Goal: Task Accomplishment & Management: Manage account settings

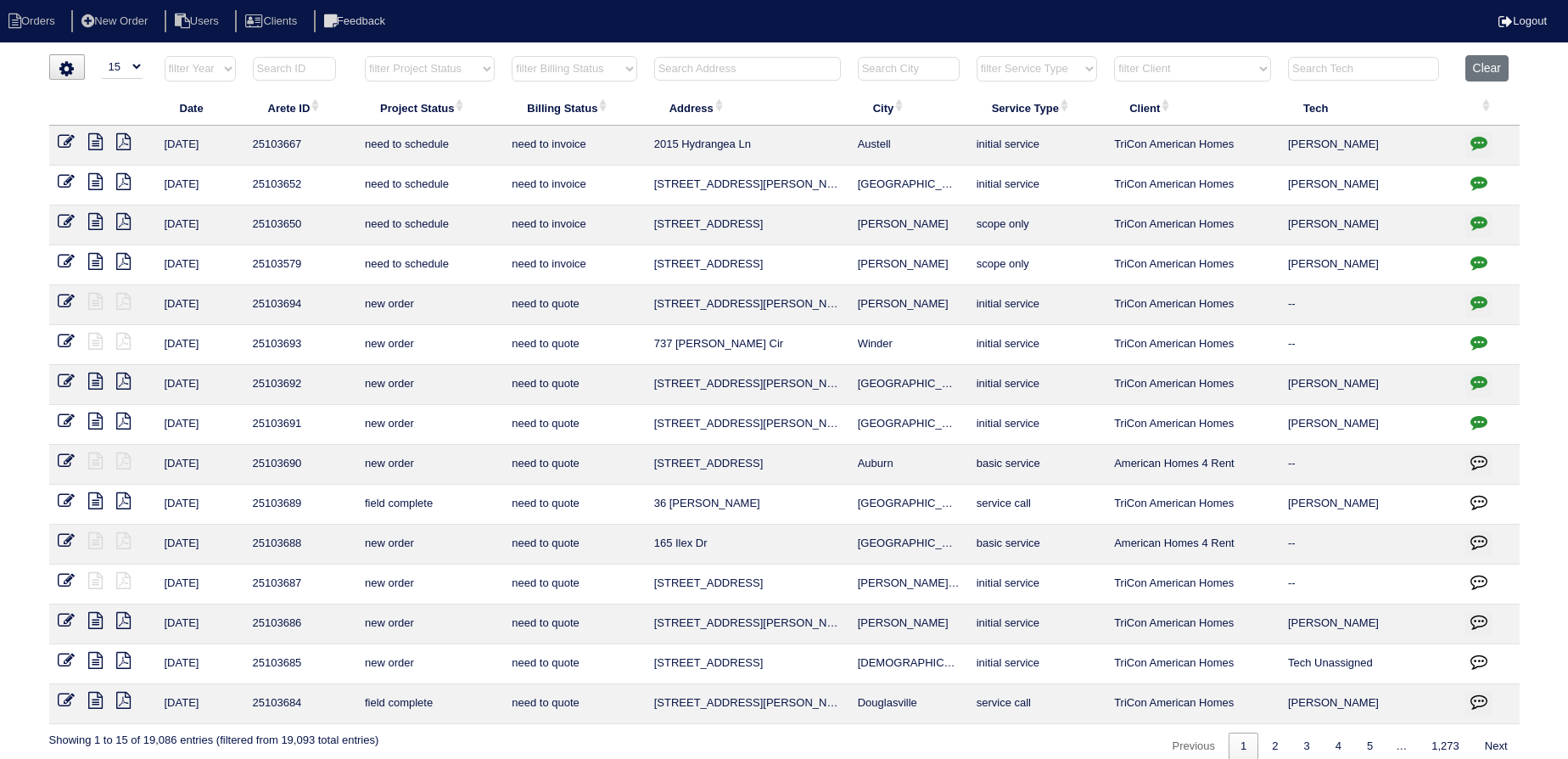
select select "15"
click at [743, 59] on input "text" at bounding box center [747, 69] width 187 height 24
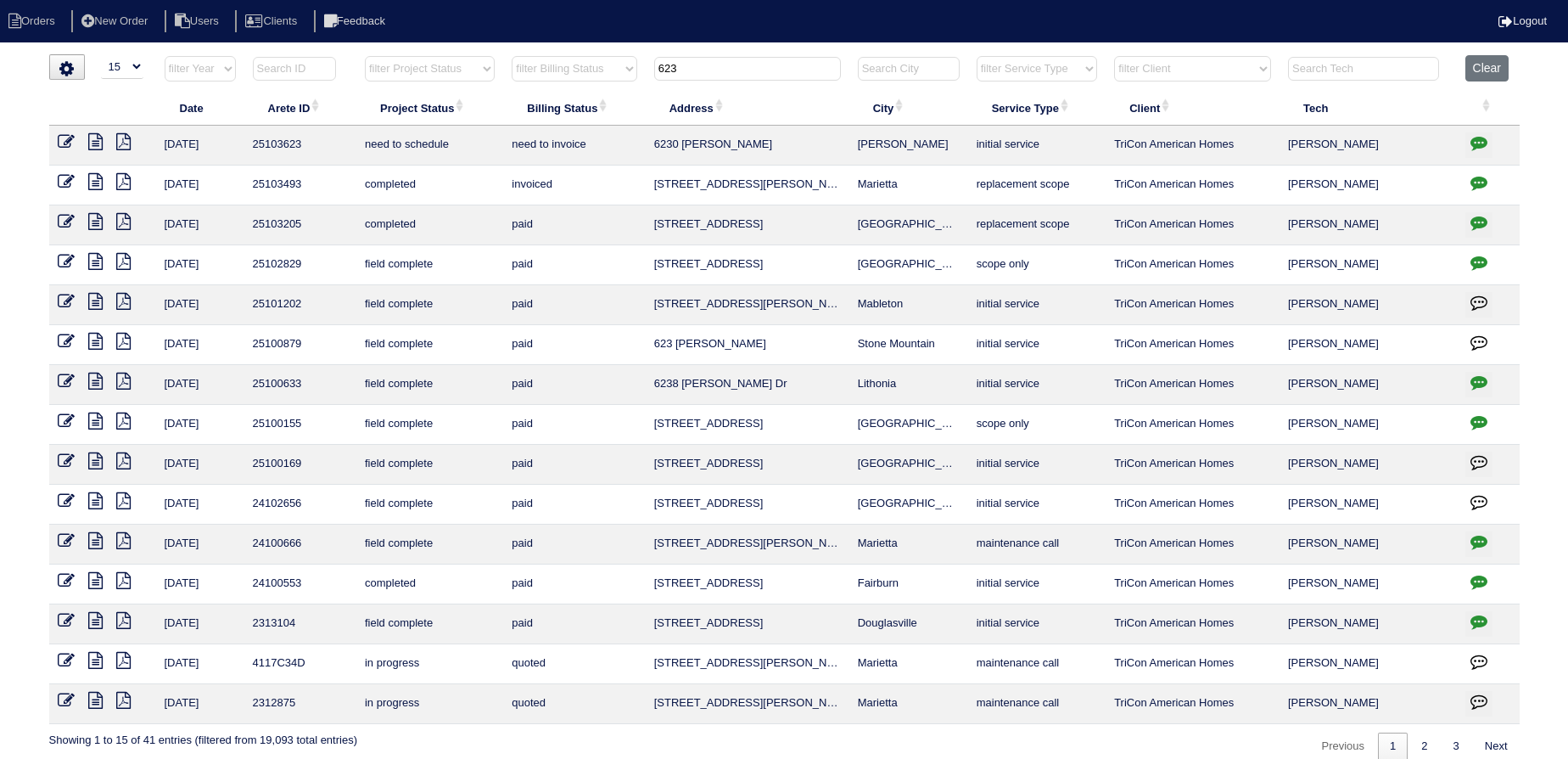
type input "623"
click at [92, 142] on icon at bounding box center [96, 141] width 14 height 17
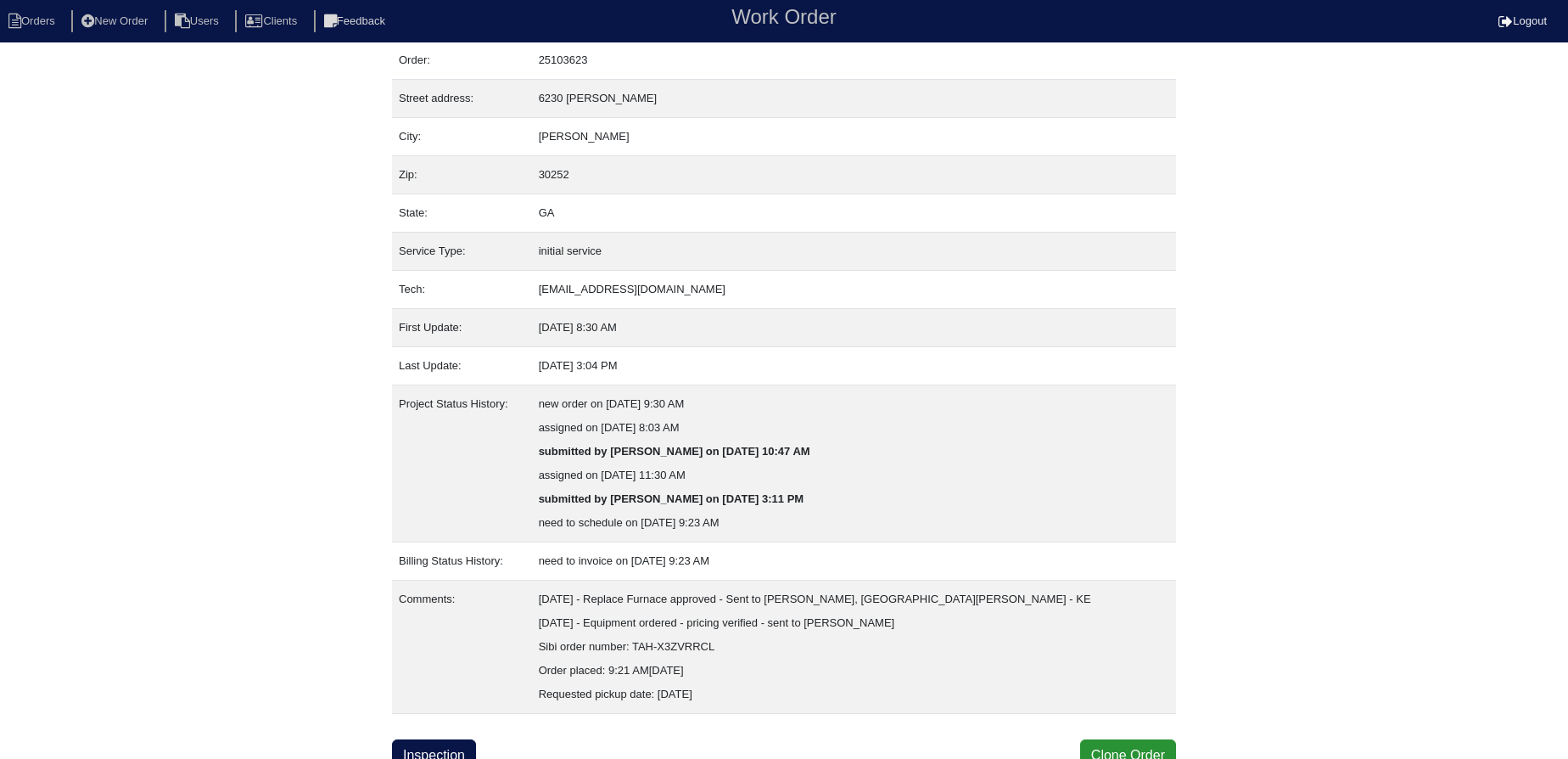
scroll to position [60, 0]
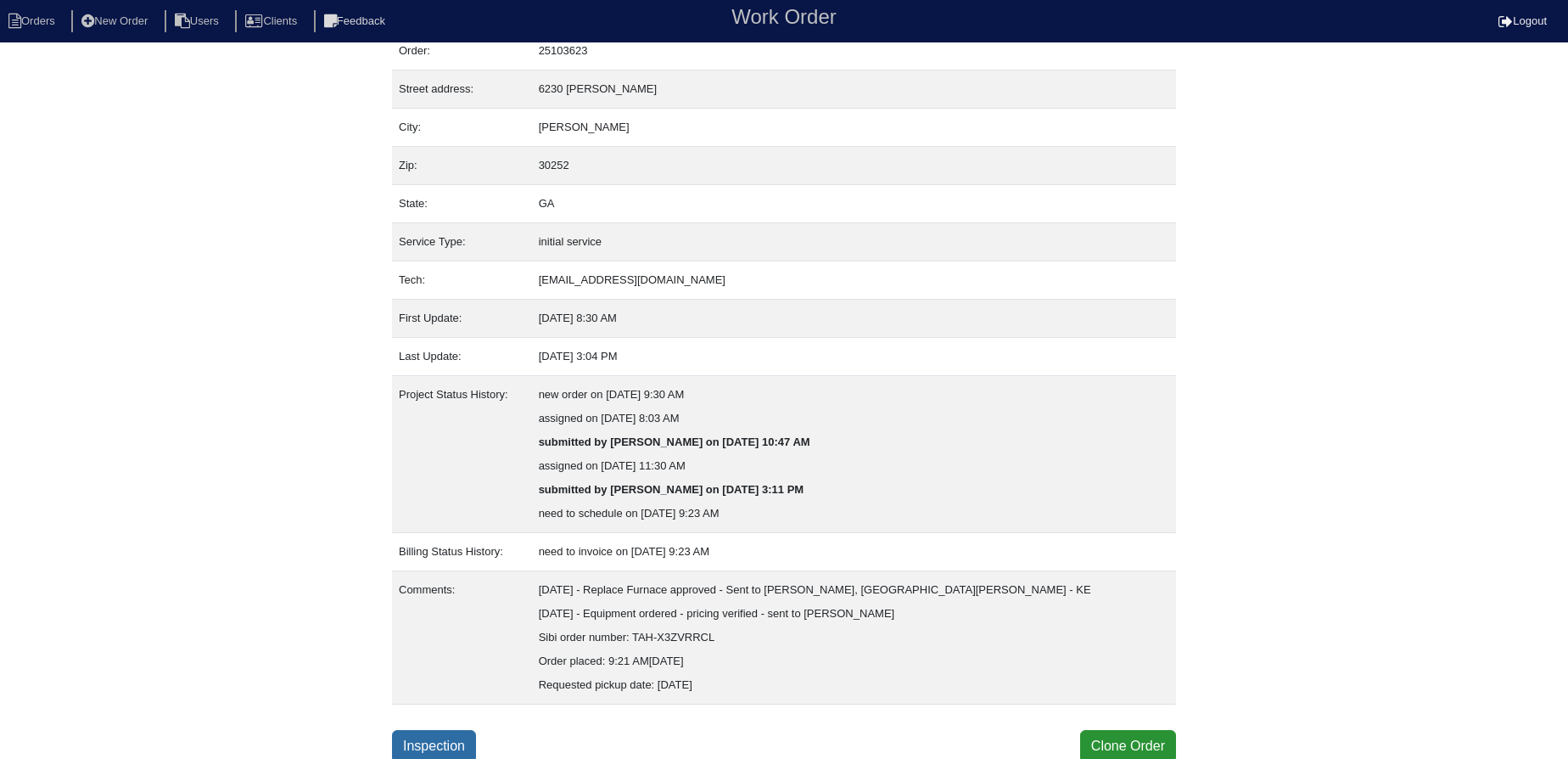
click at [436, 730] on link "Inspection" at bounding box center [434, 746] width 84 height 32
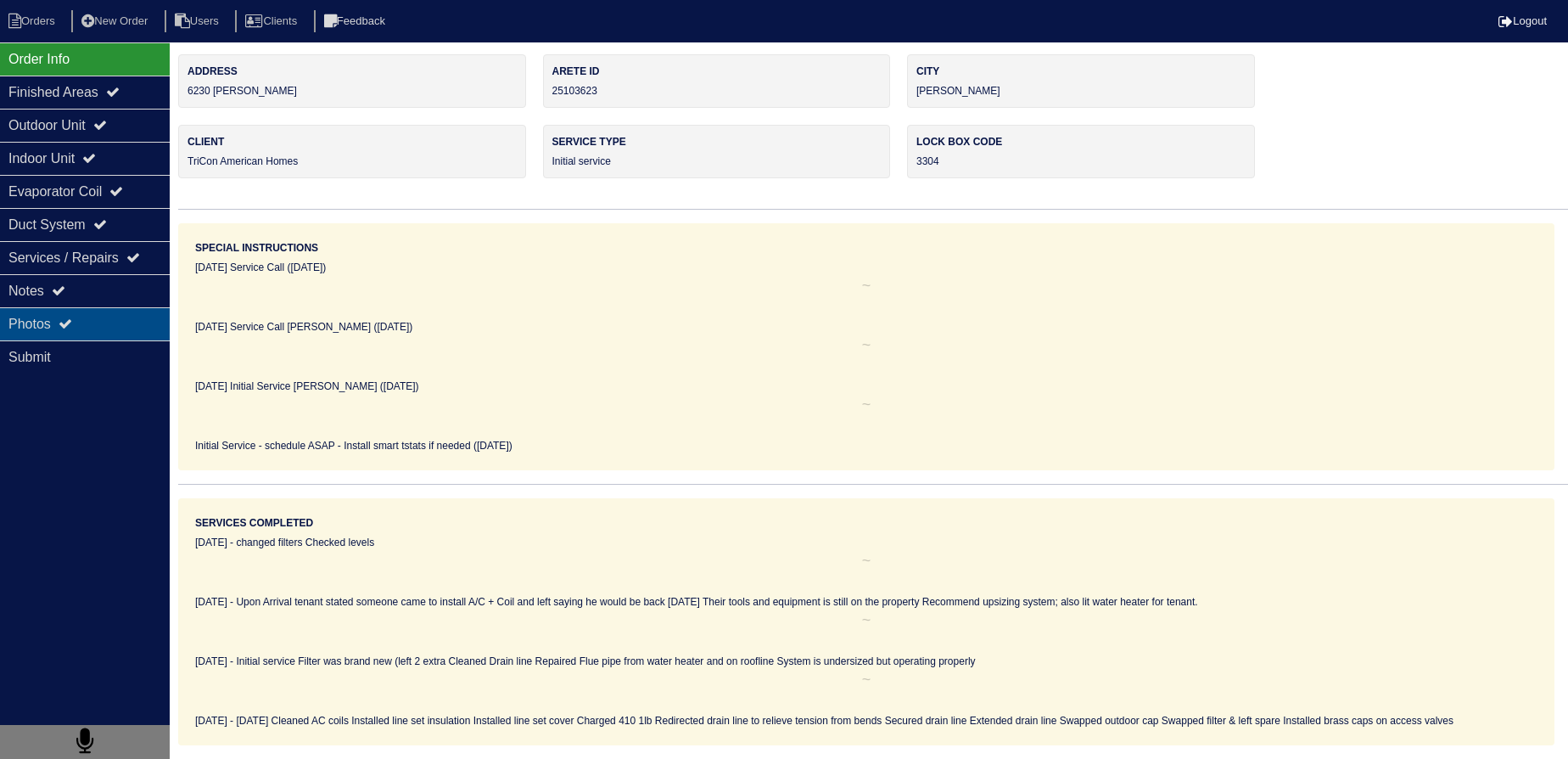
drag, startPoint x: 55, startPoint y: 329, endPoint x: 161, endPoint y: 314, distance: 107.1
click at [54, 329] on div "Photos" at bounding box center [85, 324] width 170 height 33
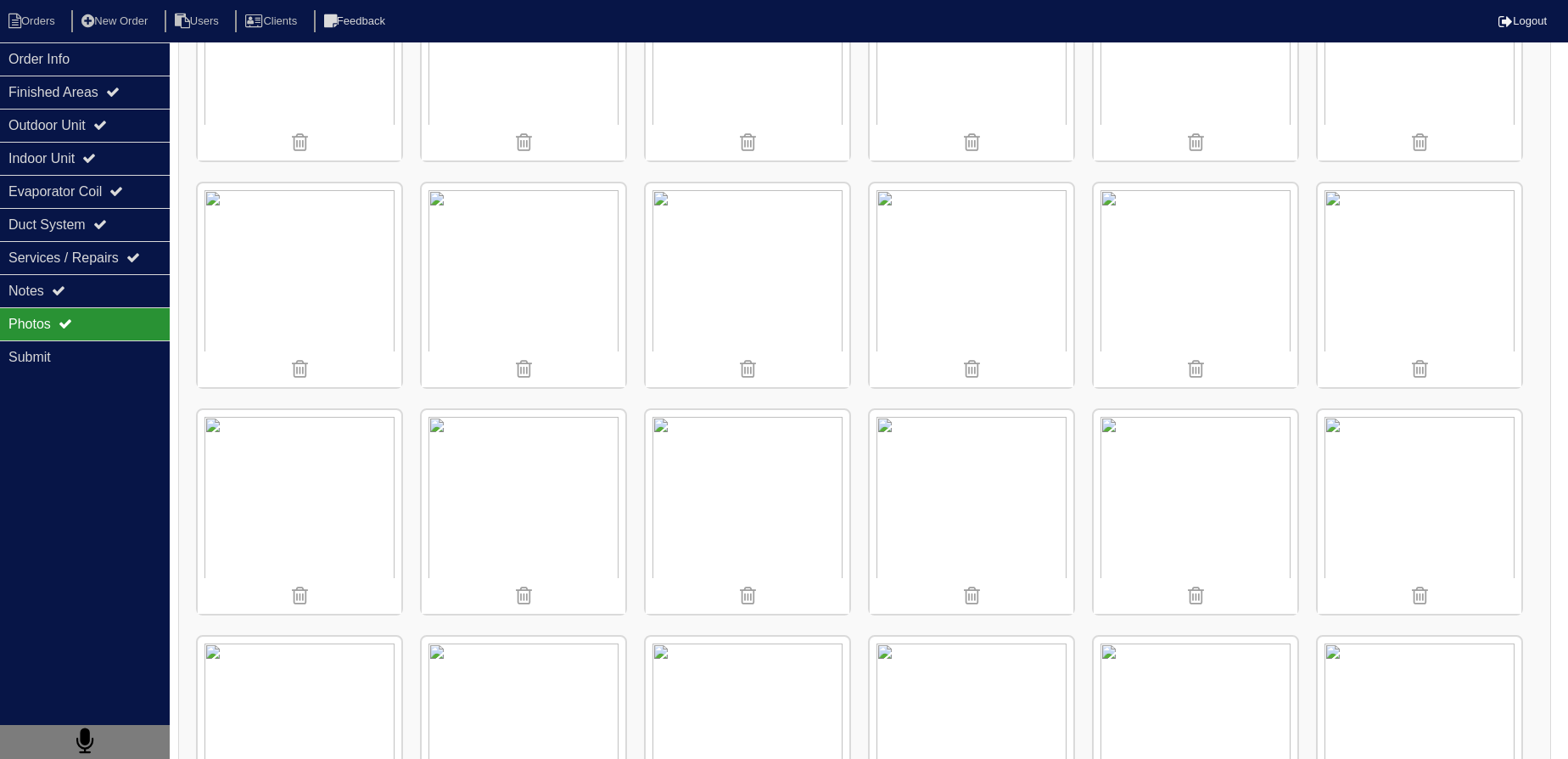
scroll to position [2931, 0]
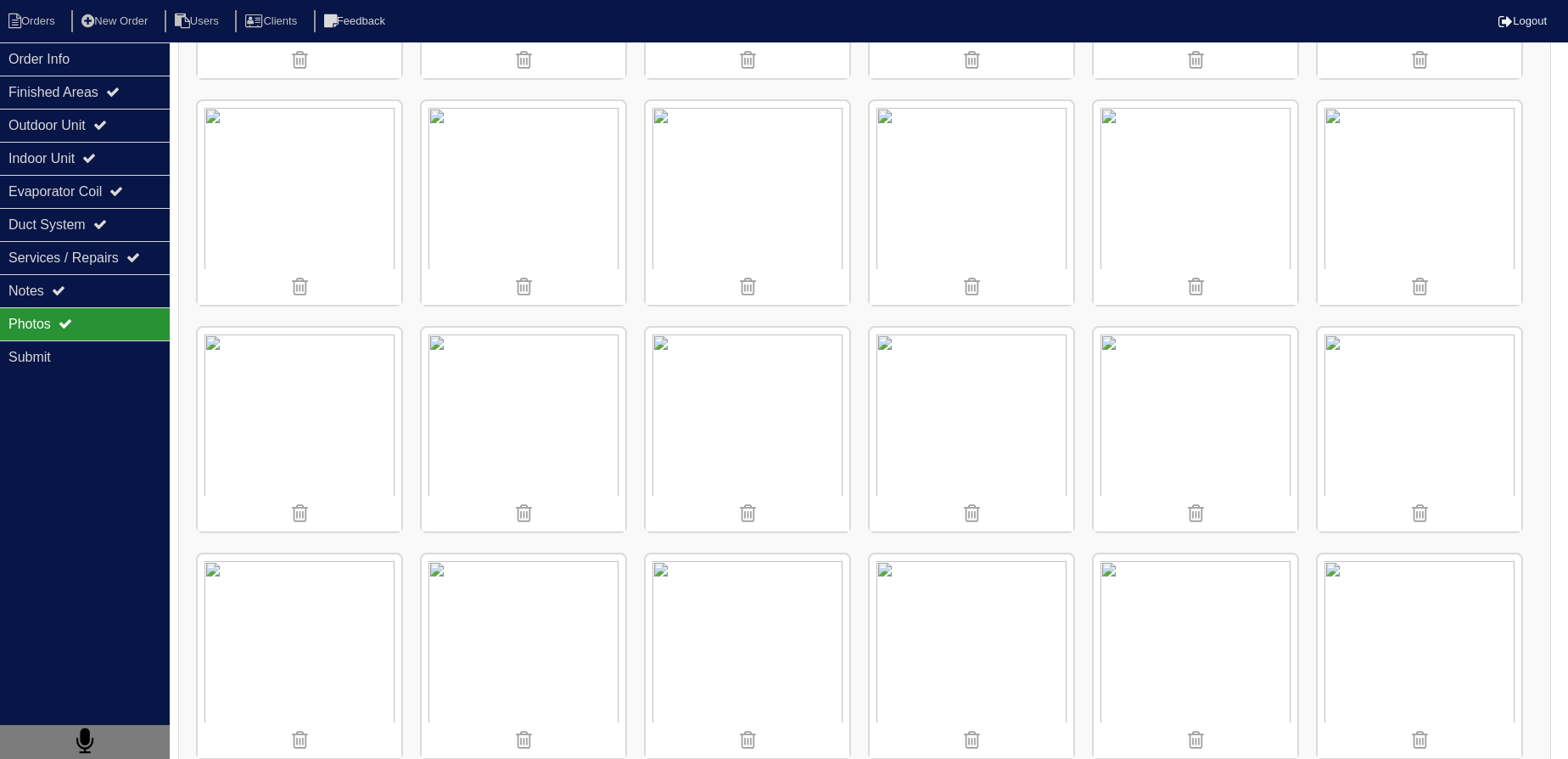
click at [1462, 162] on img at bounding box center [1420, 203] width 204 height 204
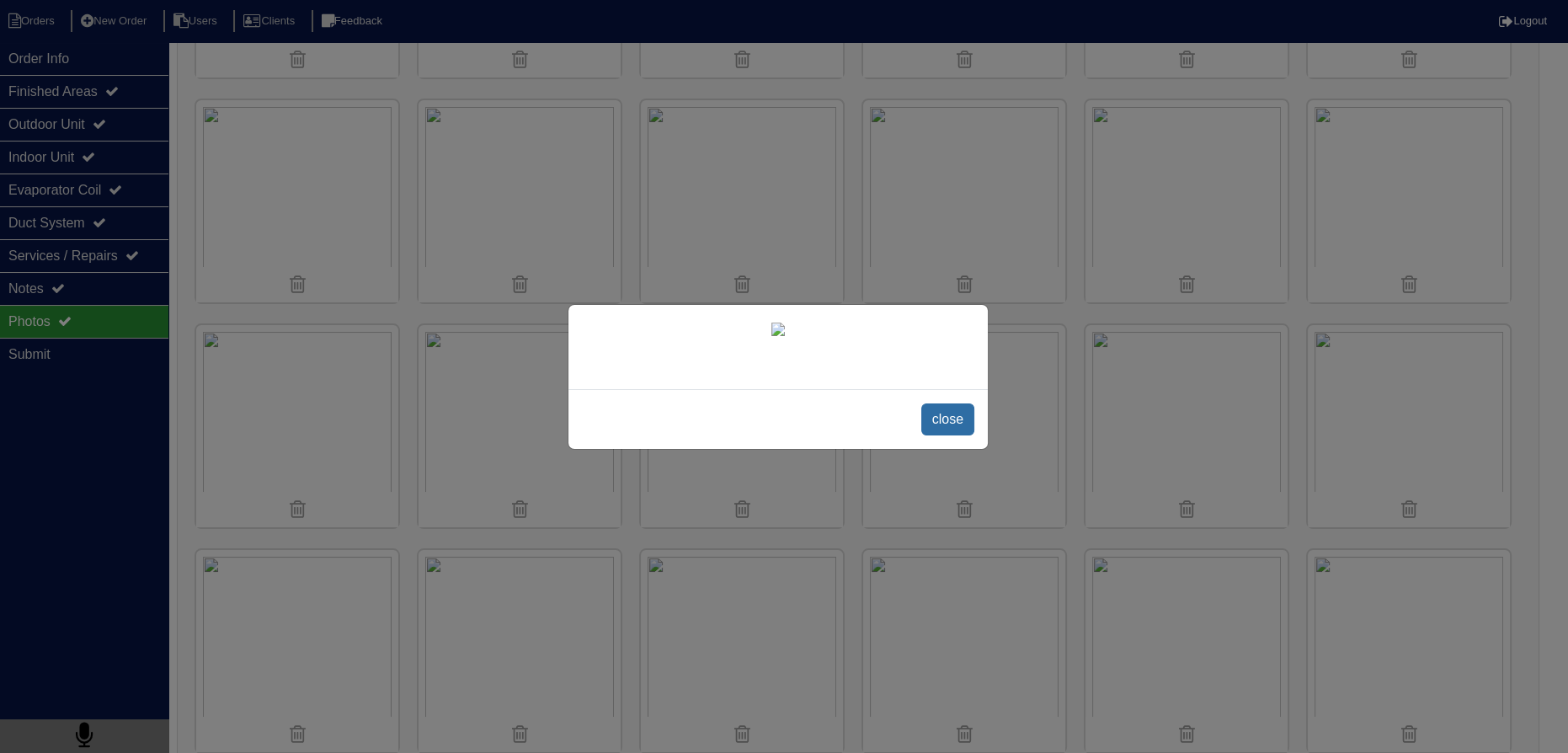
click at [949, 435] on span "close" at bounding box center [948, 420] width 53 height 32
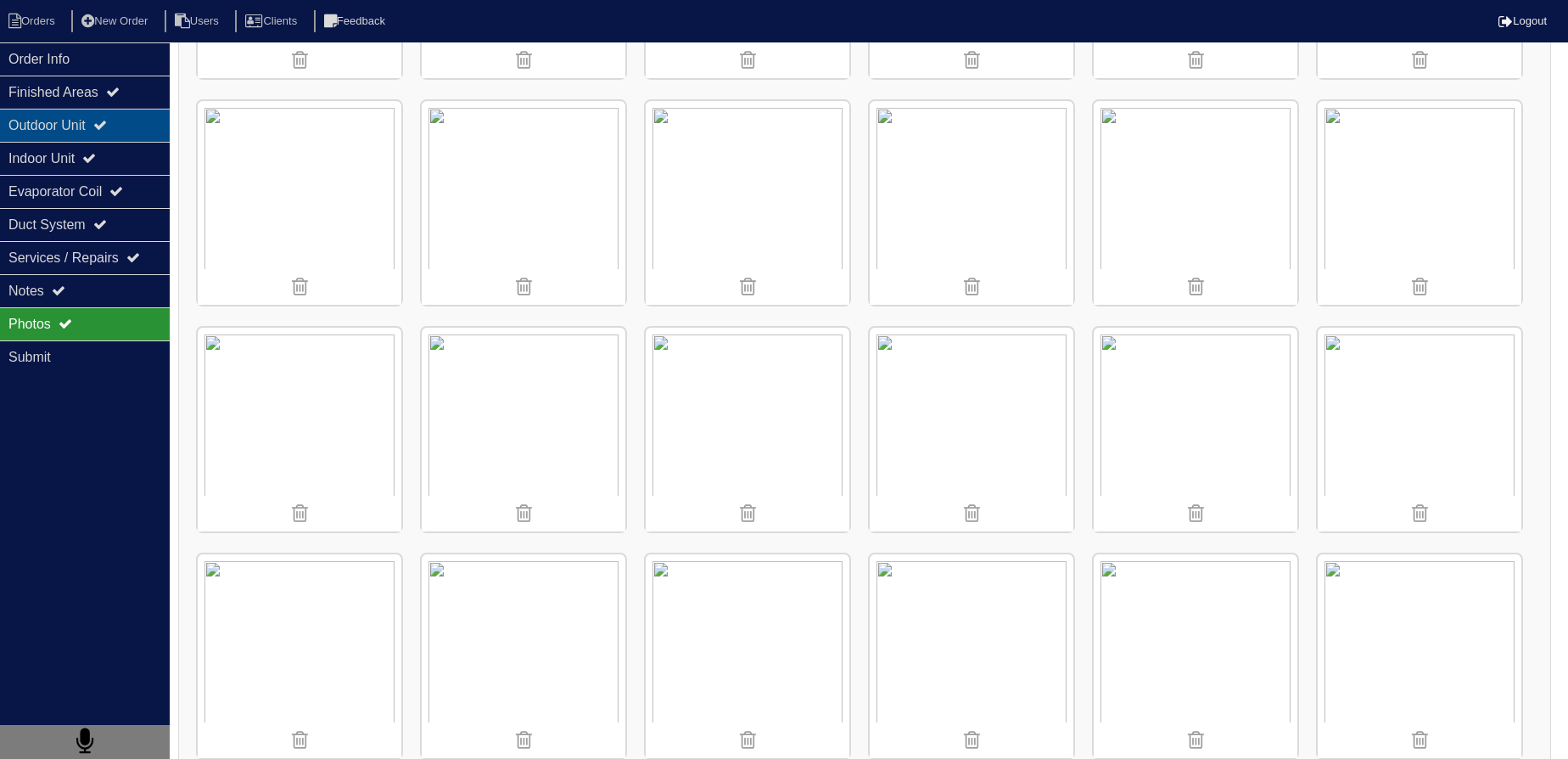
click at [156, 124] on div "Outdoor Unit" at bounding box center [85, 124] width 170 height 33
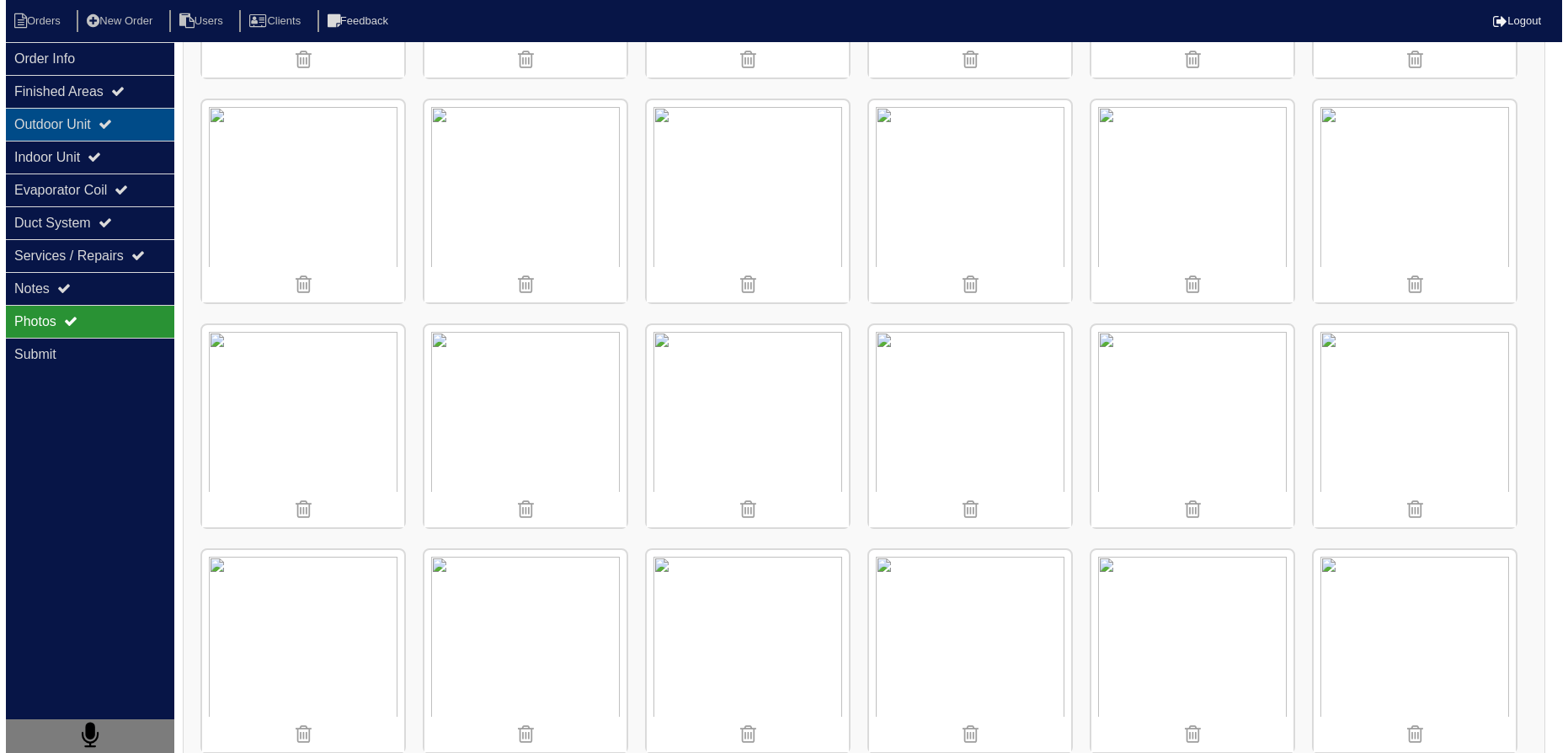
scroll to position [0, 0]
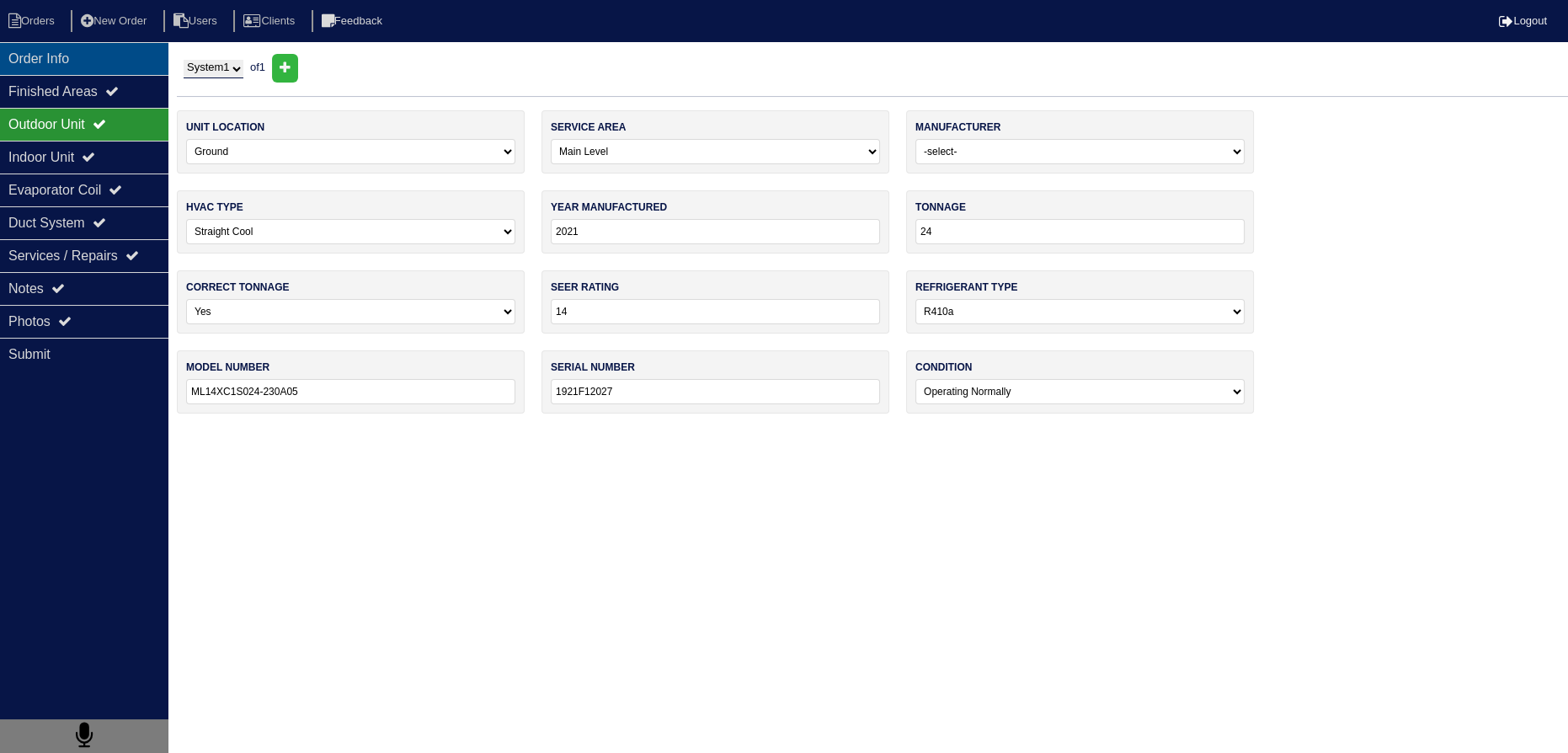
click at [55, 47] on div "Order Info" at bounding box center [84, 58] width 169 height 33
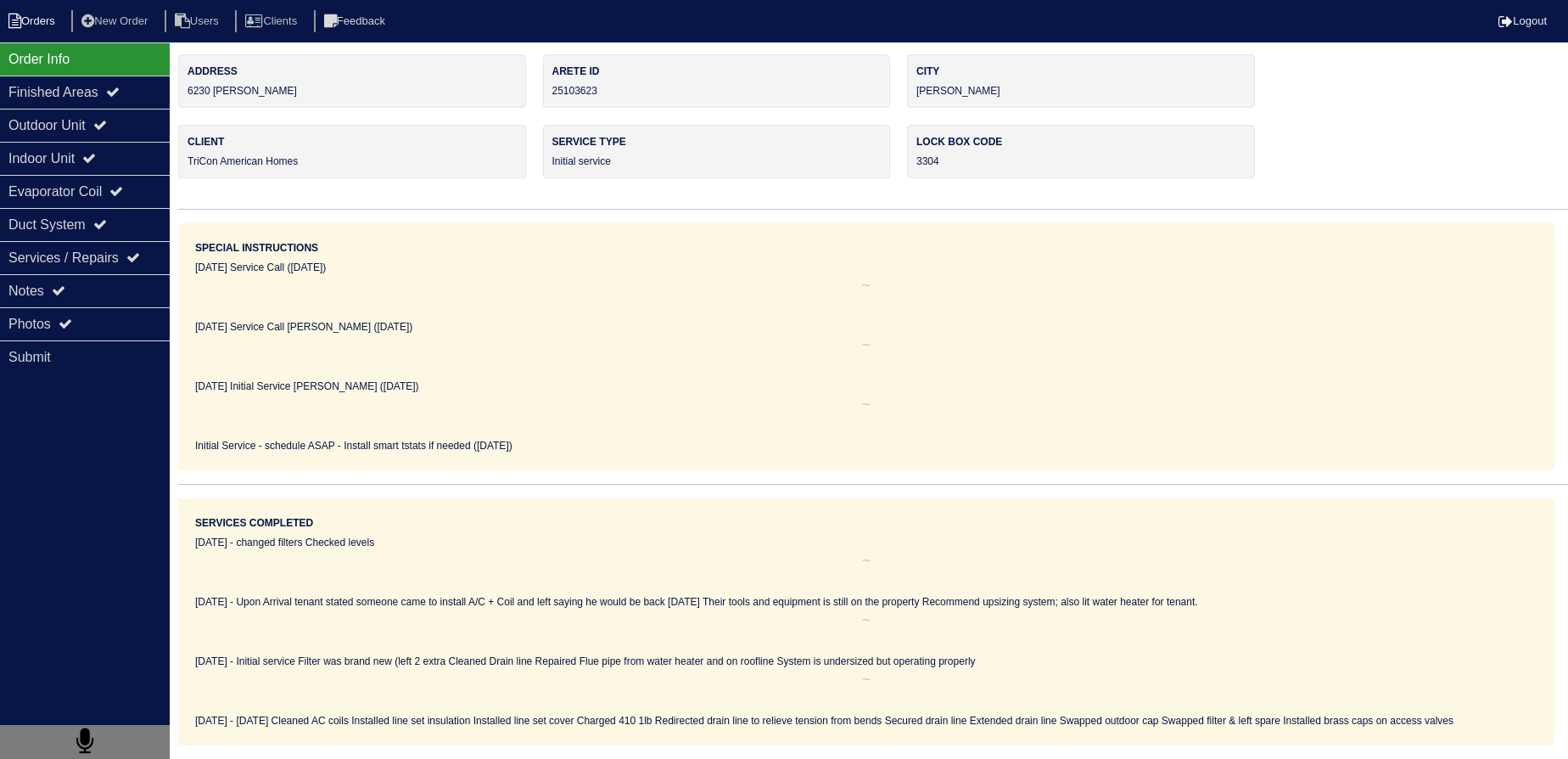
click at [45, 14] on li "Orders" at bounding box center [34, 21] width 69 height 23
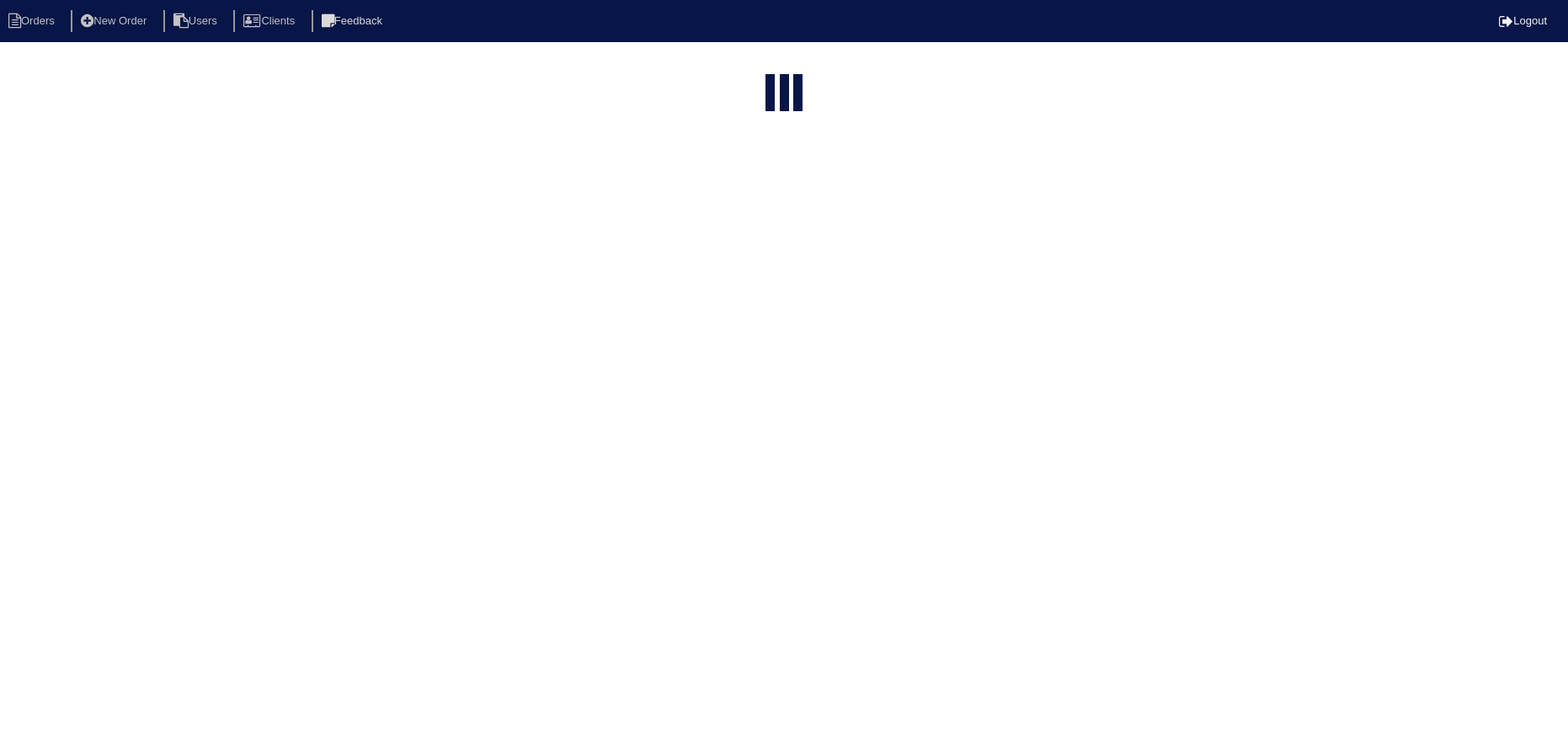
select select "15"
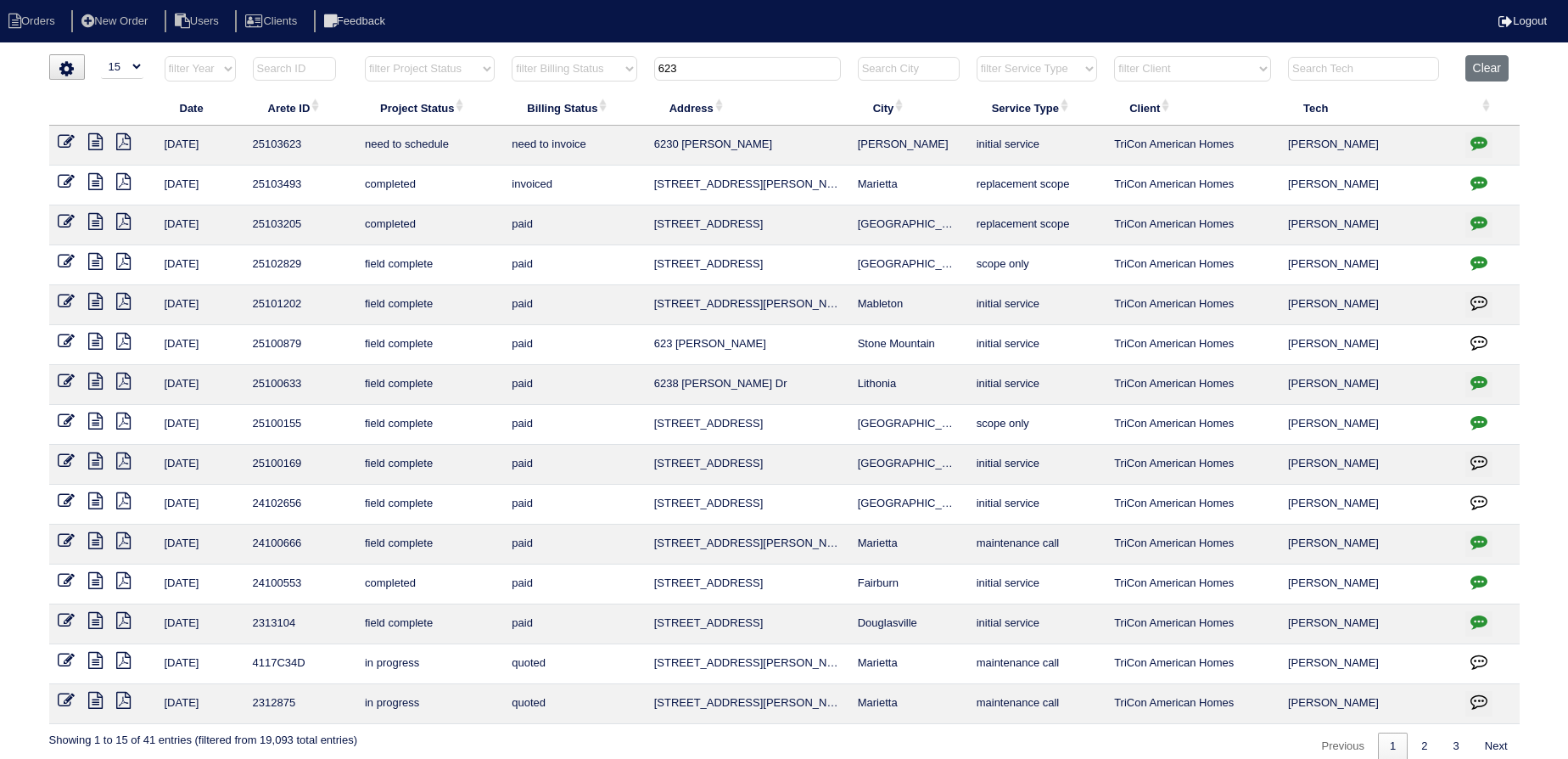
drag, startPoint x: 693, startPoint y: 65, endPoint x: 664, endPoint y: 67, distance: 29.1
click at [664, 67] on input "623" at bounding box center [747, 69] width 187 height 24
type input "6"
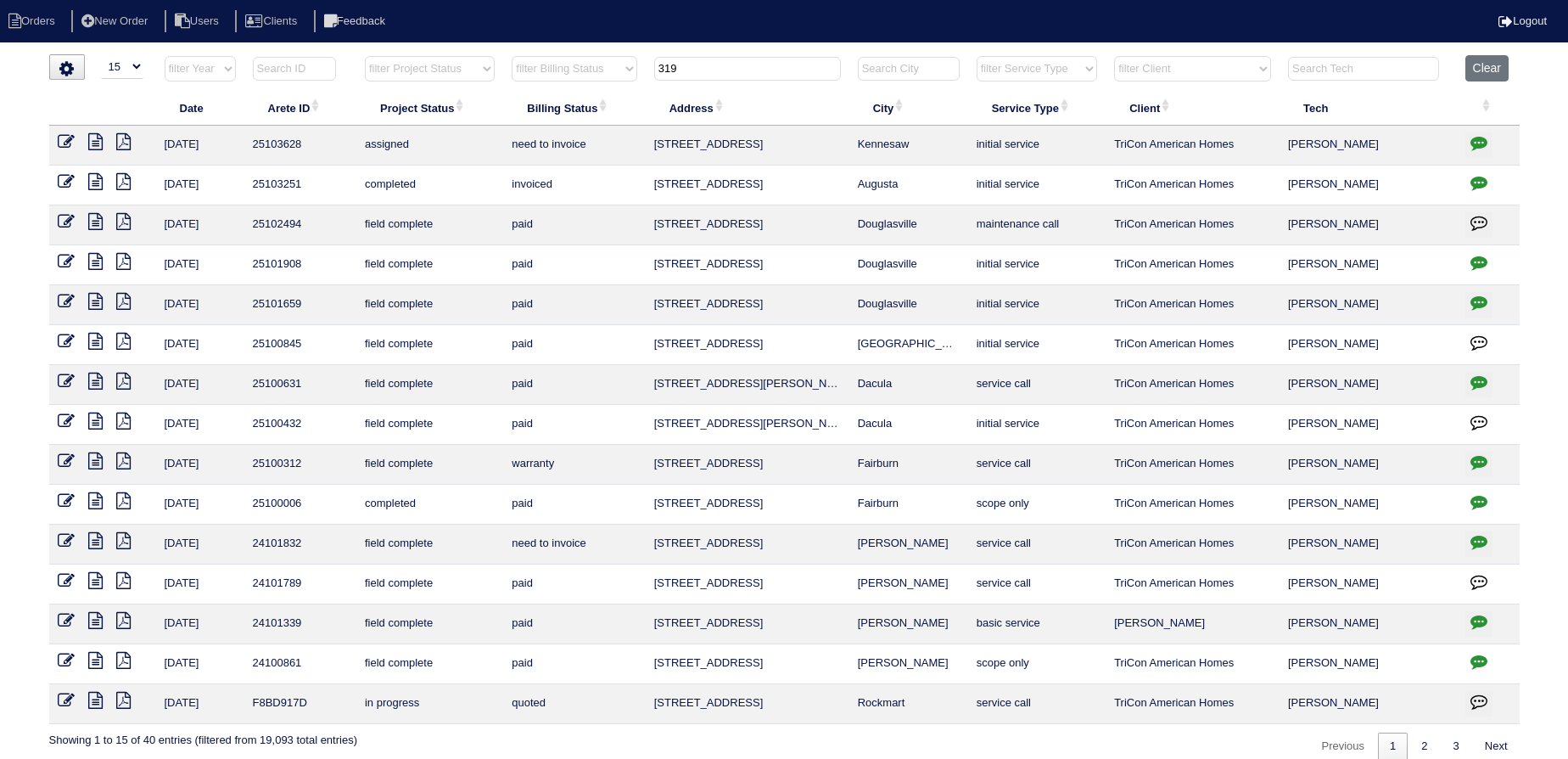
type input "319"
click at [65, 142] on icon at bounding box center [66, 141] width 17 height 17
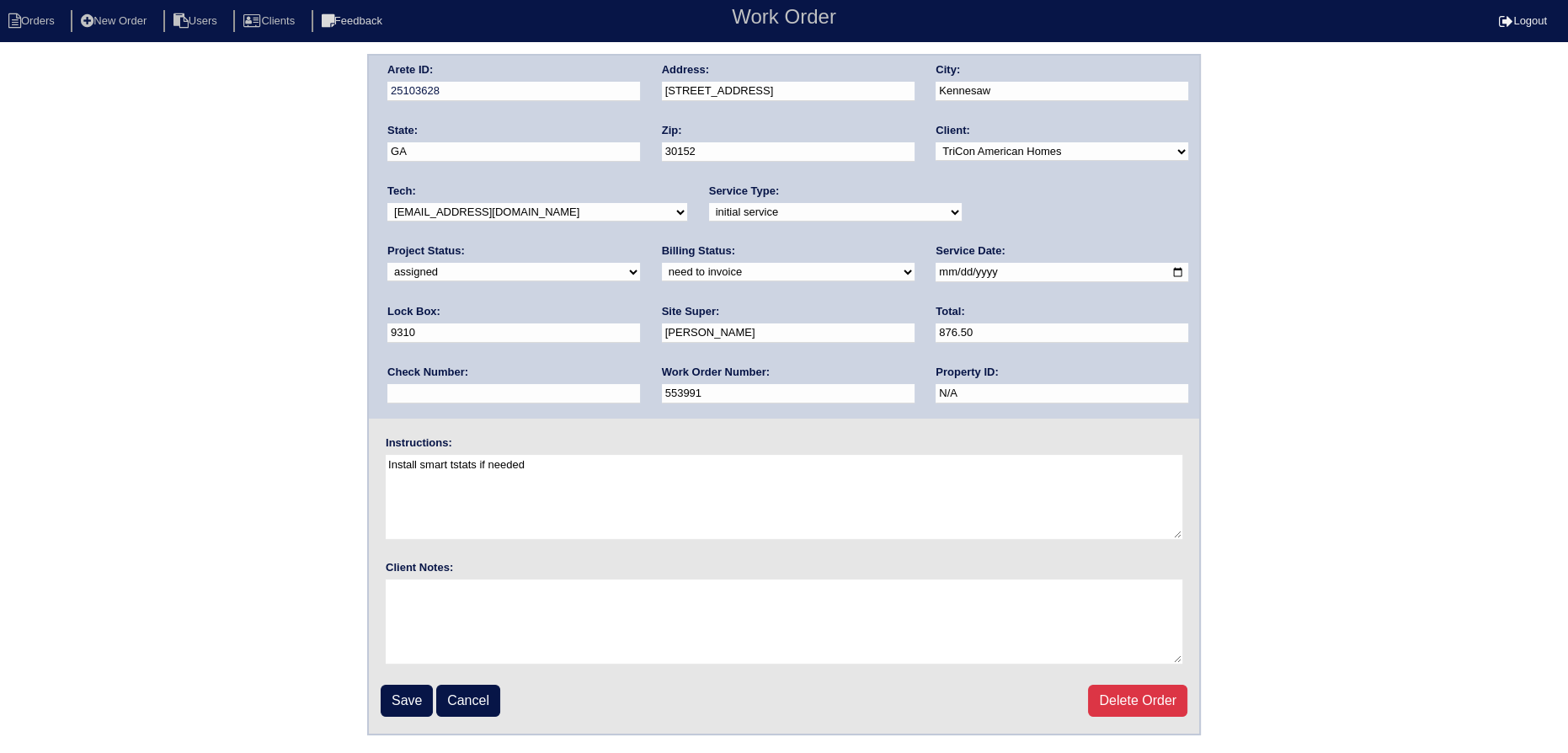
click at [507, 210] on select "-select- aretesmg+backup-tech@gmail.com benjohnholt88@gmail.com callisonhvac@ya…" at bounding box center [538, 212] width 300 height 19
select select "75"
click at [388, 203] on select "-select- aretesmg+backup-tech@gmail.com benjohnholt88@gmail.com callisonhvac@ya…" at bounding box center [538, 212] width 300 height 19
click at [936, 268] on input "2025-10-07" at bounding box center [1062, 272] width 253 height 20
click at [936, 271] on input "2025-10-07" at bounding box center [1062, 272] width 253 height 20
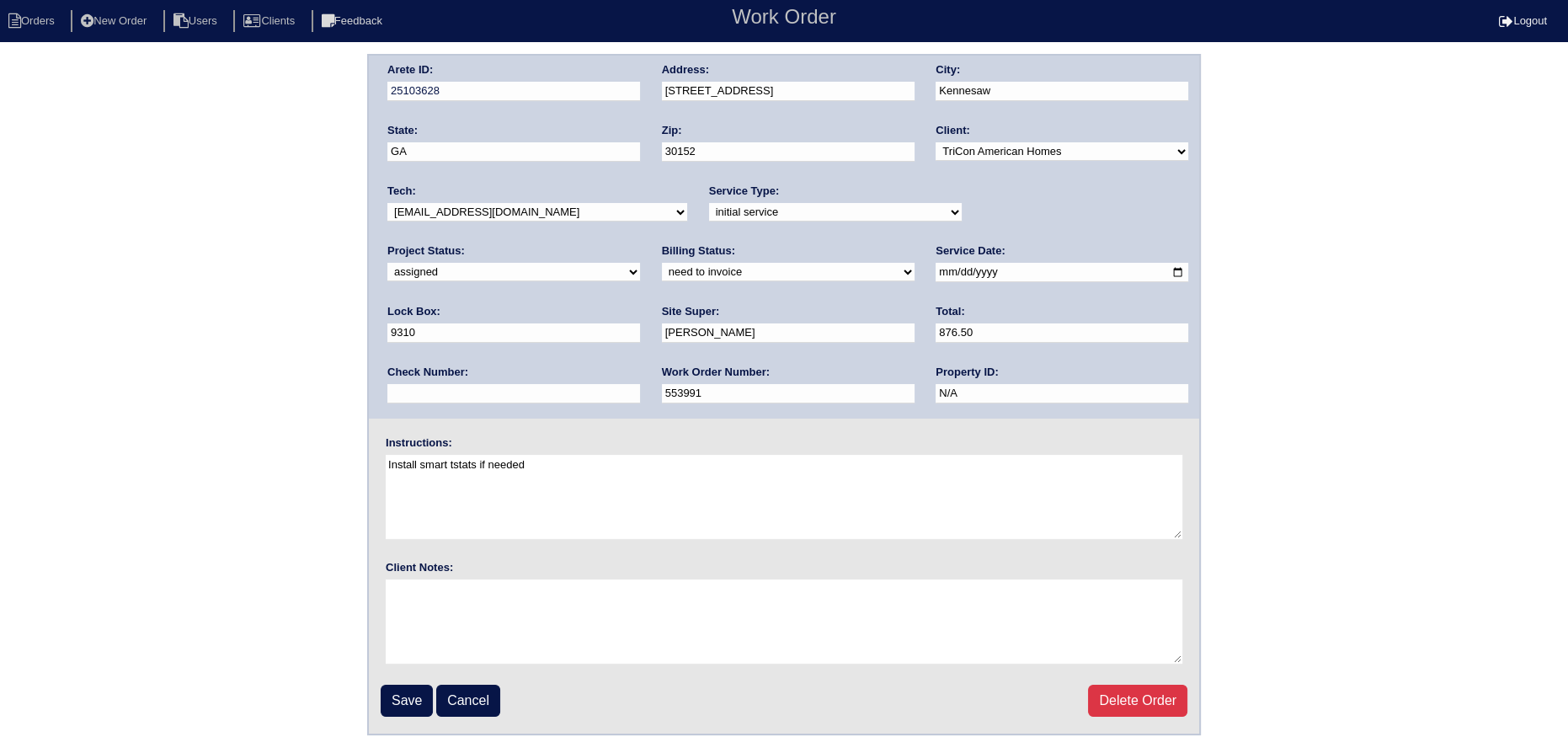
type input "2025-10-08"
click at [382, 700] on input "Save" at bounding box center [406, 701] width 52 height 32
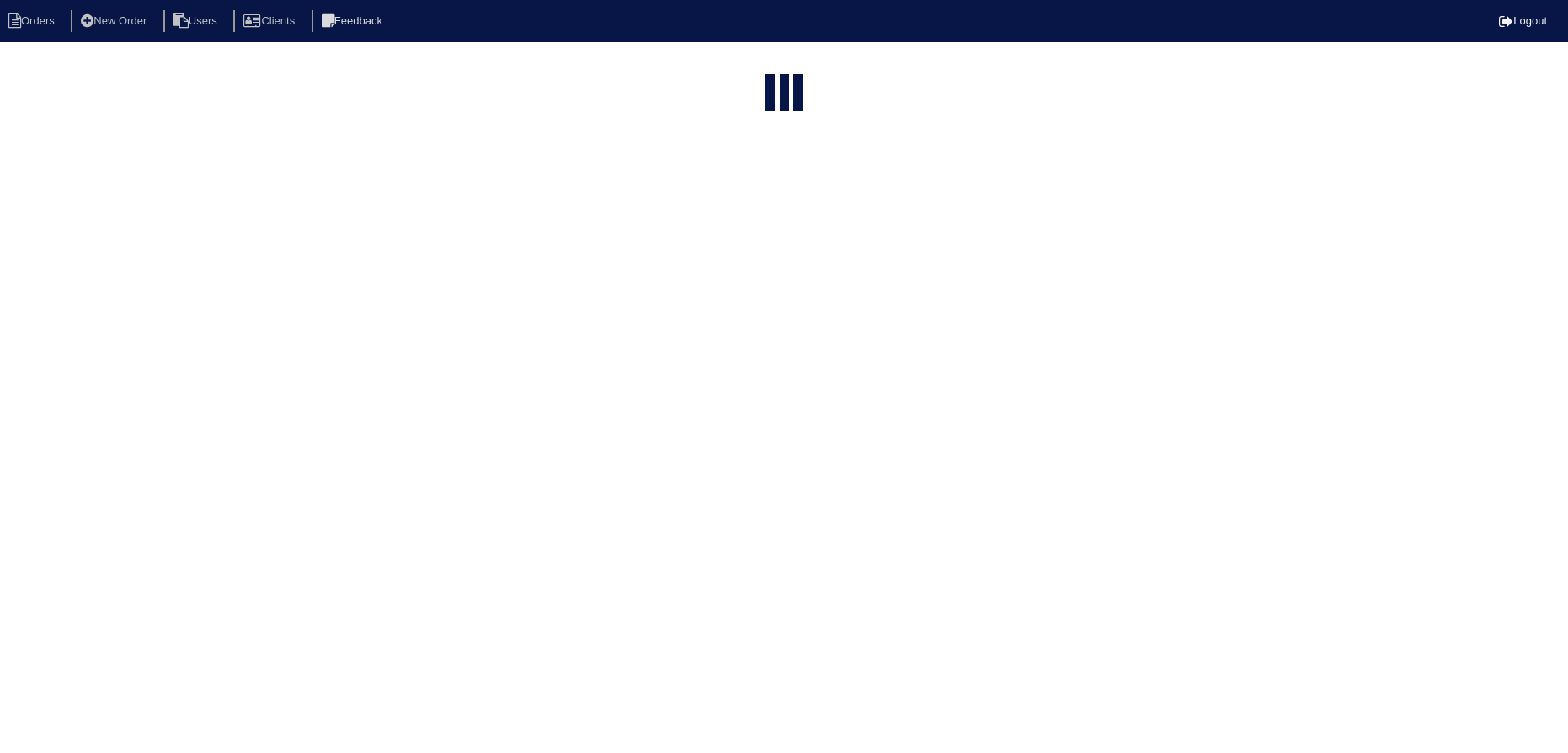
select select "15"
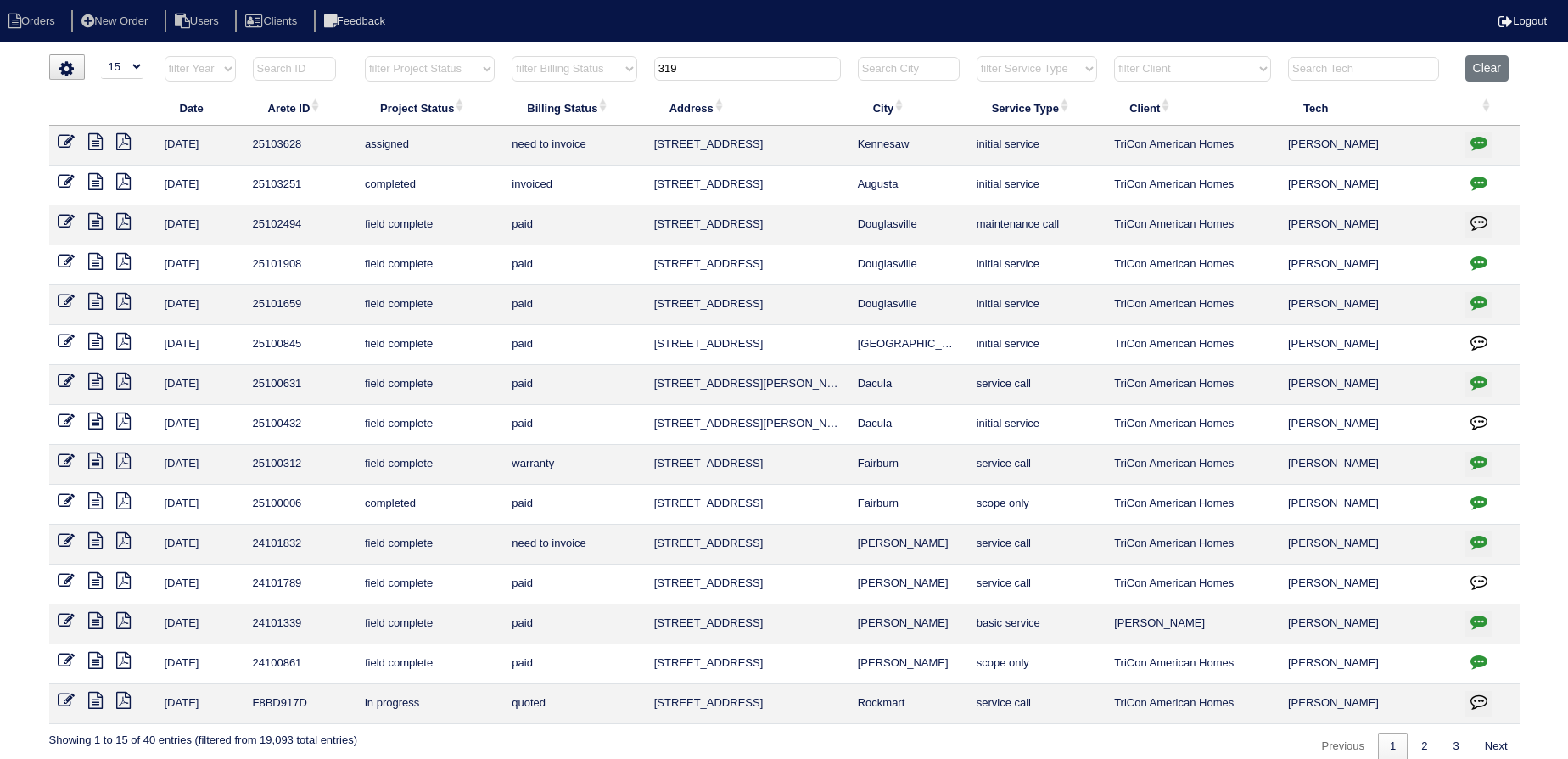
click at [714, 70] on input "319" at bounding box center [747, 69] width 187 height 24
type input "9"
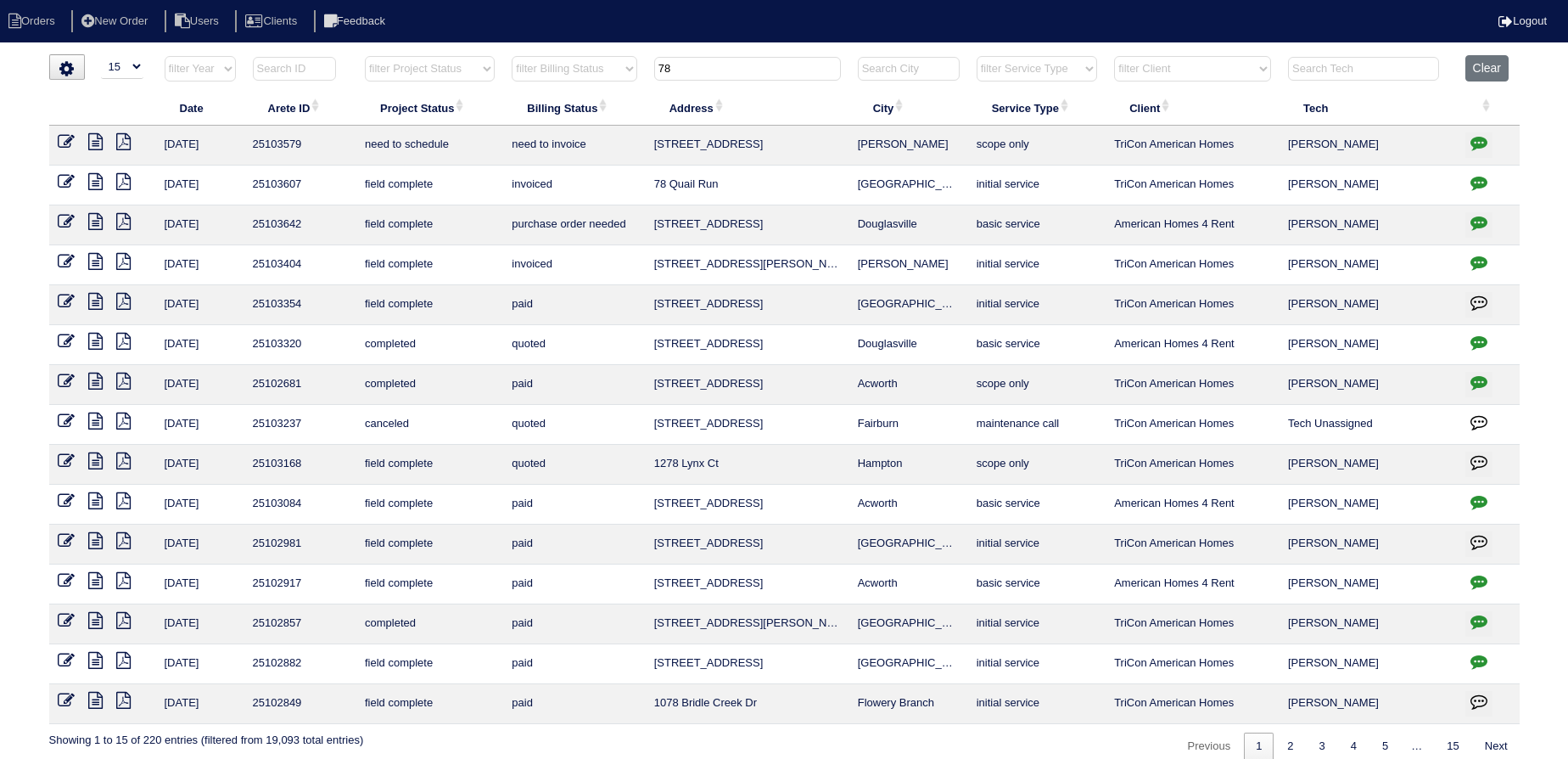
type input "78"
click at [72, 139] on icon at bounding box center [66, 141] width 17 height 17
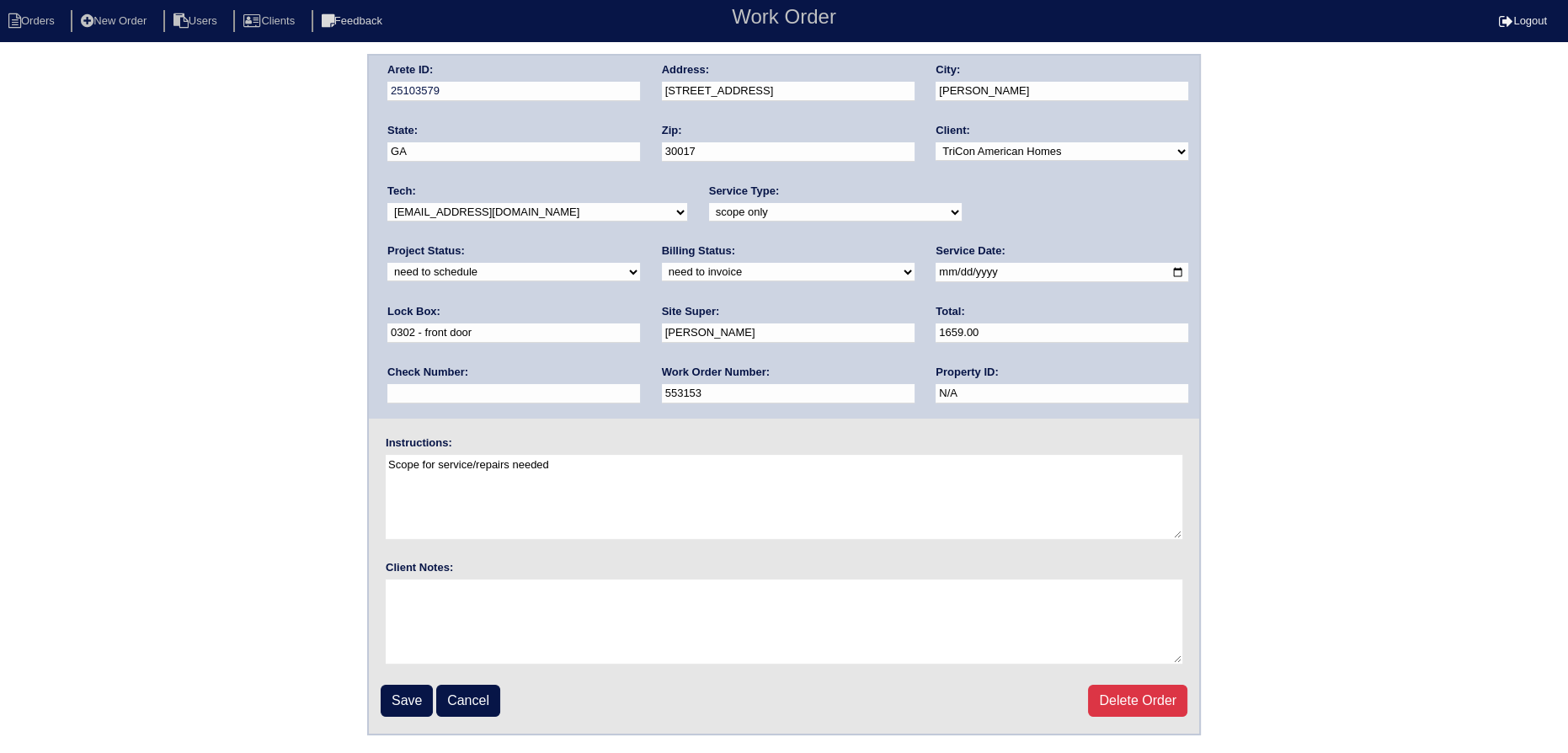
click at [640, 263] on select "new order assigned in progress field complete need to schedule admin review arc…" at bounding box center [514, 271] width 253 height 19
select select "assigned"
click at [640, 263] on select "new order assigned in progress field complete need to schedule admin review arc…" at bounding box center [514, 271] width 253 height 19
drag, startPoint x: 910, startPoint y: 269, endPoint x: 879, endPoint y: 313, distance: 53.8
click at [936, 270] on input "[DATE]" at bounding box center [1062, 272] width 253 height 20
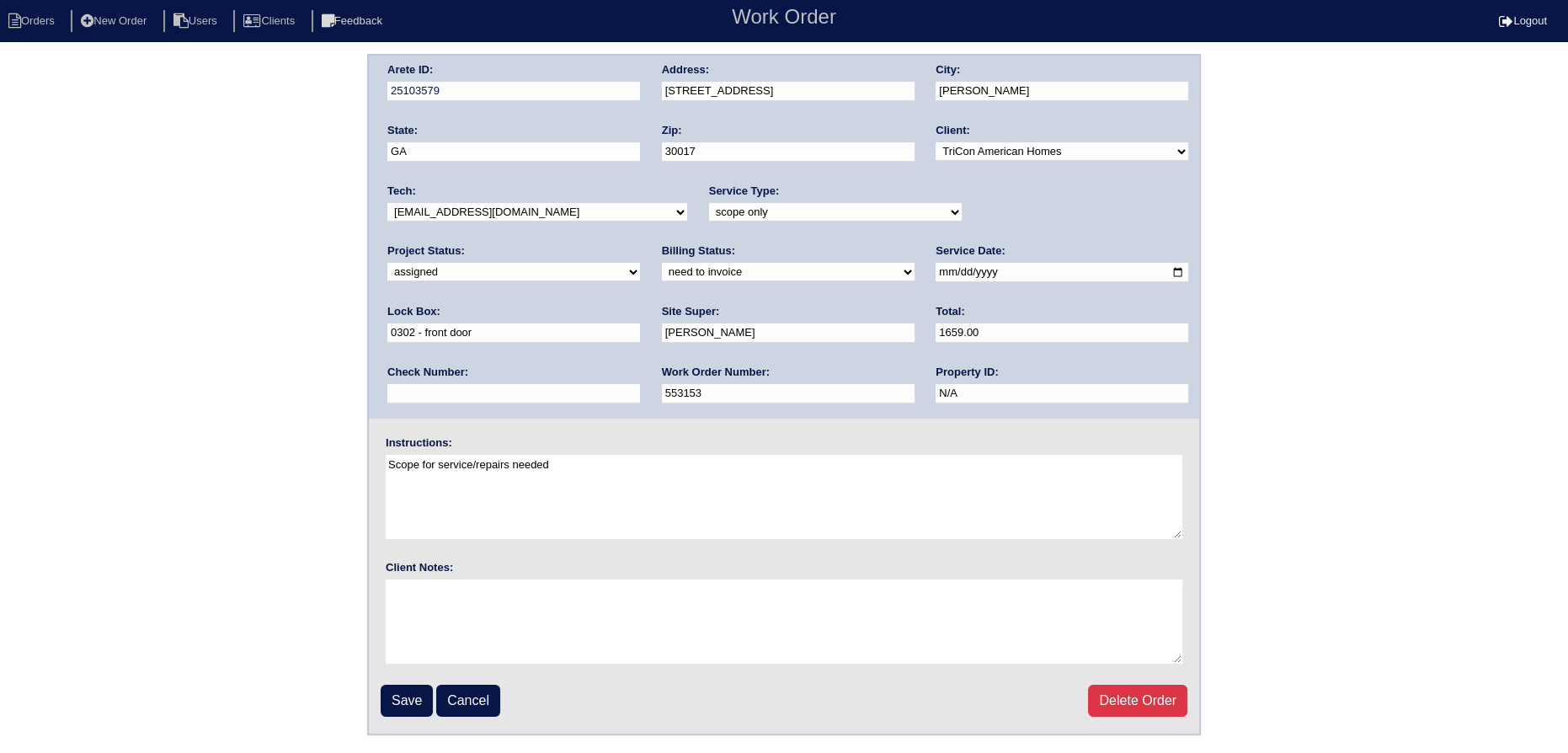
click at [497, 203] on select "-select- aretesmg+backup-tech@gmail.com benjohnholt88@gmail.com callisonhvac@ya…" at bounding box center [538, 212] width 300 height 19
select select "36"
click at [388, 203] on select "-select- aretesmg+backup-tech@gmail.com benjohnholt88@gmail.com callisonhvac@ya…" at bounding box center [538, 212] width 300 height 19
click at [426, 690] on input "Save" at bounding box center [406, 701] width 52 height 32
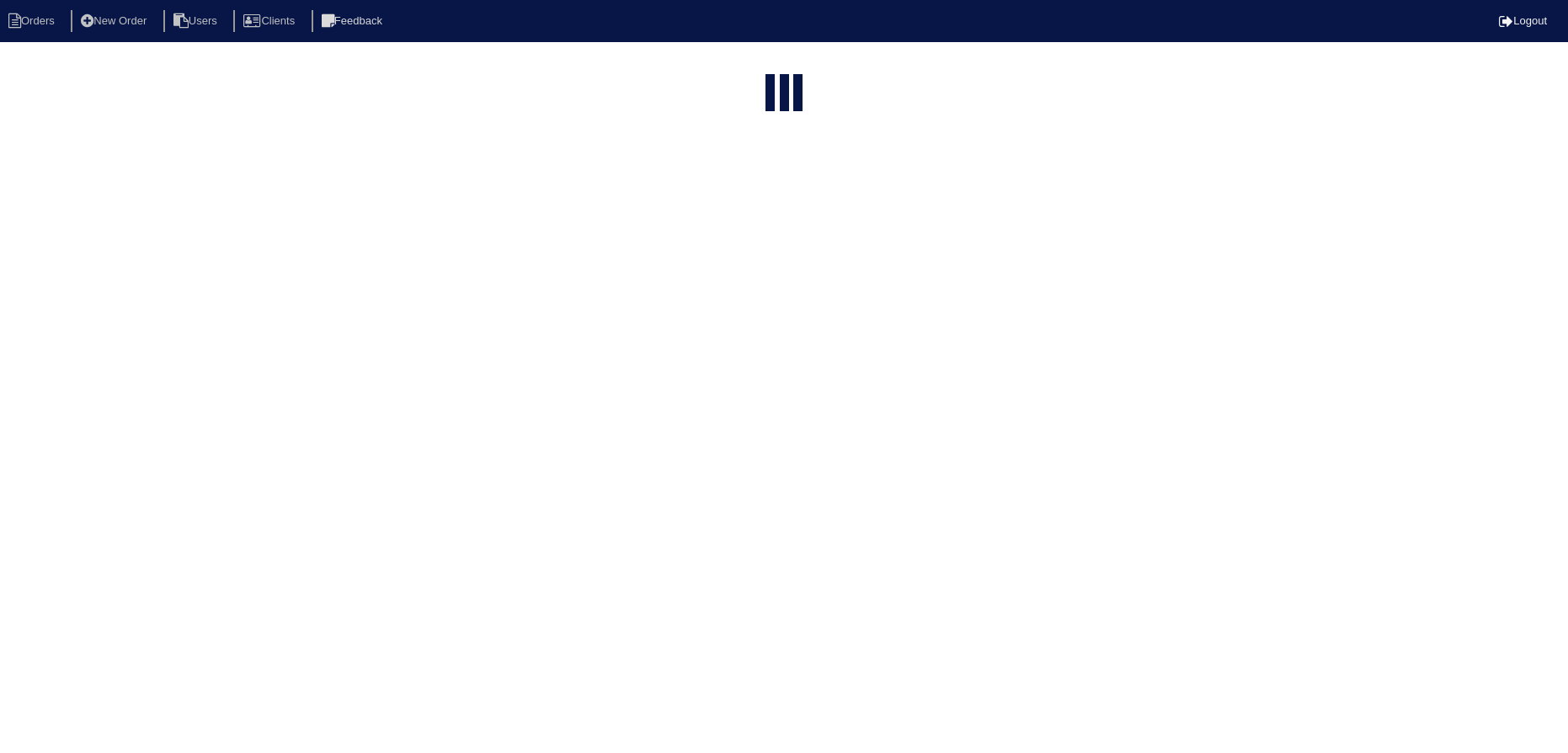
select select "15"
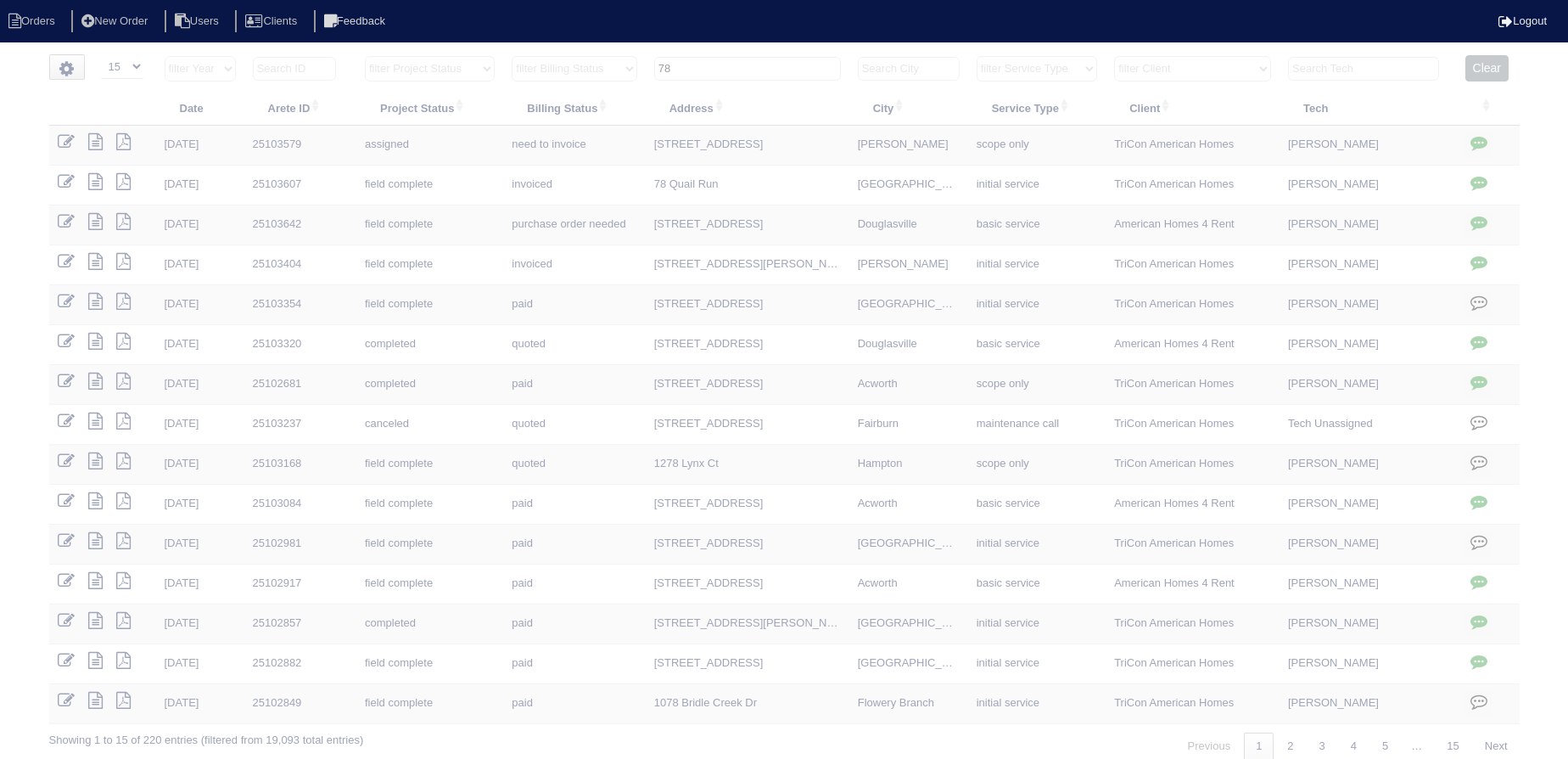
click at [743, 72] on input "78" at bounding box center [747, 69] width 187 height 24
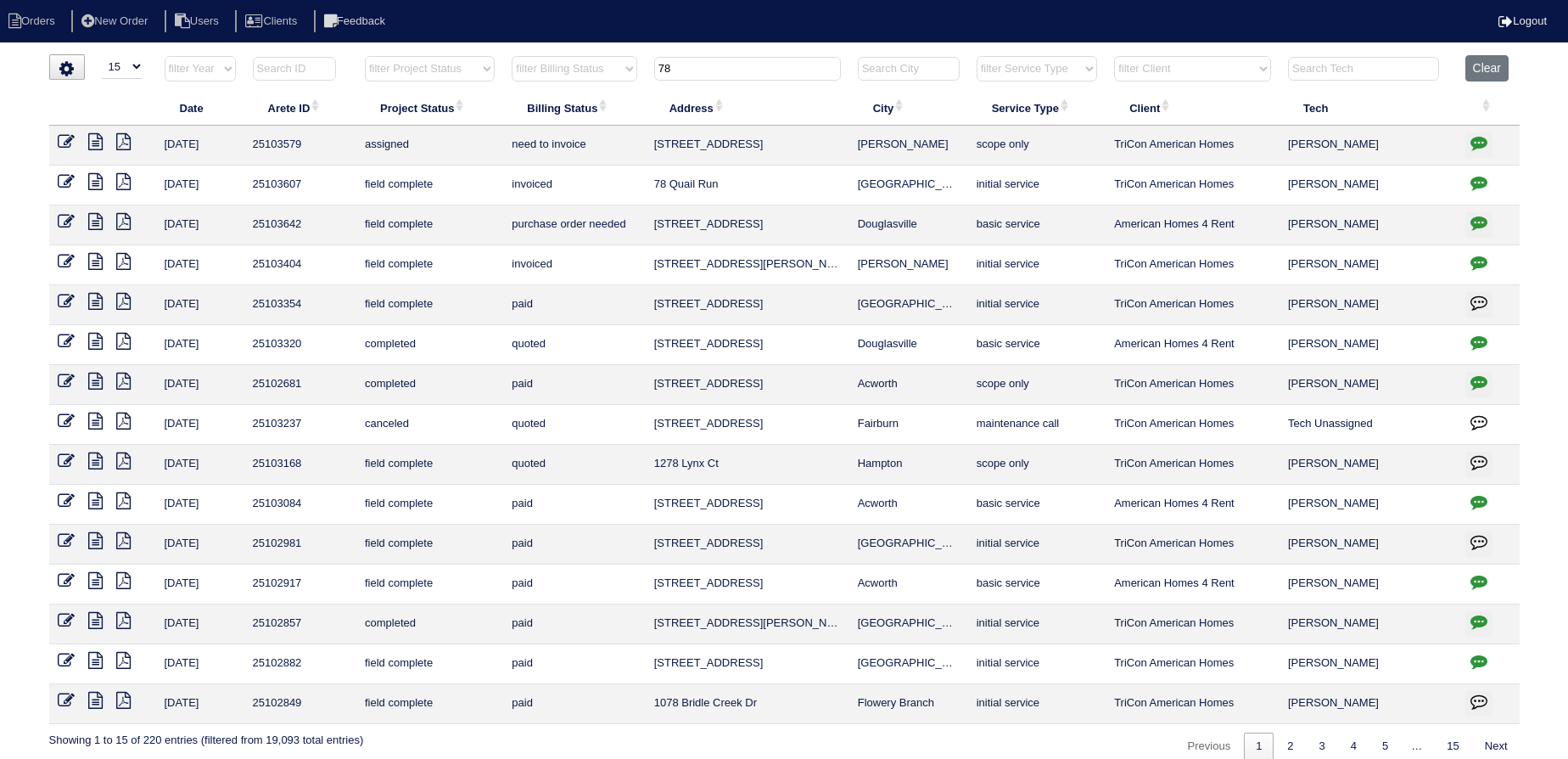
click at [743, 72] on input "78" at bounding box center [747, 69] width 187 height 24
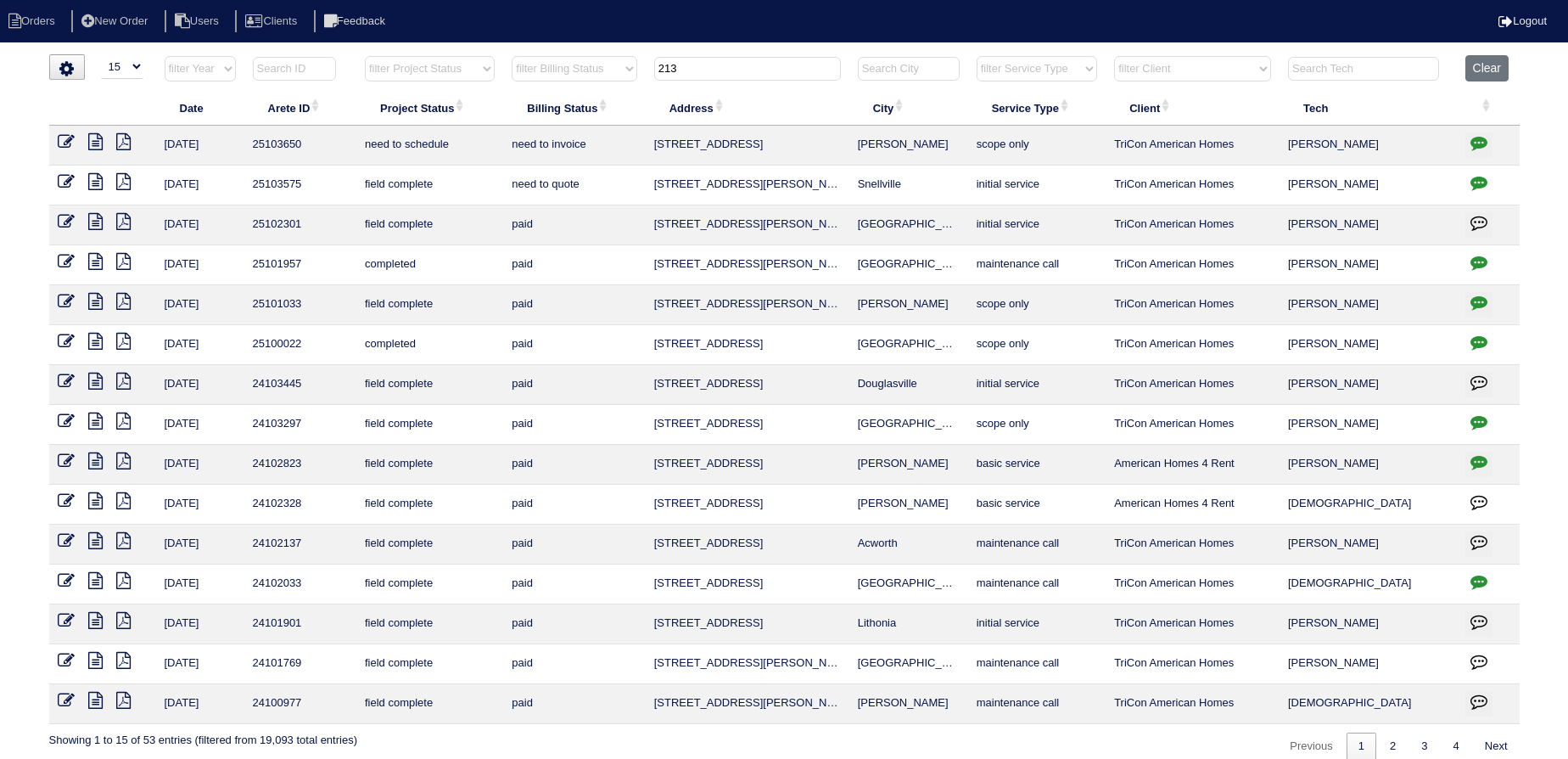
type input "213"
click at [72, 141] on icon at bounding box center [66, 141] width 17 height 17
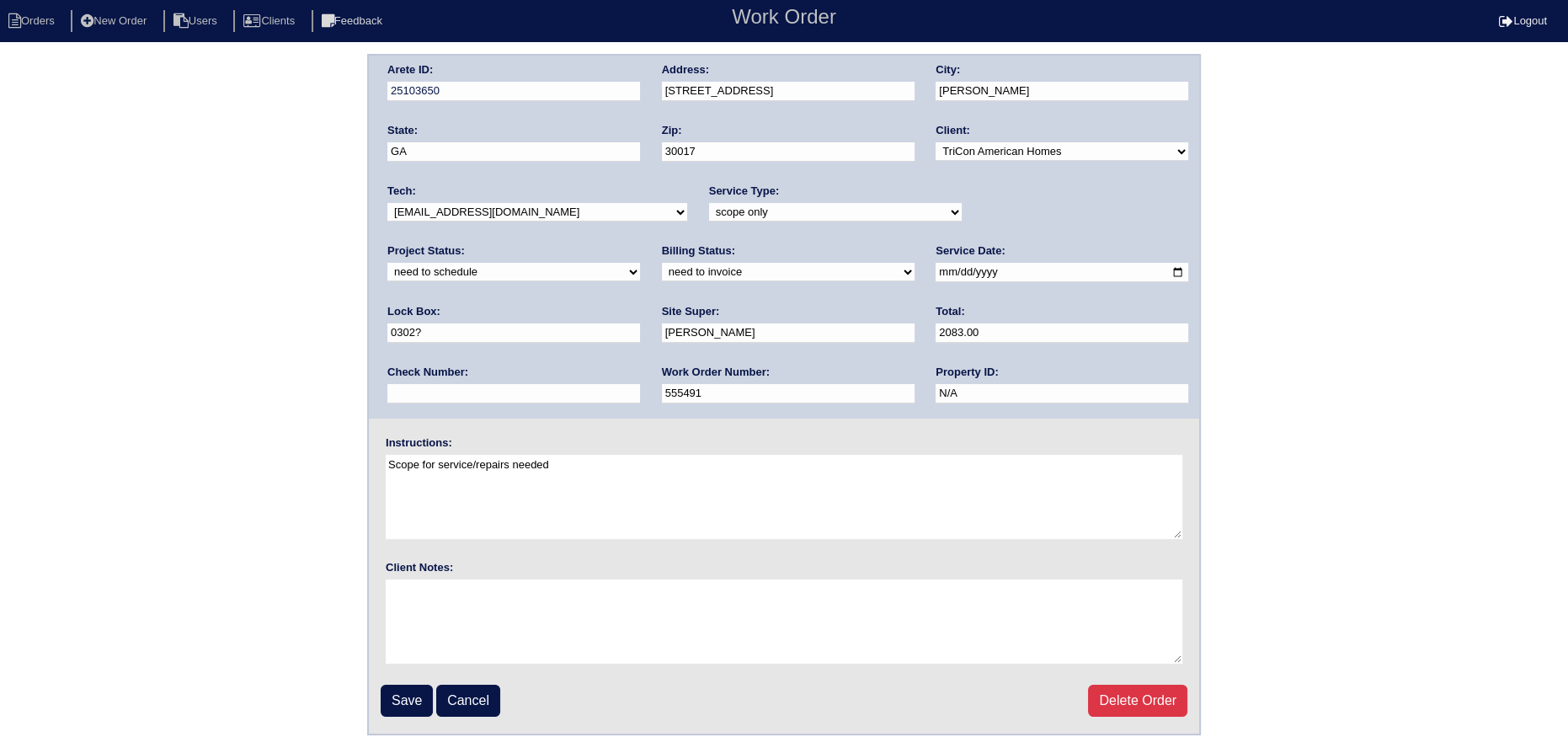
click at [463, 206] on select "-select- [EMAIL_ADDRESS][DOMAIN_NAME] [EMAIL_ADDRESS][DOMAIN_NAME] [EMAIL_ADDRE…" at bounding box center [538, 212] width 300 height 19
select select "36"
click at [388, 203] on select "-select- [EMAIL_ADDRESS][DOMAIN_NAME] [EMAIL_ADDRESS][DOMAIN_NAME] [EMAIL_ADDRE…" at bounding box center [538, 212] width 300 height 19
drag, startPoint x: 1049, startPoint y: 222, endPoint x: 1042, endPoint y: 228, distance: 9.2
click at [640, 243] on div "Project Status: new order assigned in progress field complete need to schedule …" at bounding box center [514, 266] width 253 height 46
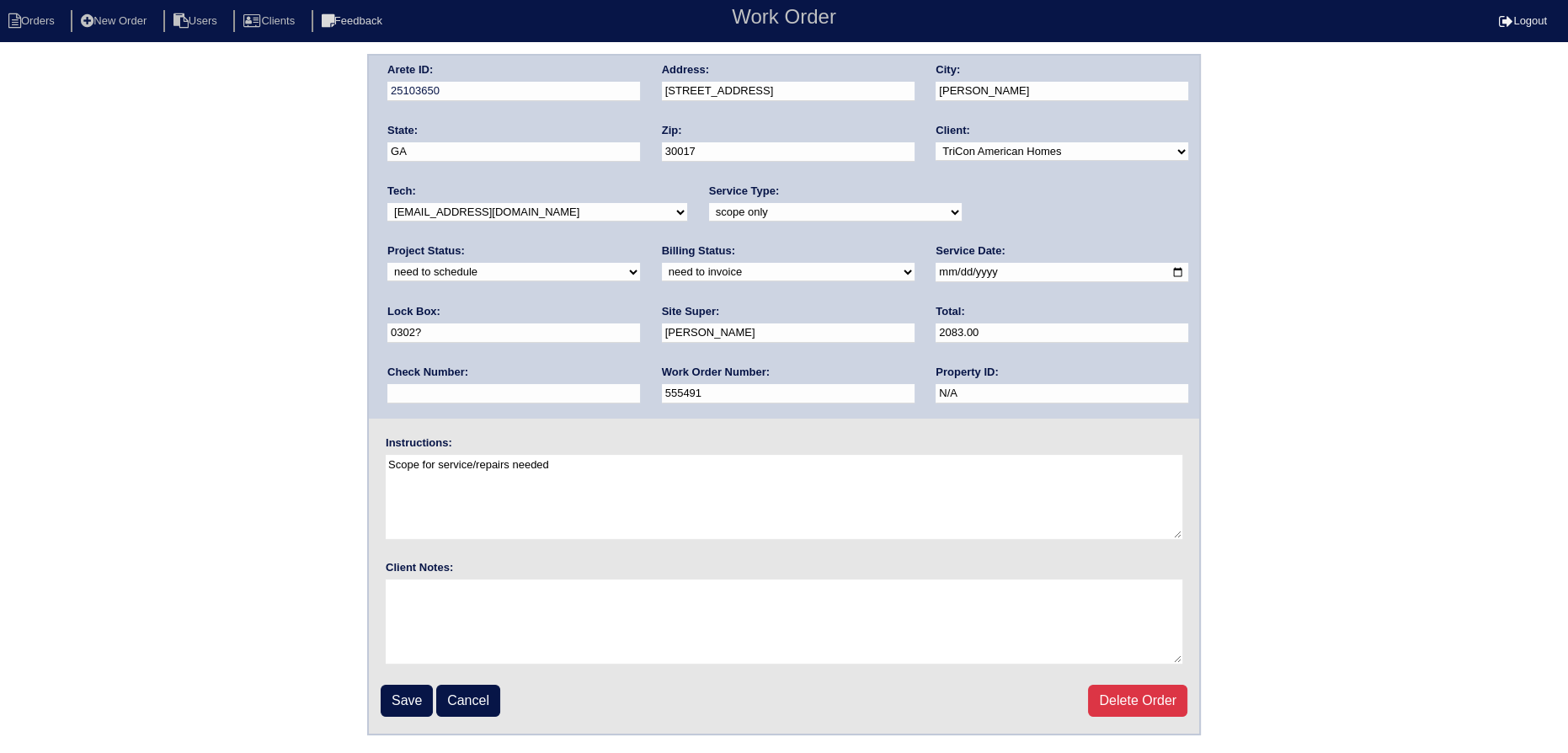
drag, startPoint x: 995, startPoint y: 208, endPoint x: 991, endPoint y: 219, distance: 11.7
click at [640, 263] on select "new order assigned in progress field complete need to schedule admin review arc…" at bounding box center [514, 271] width 253 height 19
select select "assigned"
click at [640, 263] on select "new order assigned in progress field complete need to schedule admin review arc…" at bounding box center [514, 271] width 253 height 19
click at [936, 273] on input "[DATE]" at bounding box center [1062, 272] width 253 height 20
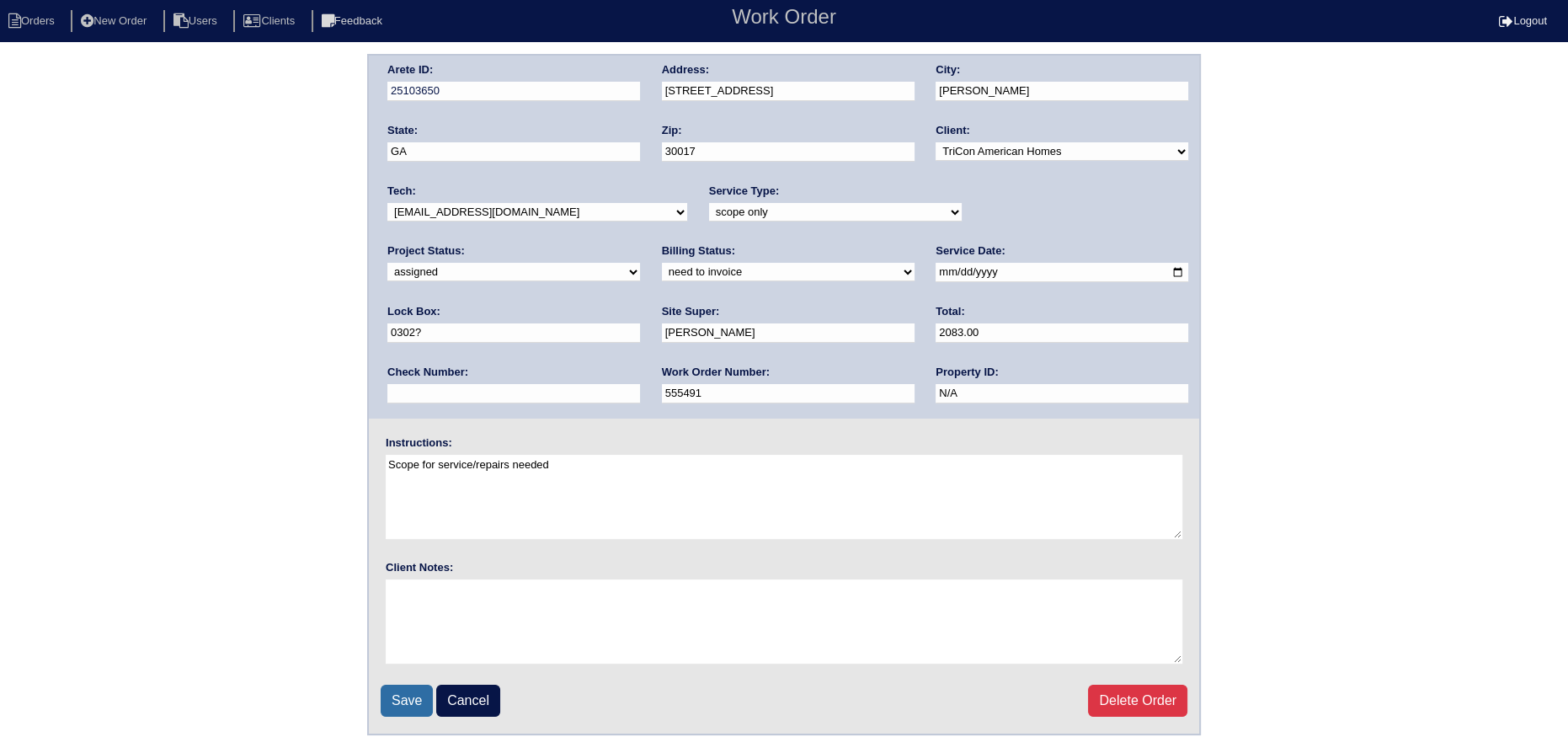
click at [401, 710] on input "Save" at bounding box center [406, 701] width 52 height 32
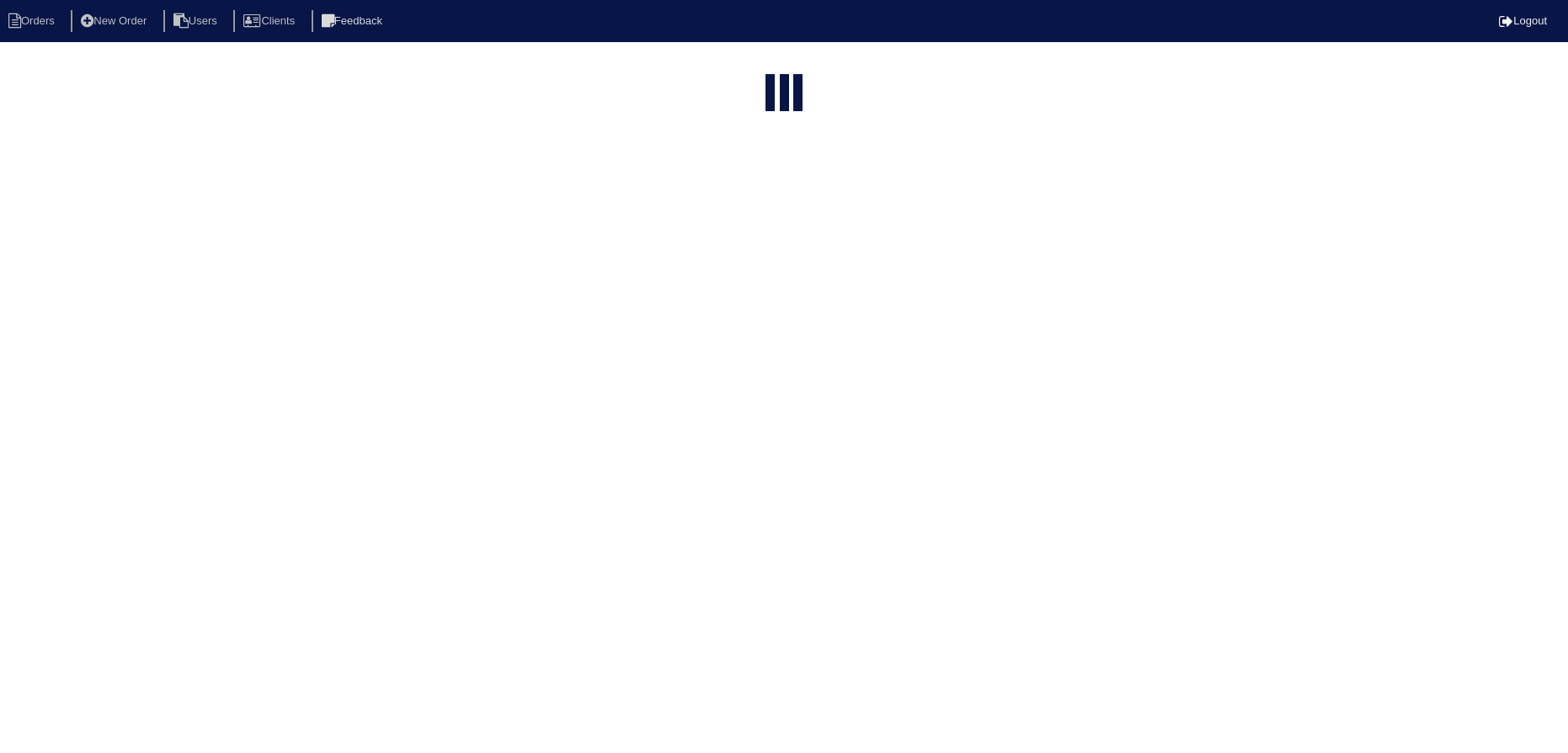
select select "15"
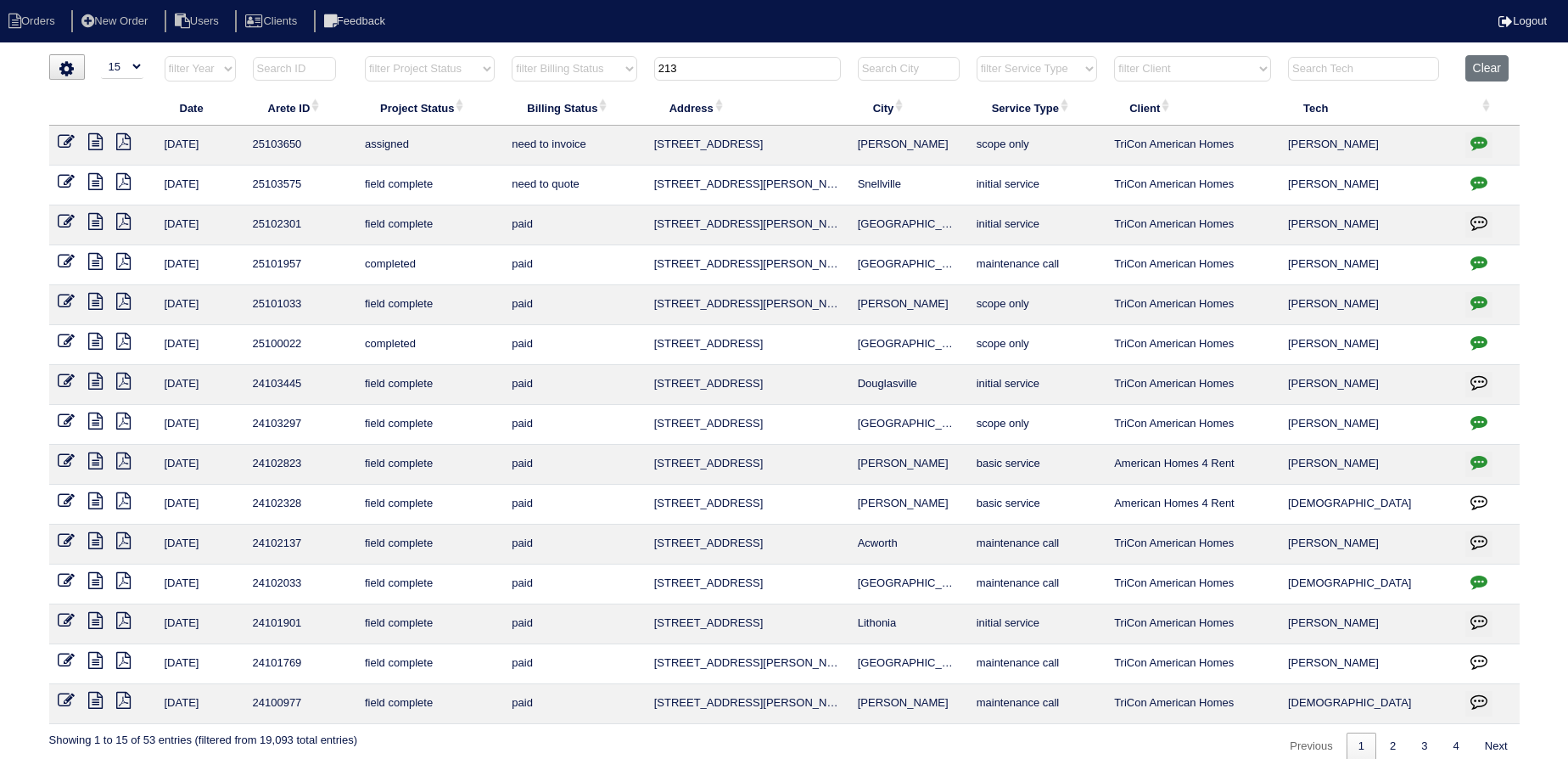
click at [721, 70] on input "213" at bounding box center [747, 69] width 187 height 24
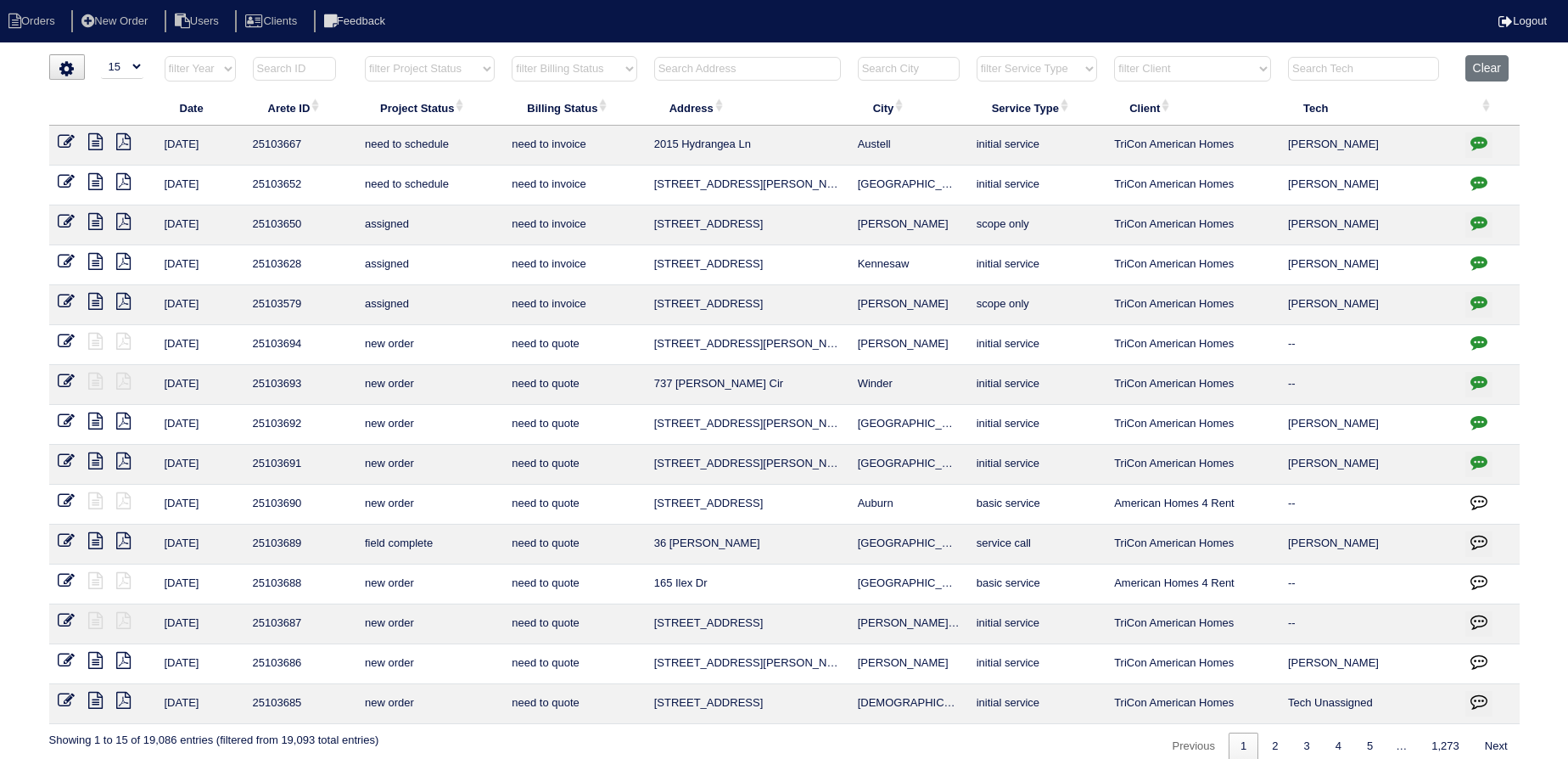
click at [777, 72] on input "text" at bounding box center [747, 69] width 187 height 24
click at [743, 65] on input "text" at bounding box center [747, 69] width 187 height 24
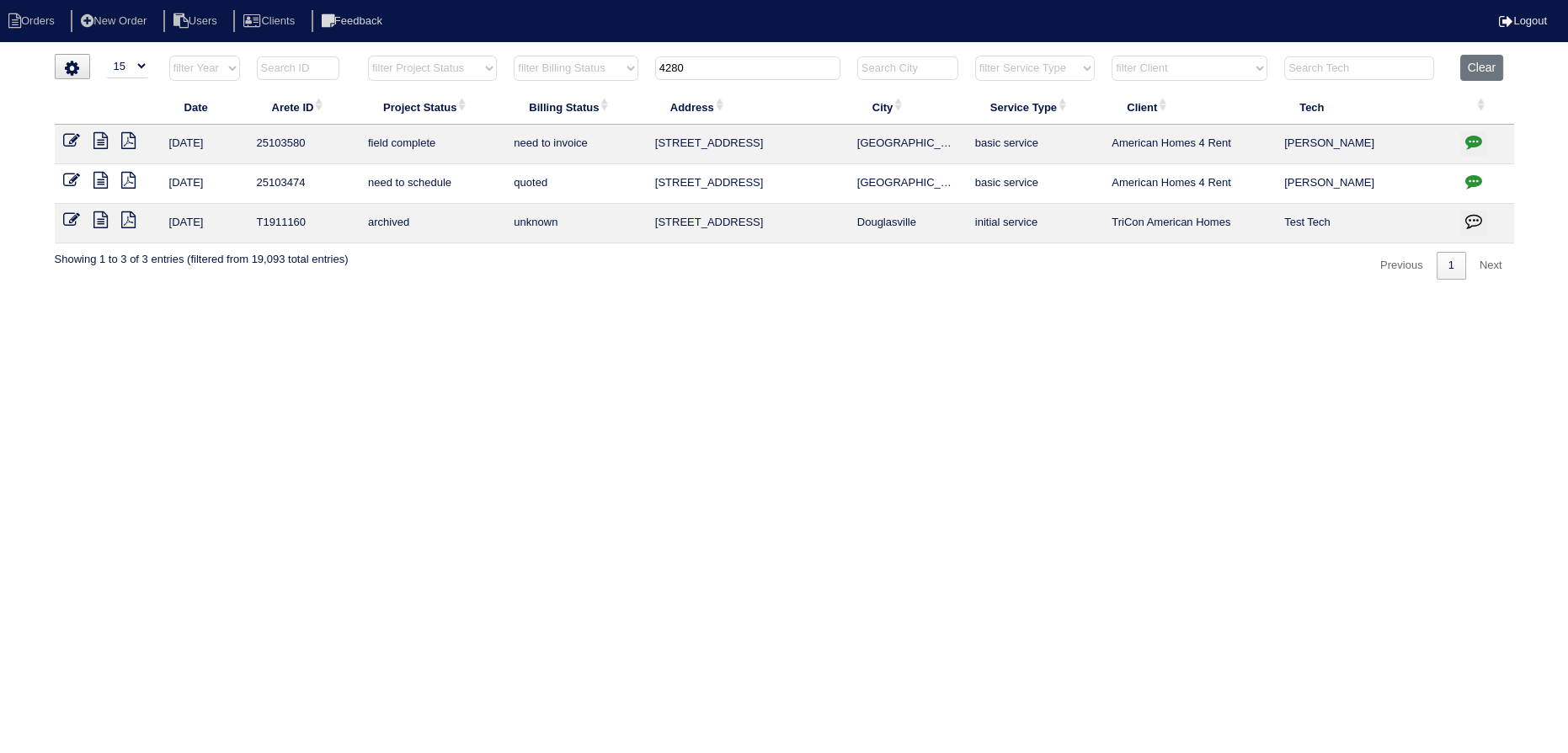
type input "4280"
click at [75, 141] on icon at bounding box center [71, 140] width 17 height 17
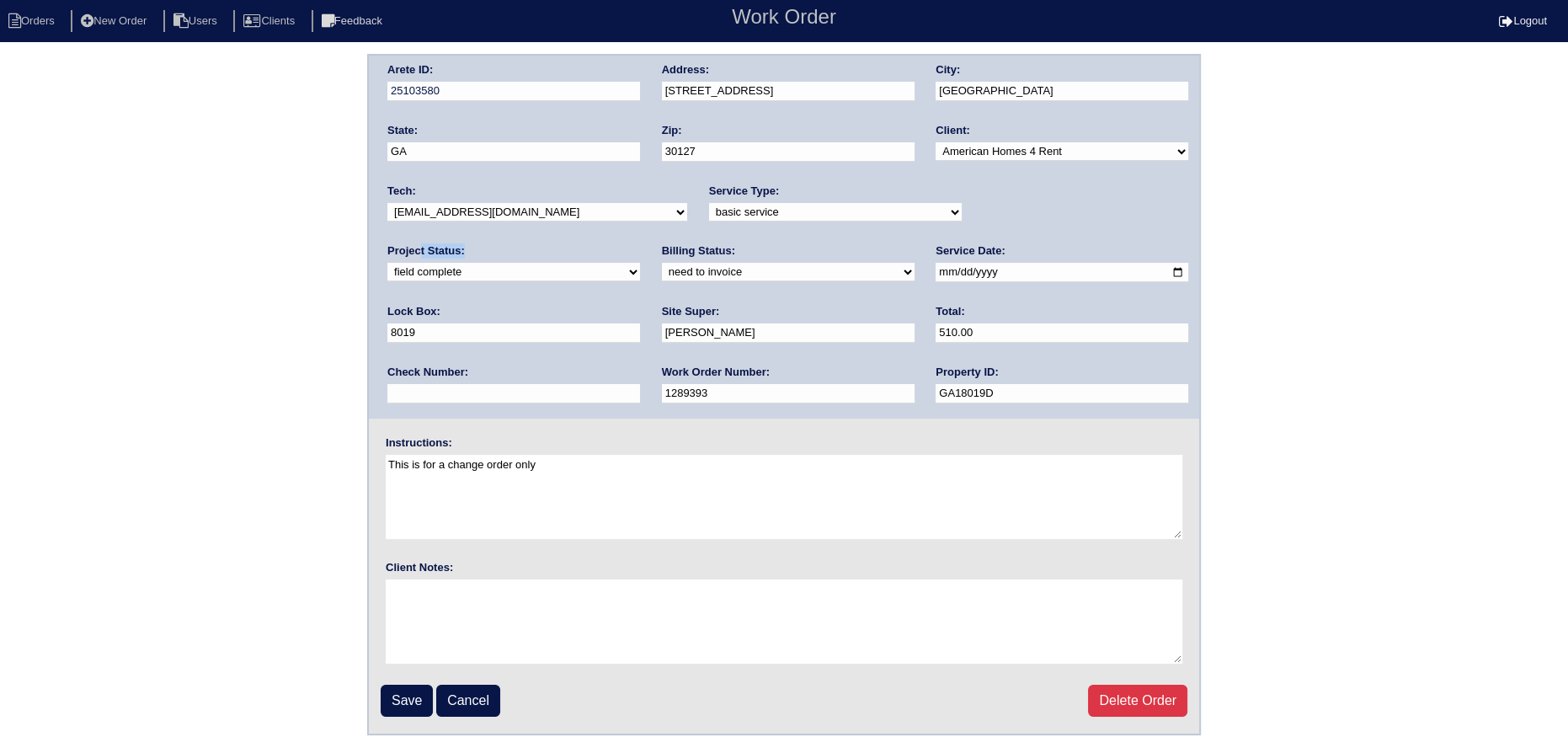
drag, startPoint x: 973, startPoint y: 193, endPoint x: 970, endPoint y: 206, distance: 13.3
click at [640, 243] on div "Project Status: new order assigned in progress field complete need to schedule …" at bounding box center [514, 266] width 253 height 46
click at [640, 263] on select "new order assigned in progress field complete need to schedule admin review arc…" at bounding box center [514, 271] width 253 height 19
select select "assigned"
click at [640, 263] on select "new order assigned in progress field complete need to schedule admin review arc…" at bounding box center [514, 271] width 253 height 19
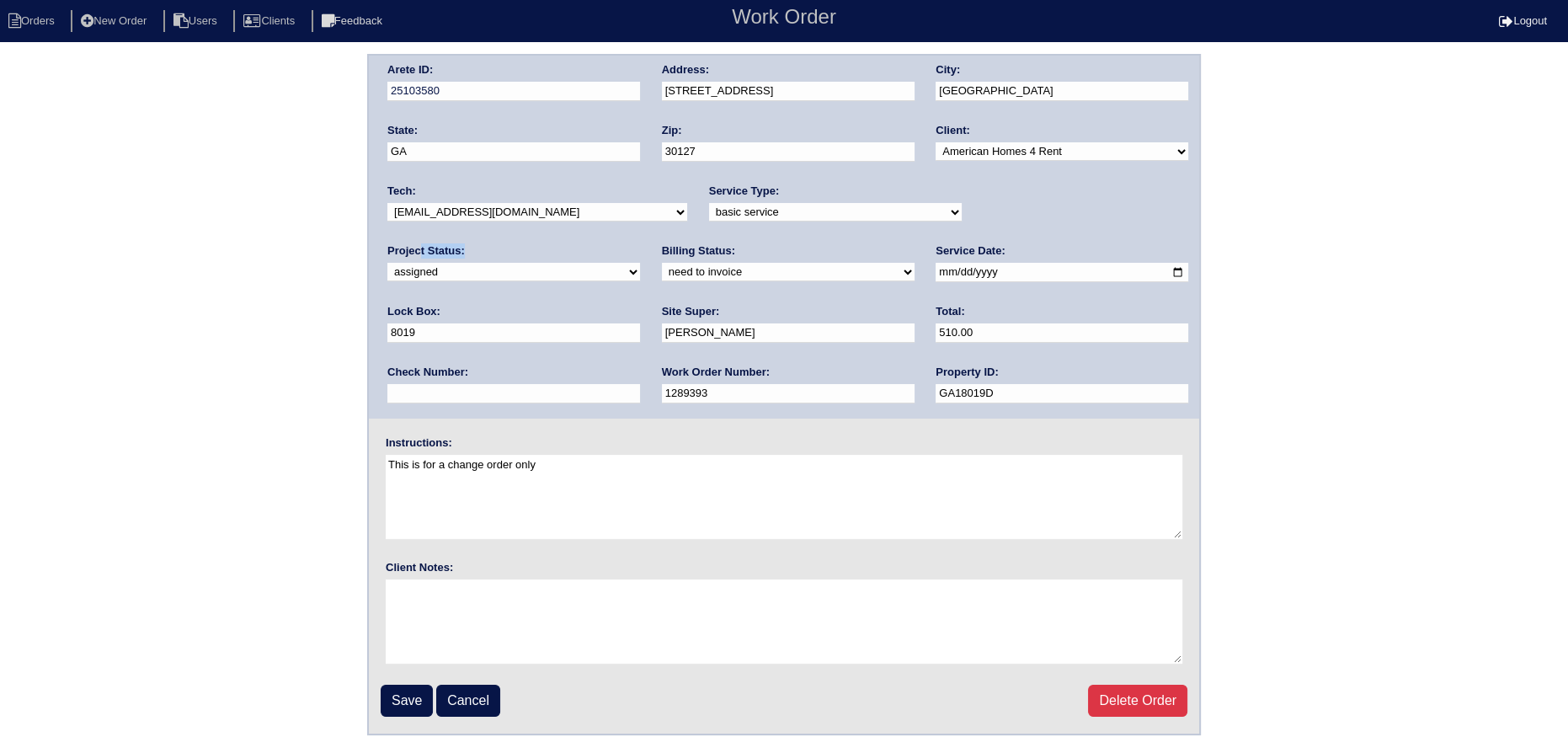
click at [577, 210] on select "-select- aretesmg+backup-tech@gmail.com benjohnholt88@gmail.com callisonhvac@ya…" at bounding box center [538, 212] width 300 height 19
select select "27"
click at [388, 203] on select "-select- aretesmg+backup-tech@gmail.com benjohnholt88@gmail.com callisonhvac@ya…" at bounding box center [538, 212] width 300 height 19
click at [936, 273] on input "2025-09-29" at bounding box center [1062, 272] width 253 height 20
type input "2025-10-08"
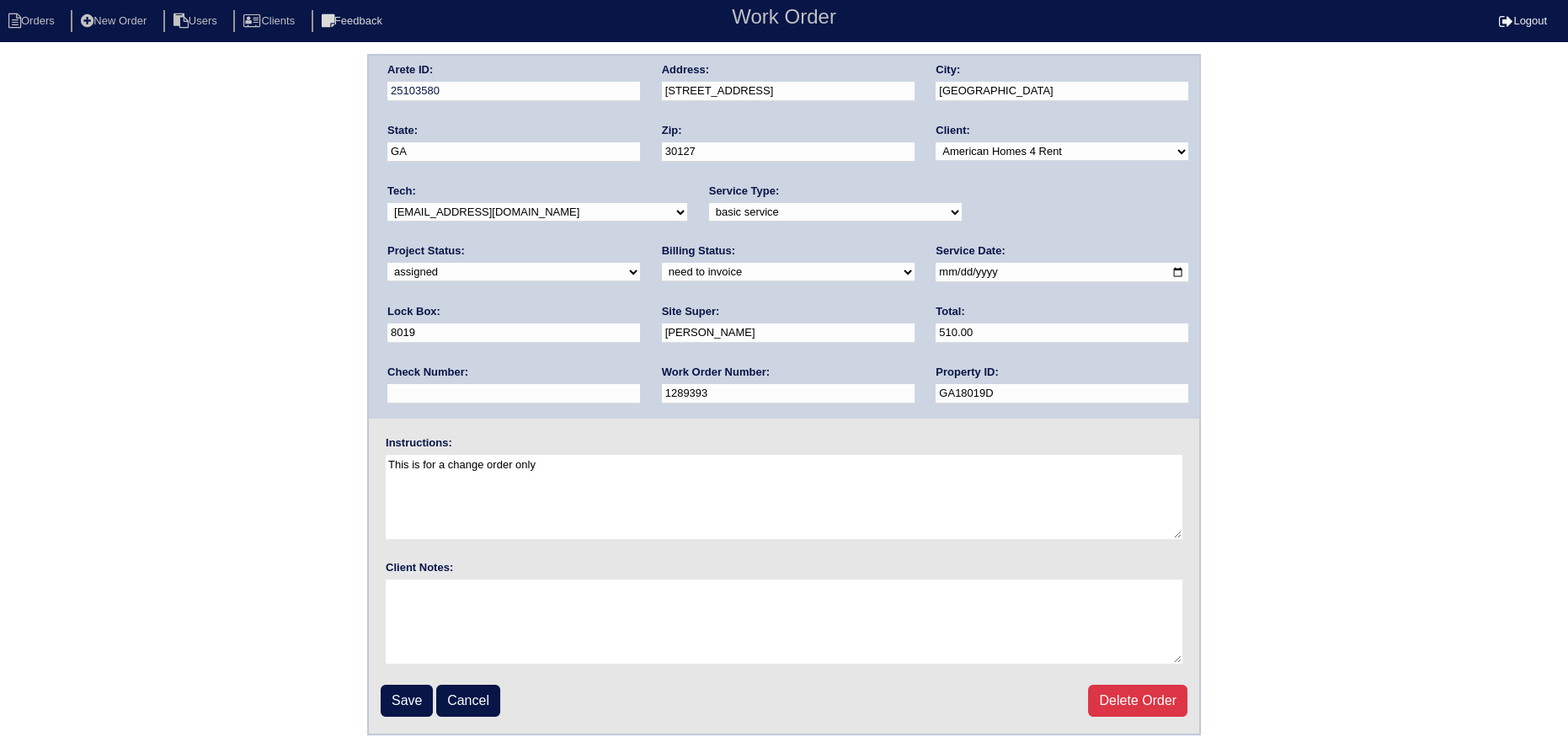
click at [409, 679] on fieldset "Arete ID: 25103580 Address: 4280 Chads Park Dr City: Powder Springs State: GA Z…" at bounding box center [784, 395] width 831 height 678
click at [407, 687] on input "Save" at bounding box center [406, 701] width 52 height 32
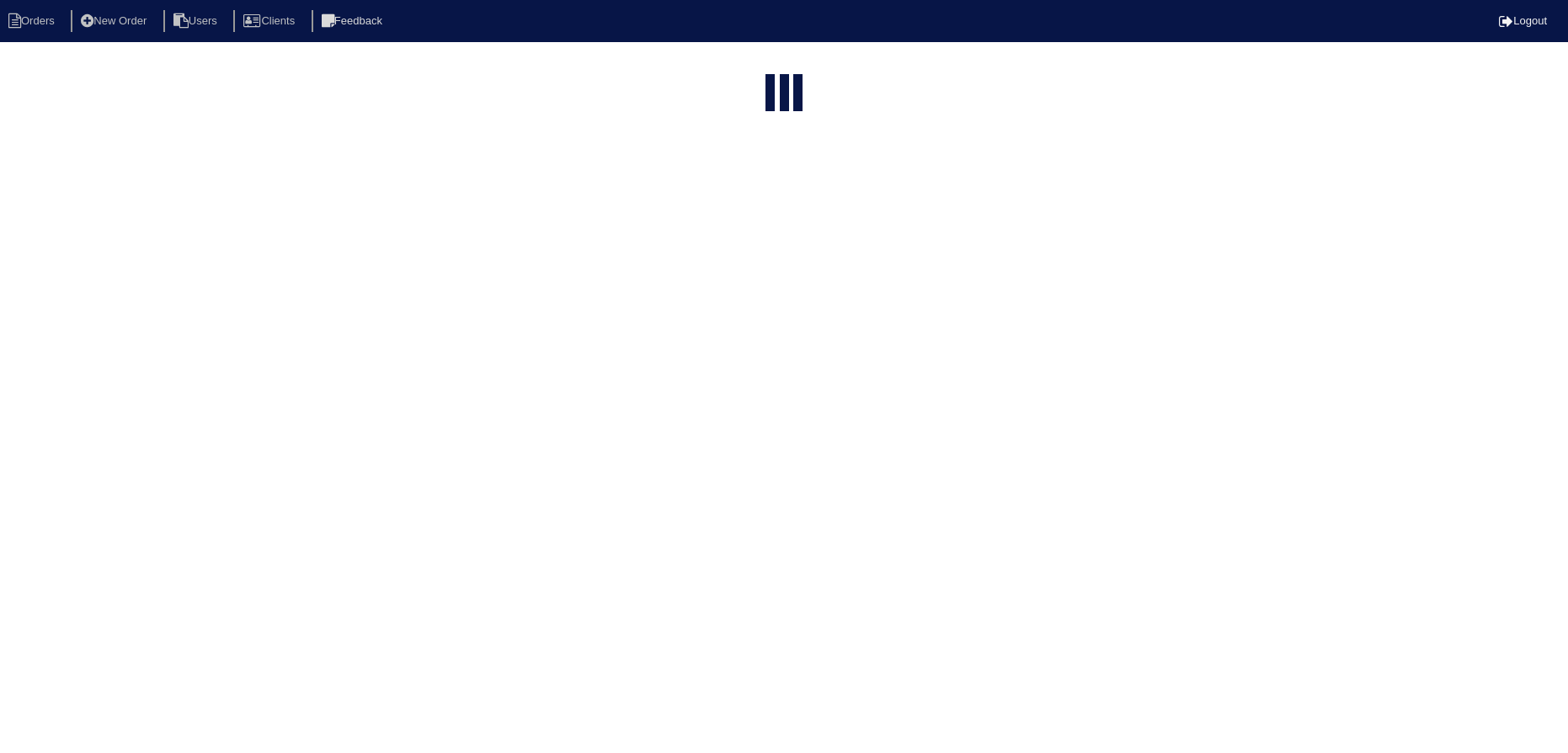
select select "15"
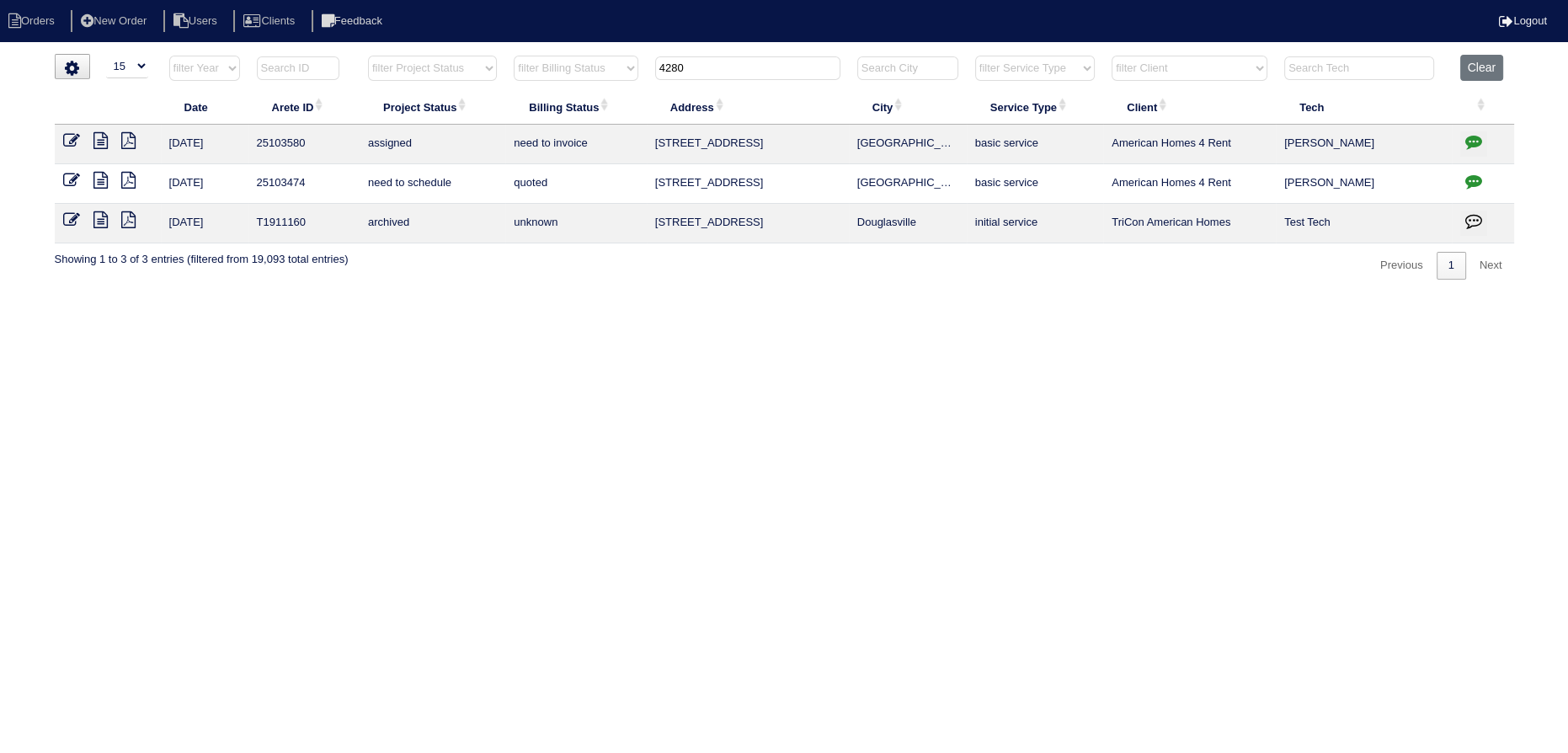
click at [104, 138] on icon at bounding box center [100, 140] width 14 height 17
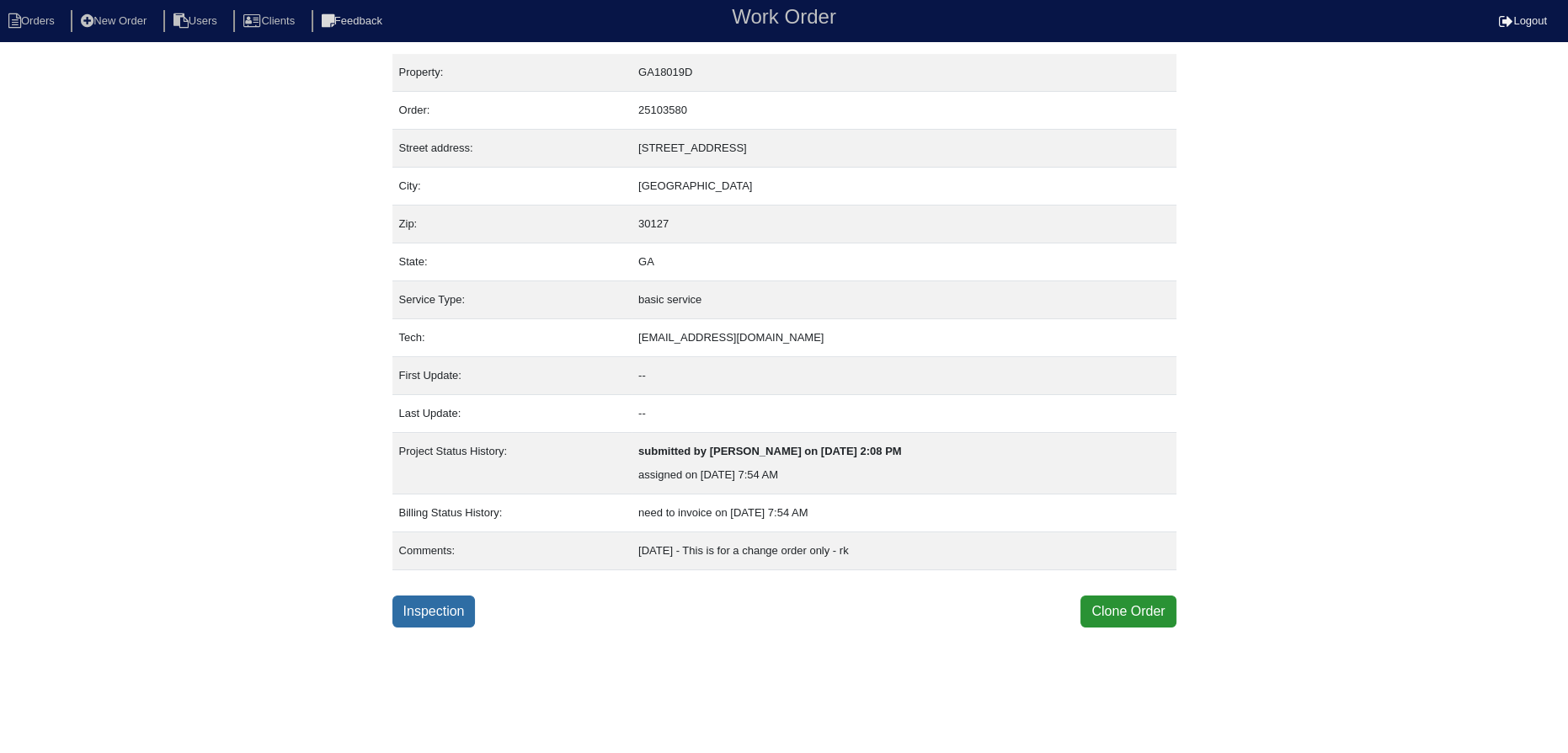
click at [460, 611] on link "Inspection" at bounding box center [434, 611] width 83 height 32
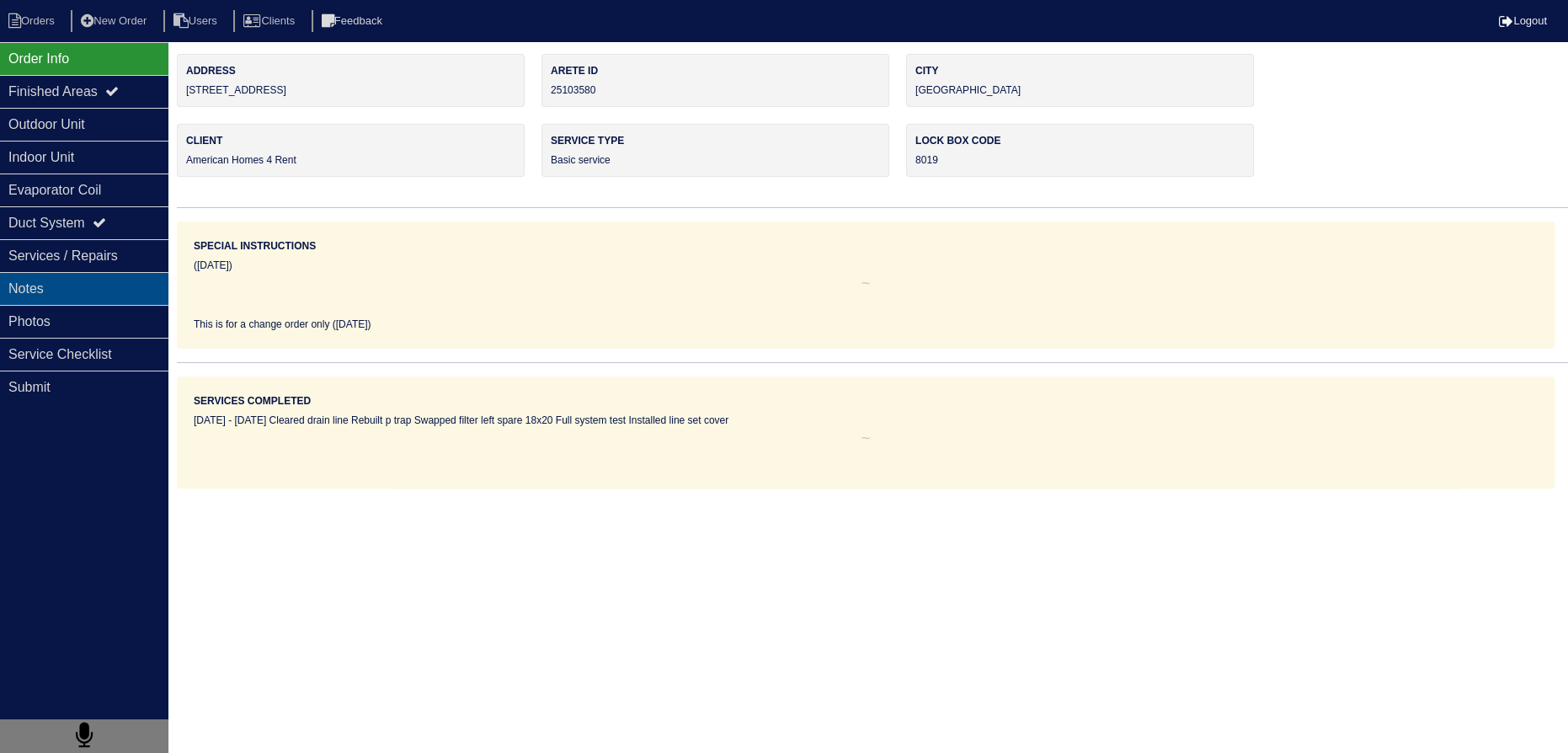
click at [104, 290] on div "Notes" at bounding box center [84, 288] width 169 height 33
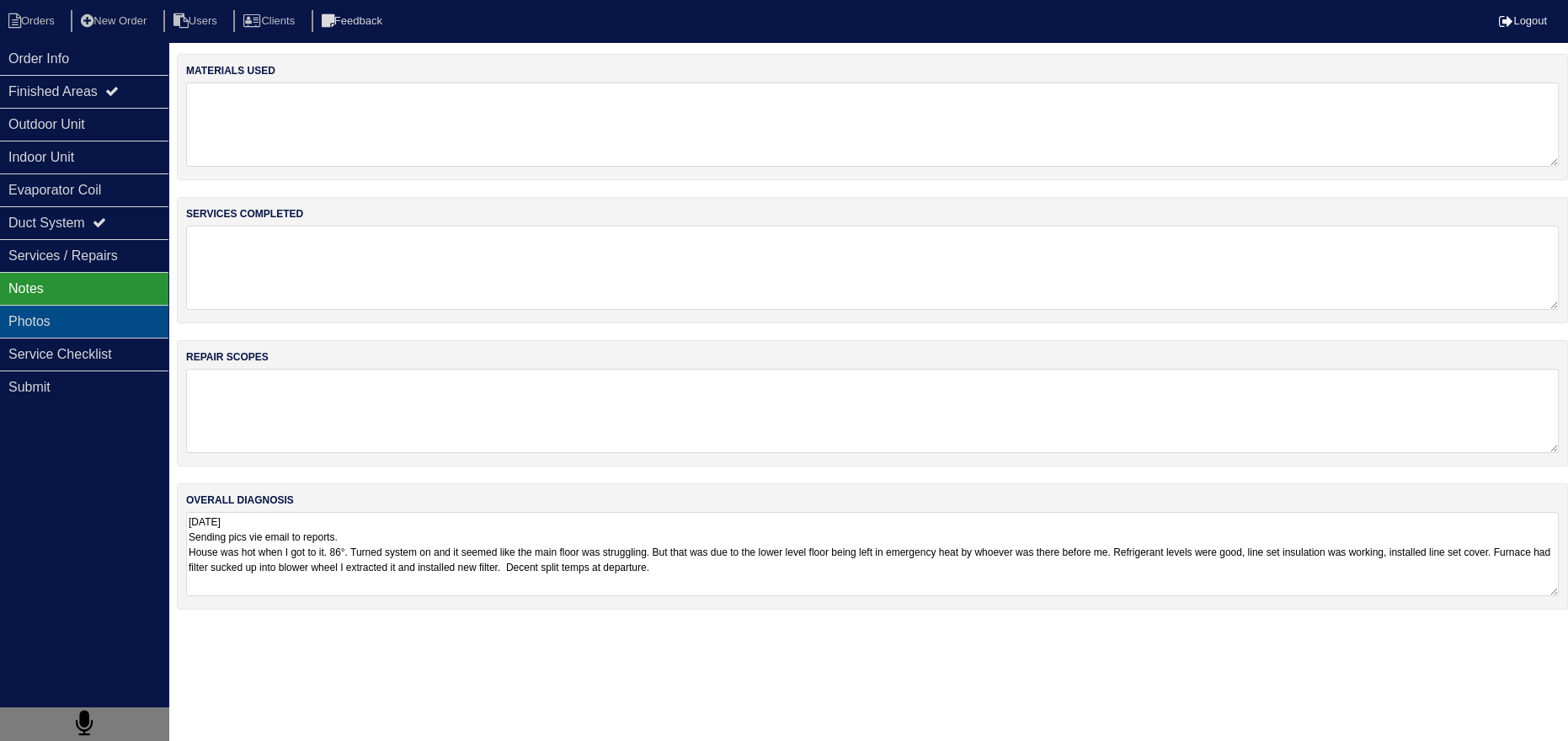
click at [98, 315] on div "Photos" at bounding box center [84, 321] width 169 height 33
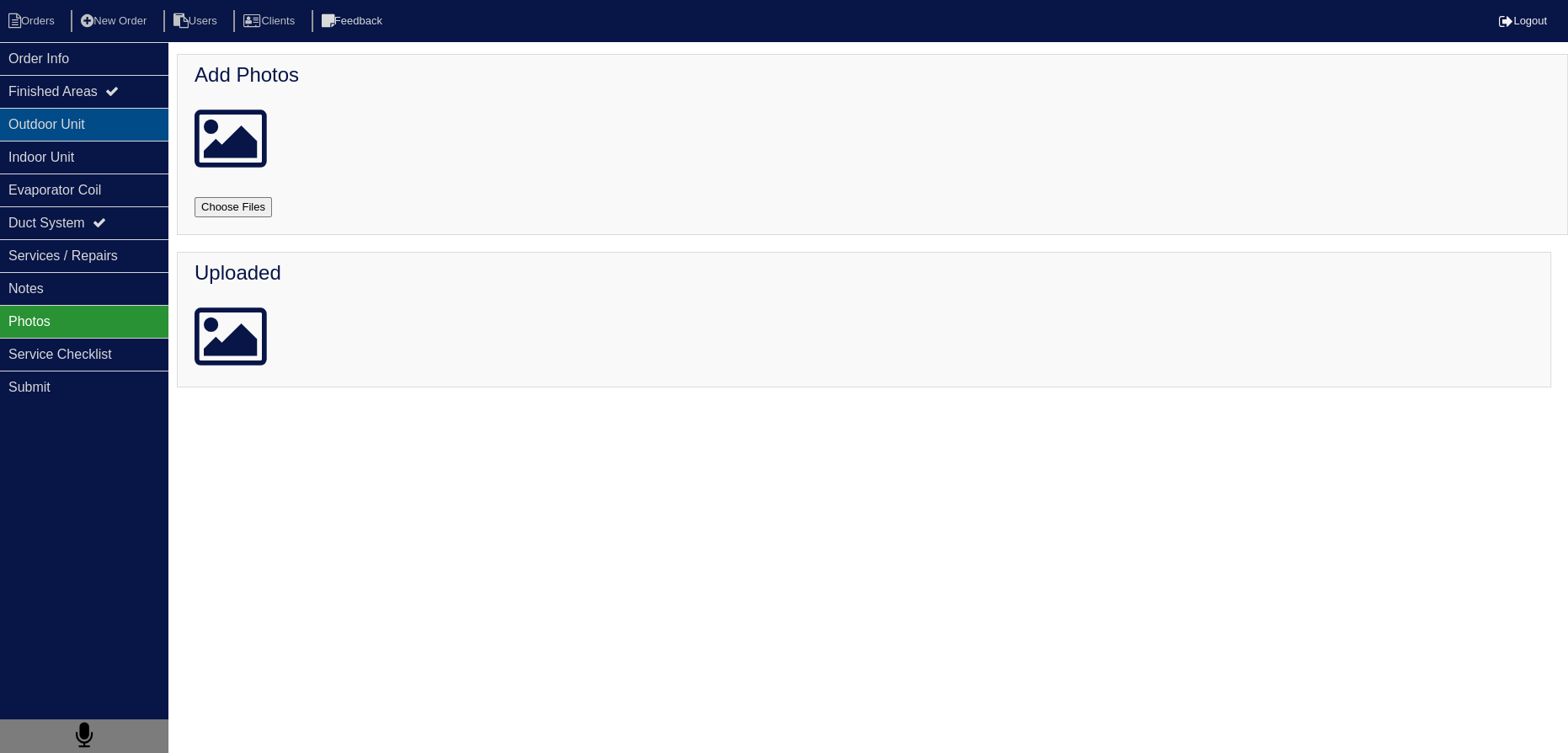
click at [92, 122] on div "Outdoor Unit" at bounding box center [84, 123] width 169 height 33
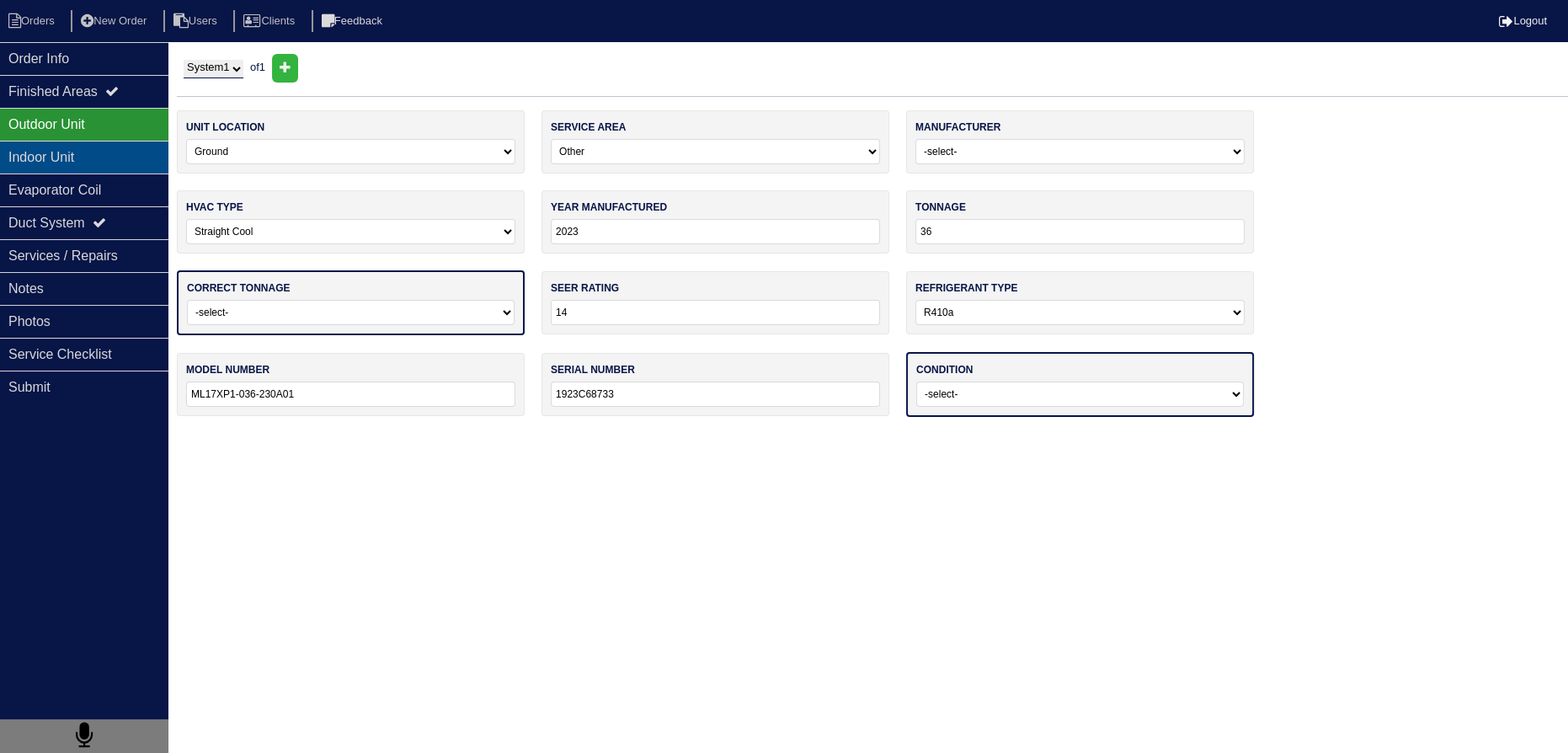
click at [90, 141] on div "Indoor Unit" at bounding box center [84, 157] width 169 height 33
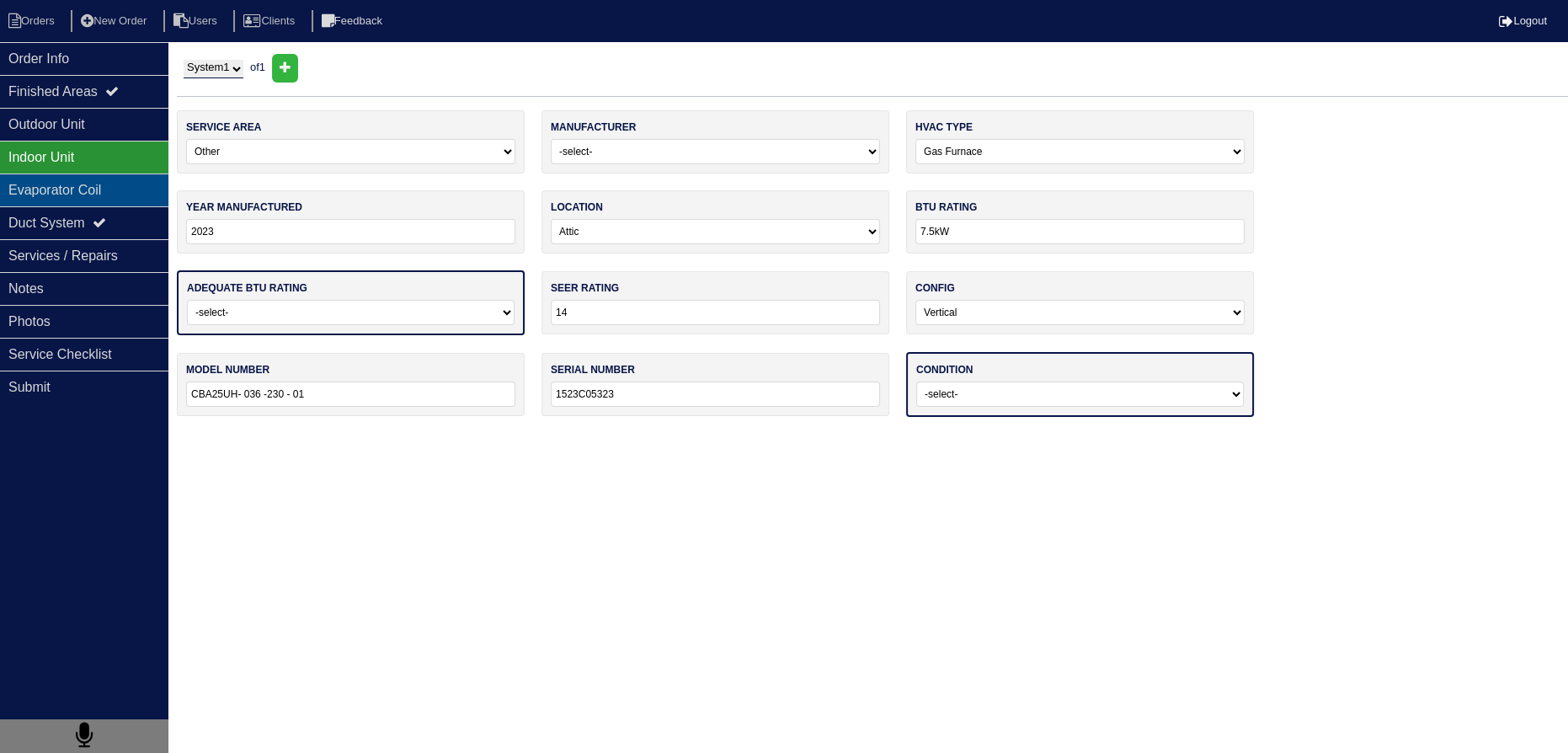
click at [91, 187] on div "Evaporator Coil" at bounding box center [84, 190] width 169 height 33
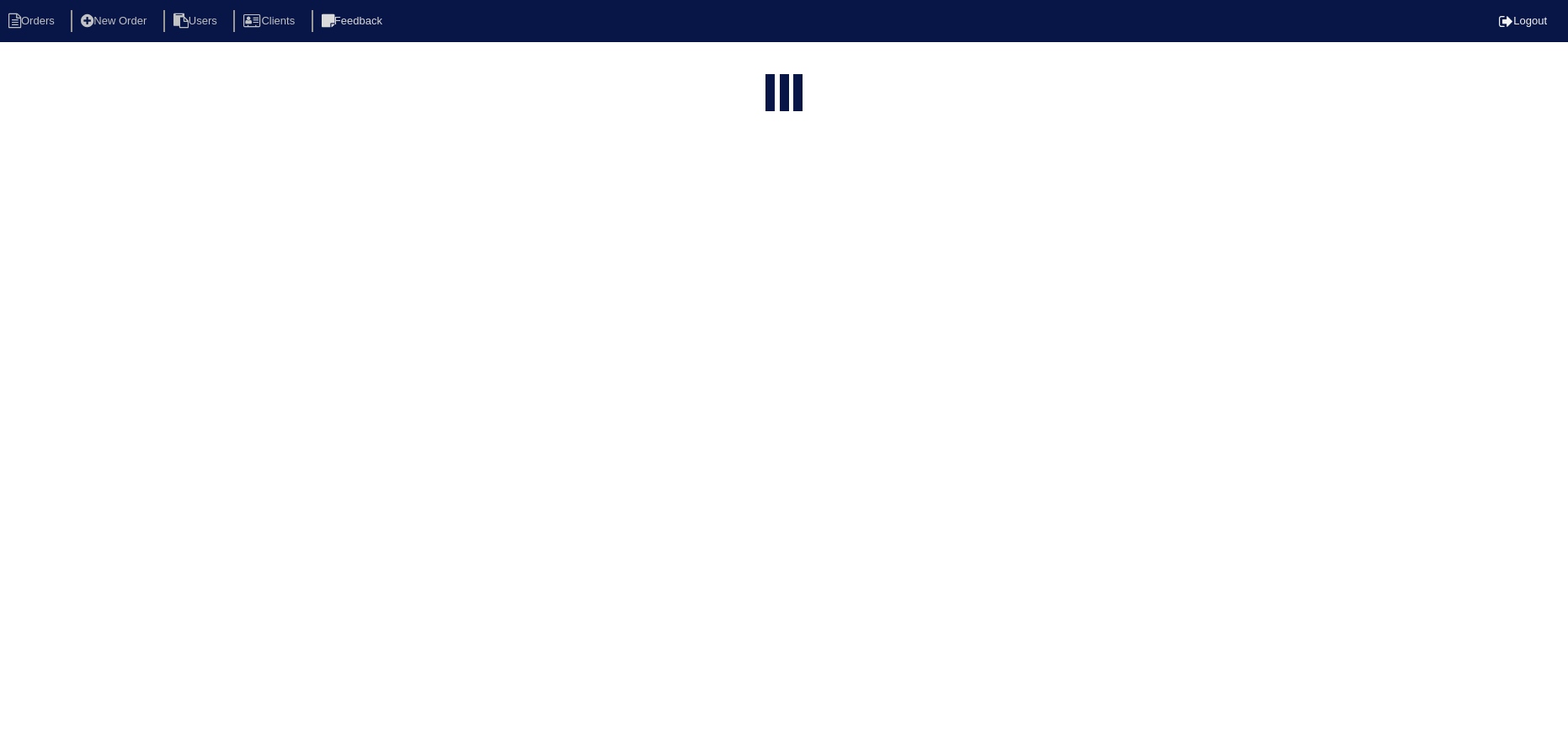
select select "15"
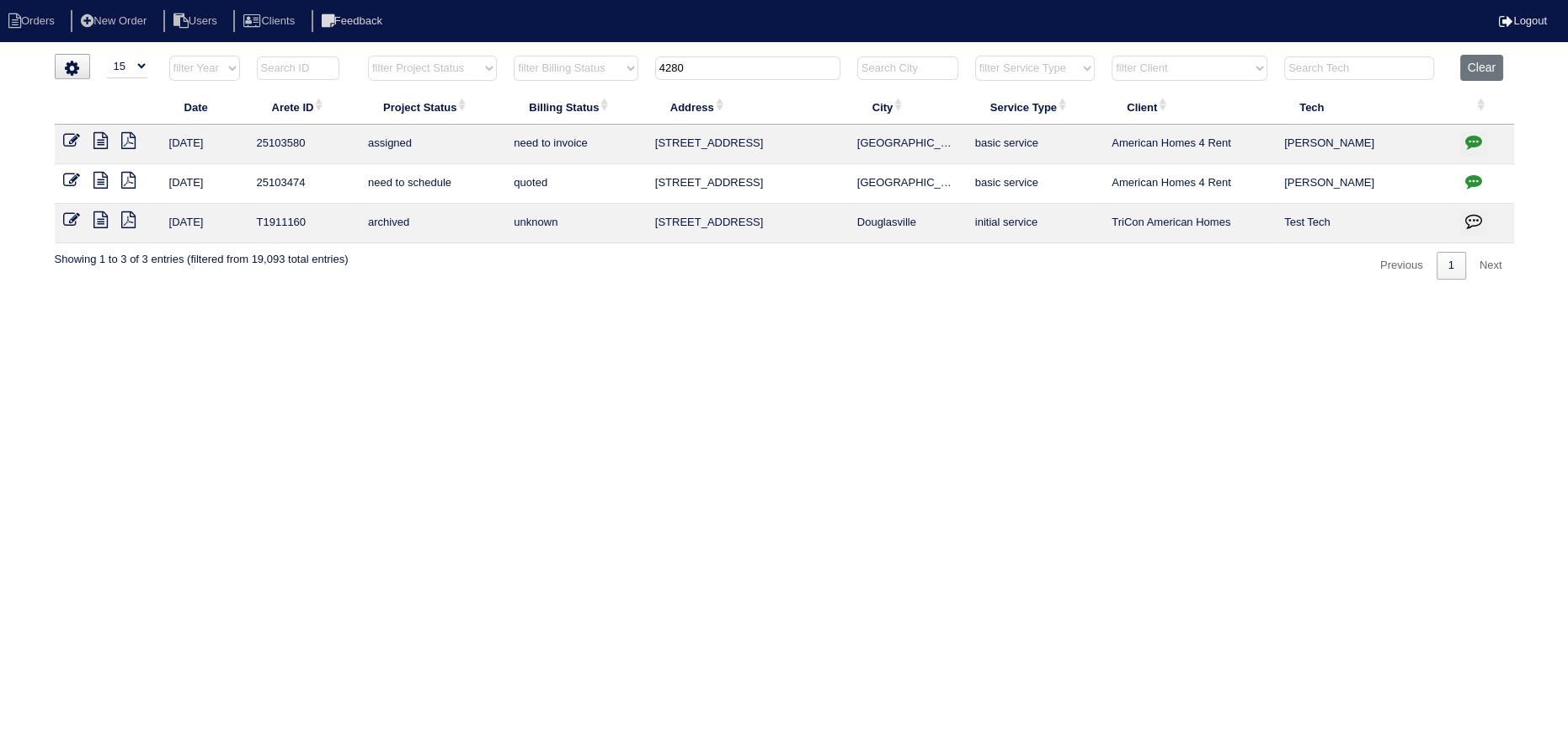
click at [68, 134] on icon at bounding box center [71, 140] width 17 height 17
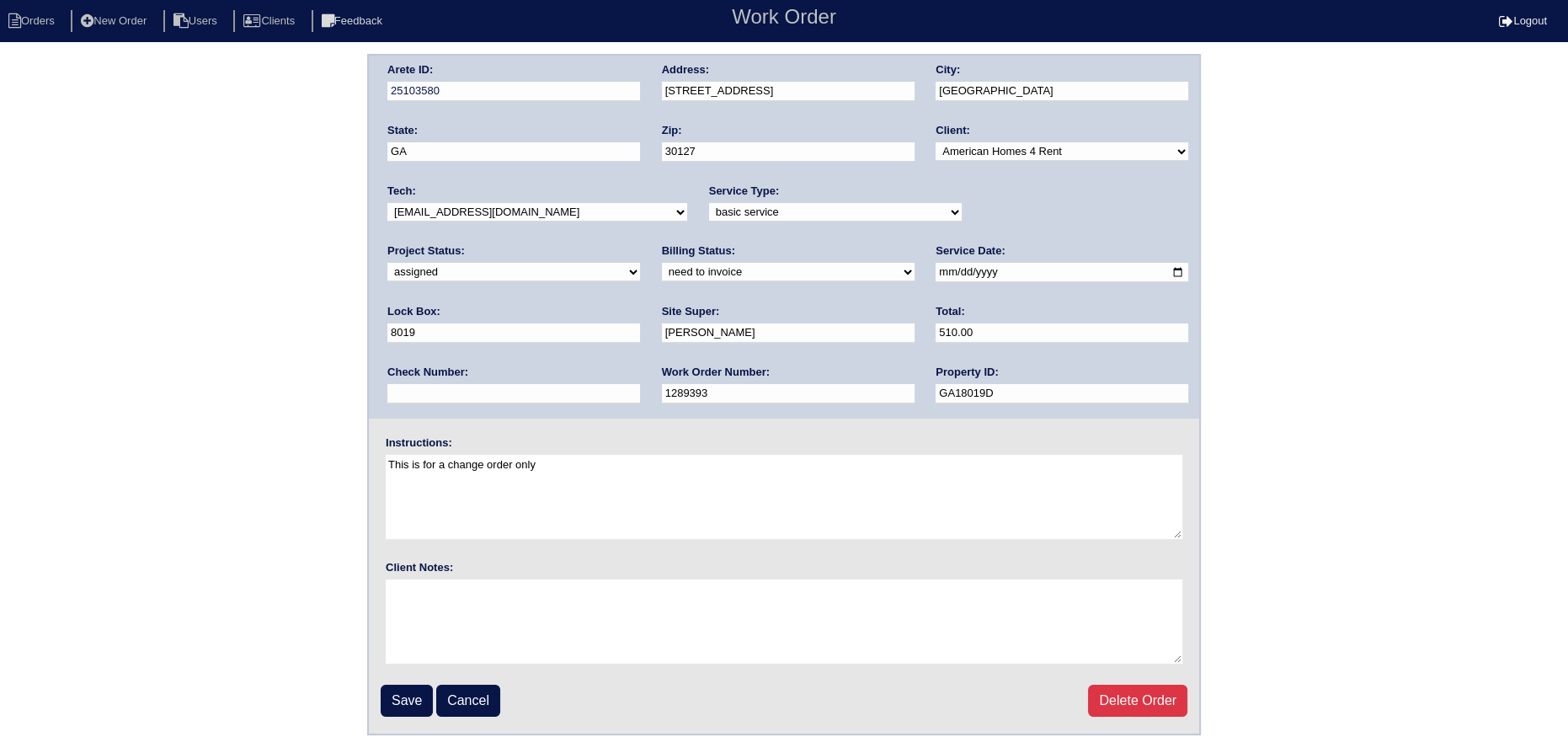
click at [640, 263] on select "new order assigned in progress field complete need to schedule admin review arc…" at bounding box center [514, 271] width 253 height 19
select select "field complete"
click at [640, 263] on select "new order assigned in progress field complete need to schedule admin review arc…" at bounding box center [514, 271] width 253 height 19
click at [420, 695] on input "Save" at bounding box center [406, 701] width 52 height 32
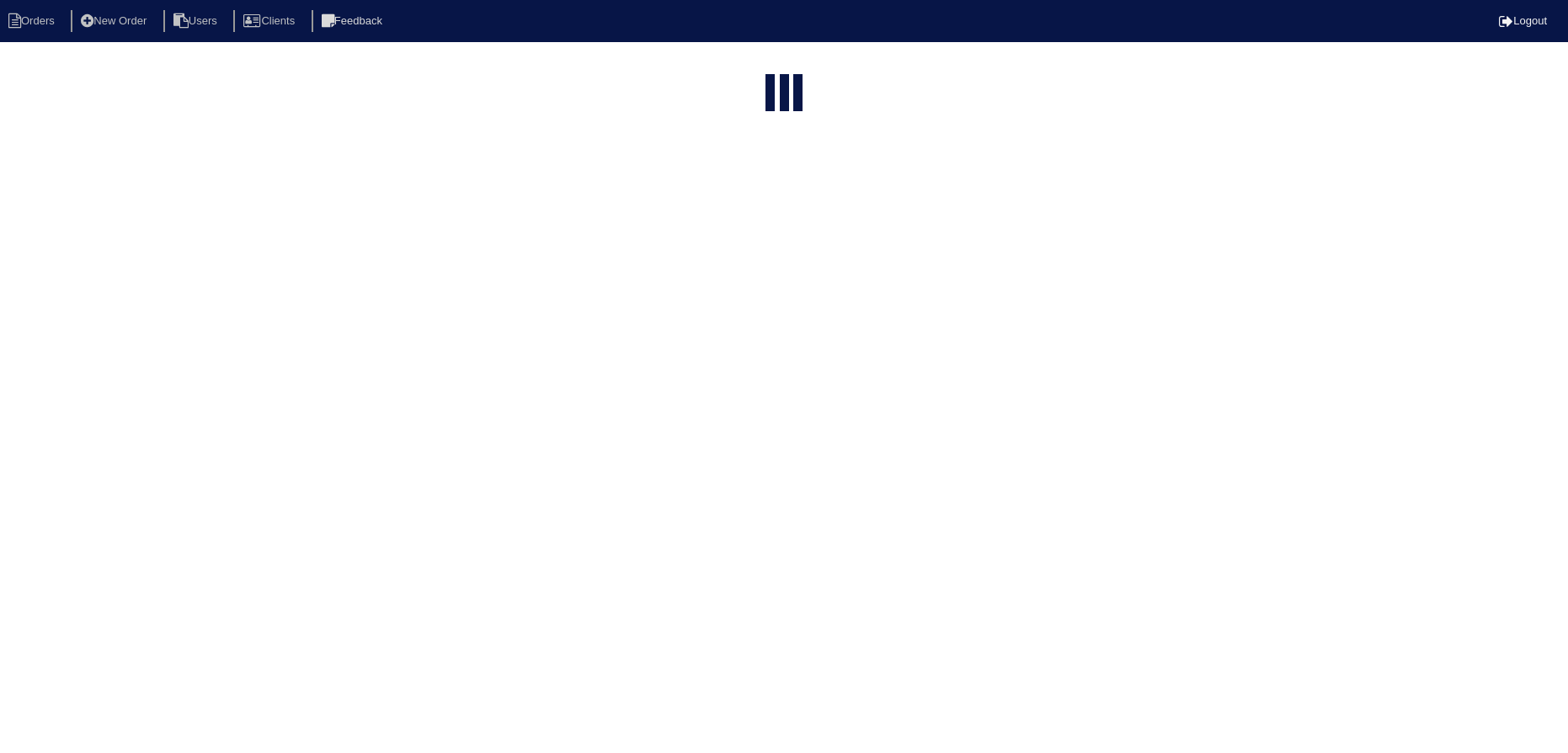
select select "15"
type input "4280"
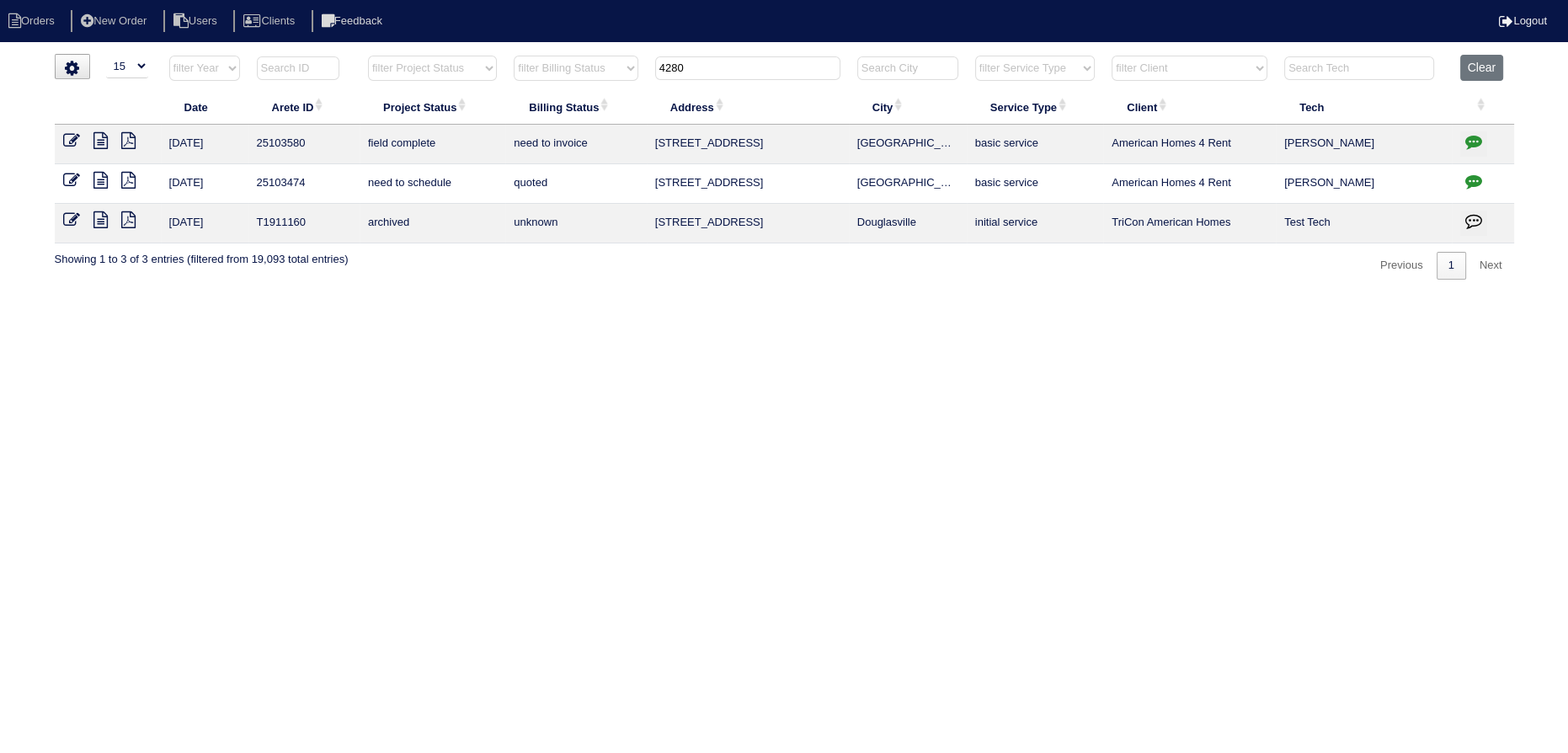
click at [66, 178] on icon at bounding box center [71, 180] width 17 height 17
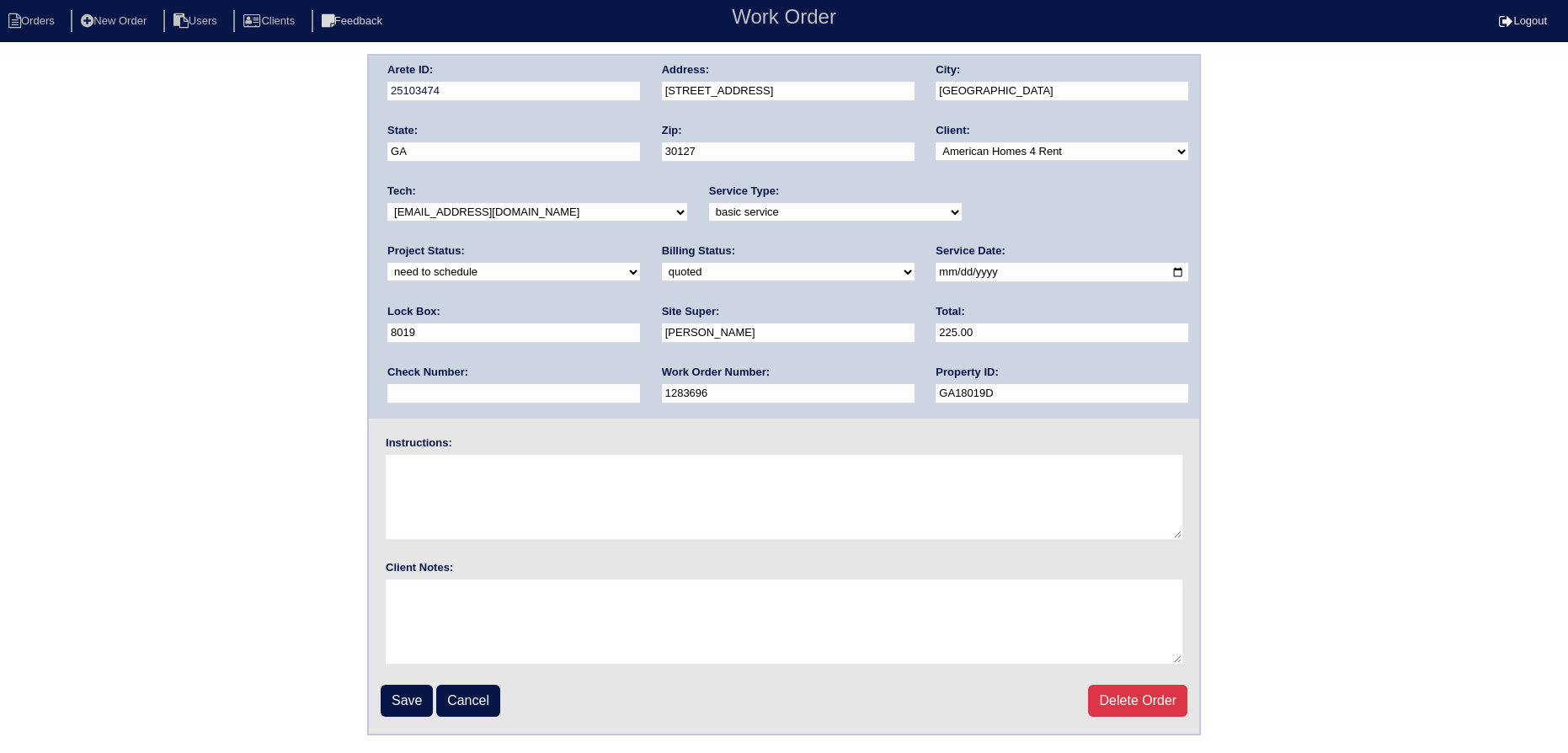
drag, startPoint x: 990, startPoint y: 209, endPoint x: 990, endPoint y: 219, distance: 10.0
click at [640, 263] on select "new order assigned in progress field complete need to schedule admin review arc…" at bounding box center [514, 271] width 253 height 19
select select "assigned"
click at [640, 263] on select "new order assigned in progress field complete need to schedule admin review arc…" at bounding box center [514, 271] width 253 height 19
click at [936, 270] on input "2025-09-23" at bounding box center [1062, 272] width 253 height 20
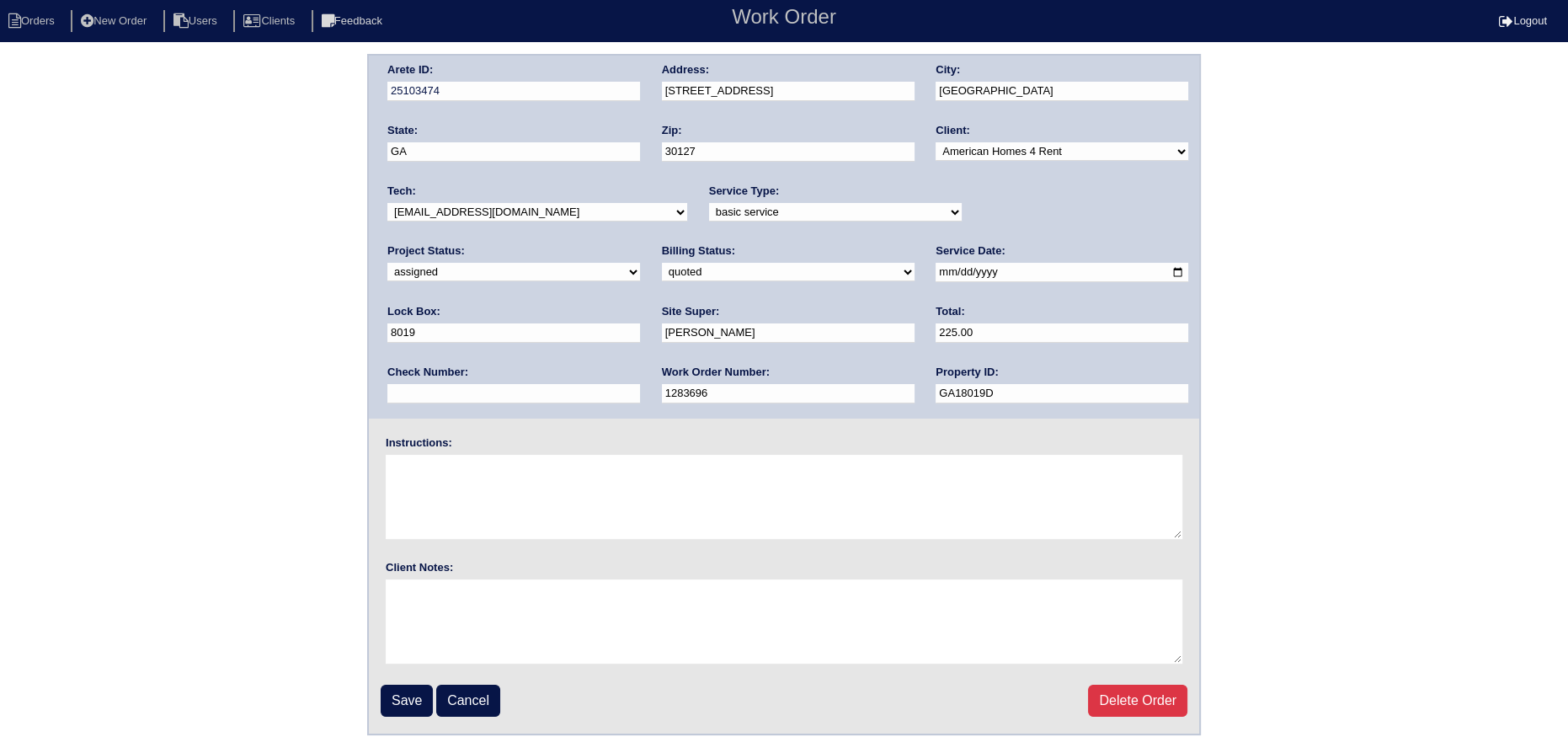
type input "2025-10-08"
click at [526, 210] on select "-select- aretesmg+backup-tech@gmail.com benjohnholt88@gmail.com callisonhvac@ya…" at bounding box center [538, 212] width 300 height 19
select select "27"
click at [388, 203] on select "-select- [EMAIL_ADDRESS][DOMAIN_NAME] [EMAIL_ADDRESS][DOMAIN_NAME] [EMAIL_ADDRE…" at bounding box center [538, 212] width 300 height 19
click at [420, 706] on input "Save" at bounding box center [406, 701] width 52 height 32
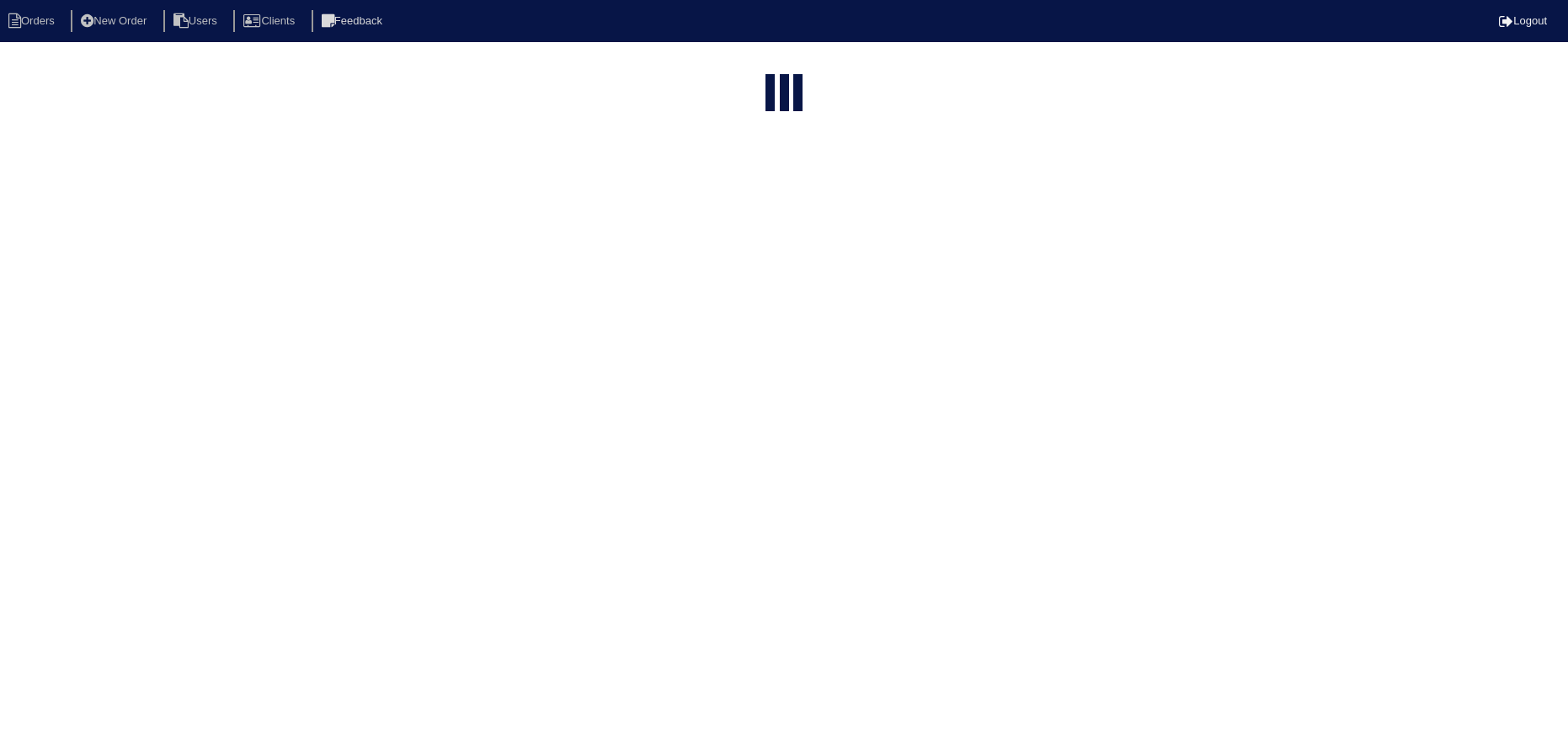
select select "15"
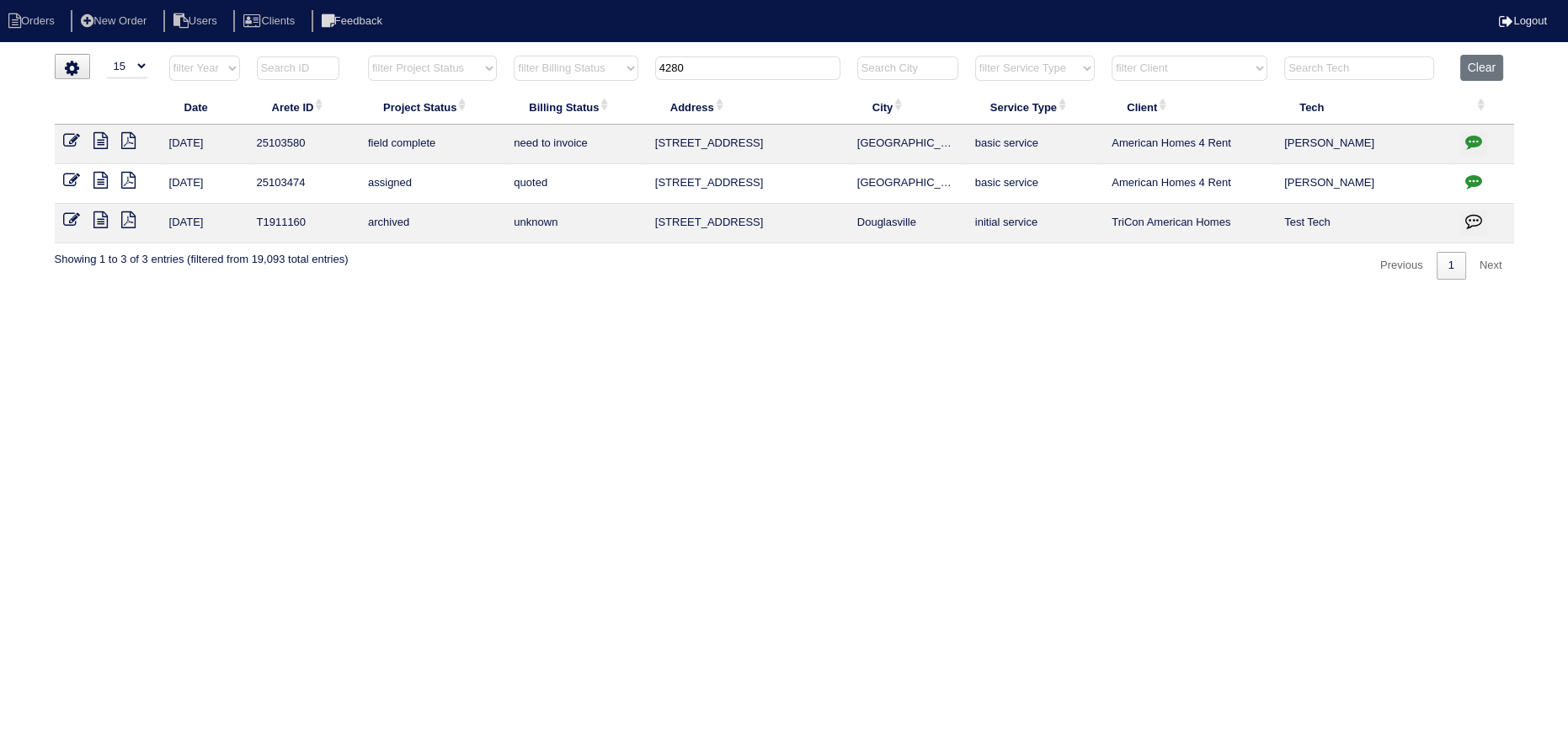
drag, startPoint x: 737, startPoint y: 59, endPoint x: 593, endPoint y: 58, distance: 144.0
click at [593, 58] on tr "filter Year -- Any Year -- 2025 2024 2023 2022 2021 2020 2019 filter Project St…" at bounding box center [784, 72] width 1460 height 35
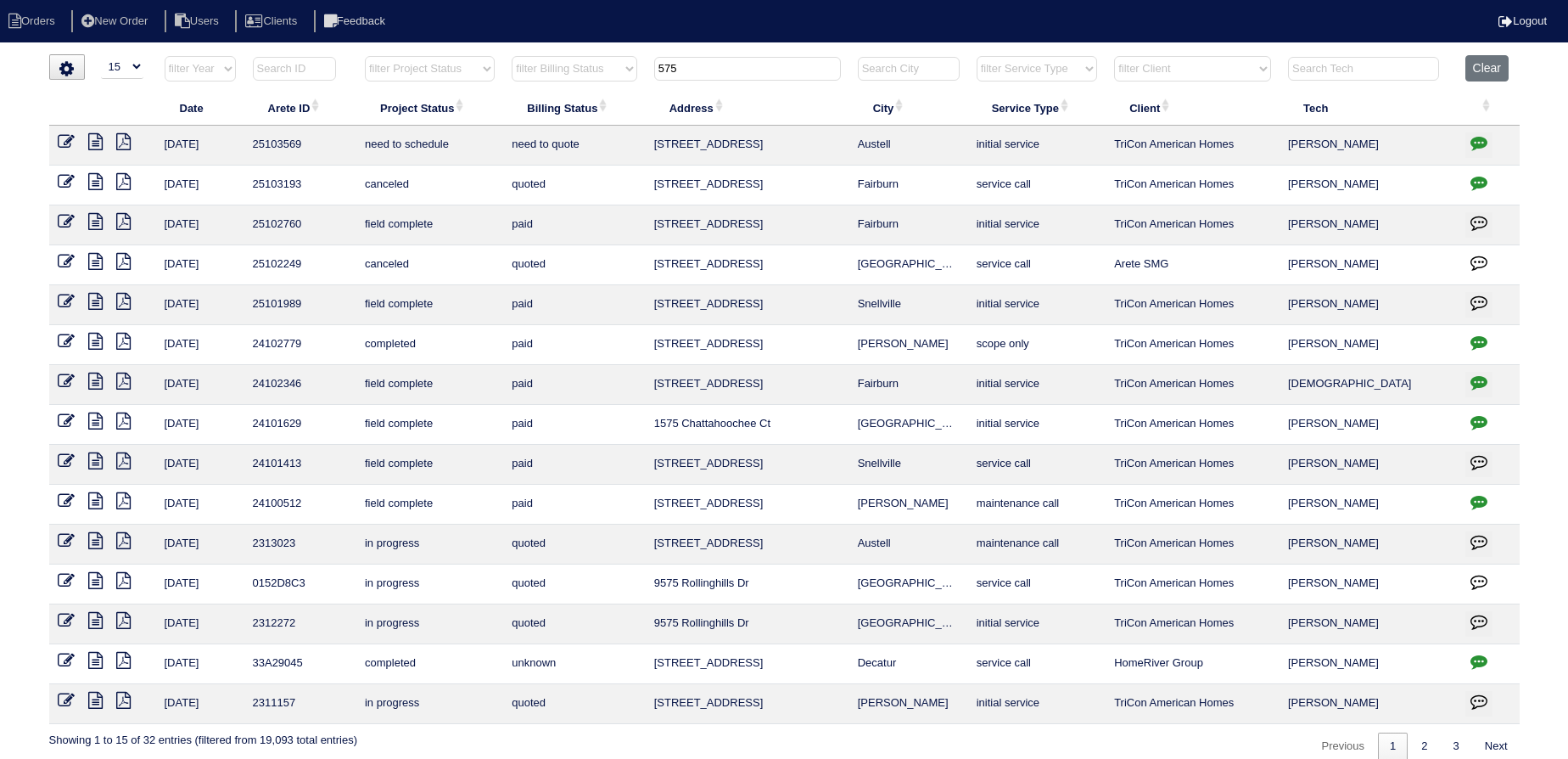
type input "575"
click at [59, 139] on icon at bounding box center [66, 141] width 17 height 17
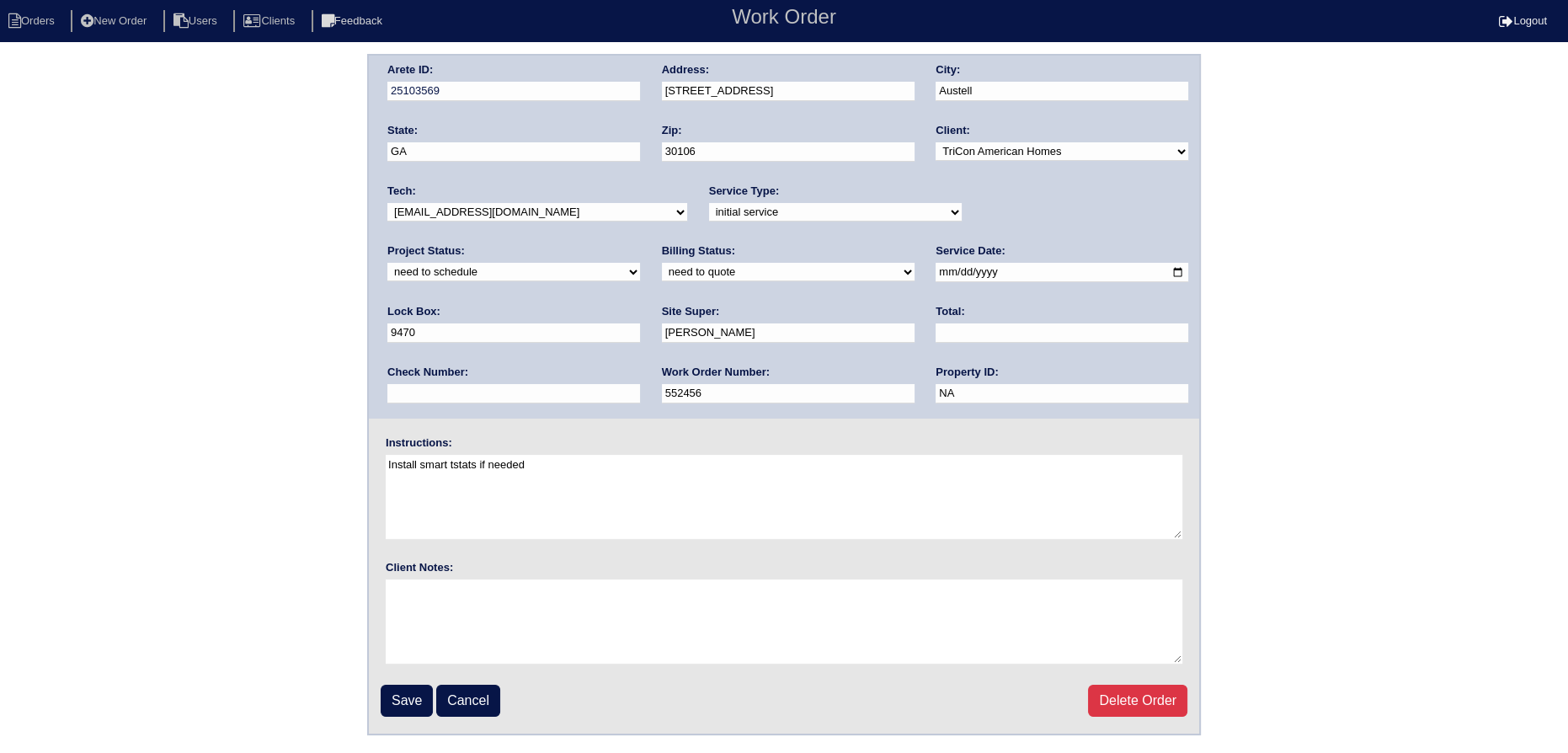
click at [640, 263] on select "new order assigned in progress field complete need to schedule admin review arc…" at bounding box center [514, 271] width 253 height 19
select select "assigned"
click at [640, 263] on select "new order assigned in progress field complete need to schedule admin review arc…" at bounding box center [514, 271] width 253 height 19
click at [936, 271] on input "[DATE]" at bounding box center [1062, 272] width 253 height 20
type input "[DATE]"
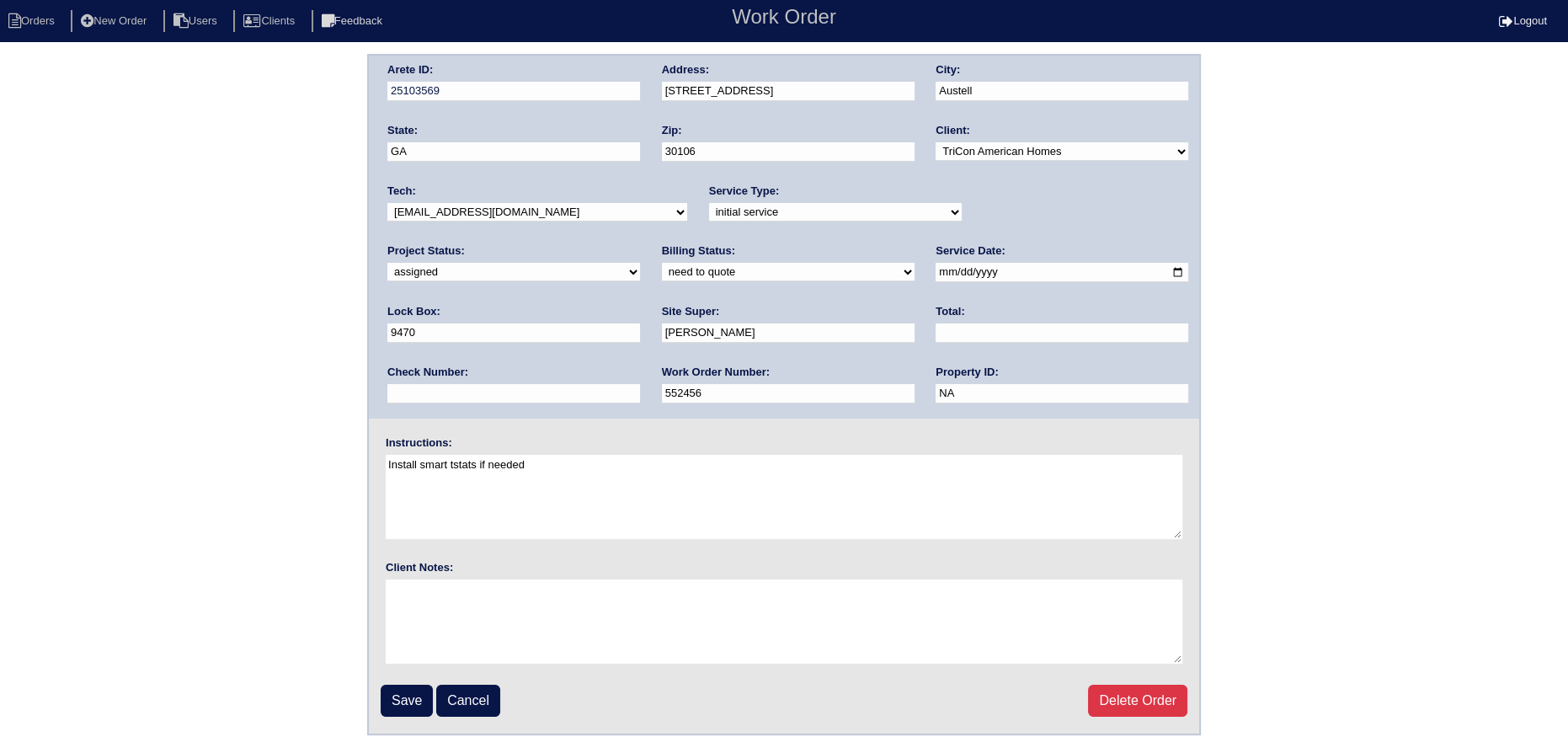
click at [593, 219] on select "-select- aretesmg+backup-tech@gmail.com benjohnholt88@gmail.com callisonhvac@ya…" at bounding box center [538, 212] width 300 height 19
click at [388, 203] on select "-select- aretesmg+backup-tech@gmail.com benjohnholt88@gmail.com callisonhvac@ya…" at bounding box center [538, 212] width 300 height 19
click at [394, 711] on input "Save" at bounding box center [406, 701] width 52 height 32
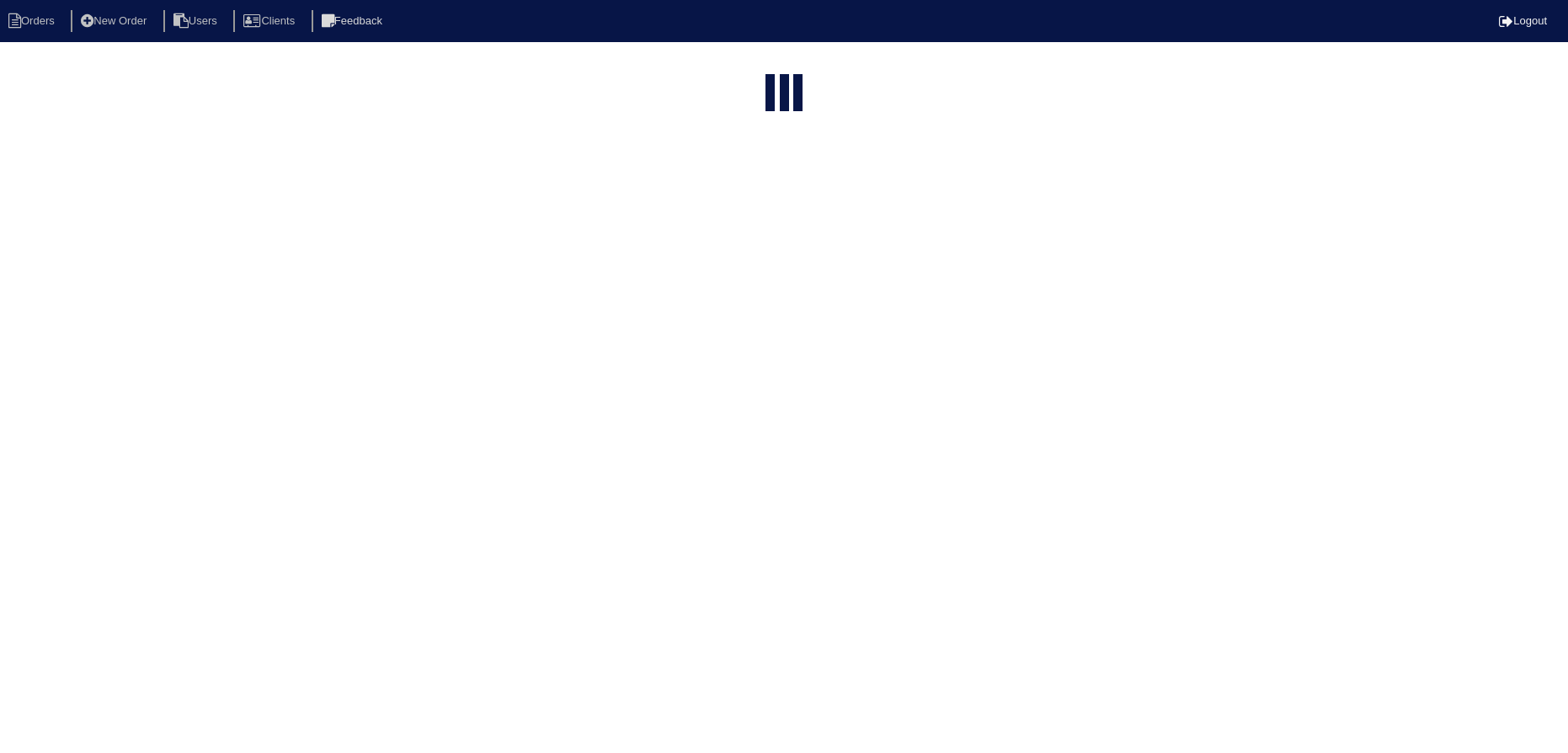
select select "15"
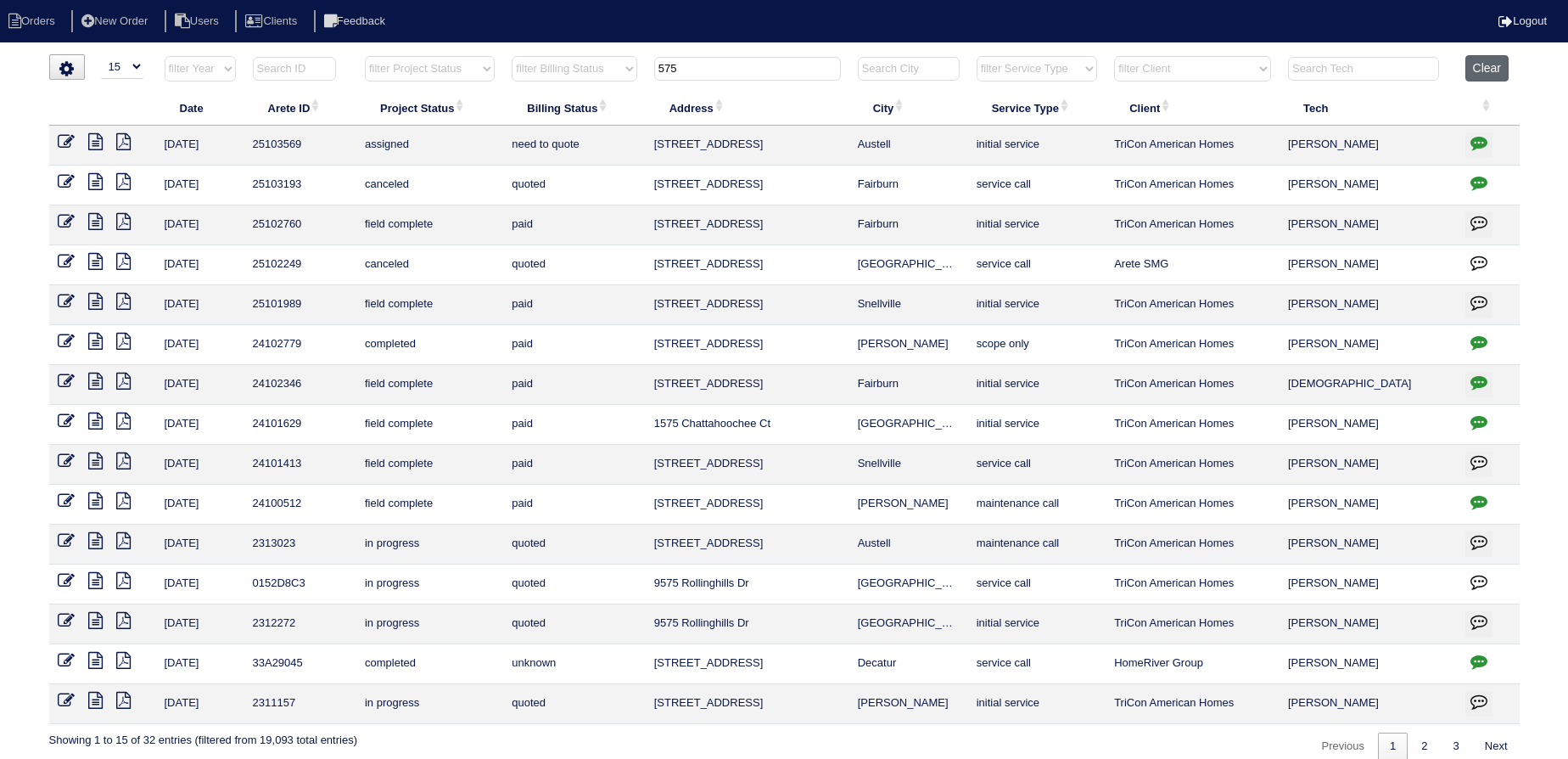
click at [1484, 66] on button "Clear" at bounding box center [1487, 68] width 43 height 26
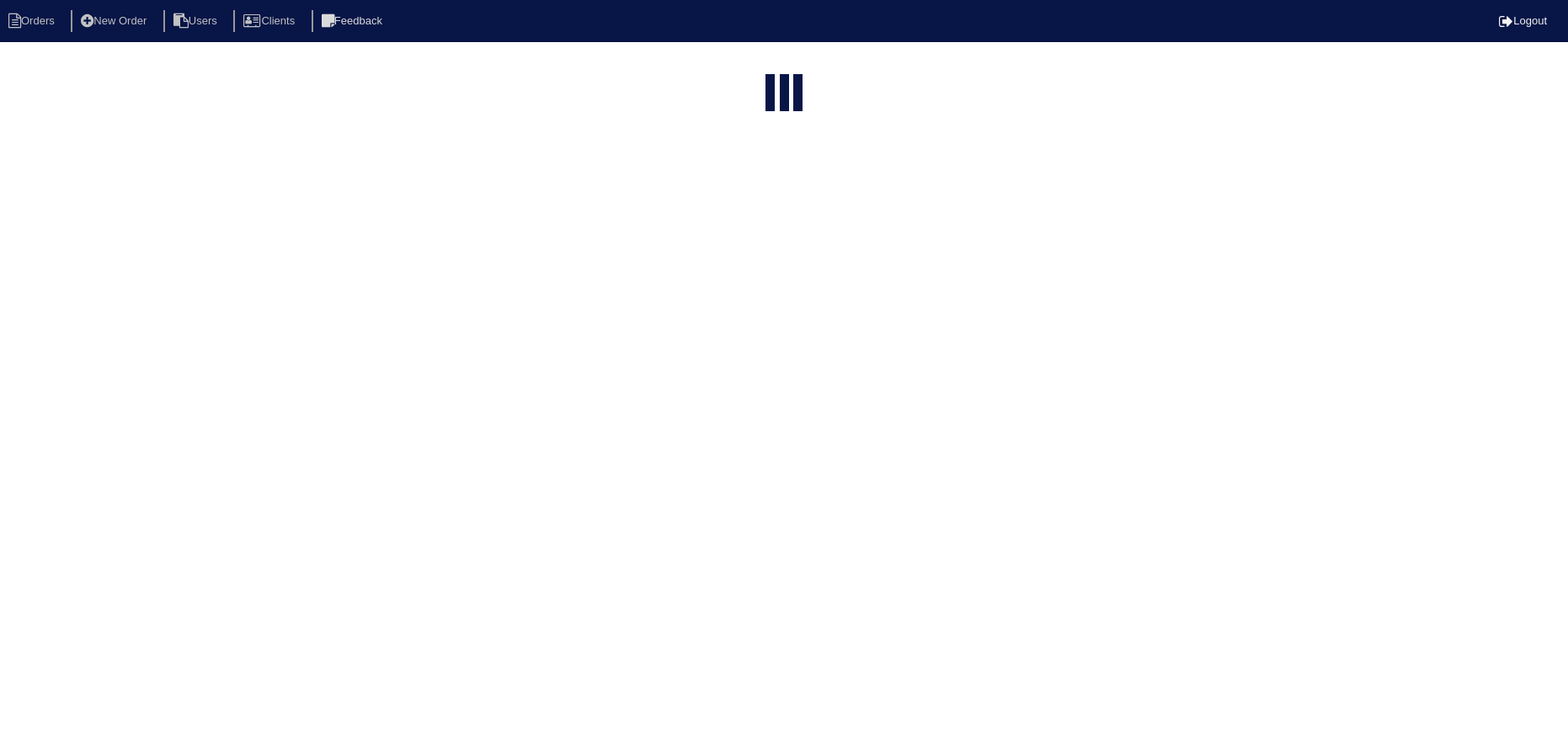
select select "15"
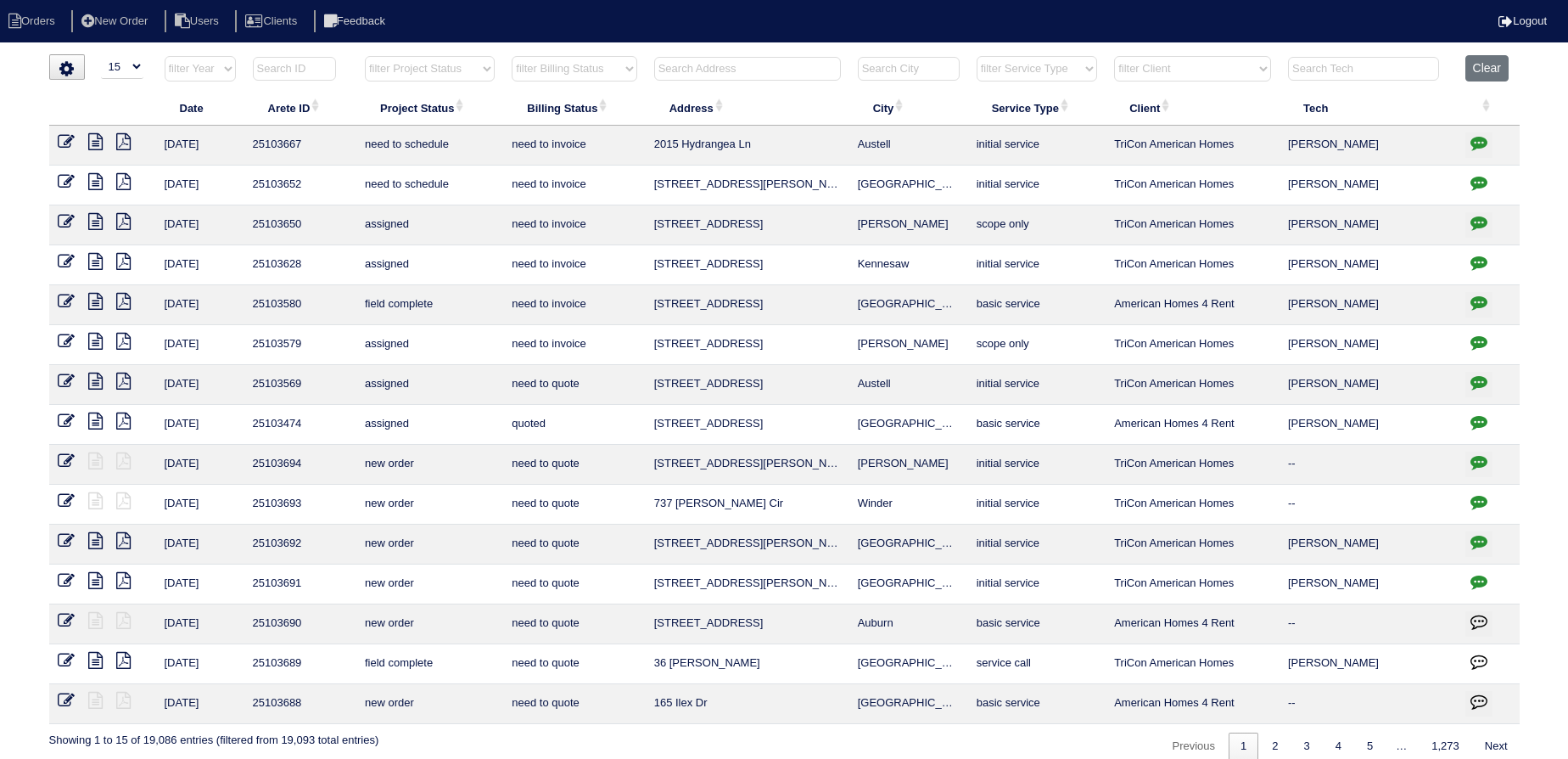
click at [465, 80] on th "filter Project Status -- Any Project Status -- new order assigned in progress f…" at bounding box center [430, 72] width 147 height 35
click at [450, 105] on th "Project Status" at bounding box center [430, 108] width 147 height 36
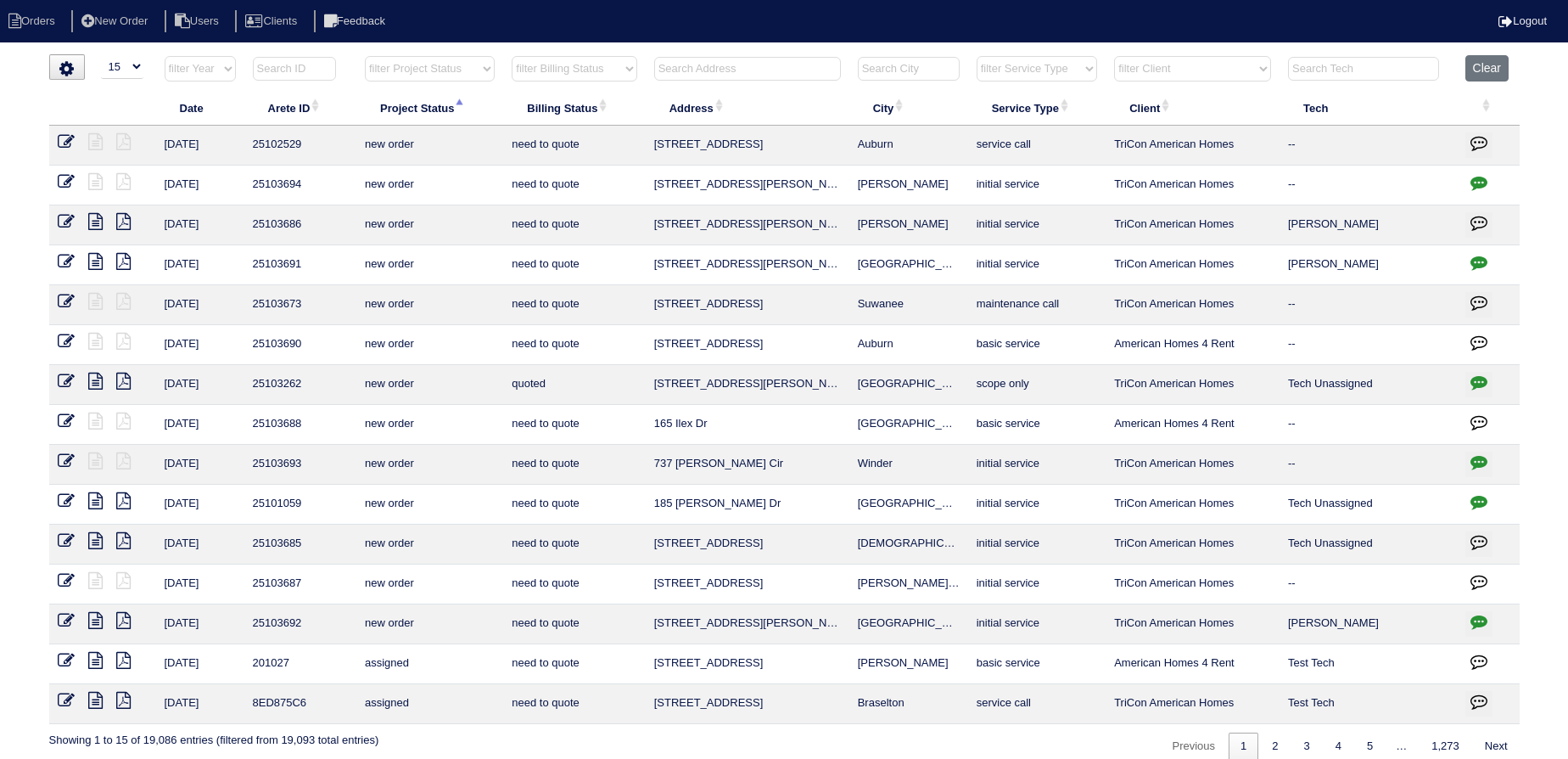
click at [450, 64] on select "filter Project Status -- Any Project Status -- new order assigned in progress f…" at bounding box center [429, 69] width 130 height 25
click at [365, 56] on select "filter Project Status -- Any Project Status -- new order assigned in progress f…" at bounding box center [429, 69] width 130 height 25
select select "new order"
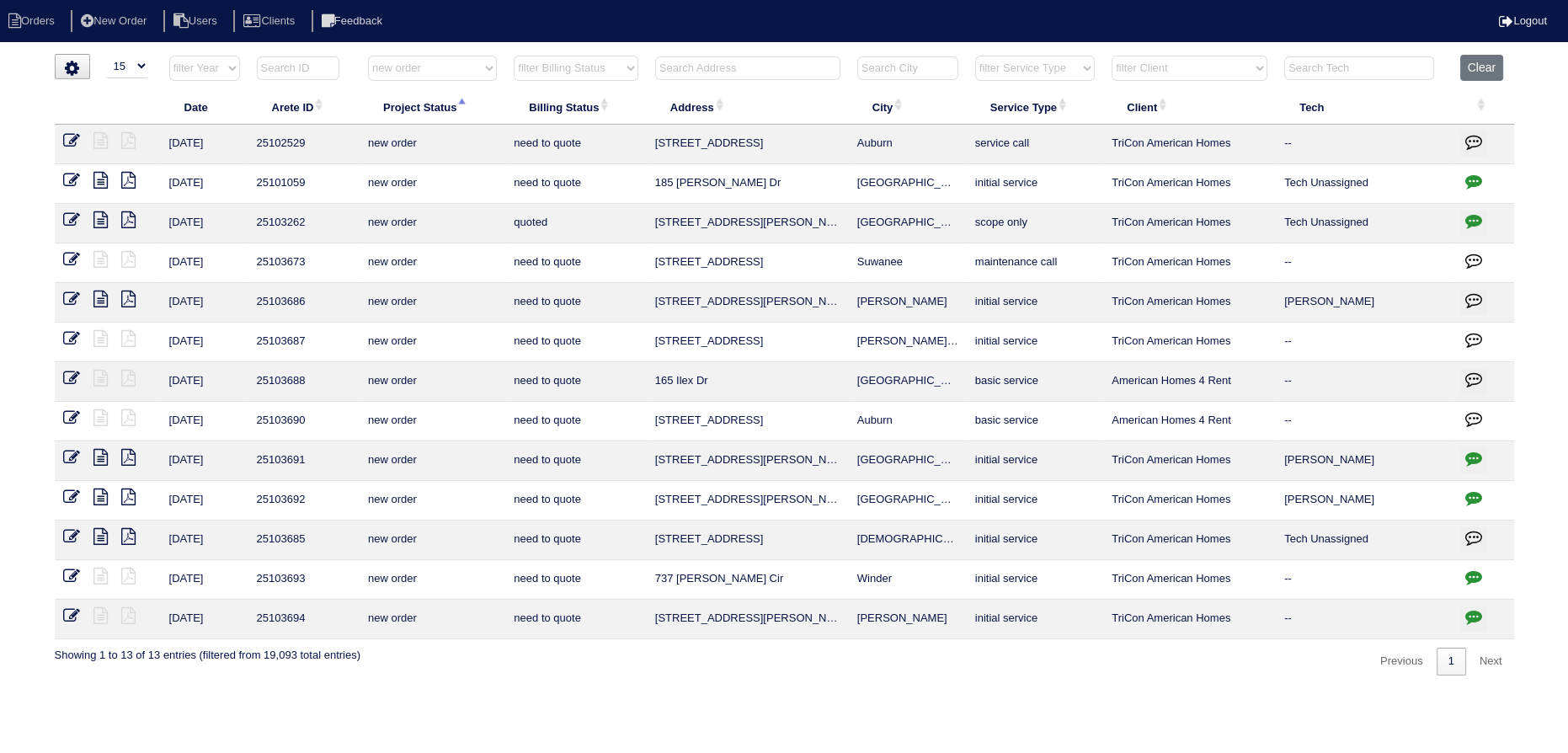
click at [456, 87] on th "filter Project Status -- Any Project Status -- new order assigned in progress f…" at bounding box center [432, 72] width 146 height 35
click at [447, 51] on html "Orders New Order Users Clients Feedback Logout Orders New Order Users Clients M…" at bounding box center [784, 346] width 1568 height 692
click at [457, 67] on select "filter Project Status -- Any Project Status -- new order assigned in progress f…" at bounding box center [432, 68] width 129 height 25
click at [368, 56] on select "filter Project Status -- Any Project Status -- new order assigned in progress f…" at bounding box center [432, 68] width 129 height 25
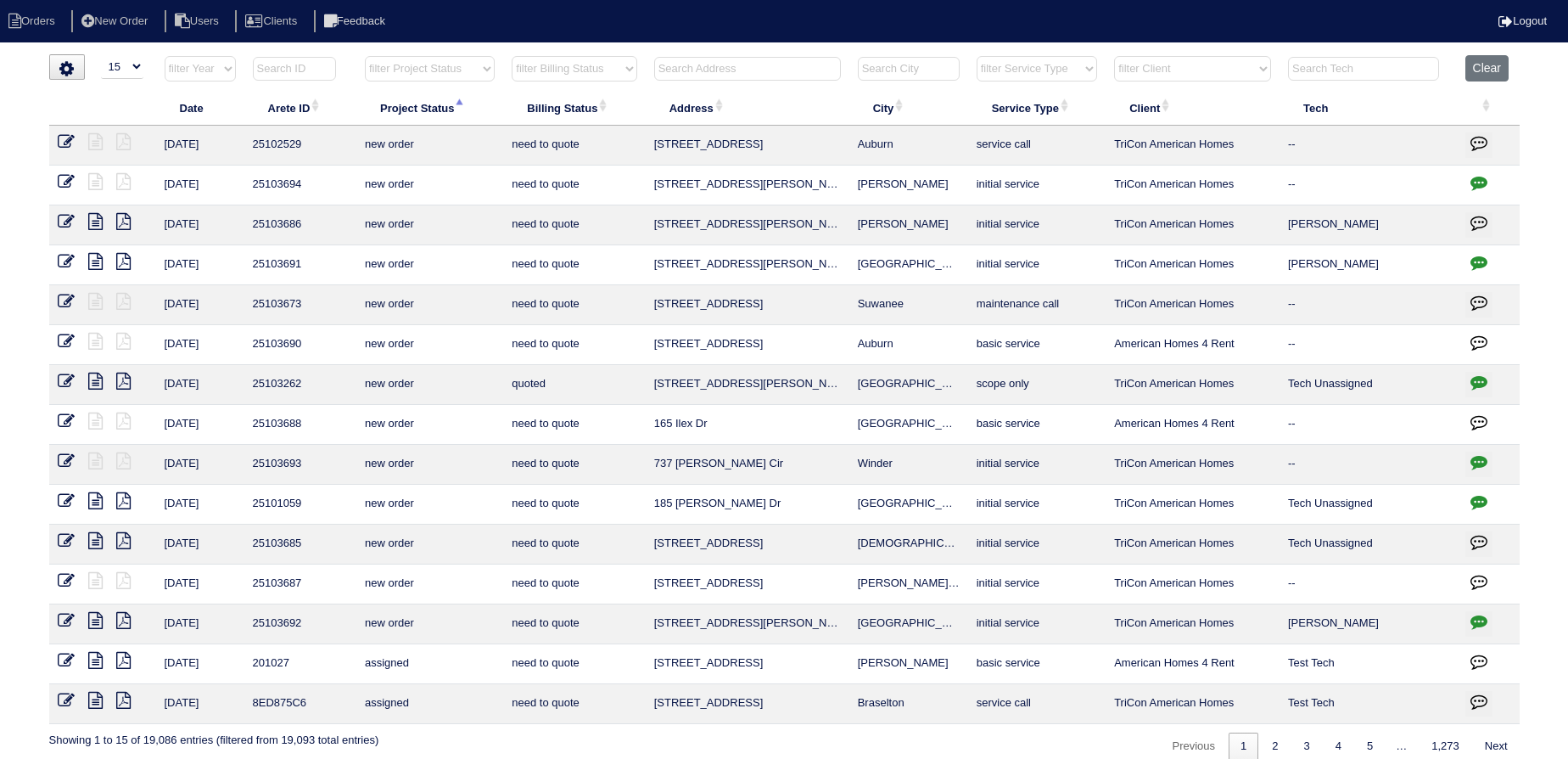
click at [404, 67] on select "filter Project Status -- Any Project Status -- new order assigned in progress f…" at bounding box center [429, 69] width 130 height 25
click at [365, 56] on select "filter Project Status -- Any Project Status -- new order assigned in progress f…" at bounding box center [429, 69] width 130 height 25
select select "new order"
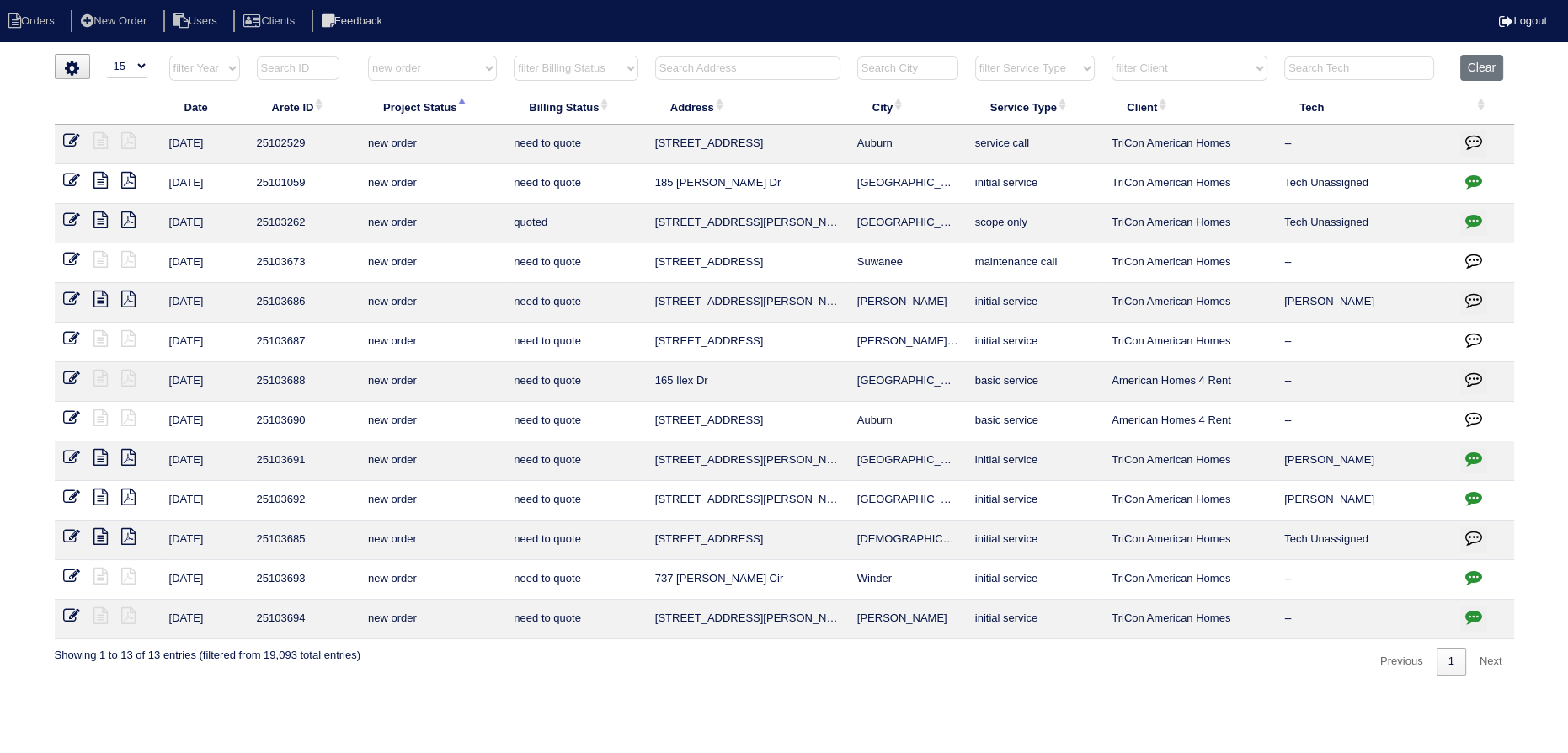
click at [426, 75] on select "filter Project Status -- Any Project Status -- new order assigned in progress f…" at bounding box center [432, 68] width 129 height 25
select select
click at [368, 56] on select "filter Project Status -- Any Project Status -- new order assigned in progress f…" at bounding box center [432, 68] width 129 height 25
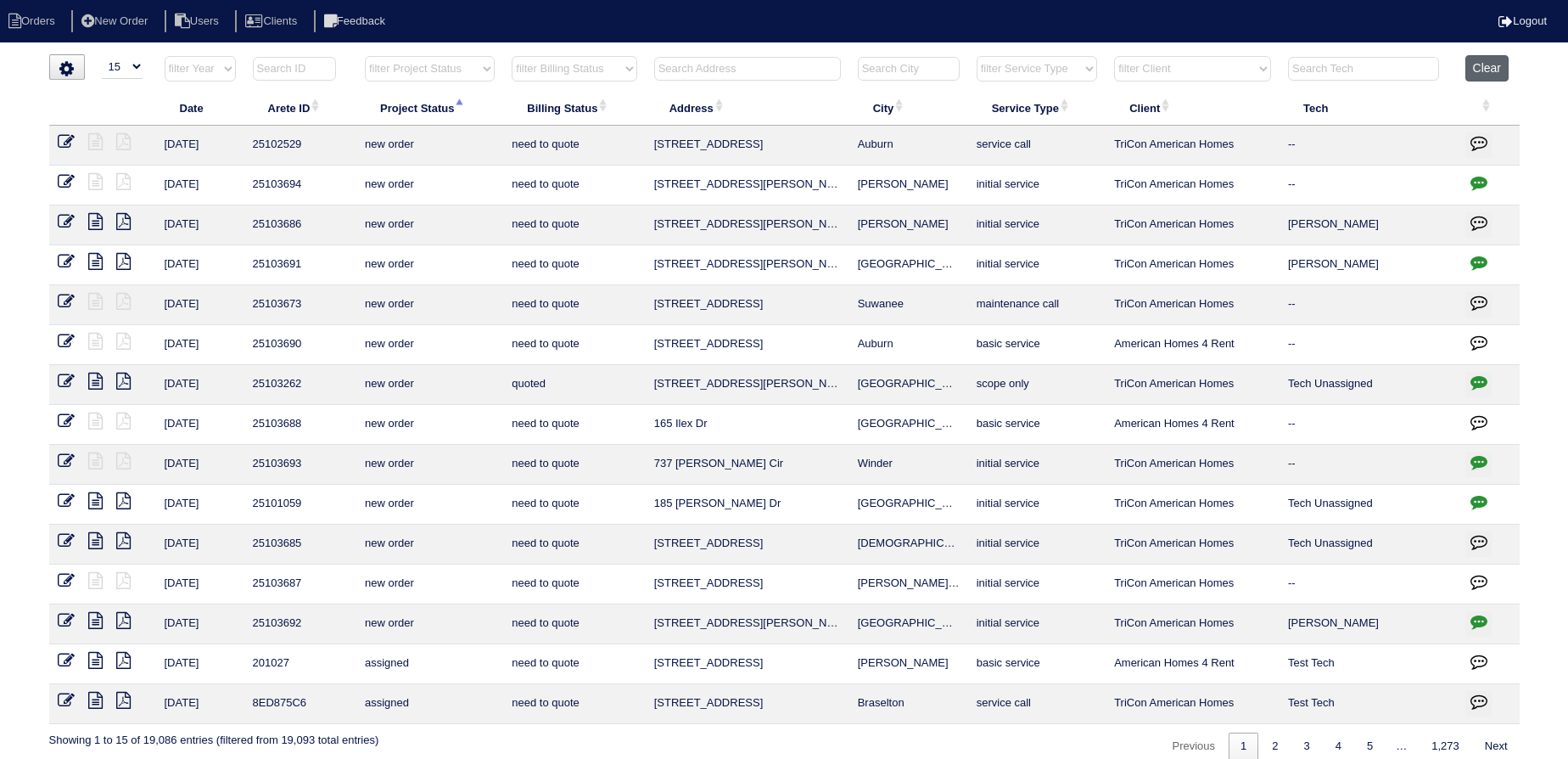
click at [1485, 72] on button "Clear" at bounding box center [1487, 68] width 43 height 26
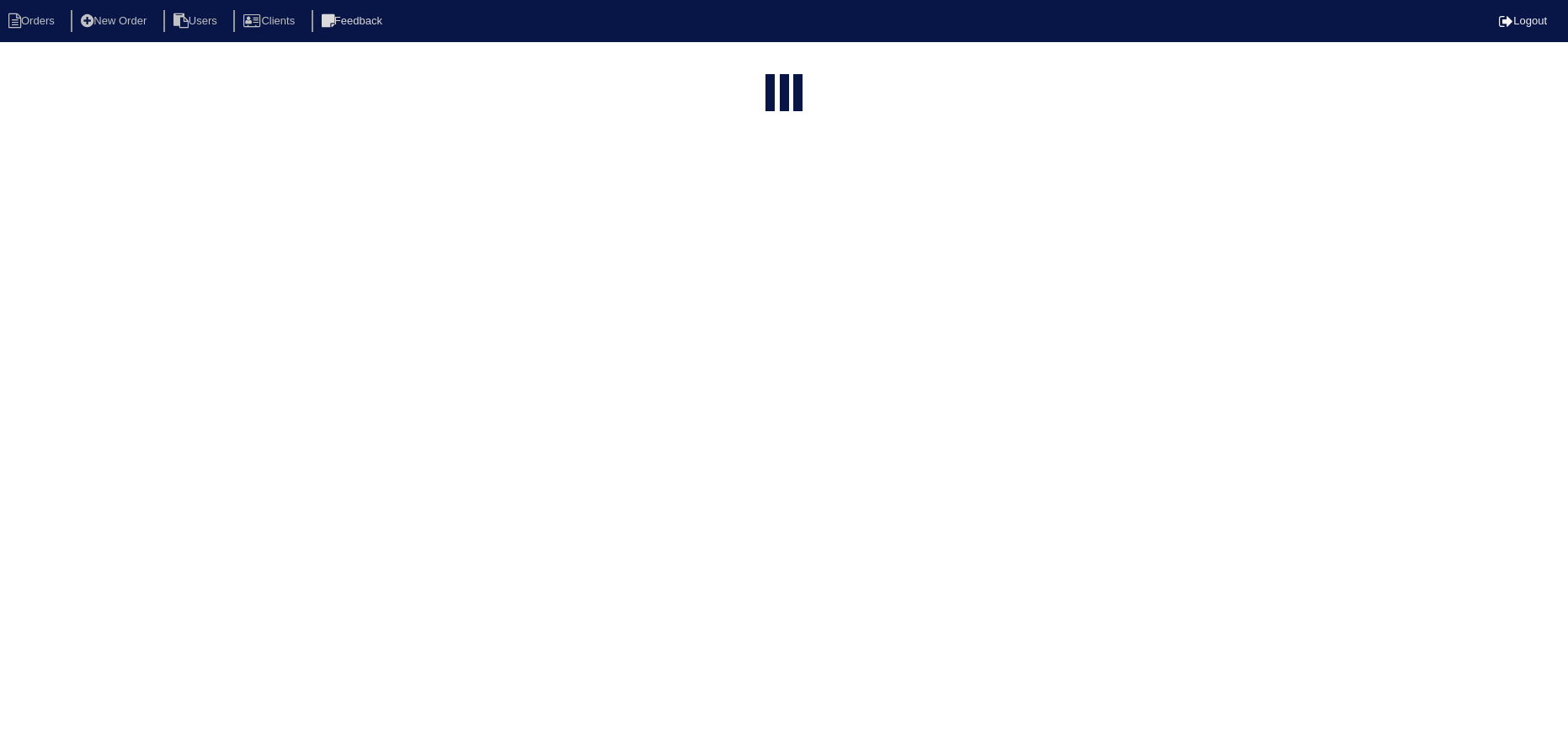
select select "15"
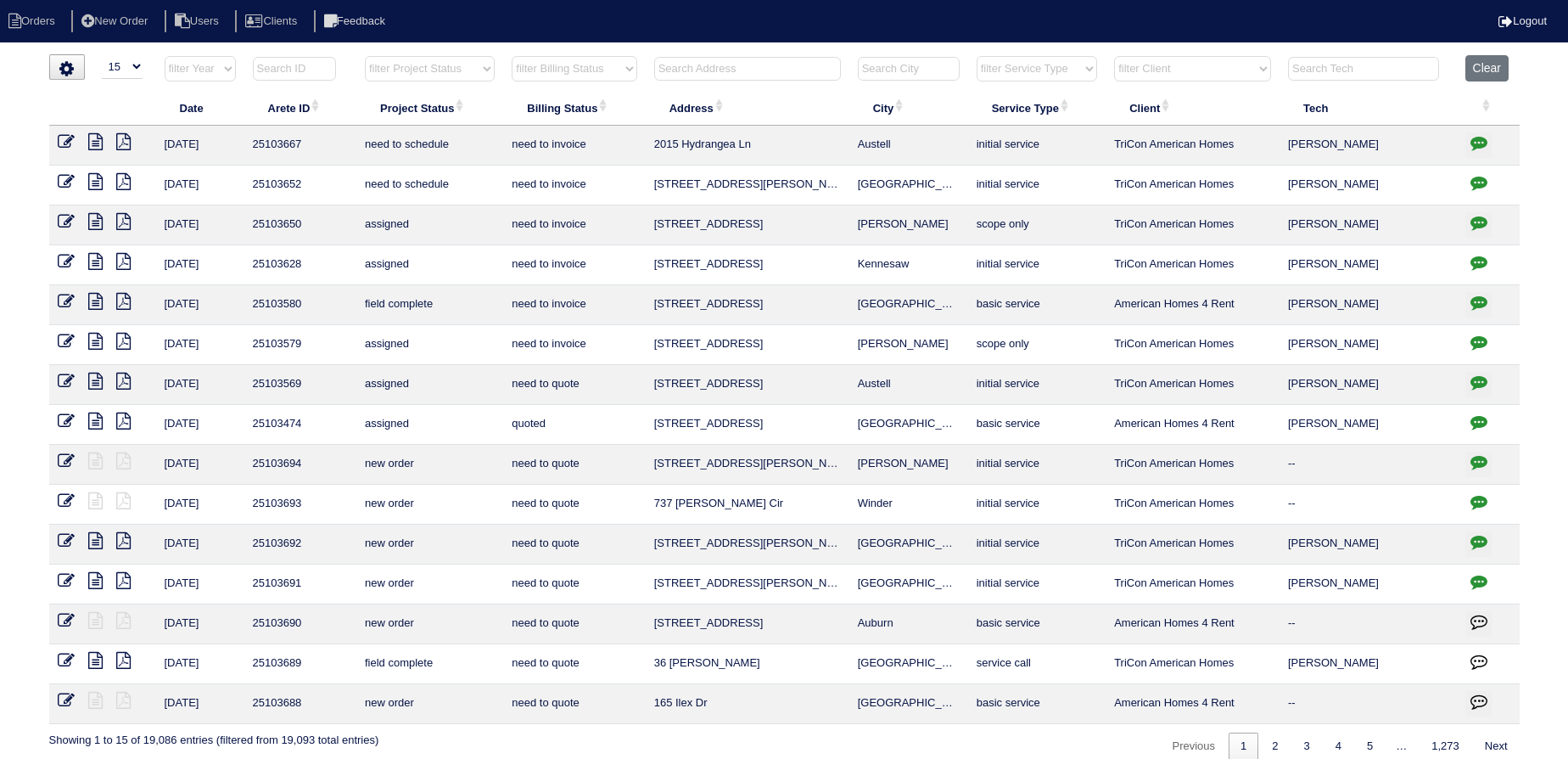
click at [769, 64] on input "text" at bounding box center [747, 69] width 187 height 24
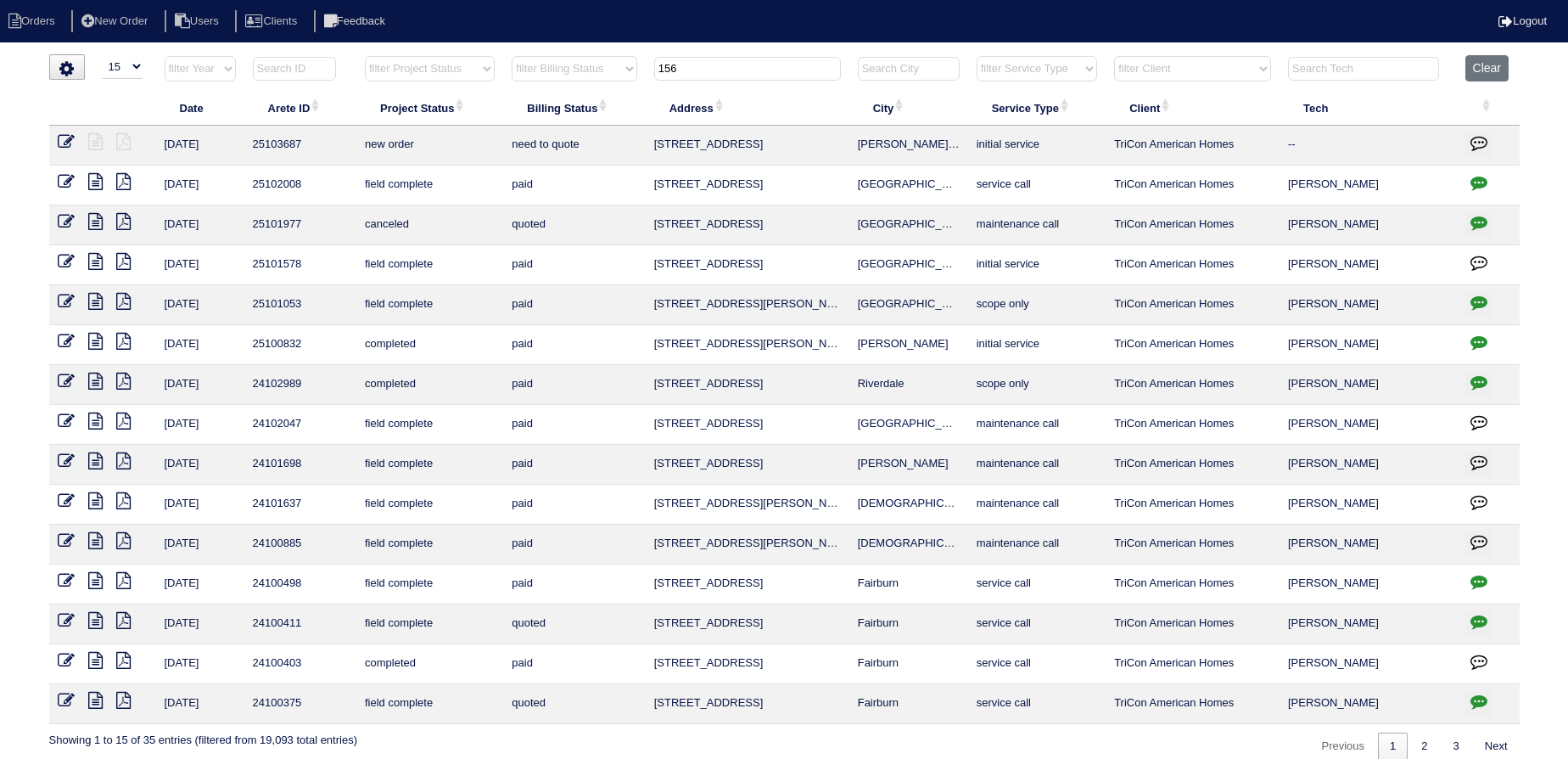
type input "156"
click at [66, 133] on icon at bounding box center [66, 141] width 17 height 17
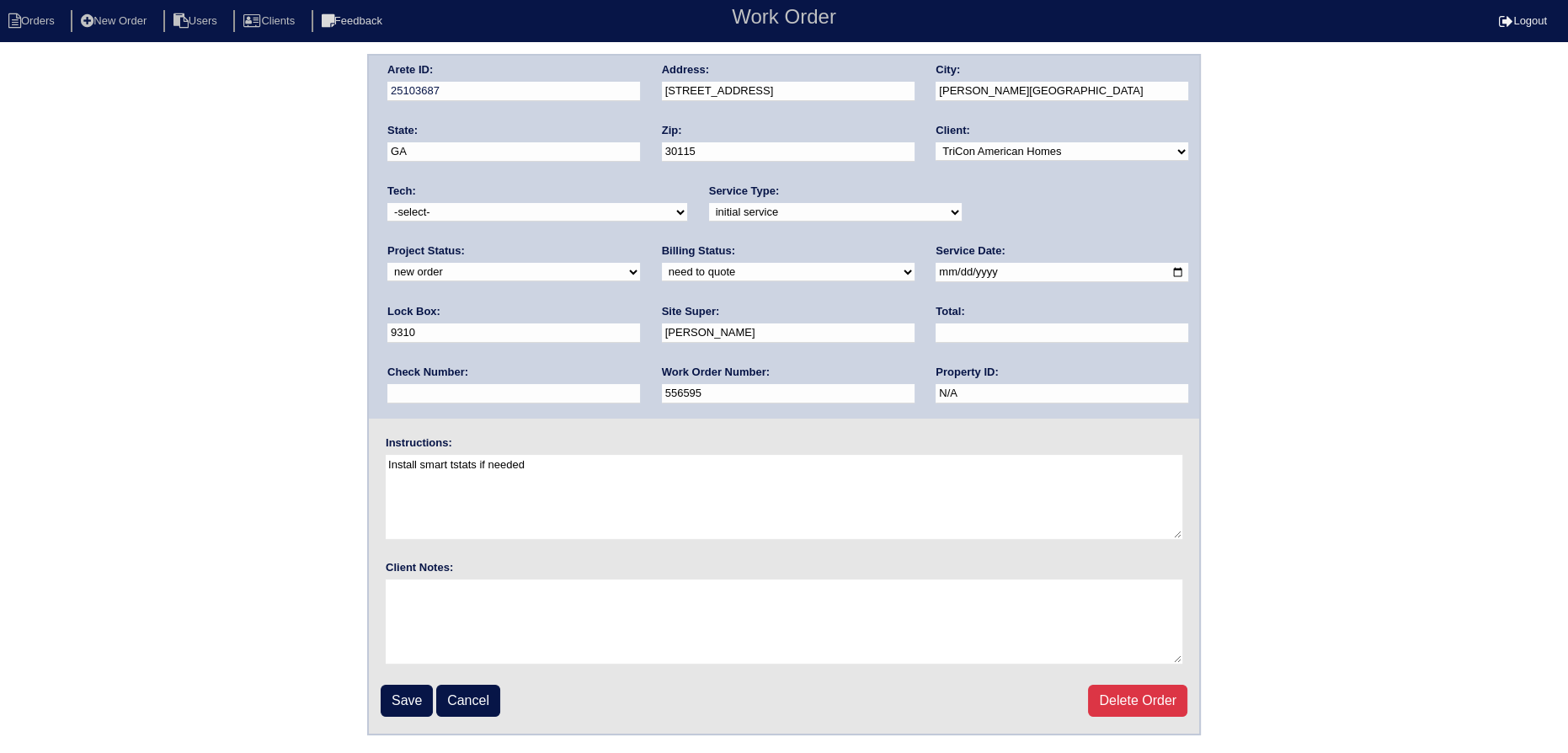
click at [640, 263] on select "new order assigned in progress field complete need to schedule admin review arc…" at bounding box center [514, 271] width 253 height 19
select select "assigned"
click at [640, 263] on select "new order assigned in progress field complete need to schedule admin review arc…" at bounding box center [514, 271] width 253 height 19
click at [936, 265] on input "[DATE]" at bounding box center [1062, 272] width 253 height 20
type input "[DATE]"
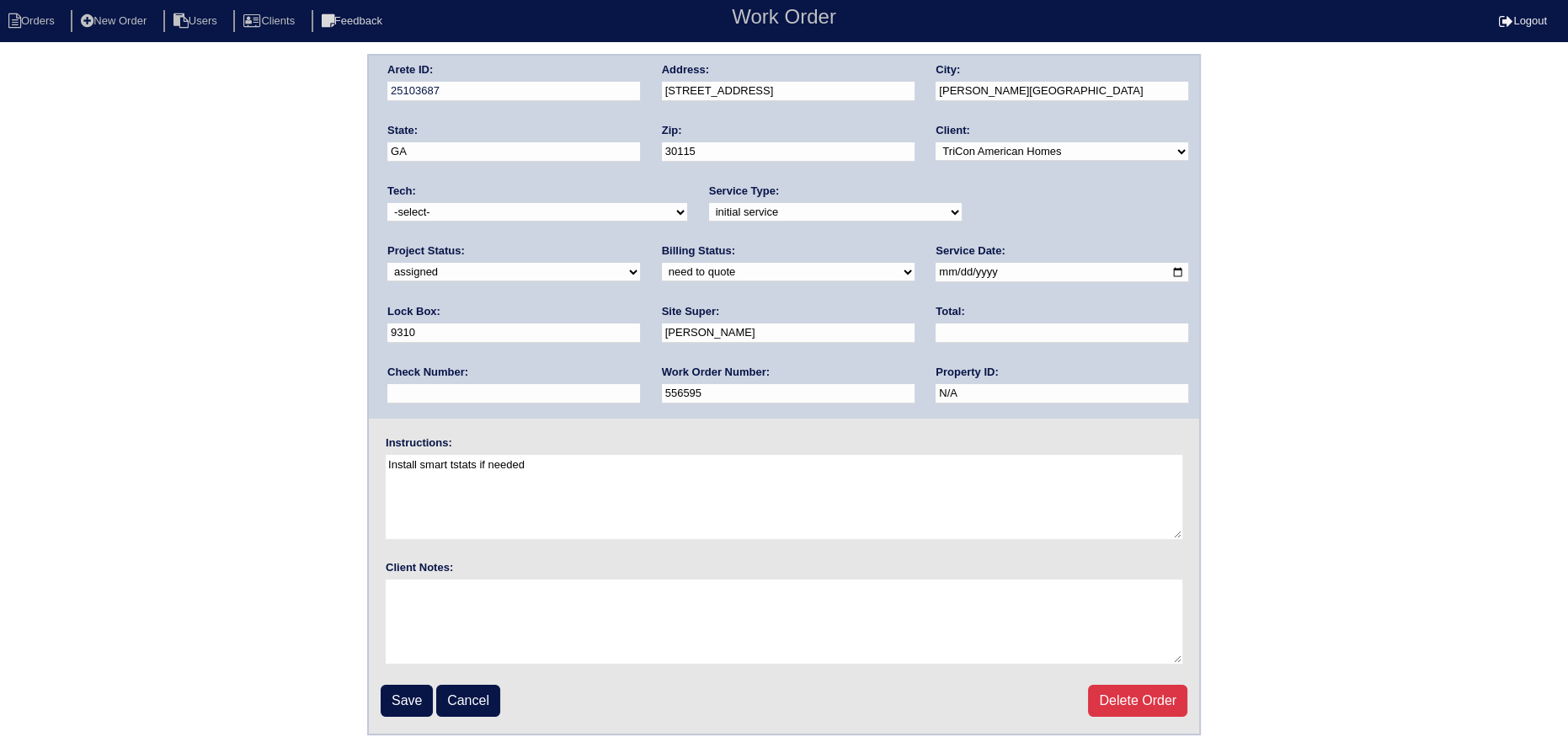
click at [507, 203] on select "-select- [EMAIL_ADDRESS][DOMAIN_NAME] [EMAIL_ADDRESS][DOMAIN_NAME] [EMAIL_ADDRE…" at bounding box center [538, 212] width 300 height 19
select select "75"
click at [388, 203] on select "-select- aretesmg+backup-tech@gmail.com benjohnholt88@gmail.com callisonhvac@ya…" at bounding box center [538, 212] width 300 height 19
click at [410, 702] on input "Save" at bounding box center [406, 701] width 52 height 32
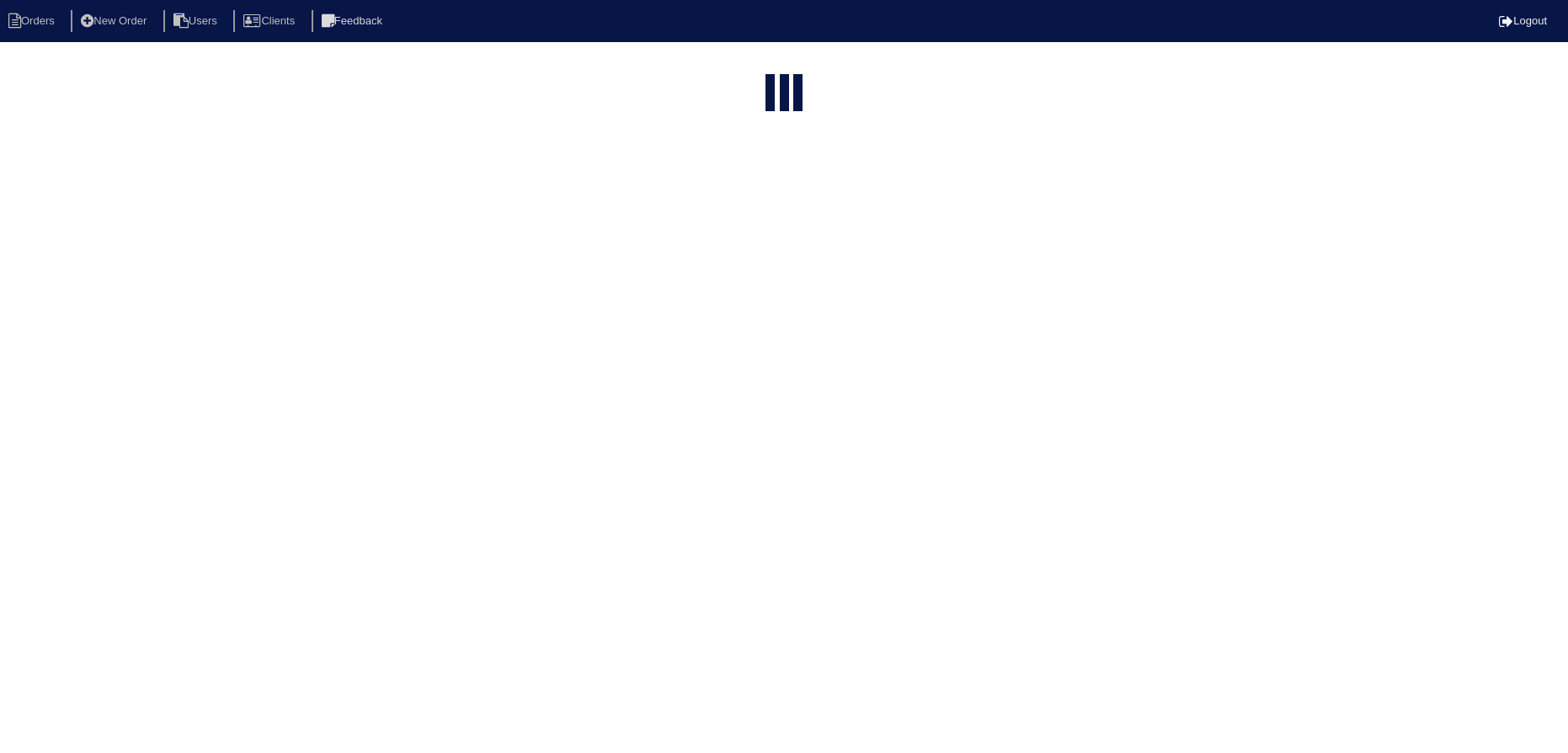
select select "15"
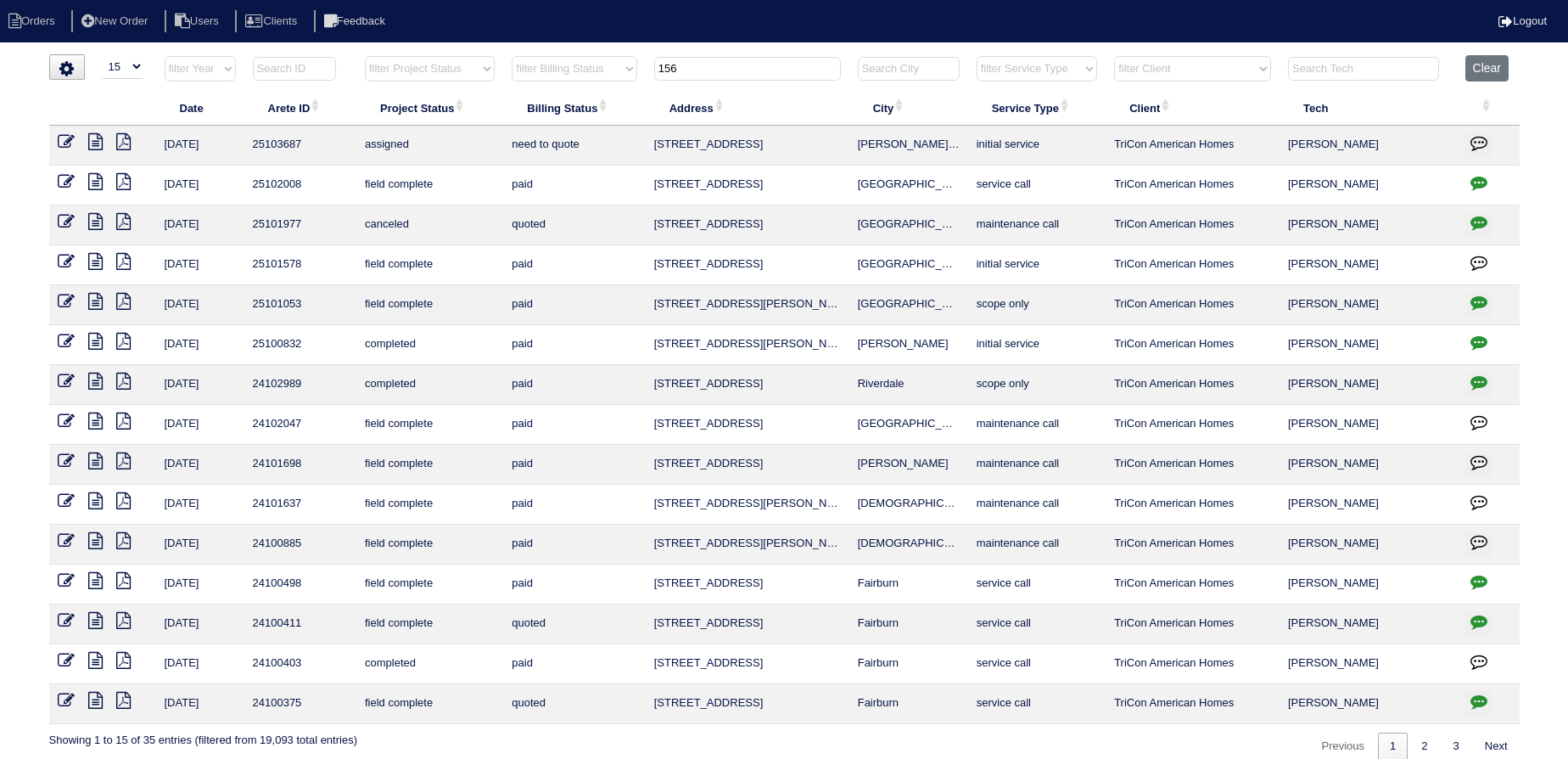
click at [740, 72] on input "156" at bounding box center [747, 69] width 187 height 24
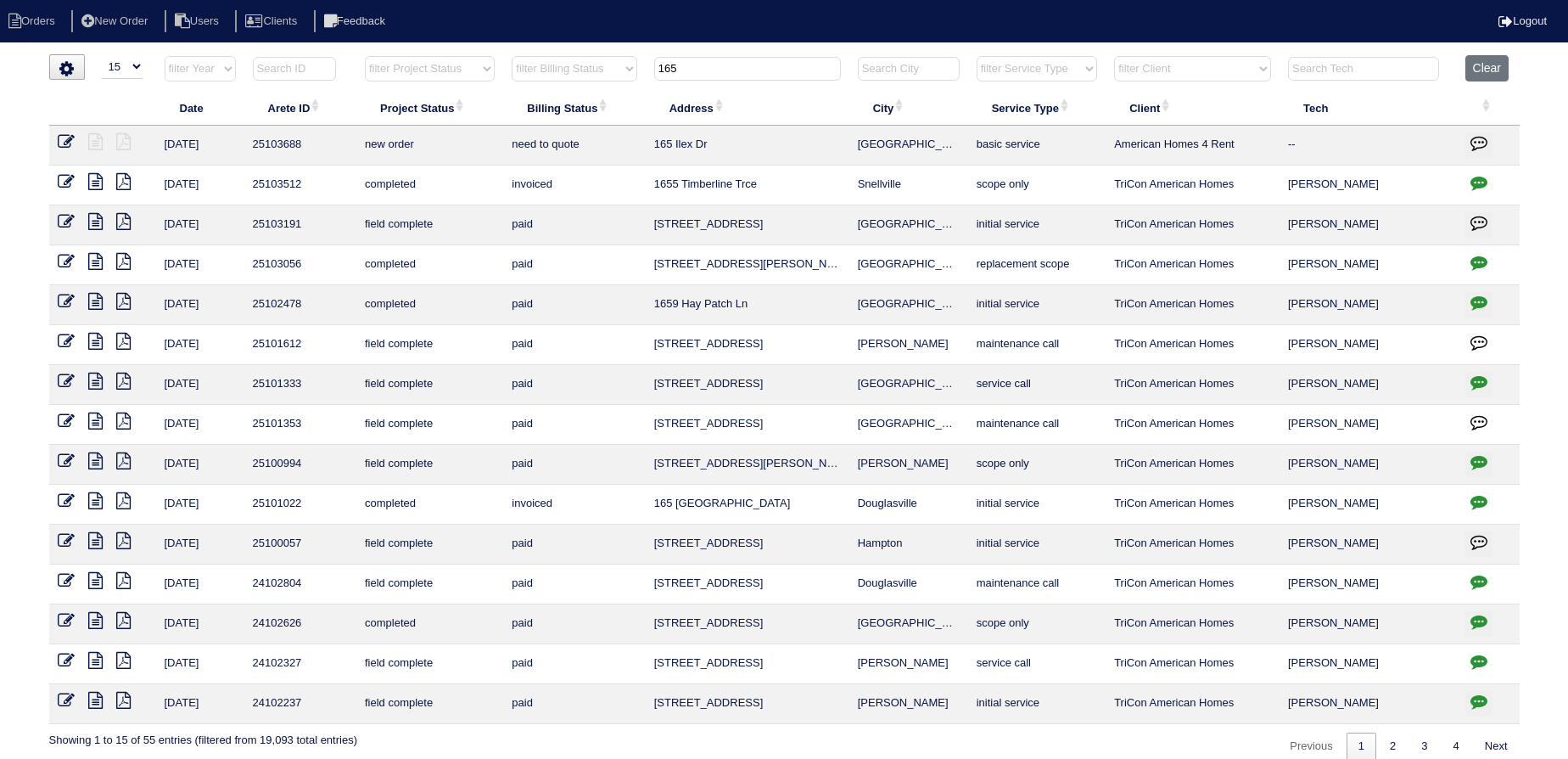
type input "165"
click at [72, 140] on icon at bounding box center [66, 141] width 17 height 17
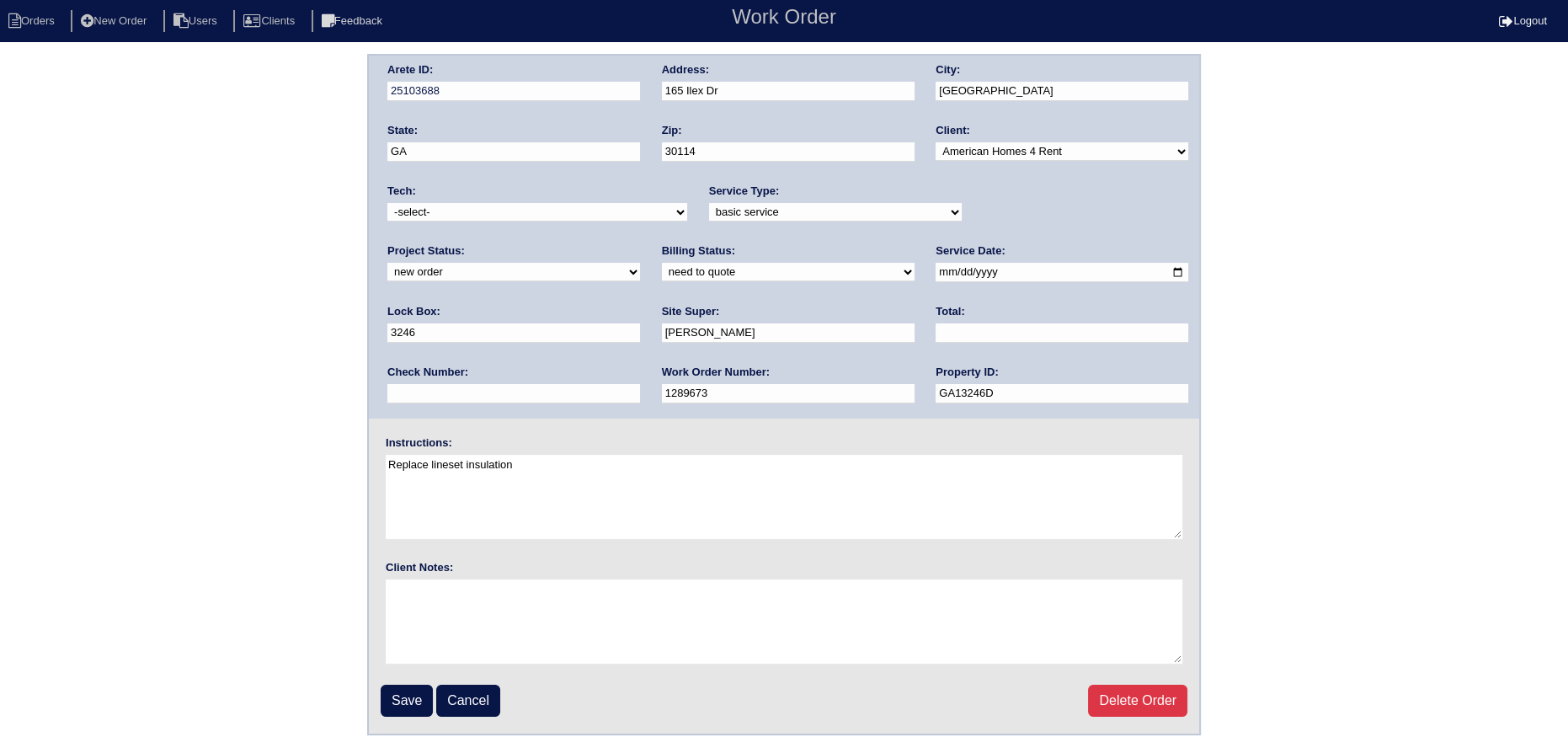
click at [640, 263] on select "new order assigned in progress field complete need to schedule admin review arc…" at bounding box center [514, 271] width 253 height 19
select select "assigned"
click at [640, 263] on select "new order assigned in progress field complete need to schedule admin review arc…" at bounding box center [514, 271] width 253 height 19
click at [936, 269] on input "[DATE]" at bounding box center [1062, 272] width 253 height 20
type input "2025-10-08"
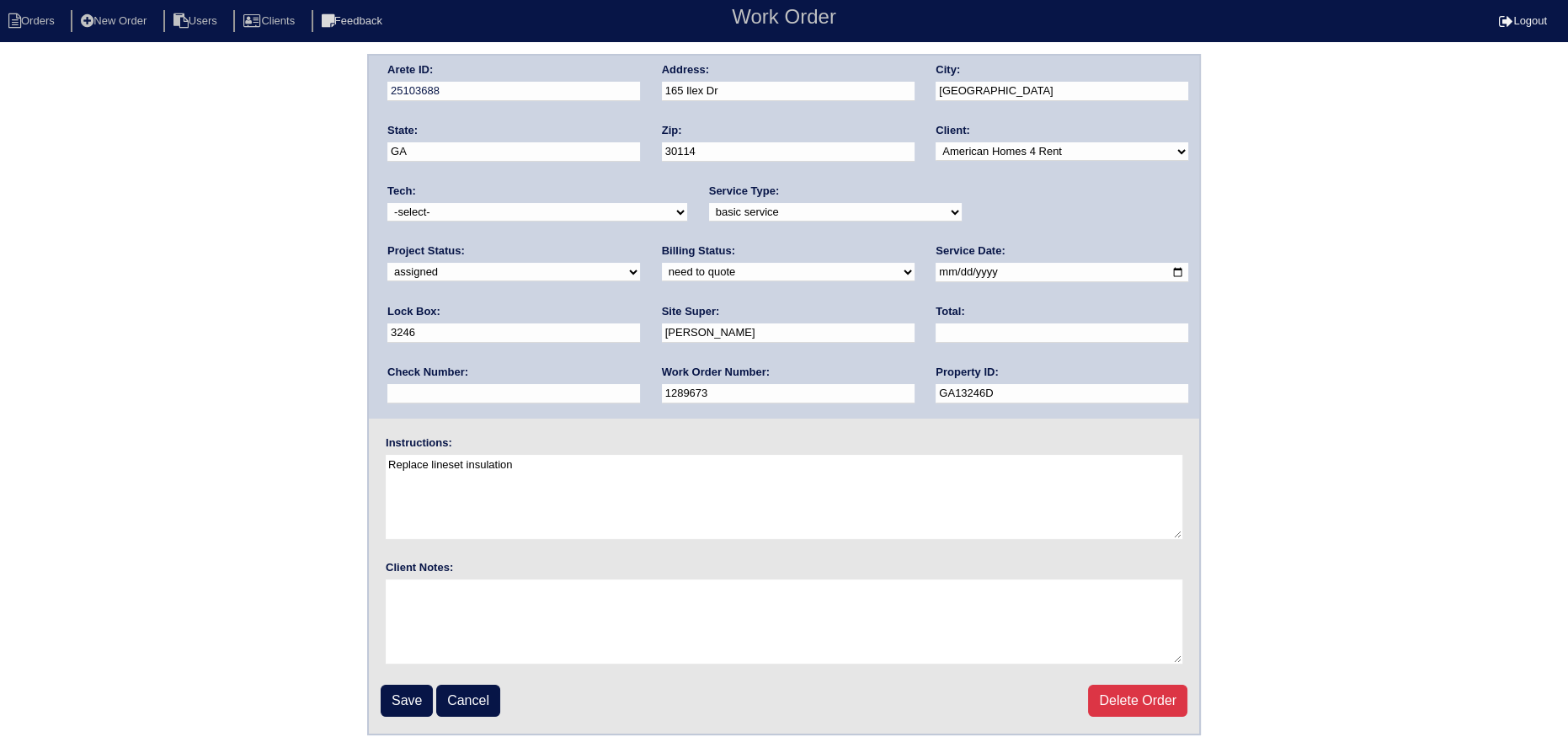
click at [537, 213] on select "-select- aretesmg+backup-tech@gmail.com benjohnholt88@gmail.com callisonhvac@ya…" at bounding box center [538, 212] width 300 height 19
select select "75"
click at [388, 203] on select "-select- aretesmg+backup-tech@gmail.com benjohnholt88@gmail.com callisonhvac@ya…" at bounding box center [538, 212] width 300 height 19
click at [420, 702] on input "Save" at bounding box center [406, 701] width 52 height 32
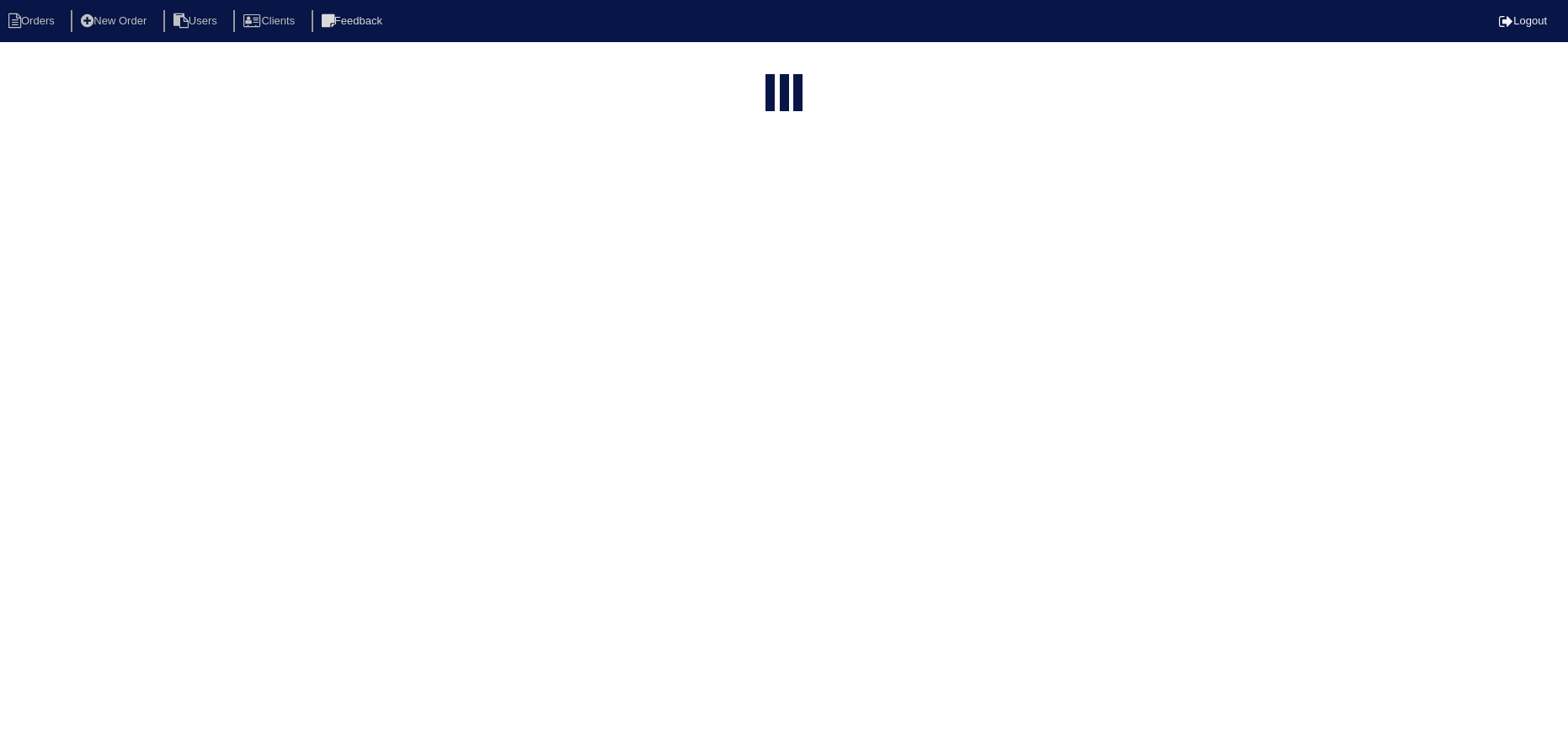
select select "15"
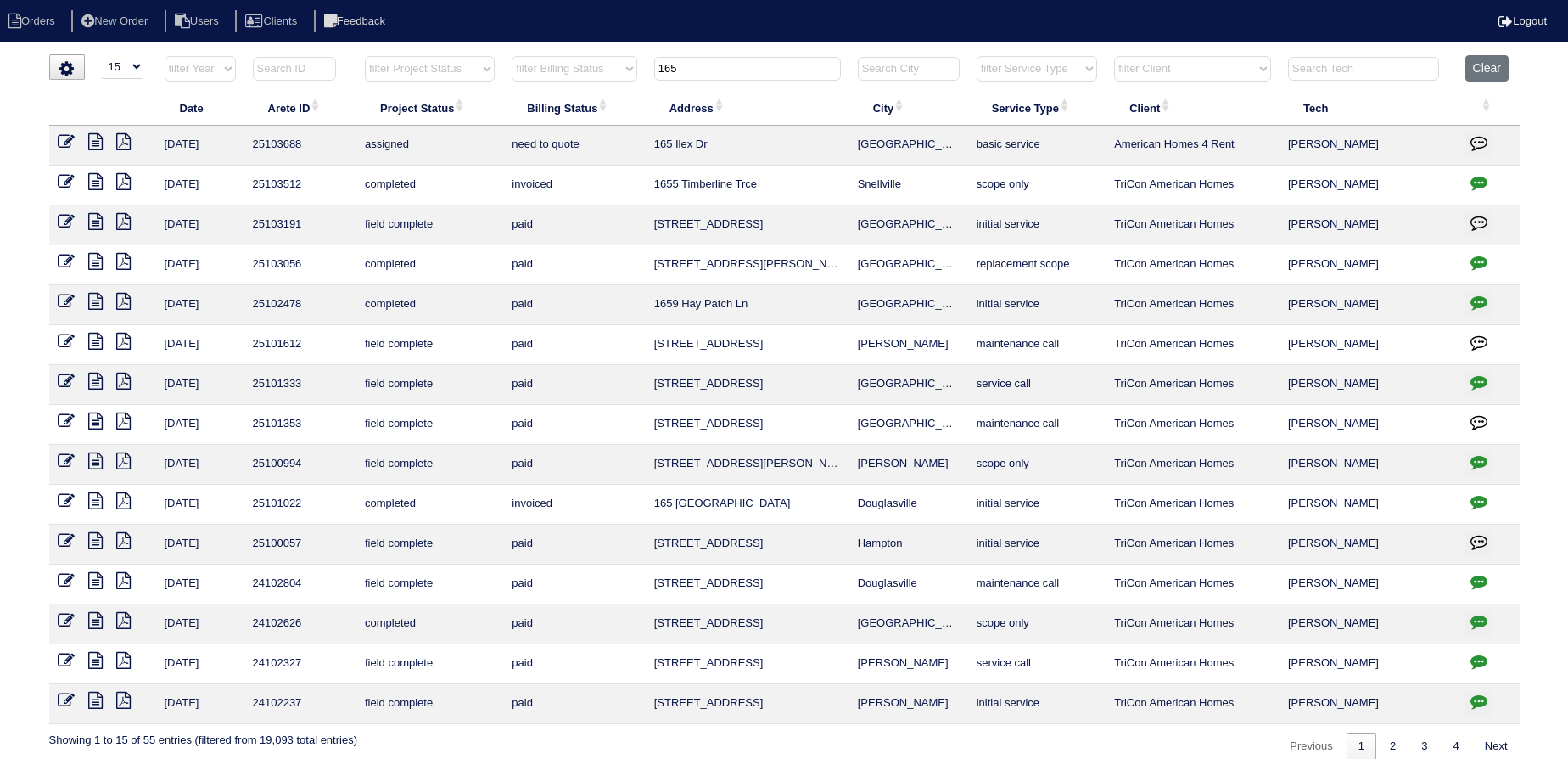
drag, startPoint x: 664, startPoint y: 70, endPoint x: 594, endPoint y: 74, distance: 70.1
click at [594, 74] on tr "filter Year -- Any Year -- 2025 2024 2023 2022 2021 2020 2019 filter Project St…" at bounding box center [784, 72] width 1471 height 35
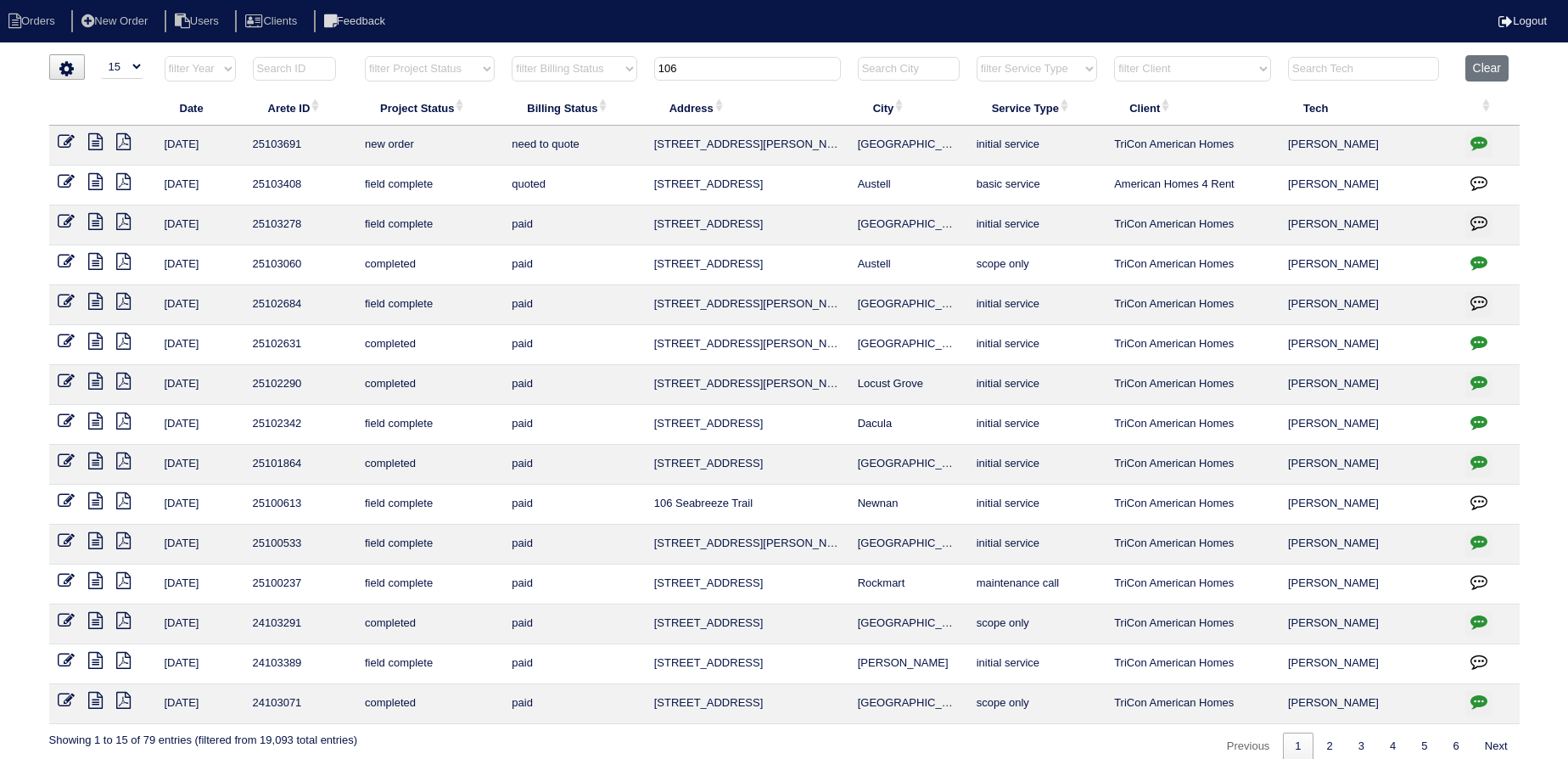
type input "106"
click at [63, 139] on icon at bounding box center [66, 141] width 17 height 17
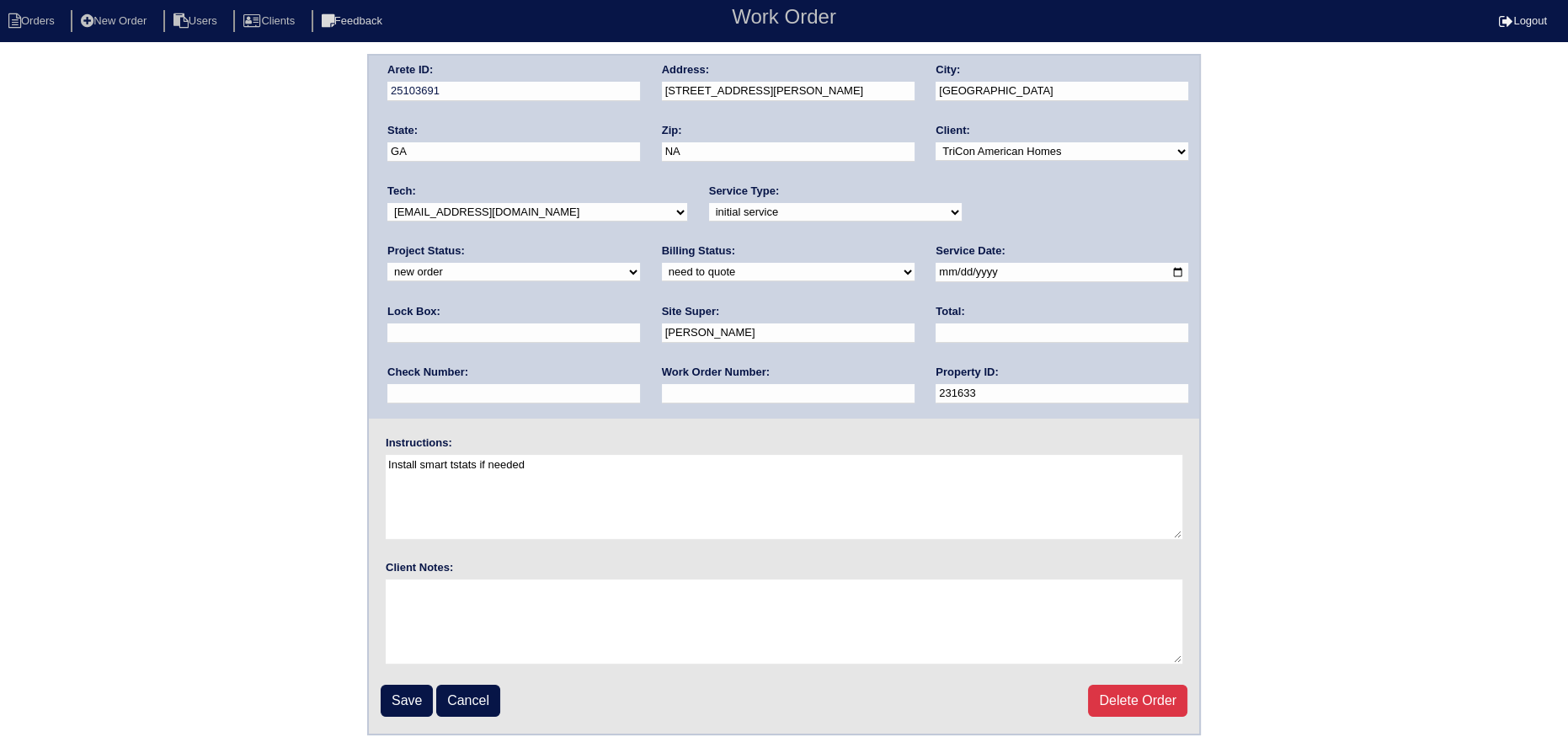
click at [447, 208] on select "-select- [EMAIL_ADDRESS][DOMAIN_NAME] [EMAIL_ADDRESS][DOMAIN_NAME] [EMAIL_ADDRE…" at bounding box center [538, 212] width 300 height 19
drag, startPoint x: 1011, startPoint y: 217, endPoint x: 1015, endPoint y: 239, distance: 22.4
click at [1015, 239] on div "Arete ID: 25103691 Address: 106 Radford Ct City: Kingston State: GA Zip: NA Cli…" at bounding box center [784, 237] width 831 height 363
select select "assigned"
click at [640, 263] on select "new order assigned in progress field complete need to schedule admin review arc…" at bounding box center [514, 271] width 253 height 19
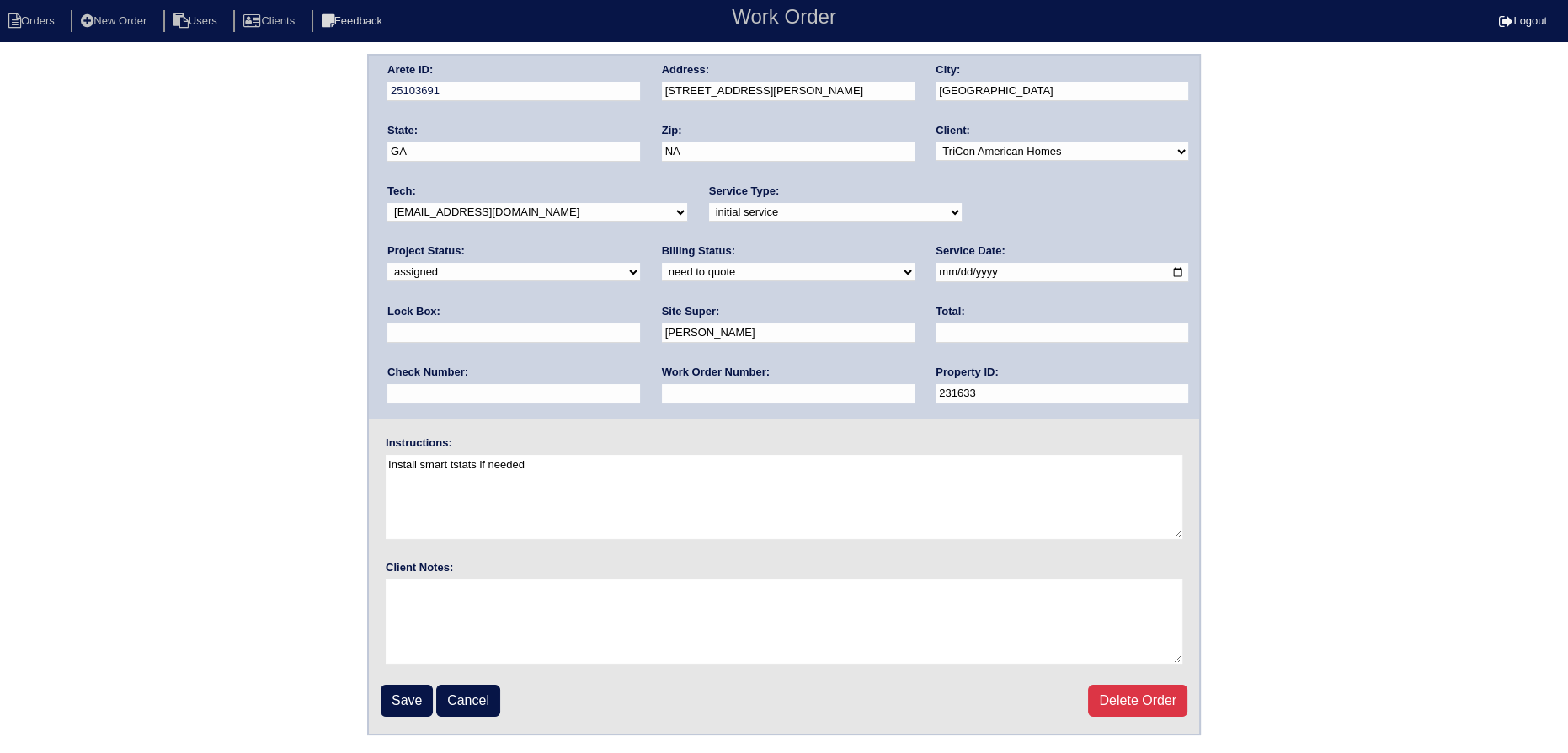
click at [936, 271] on input "2025-10-07" at bounding box center [1062, 272] width 253 height 20
type input "2025-10-08"
click at [389, 697] on input "Save" at bounding box center [406, 701] width 52 height 32
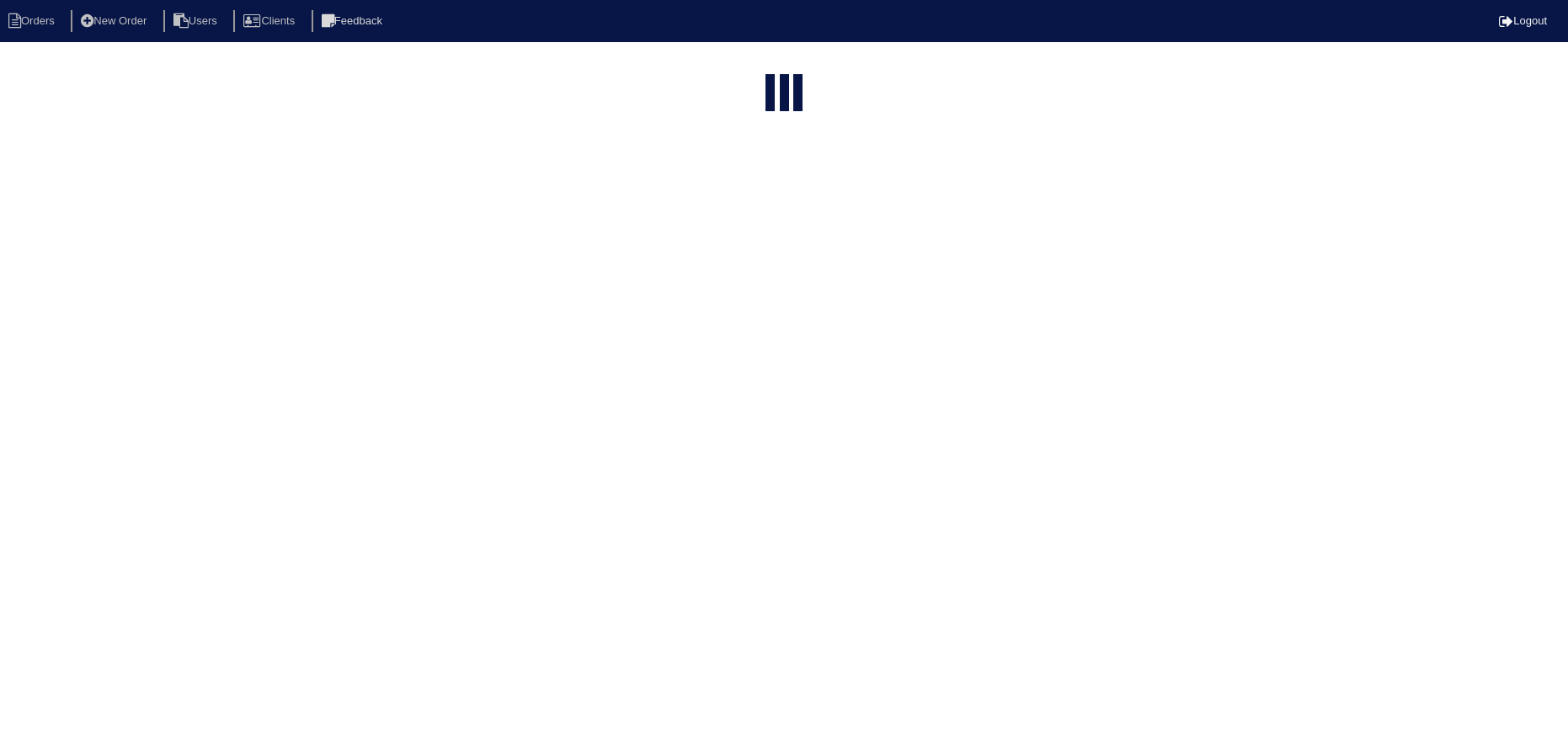
select select "15"
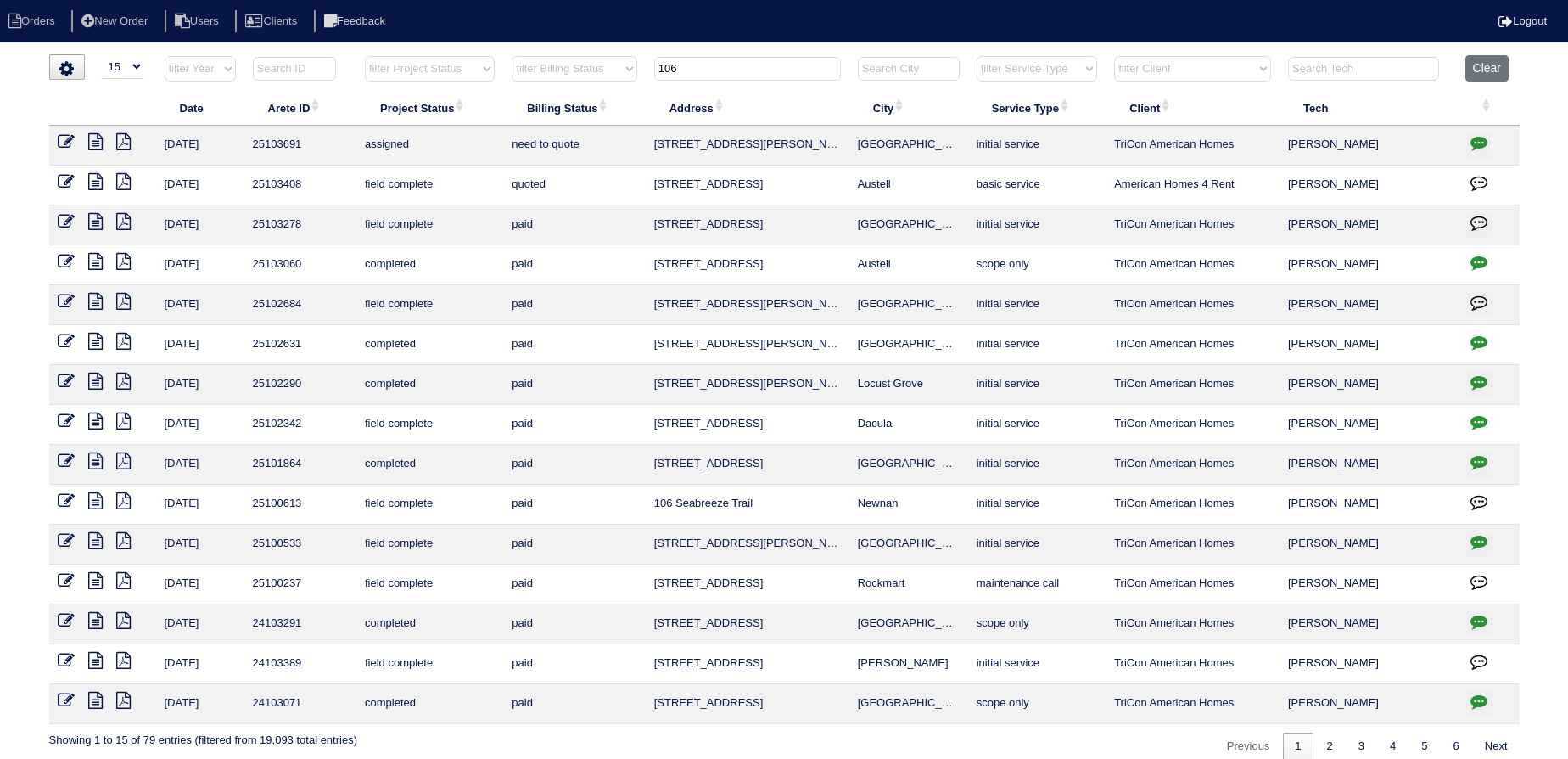
click at [746, 66] on input "106" at bounding box center [747, 69] width 187 height 24
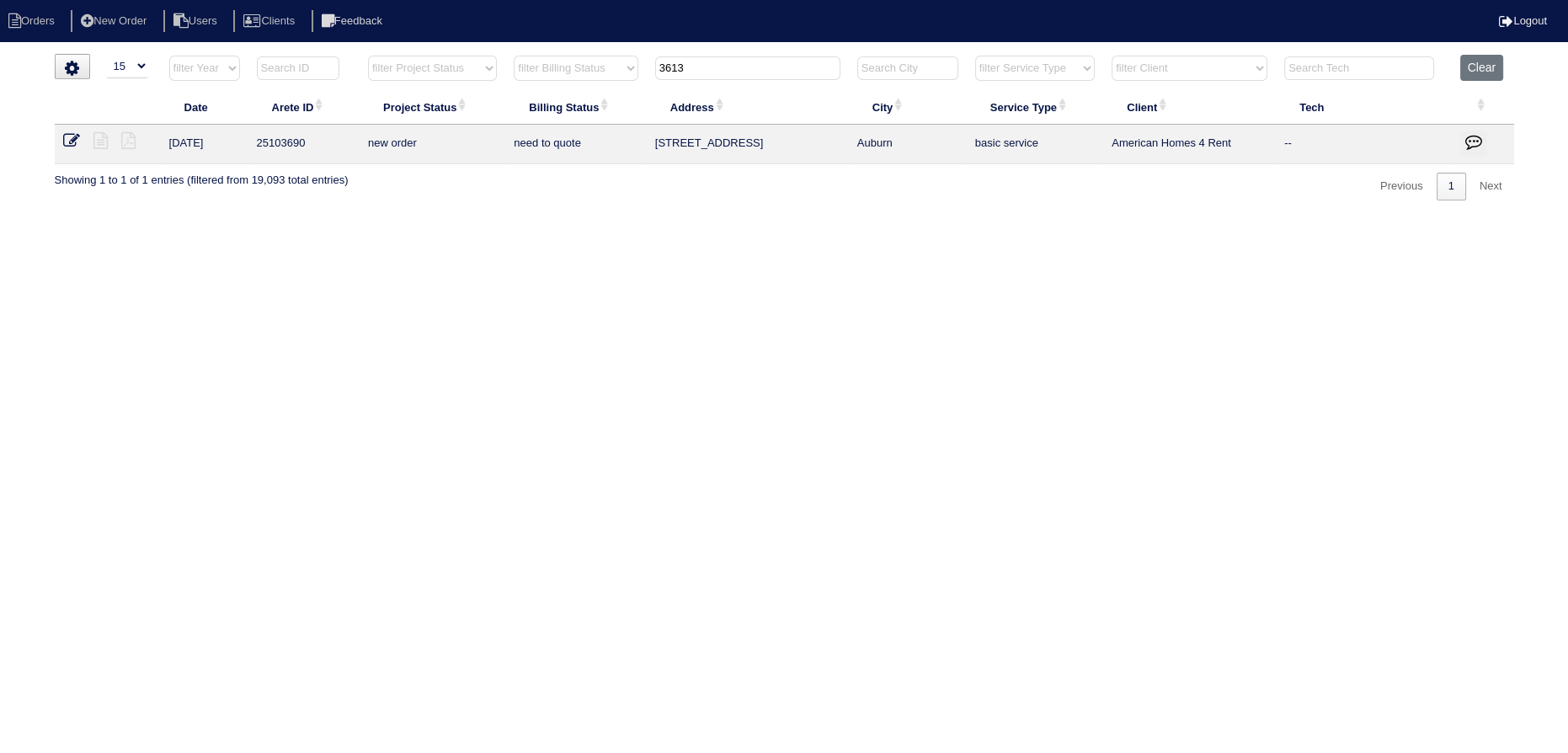
type input "3613"
click at [69, 134] on icon at bounding box center [71, 140] width 17 height 17
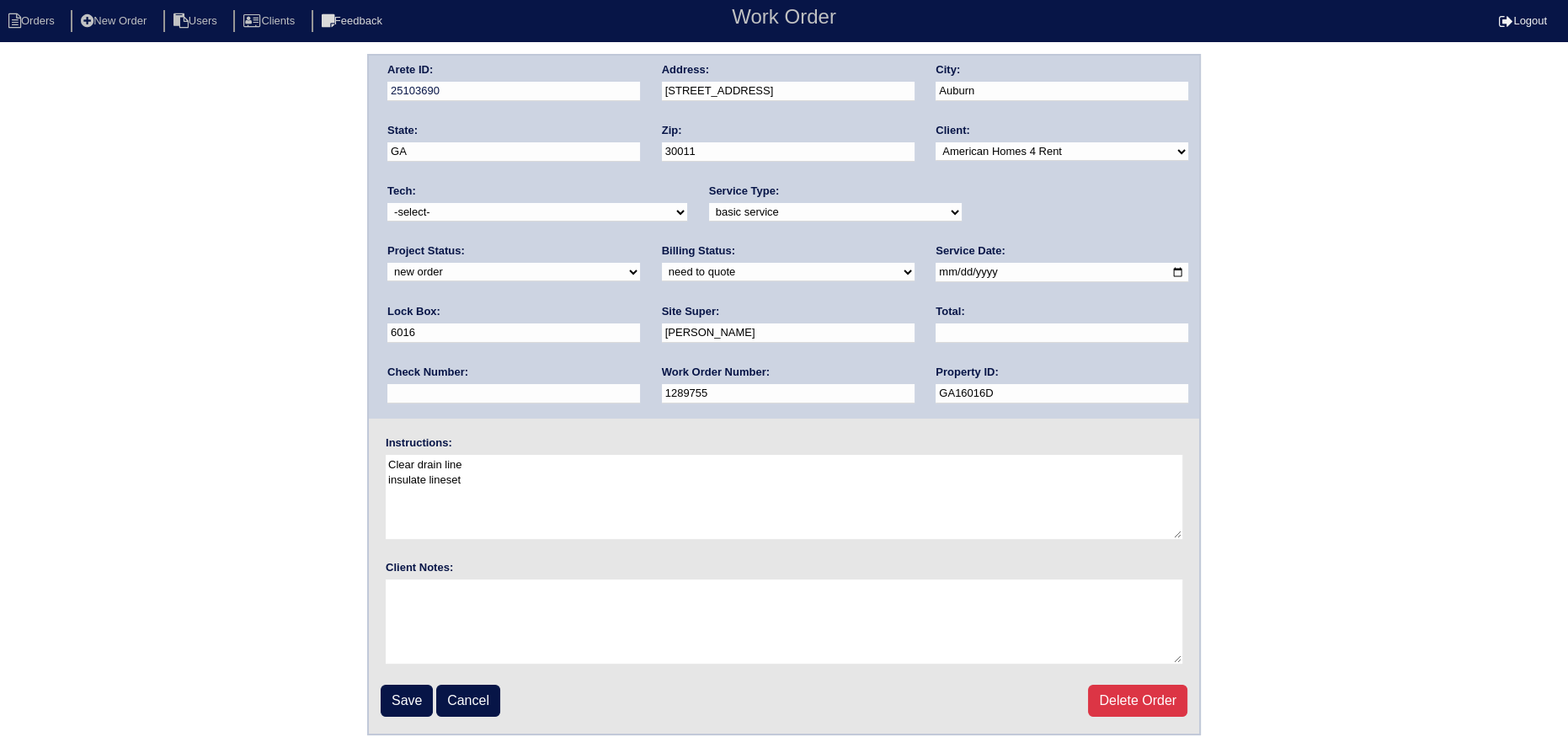
click at [473, 220] on select "-select- [EMAIL_ADDRESS][DOMAIN_NAME] [EMAIL_ADDRESS][DOMAIN_NAME] [EMAIL_ADDRE…" at bounding box center [538, 212] width 300 height 19
select select "36"
click at [388, 203] on select "-select- [EMAIL_ADDRESS][DOMAIN_NAME] [EMAIL_ADDRESS][DOMAIN_NAME] [EMAIL_ADDRE…" at bounding box center [538, 212] width 300 height 19
drag, startPoint x: 970, startPoint y: 226, endPoint x: 1005, endPoint y: 216, distance: 36.4
click at [640, 243] on div "Project Status: new order assigned in progress field complete need to schedule …" at bounding box center [514, 266] width 253 height 46
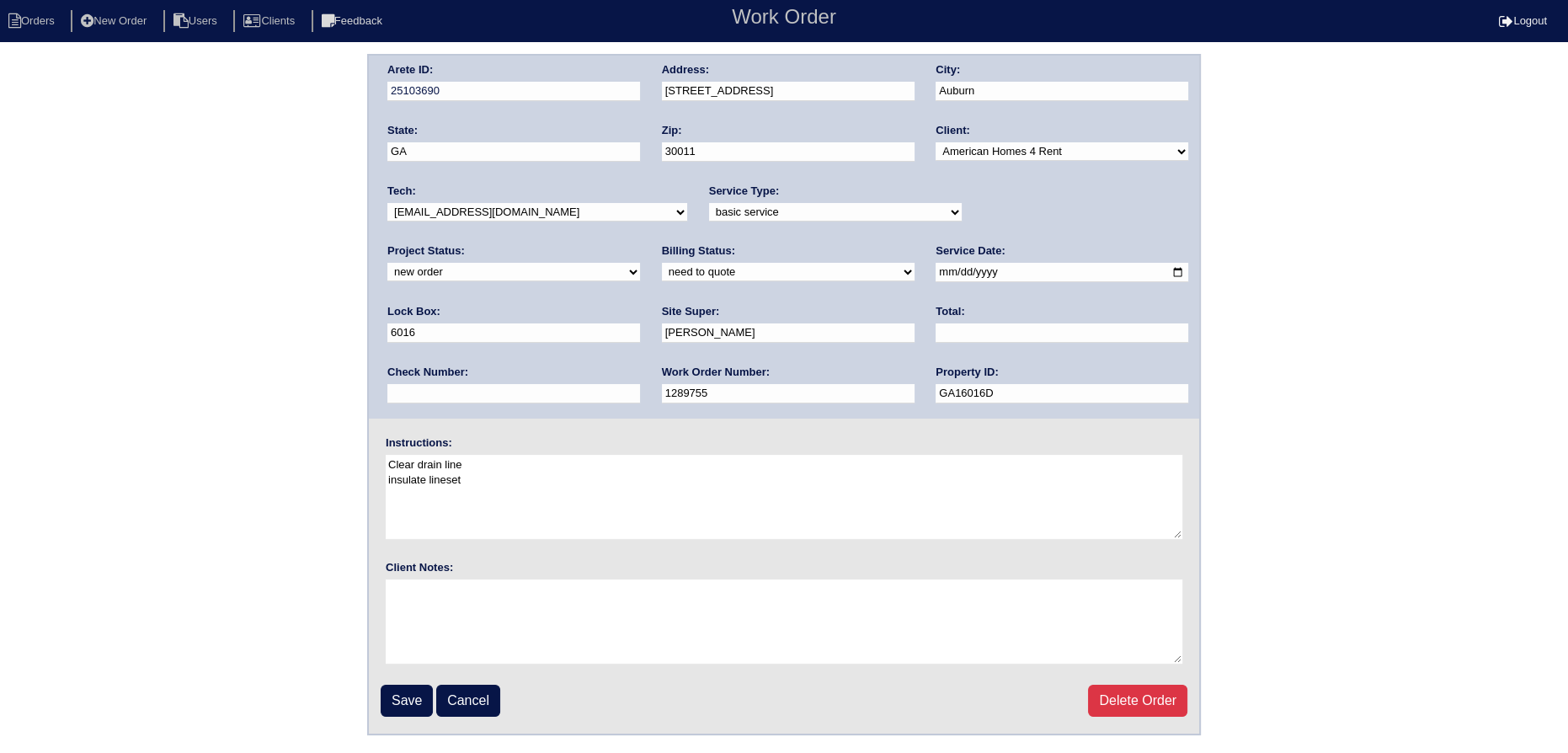
click at [640, 263] on select "new order assigned in progress field complete need to schedule admin review arc…" at bounding box center [514, 271] width 253 height 19
select select "assigned"
click at [640, 263] on select "new order assigned in progress field complete need to schedule admin review arc…" at bounding box center [514, 271] width 253 height 19
click at [936, 271] on input "2025-10-07" at bounding box center [1062, 272] width 253 height 20
type input "2025-10-08"
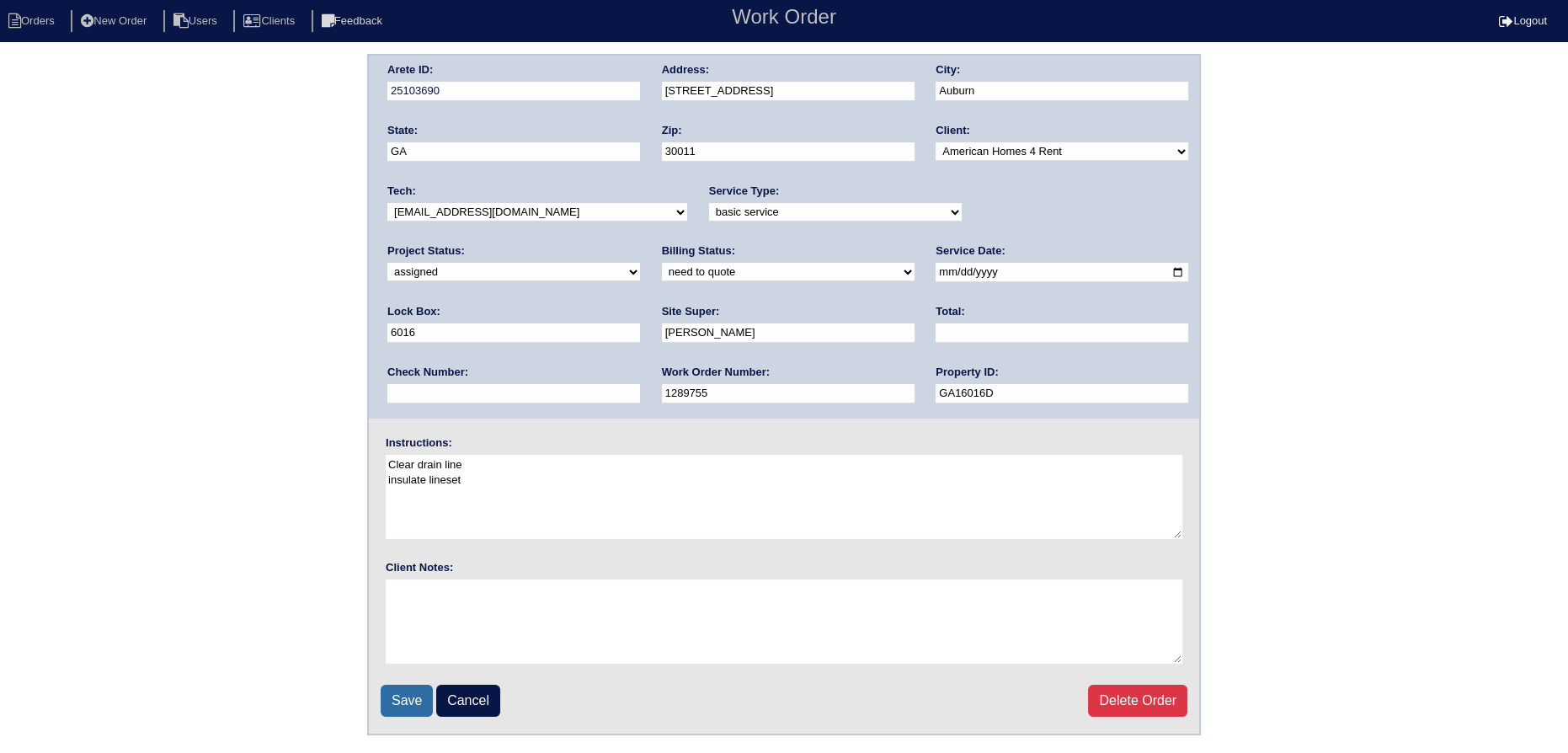
click at [406, 695] on input "Save" at bounding box center [406, 701] width 52 height 32
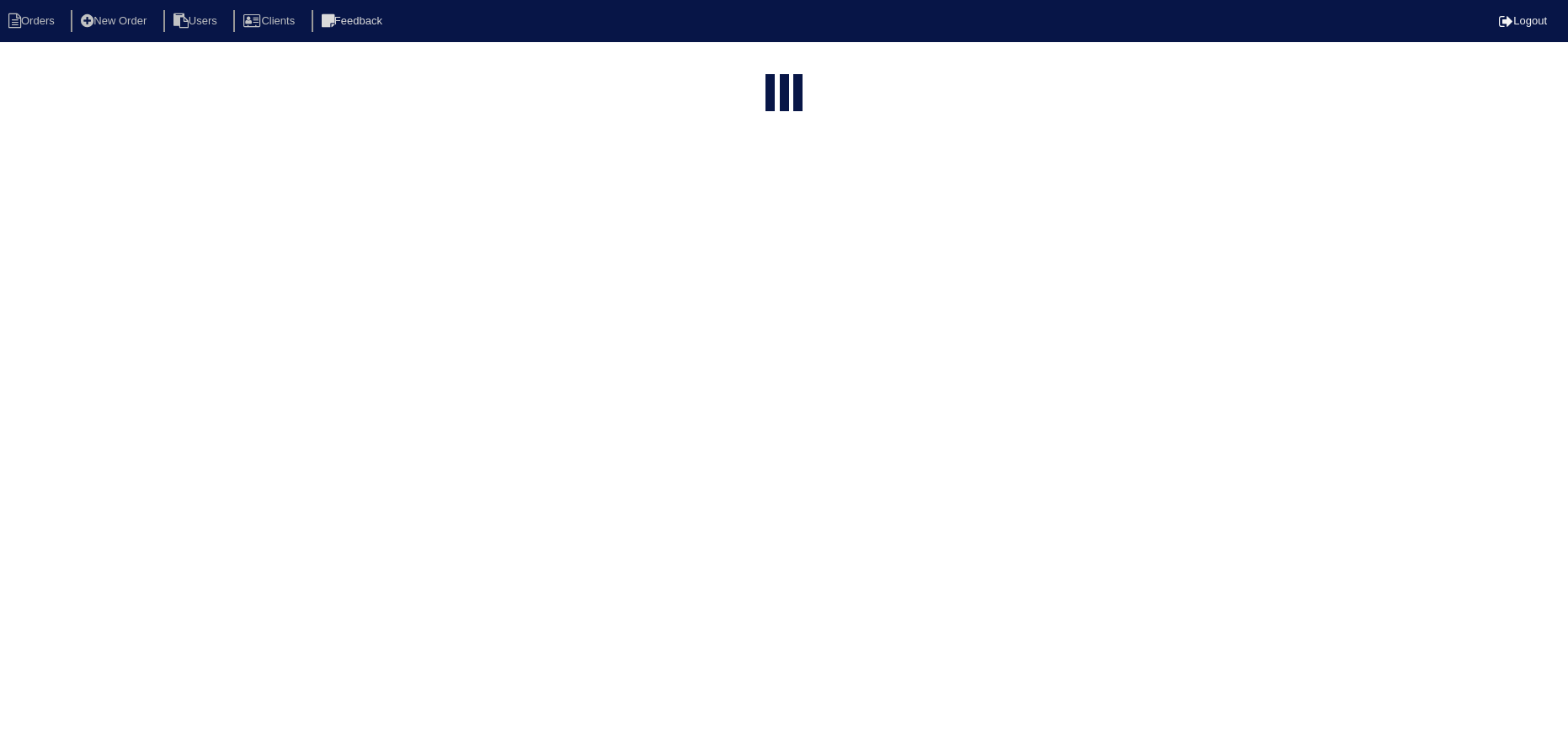
select select "15"
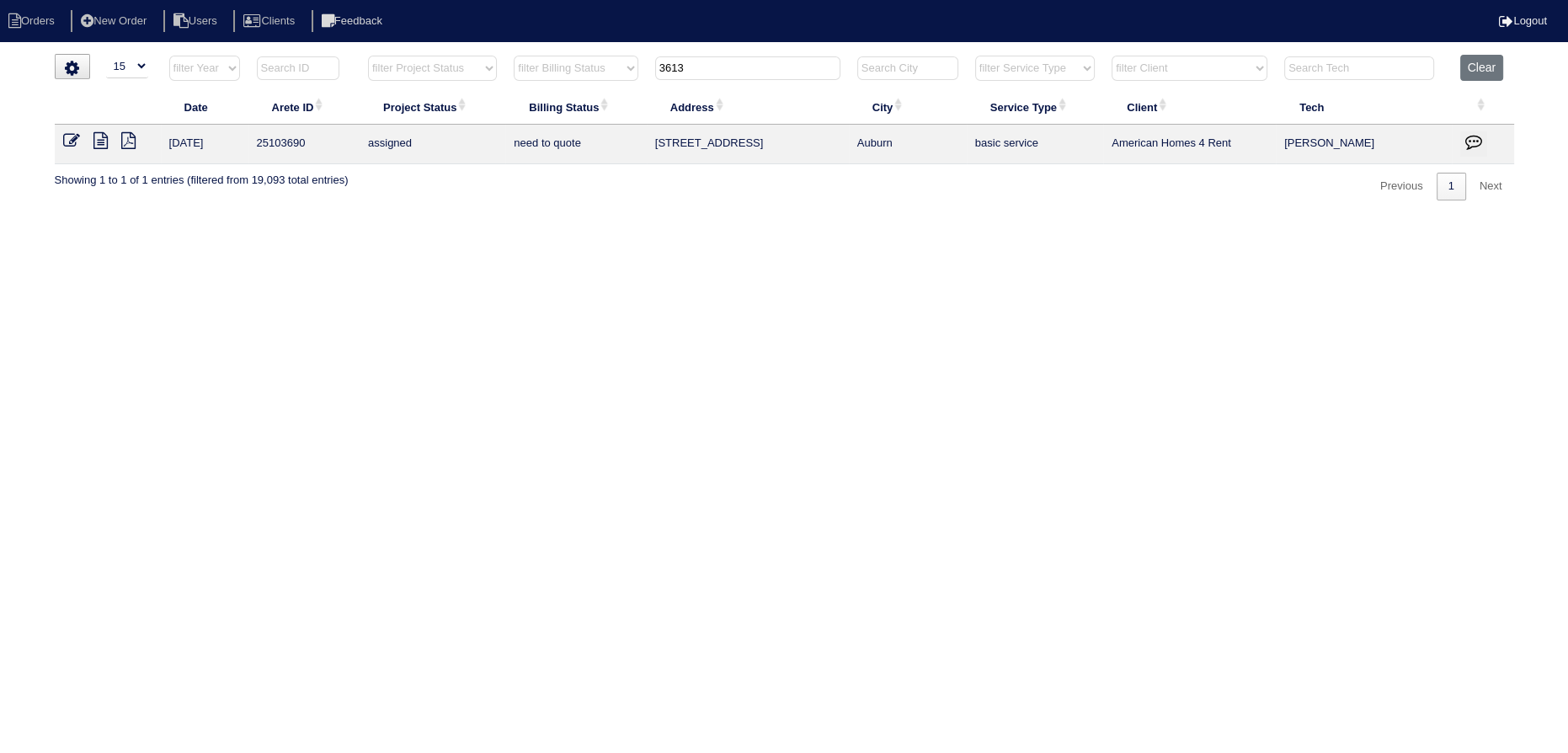
drag, startPoint x: 721, startPoint y: 62, endPoint x: 638, endPoint y: 64, distance: 83.0
click at [638, 64] on tr "filter Year -- Any Year -- 2025 2024 2023 2022 2021 2020 2019 filter Project St…" at bounding box center [784, 72] width 1460 height 35
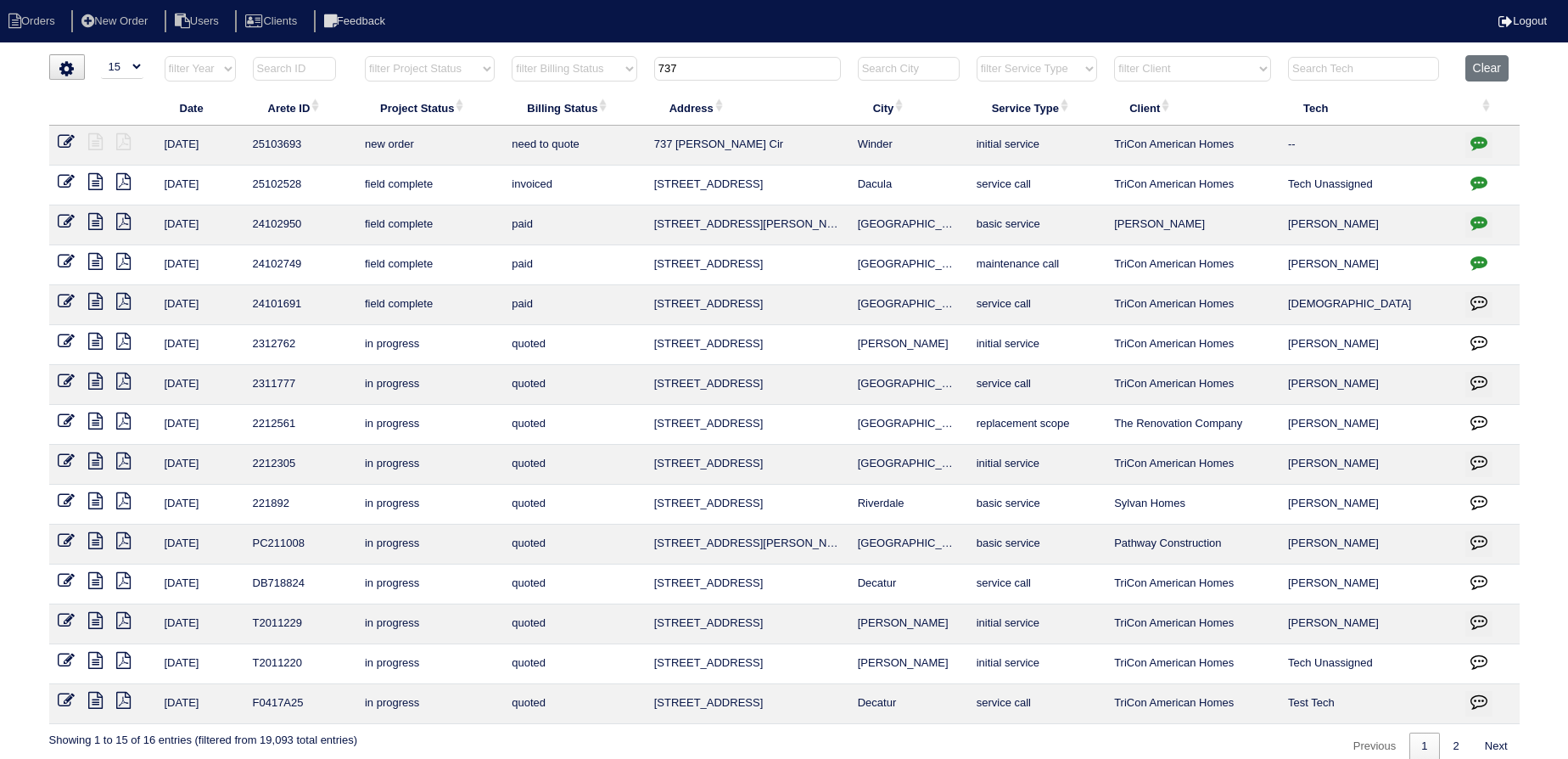
type input "737"
click at [73, 139] on icon at bounding box center [66, 141] width 17 height 17
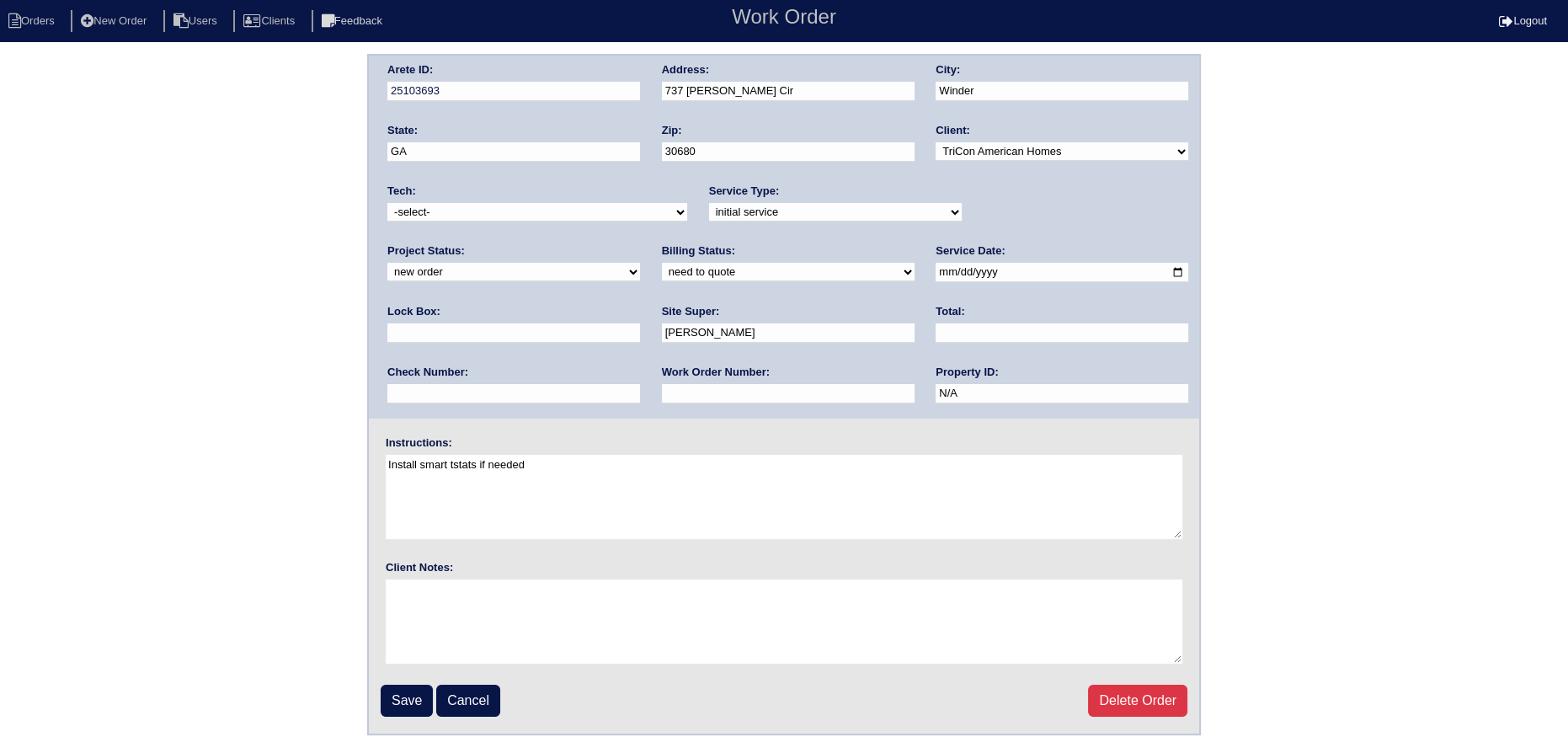
drag, startPoint x: 1040, startPoint y: 206, endPoint x: 1037, endPoint y: 223, distance: 17.3
click at [640, 243] on div "Project Status: new order assigned in progress field complete need to schedule …" at bounding box center [514, 266] width 253 height 46
click at [640, 263] on select "new order assigned in progress field complete need to schedule admin review arc…" at bounding box center [514, 271] width 253 height 19
select select "assigned"
click at [640, 263] on select "new order assigned in progress field complete need to schedule admin review arc…" at bounding box center [514, 271] width 253 height 19
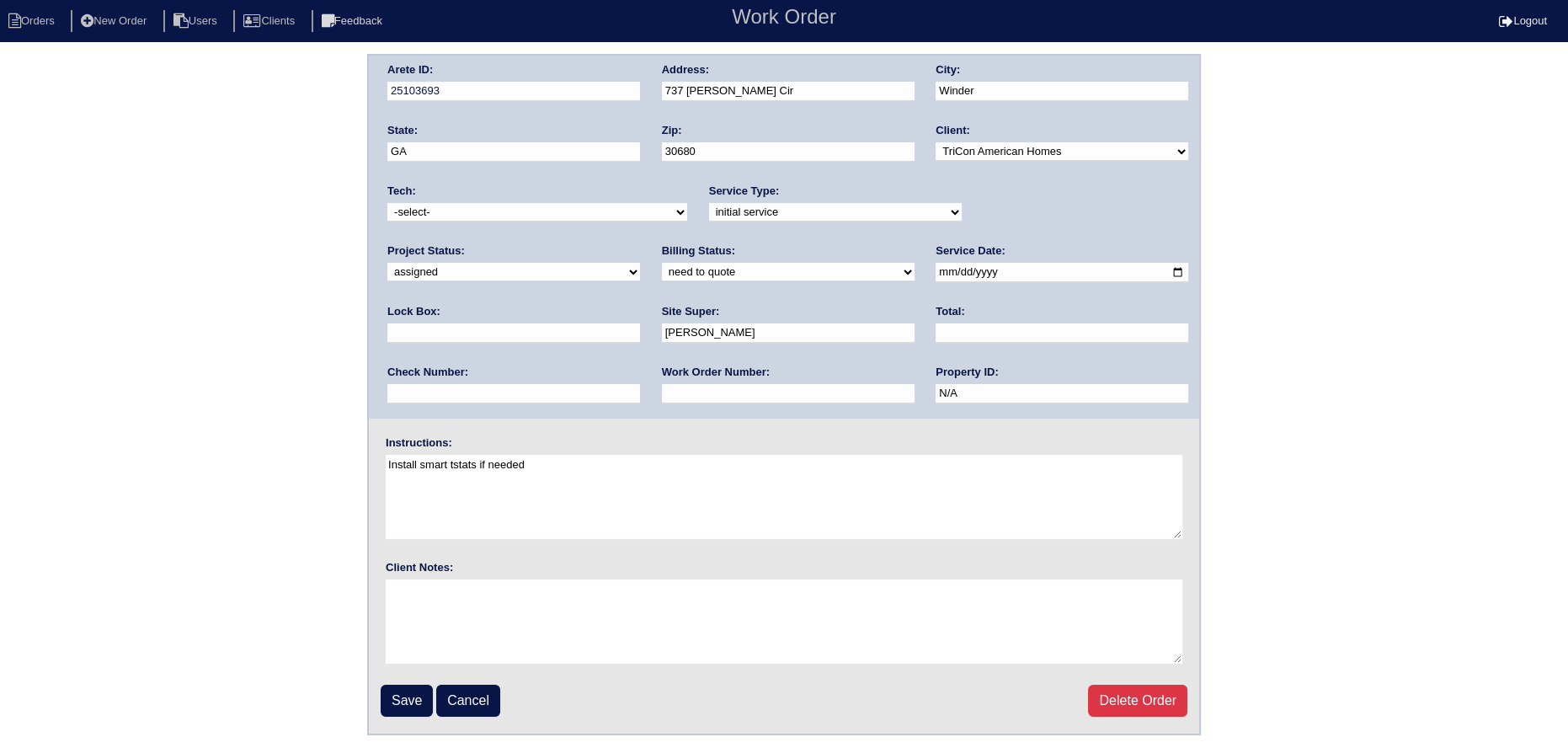
click at [936, 273] on input "2025-10-07" at bounding box center [1062, 272] width 253 height 20
type input "2025-10-08"
click at [570, 219] on select "-select- aretesmg+backup-tech@gmail.com benjohnholt88@gmail.com callisonhvac@ya…" at bounding box center [538, 212] width 300 height 19
select select "36"
click at [388, 203] on select "-select- aretesmg+backup-tech@gmail.com benjohnholt88@gmail.com callisonhvac@ya…" at bounding box center [538, 212] width 300 height 19
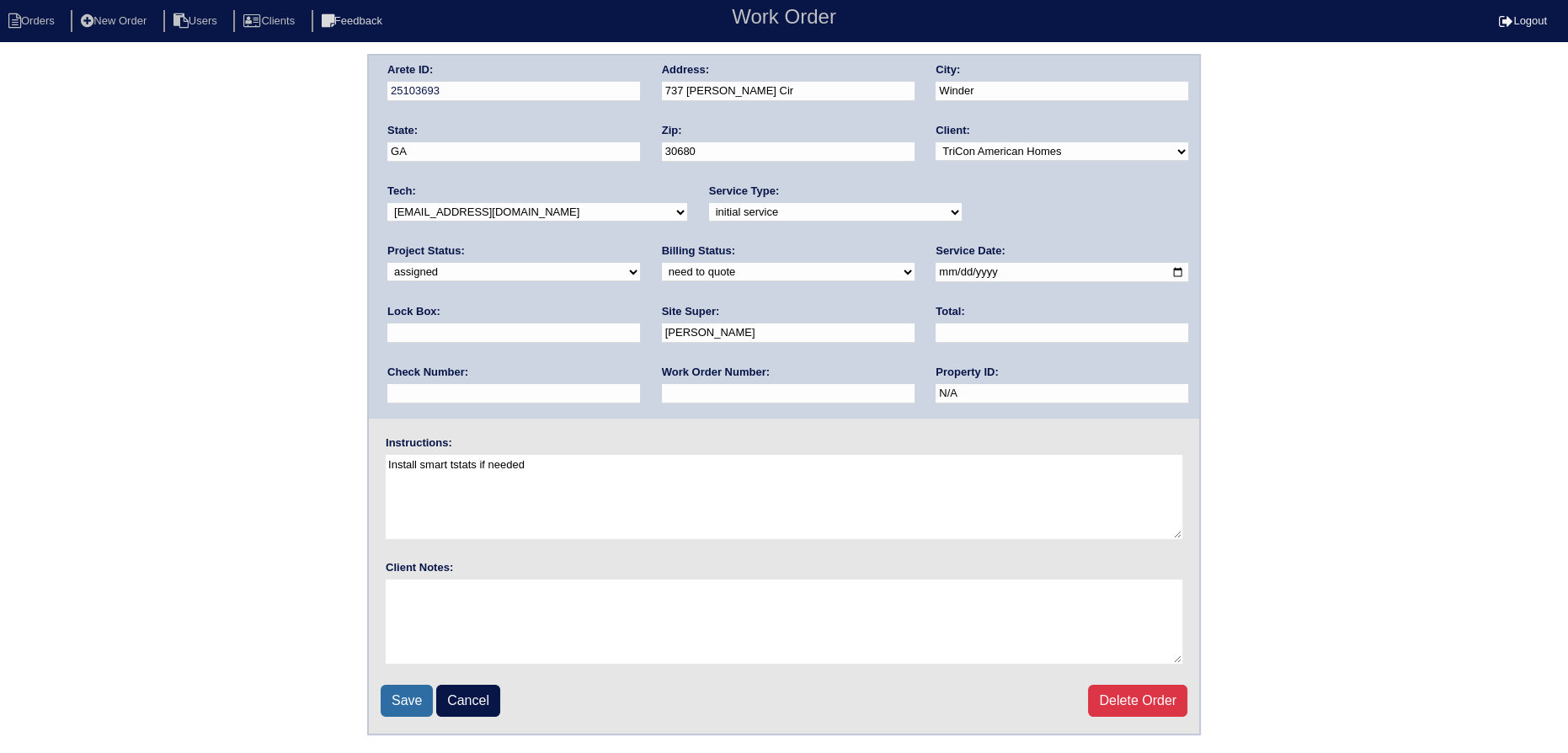
click at [405, 699] on input "Save" at bounding box center [406, 701] width 52 height 32
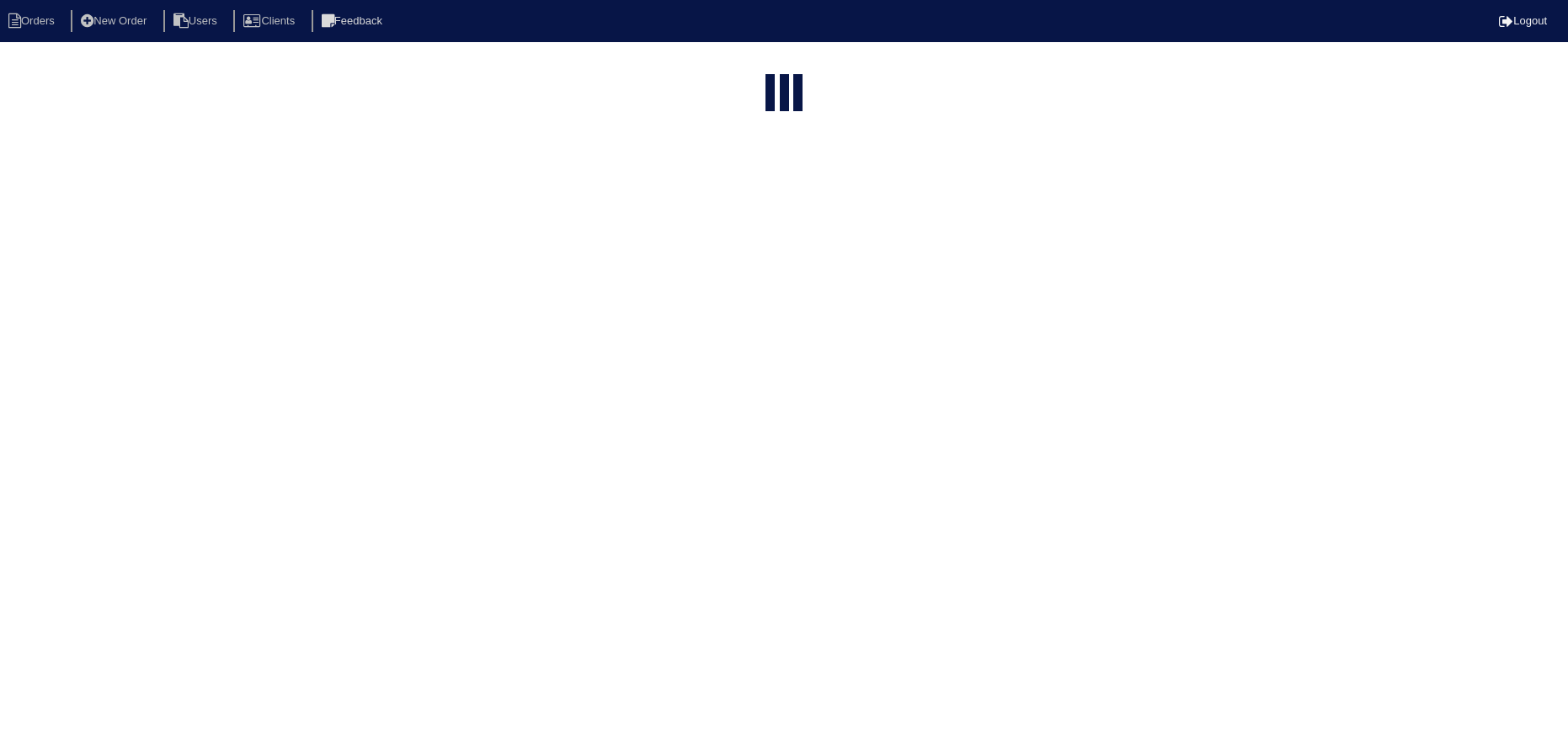
select select "15"
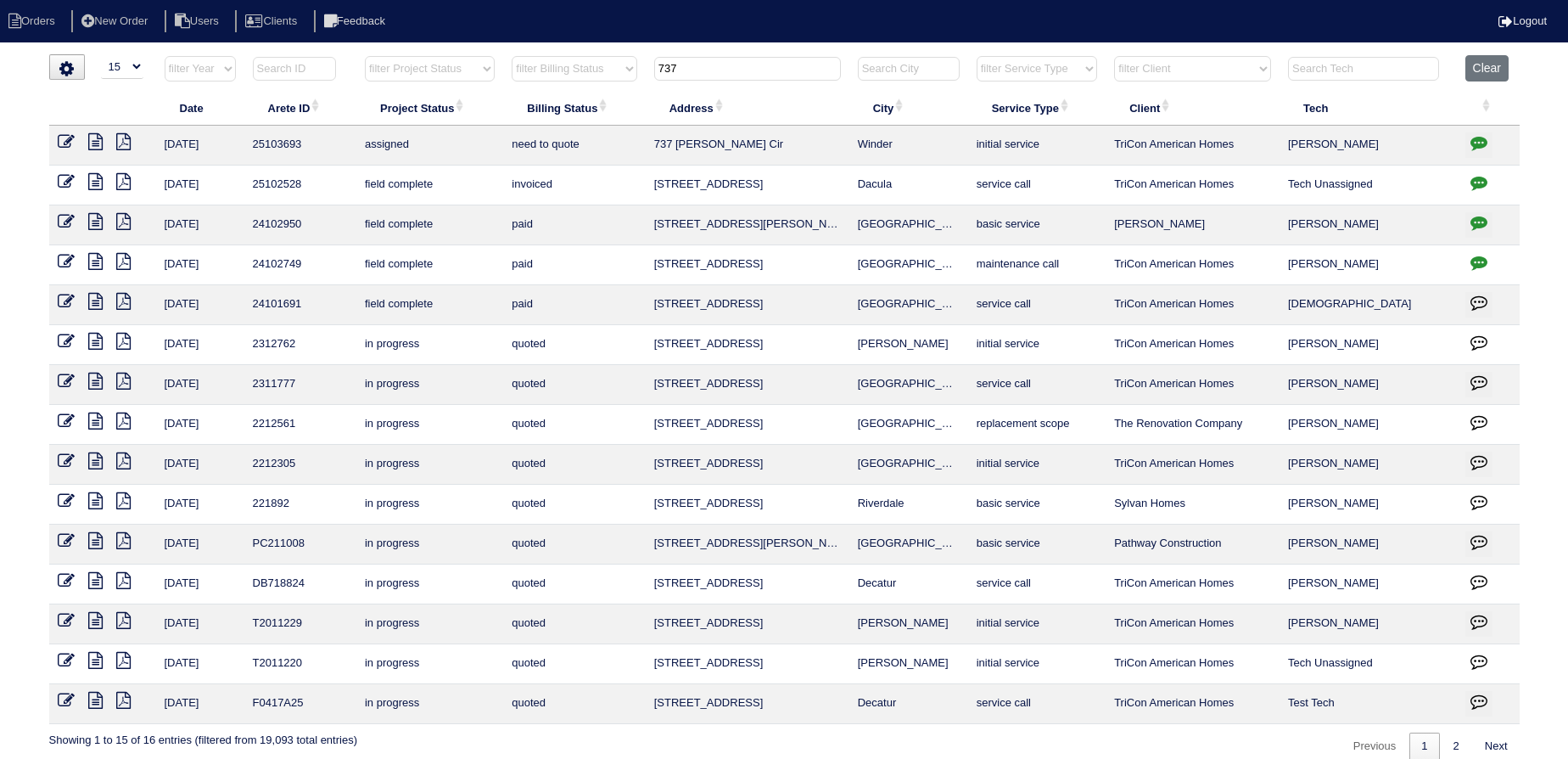
click at [694, 72] on input "737" at bounding box center [747, 69] width 187 height 24
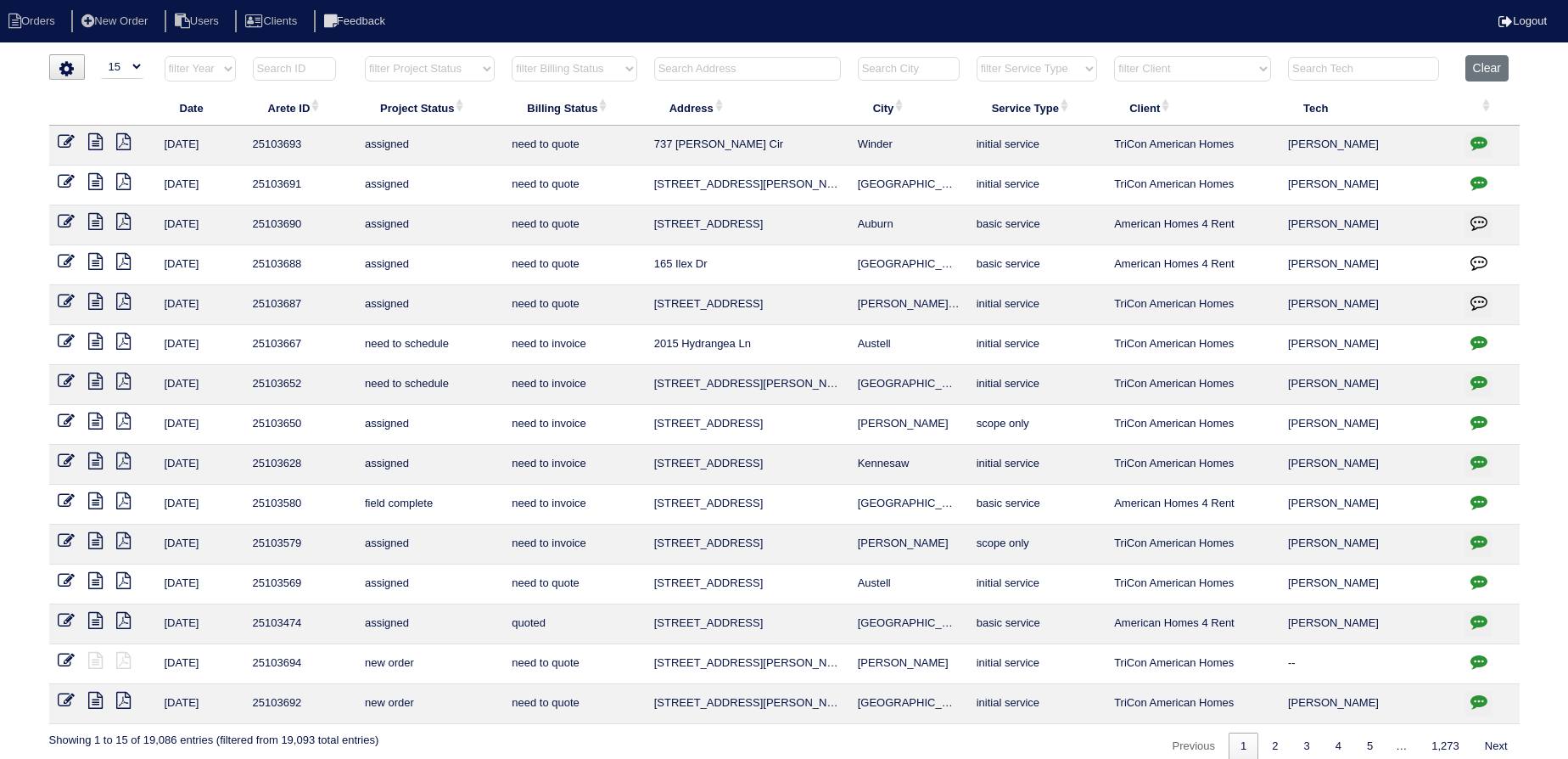
click at [774, 65] on input "text" at bounding box center [747, 69] width 187 height 24
click at [733, 60] on input "text" at bounding box center [747, 69] width 187 height 24
click at [662, 70] on input "1108" at bounding box center [747, 69] width 187 height 24
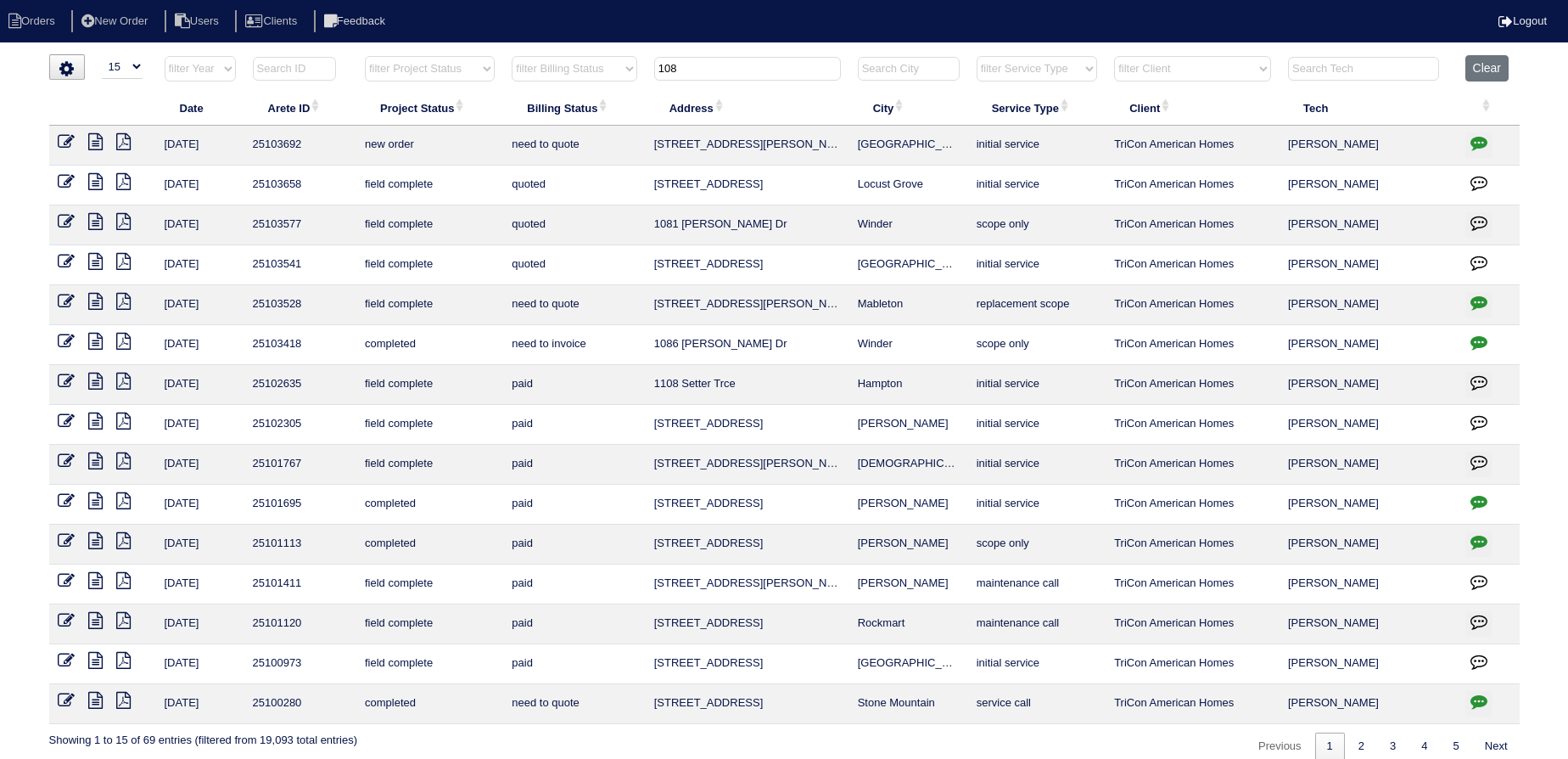
type input "108"
click at [75, 139] on link at bounding box center [73, 144] width 30 height 13
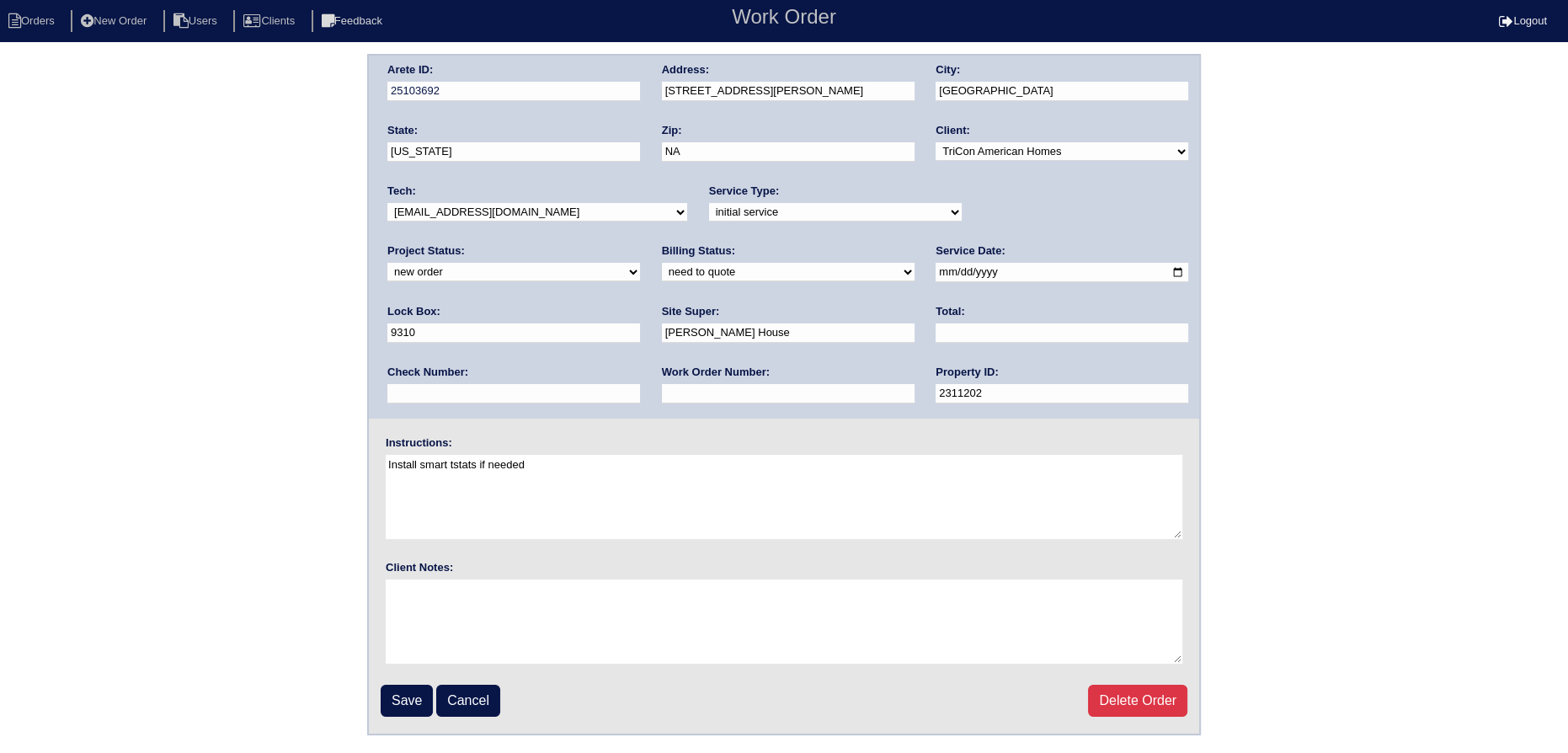
click at [640, 263] on select "new order assigned in progress field complete need to schedule admin review arc…" at bounding box center [514, 271] width 253 height 19
select select "assigned"
click at [640, 263] on select "new order assigned in progress field complete need to schedule admin review arc…" at bounding box center [514, 271] width 253 height 19
click at [936, 273] on input "[DATE]" at bounding box center [1062, 272] width 253 height 20
type input "[DATE]"
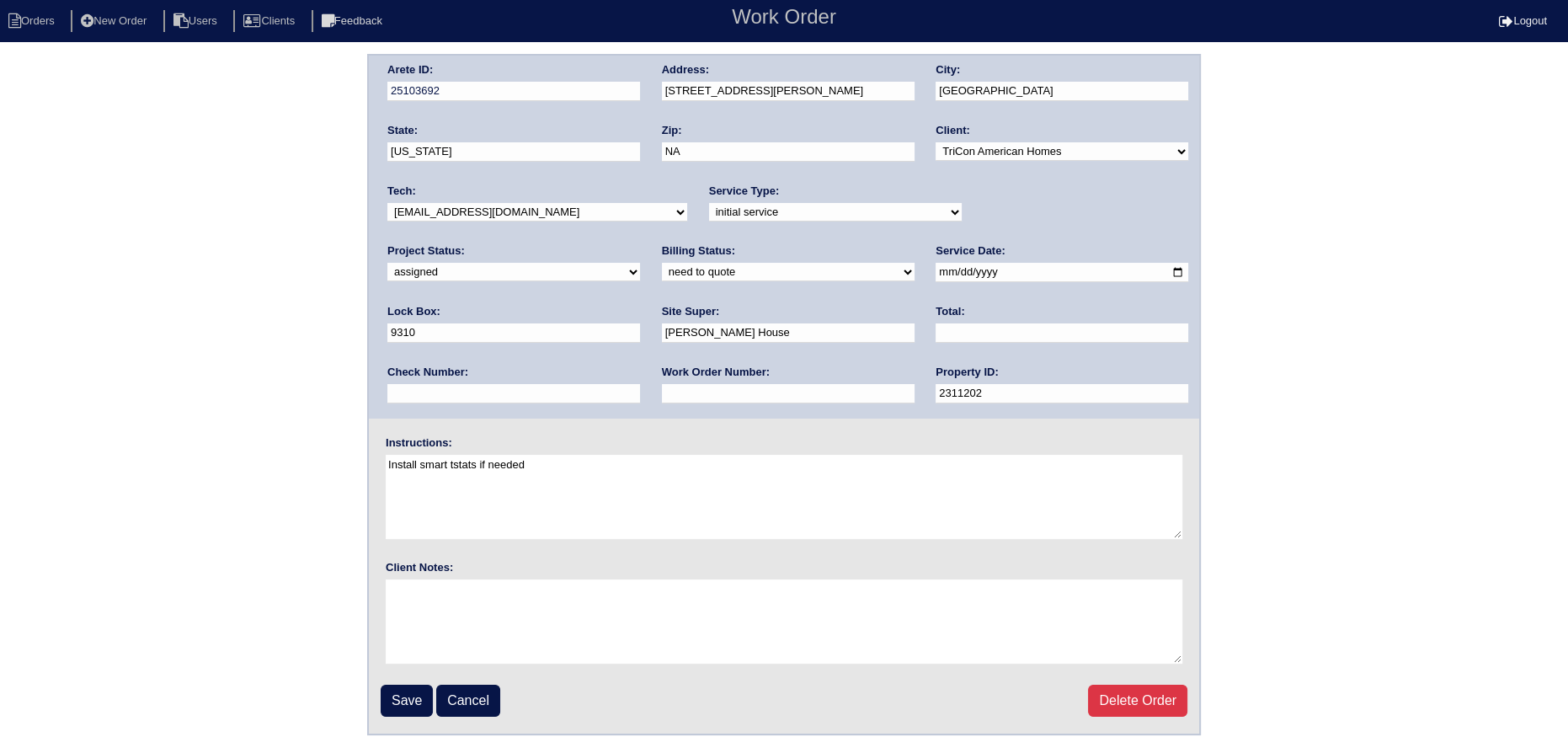
click at [527, 205] on select "-select- aretesmg+backup-tech@gmail.com benjohnholt88@gmail.com callisonhvac@ya…" at bounding box center [538, 212] width 300 height 19
select select "27"
click at [388, 203] on select "-select- aretesmg+backup-tech@gmail.com benjohnholt88@gmail.com callisonhvac@ya…" at bounding box center [538, 212] width 300 height 19
click at [415, 697] on input "Save" at bounding box center [406, 701] width 52 height 32
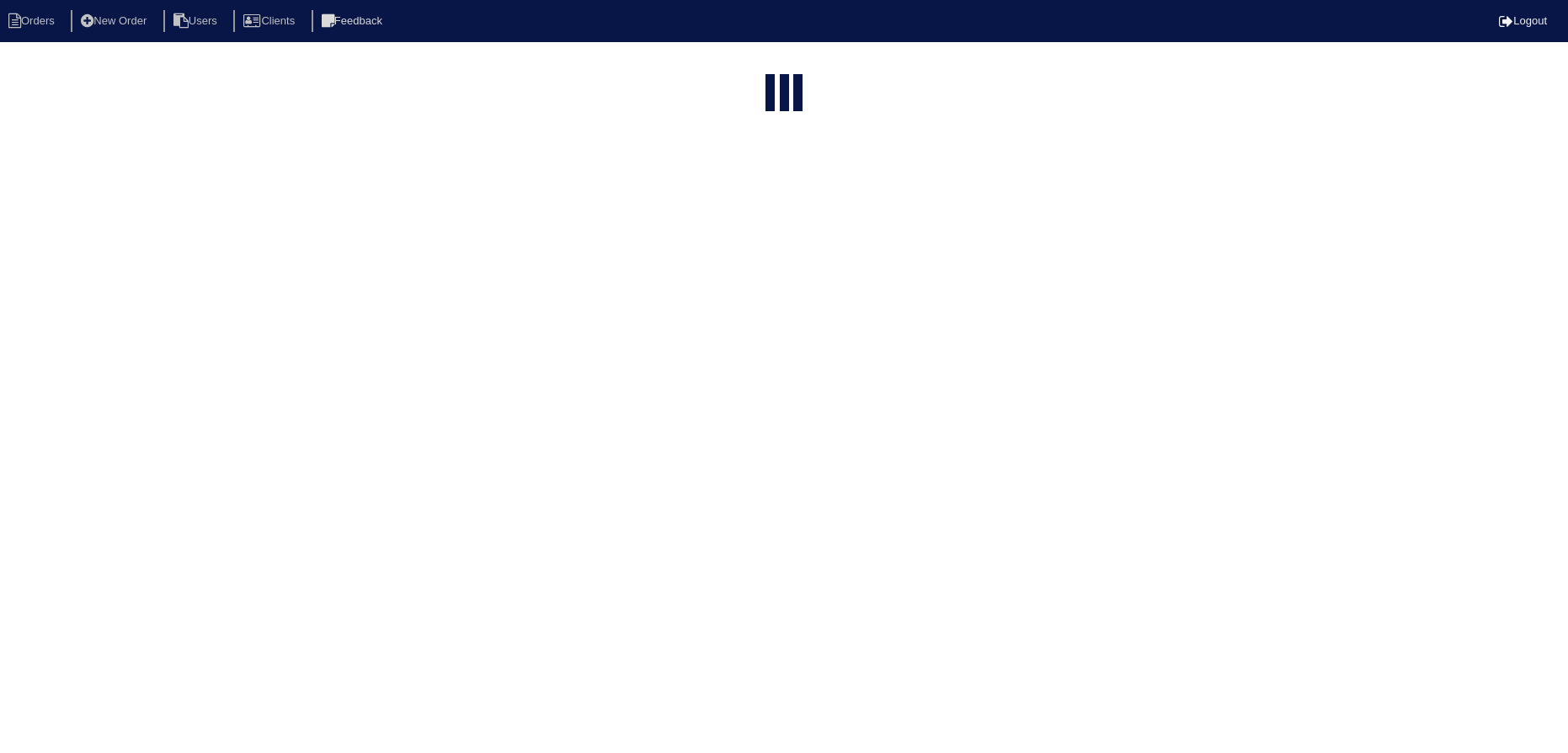
select select "15"
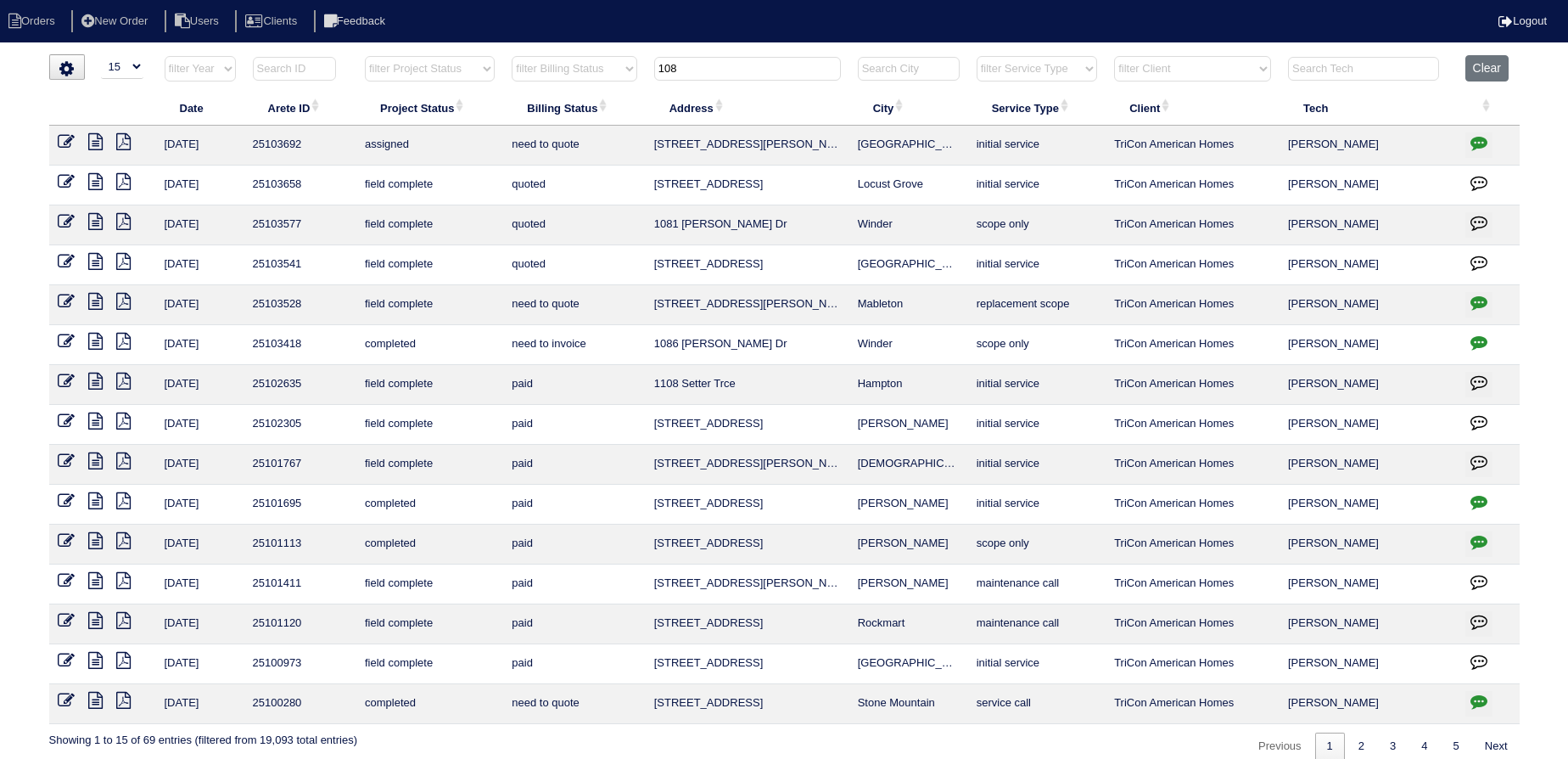
drag, startPoint x: 684, startPoint y: 75, endPoint x: 643, endPoint y: 72, distance: 41.1
click at [643, 72] on tr "filter Year -- Any Year -- 2025 2024 2023 2022 2021 2020 2019 filter Project St…" at bounding box center [784, 72] width 1471 height 35
type input "2"
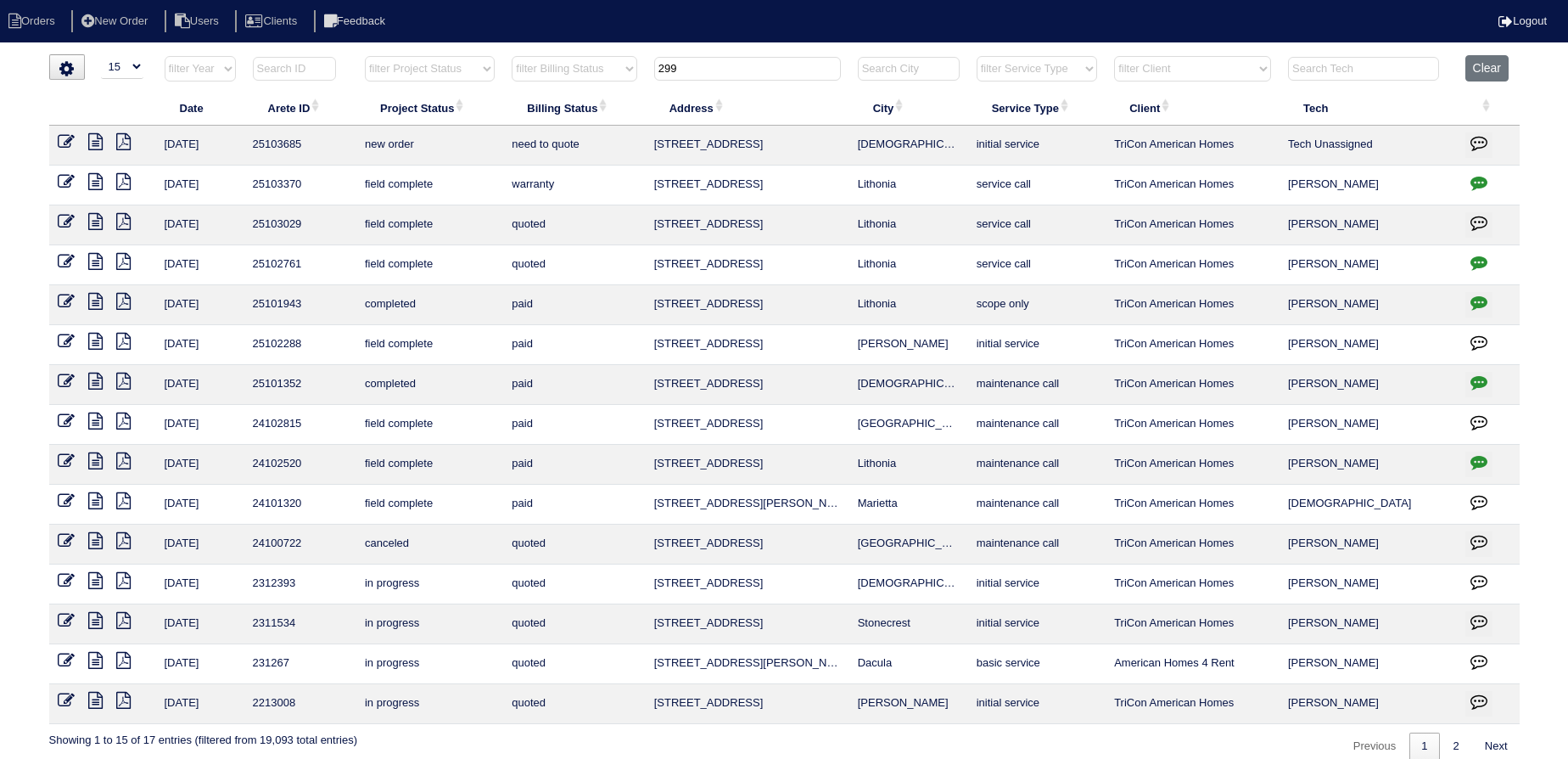
type input "299"
click at [65, 137] on icon at bounding box center [66, 141] width 17 height 17
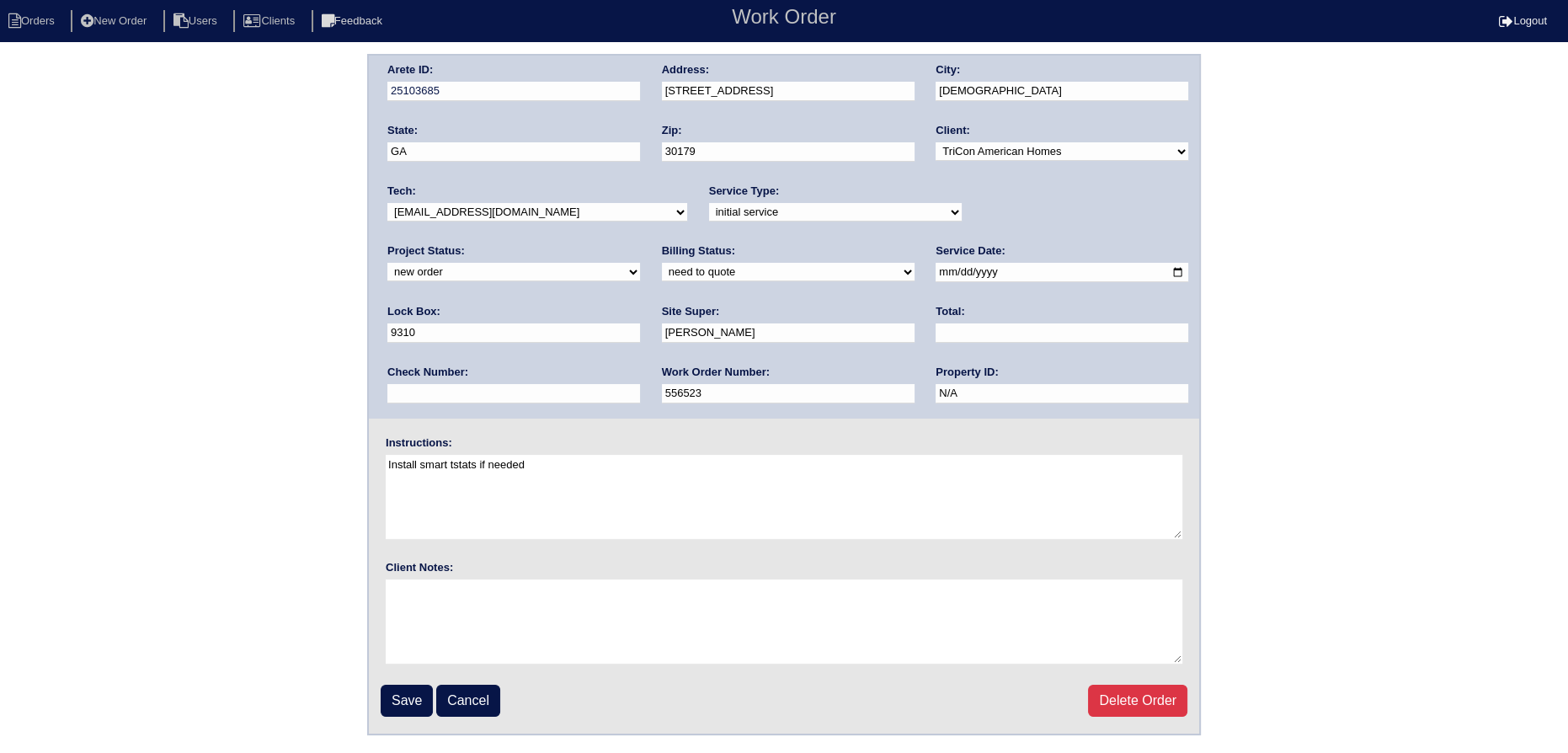
click at [617, 214] on select "-select- [EMAIL_ADDRESS][DOMAIN_NAME] [EMAIL_ADDRESS][DOMAIN_NAME] [EMAIL_ADDRE…" at bounding box center [538, 212] width 300 height 19
select select "27"
click at [388, 203] on select "-select- [EMAIL_ADDRESS][DOMAIN_NAME] [EMAIL_ADDRESS][DOMAIN_NAME] [EMAIL_ADDRE…" at bounding box center [538, 212] width 300 height 19
click at [640, 263] on select "new order assigned in progress field complete need to schedule admin review arc…" at bounding box center [514, 271] width 253 height 19
select select "assigned"
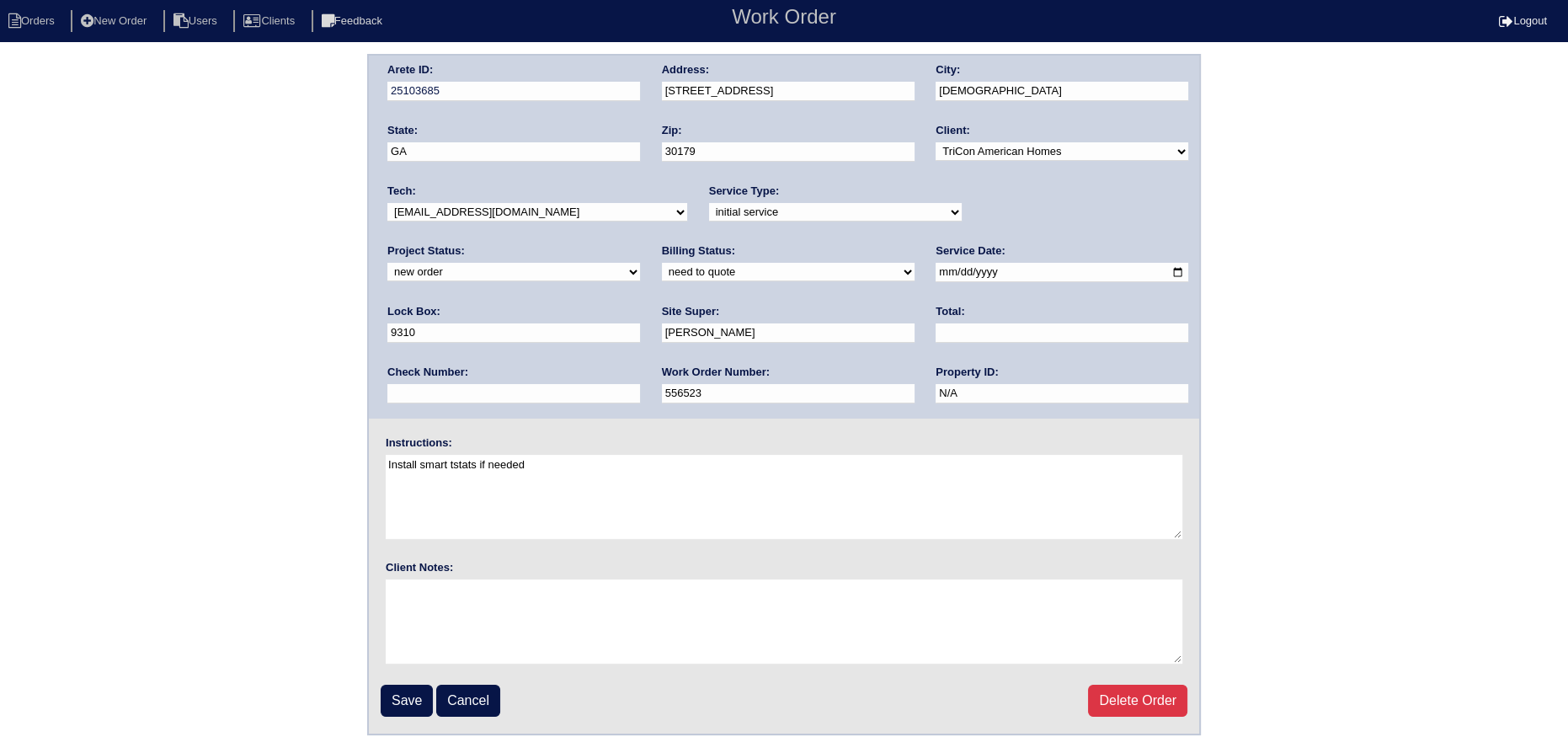
click at [640, 263] on select "new order assigned in progress field complete need to schedule admin review arc…" at bounding box center [514, 271] width 253 height 19
click at [936, 273] on input "2025-10-07" at bounding box center [1062, 272] width 253 height 20
type input "[DATE]"
click at [395, 704] on input "Save" at bounding box center [406, 701] width 52 height 32
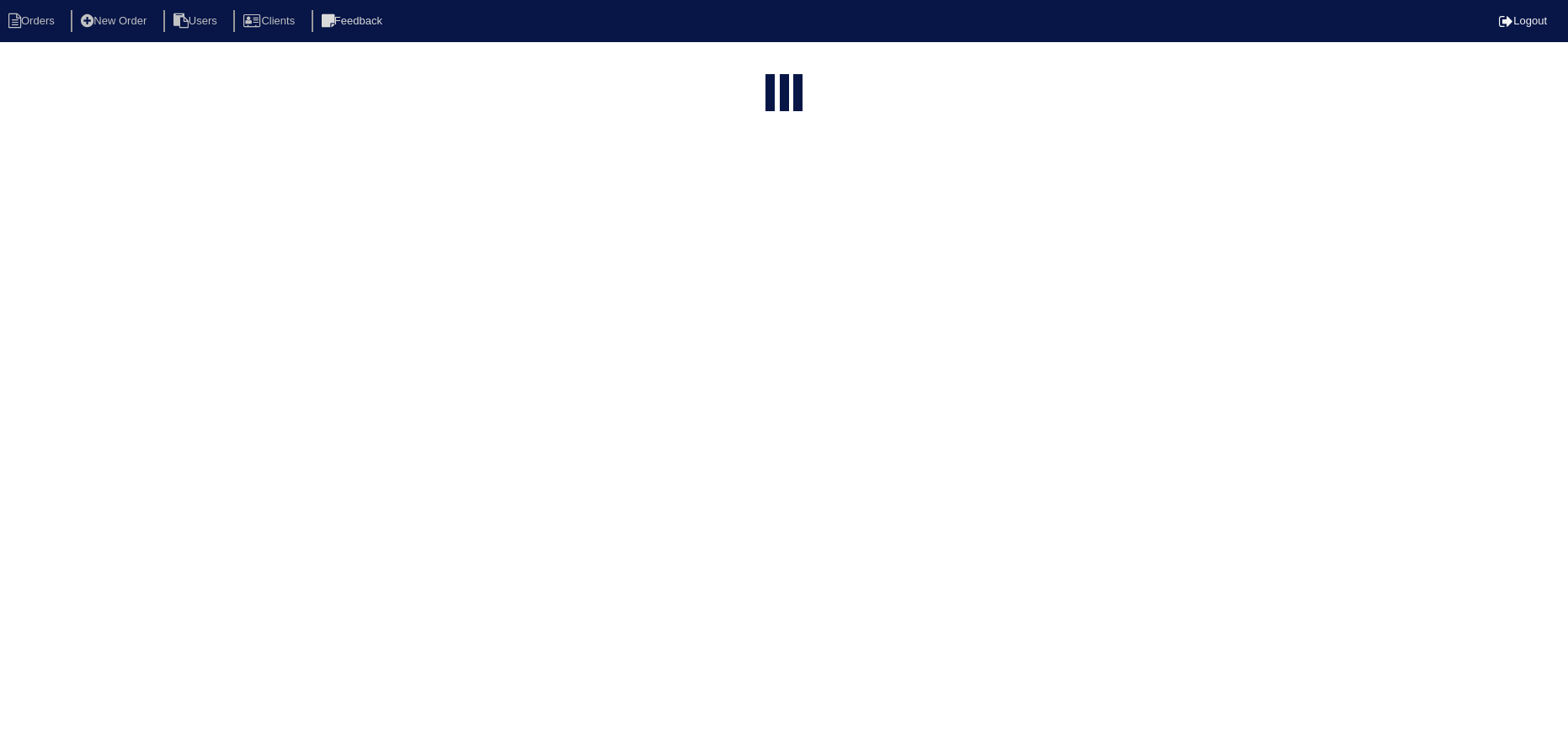
select select "15"
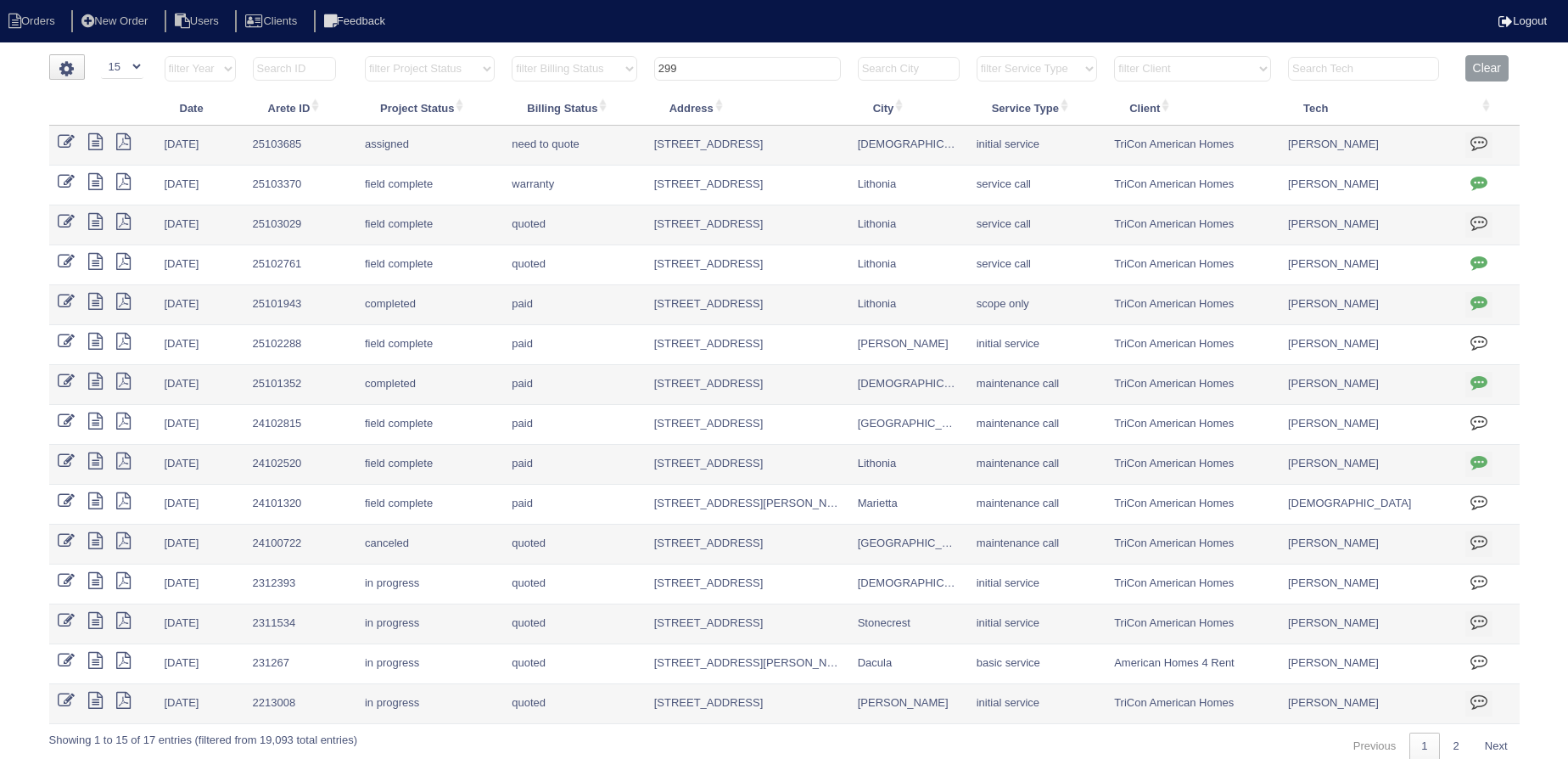
click at [724, 81] on th "299" at bounding box center [747, 72] width 204 height 35
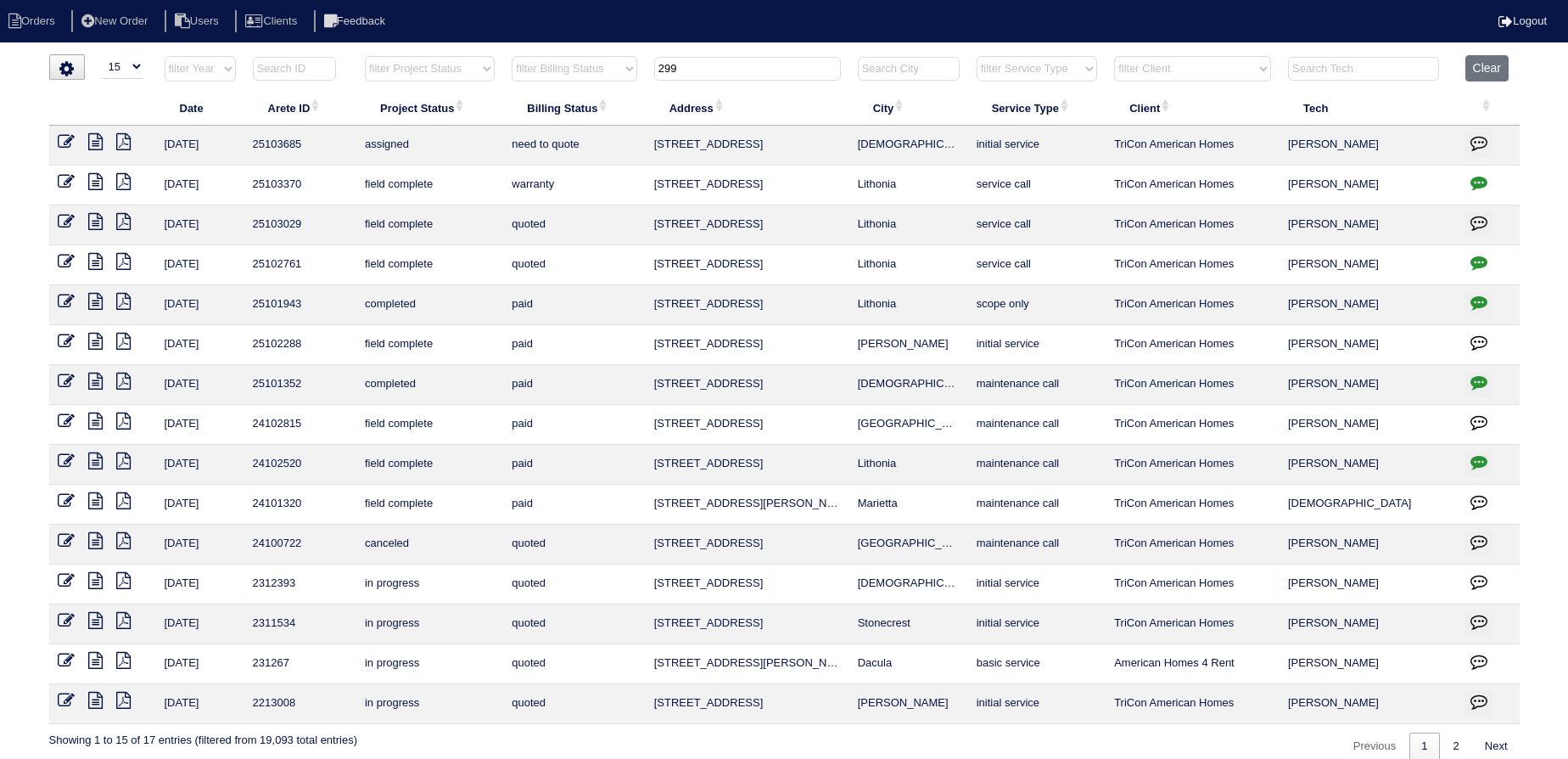
click at [725, 73] on input "299" at bounding box center [747, 69] width 187 height 24
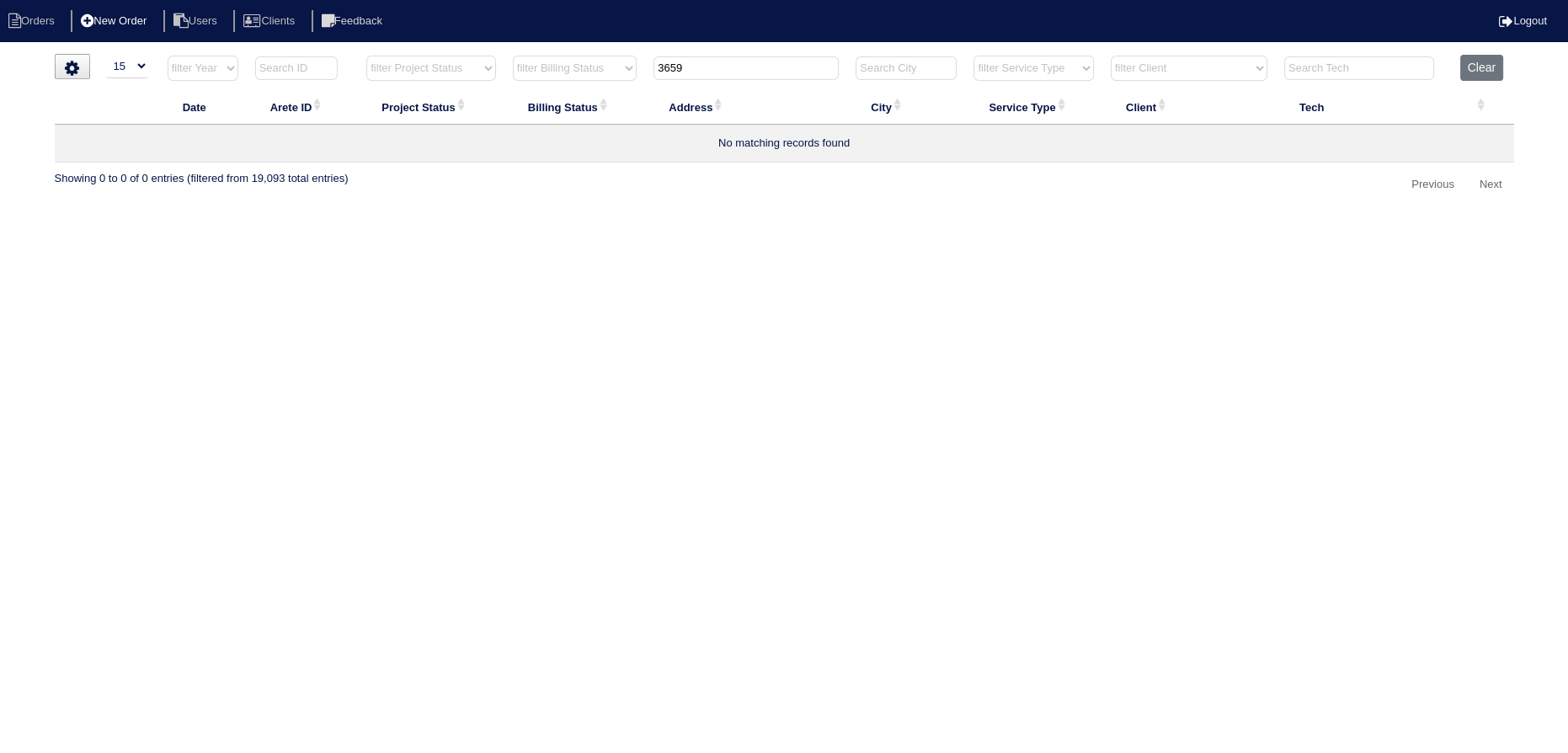
type input "3659"
click at [145, 15] on li "New Order" at bounding box center [115, 21] width 90 height 23
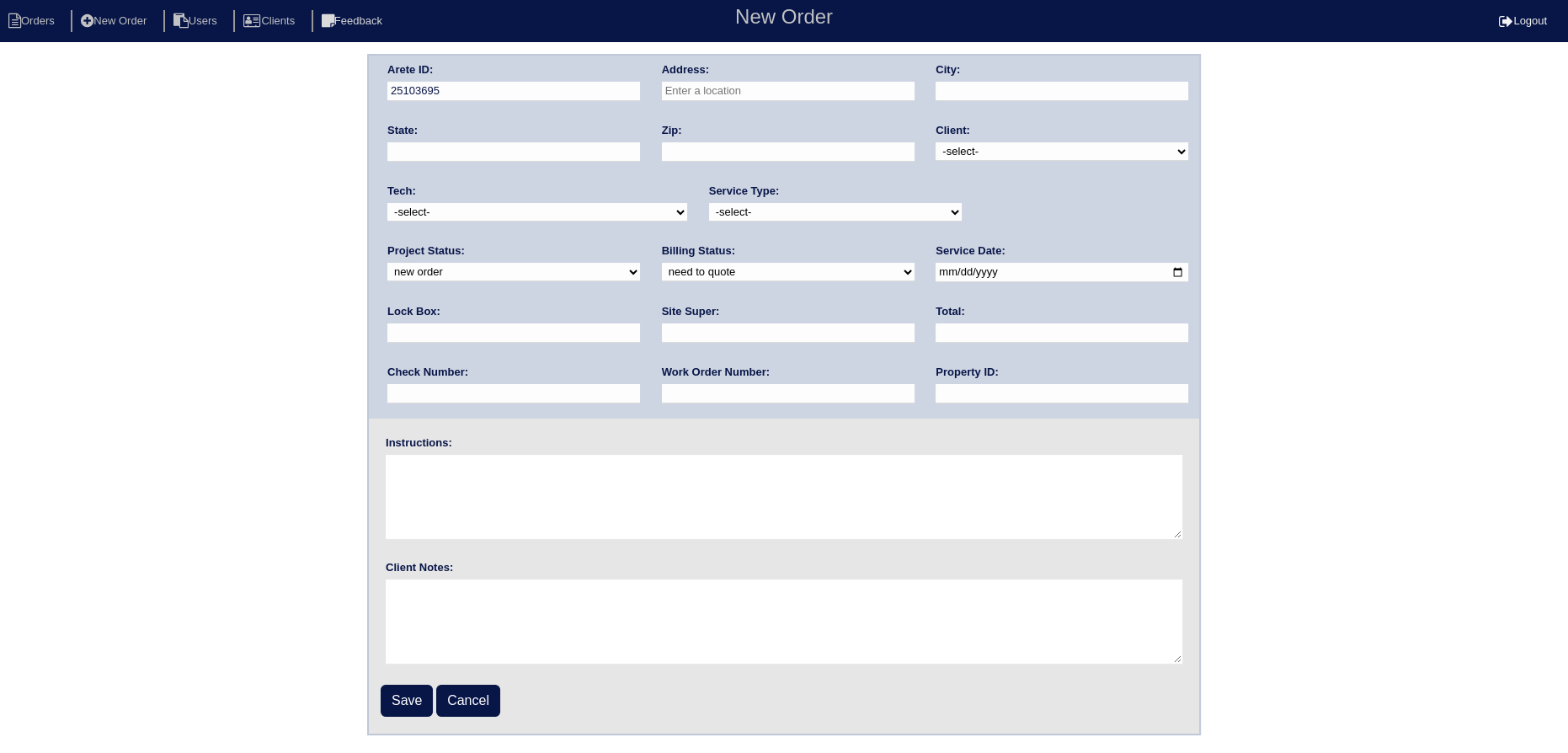
paste input "[STREET_ADDRESS][PERSON_NAME]"
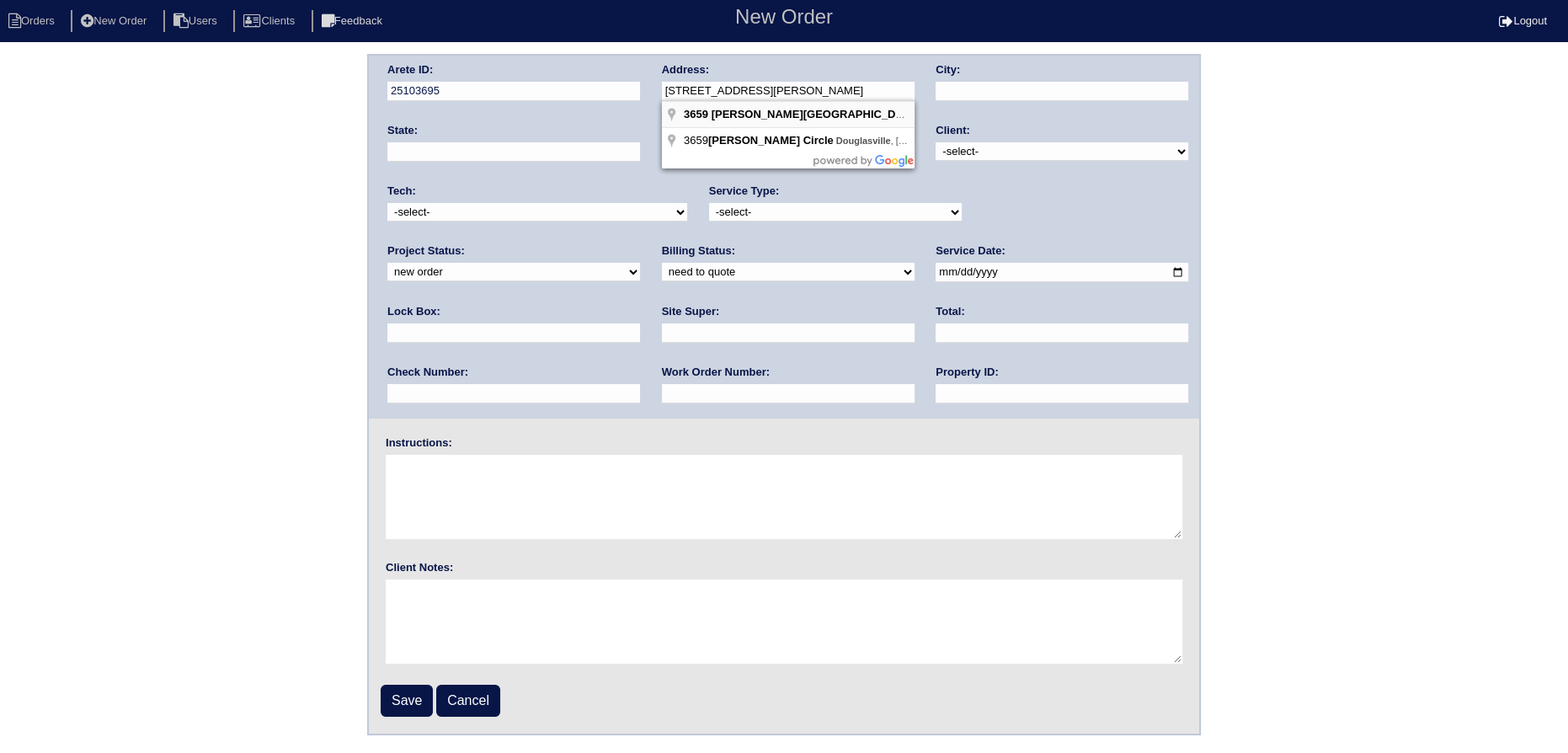
type input "[STREET_ADDRESS][PERSON_NAME]"
type input "Douglasville"
type input "GA"
type input "30135"
click at [1002, 150] on select "-select- TriCon American Homes American Homes 4 Rent First Key Homes Zillow The…" at bounding box center [1062, 151] width 253 height 19
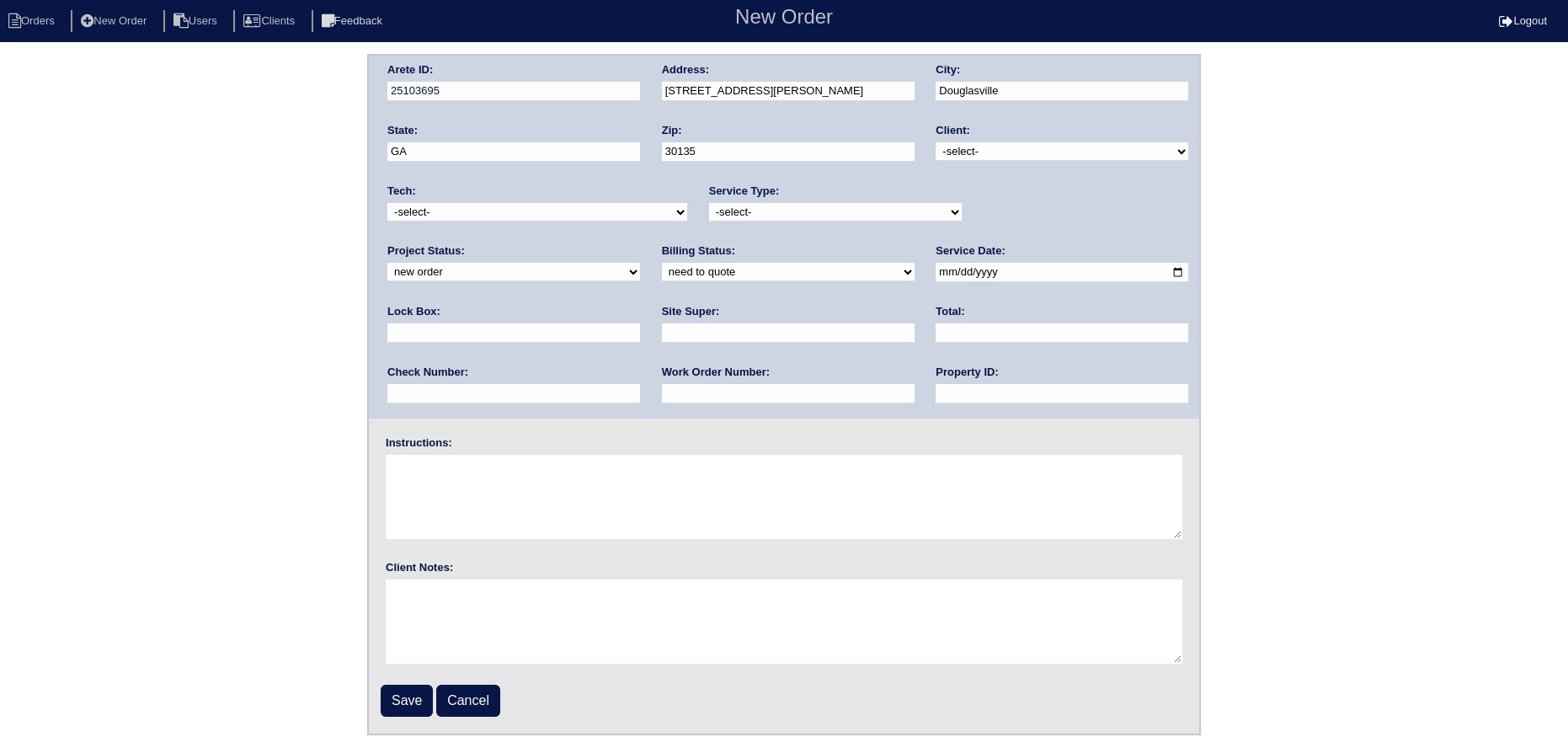
select select "1"
click at [937, 142] on select "-select- TriCon American Homes American Homes 4 Rent First Key Homes Zillow The…" at bounding box center [1062, 151] width 253 height 19
click at [534, 215] on select "-select- [EMAIL_ADDRESS][DOMAIN_NAME] [EMAIL_ADDRESS][DOMAIN_NAME] [EMAIL_ADDRE…" at bounding box center [538, 212] width 300 height 19
select select "27"
click at [388, 203] on select "-select- [EMAIL_ADDRESS][DOMAIN_NAME] [EMAIL_ADDRESS][DOMAIN_NAME] [EMAIL_ADDRE…" at bounding box center [538, 212] width 300 height 19
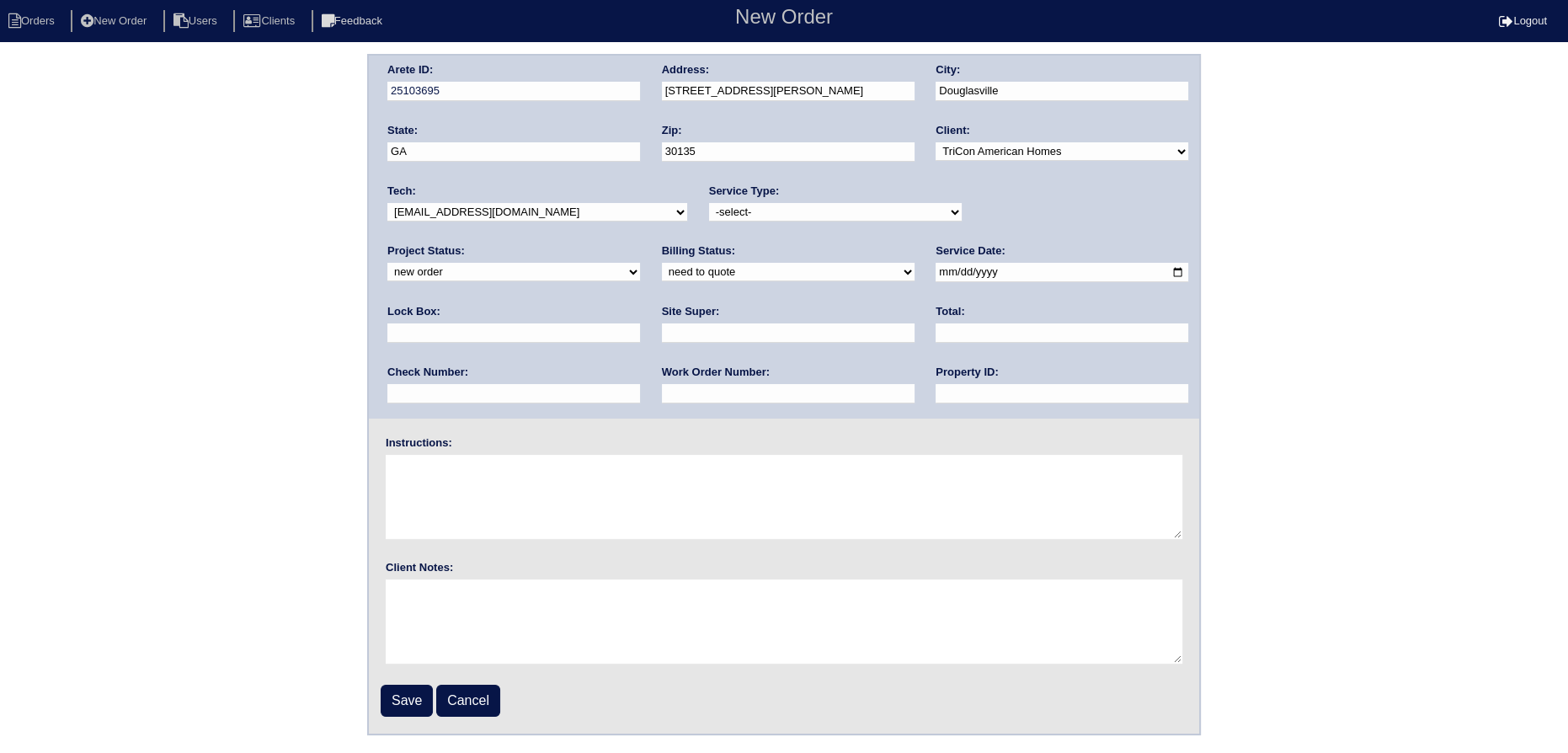
click at [804, 217] on select "-select- initial service basic service maintenance call replacement scope servi…" at bounding box center [835, 212] width 253 height 19
select select "scope only"
click at [709, 203] on select "-select- initial service basic service maintenance call replacement scope servi…" at bounding box center [835, 212] width 253 height 19
click at [640, 263] on select "new order assigned in progress field complete need to schedule admin review arc…" at bounding box center [514, 271] width 253 height 19
select select "assigned"
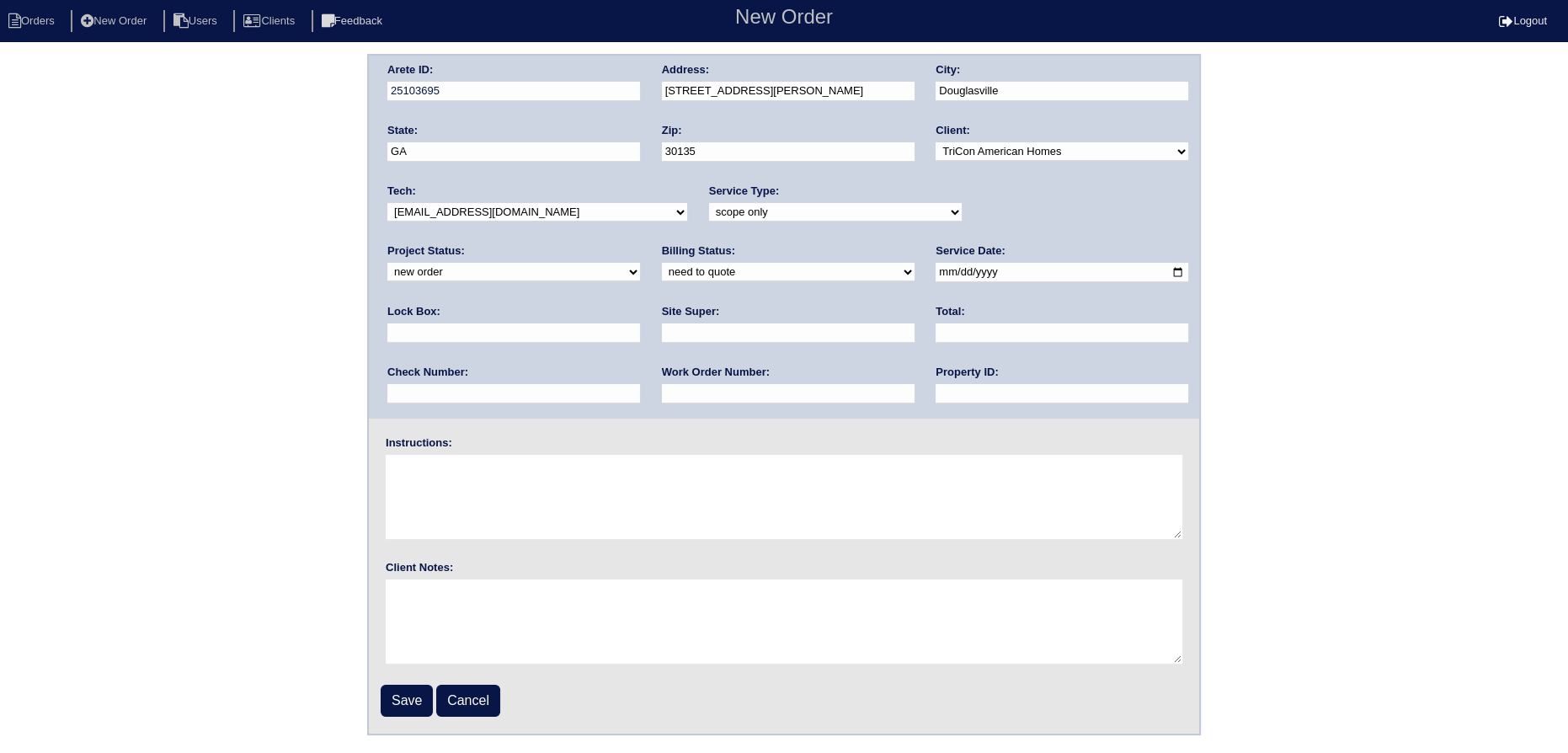
click at [640, 263] on select "new order assigned in progress field complete need to schedule admin review arc…" at bounding box center [514, 271] width 253 height 19
click at [936, 271] on input "date" at bounding box center [1062, 272] width 253 height 20
type input "2025-10-08"
click at [662, 274] on select "need to quote quoted need to invoice invoiced paid warranty purchase order need…" at bounding box center [788, 271] width 253 height 19
select select "in quickbooks"
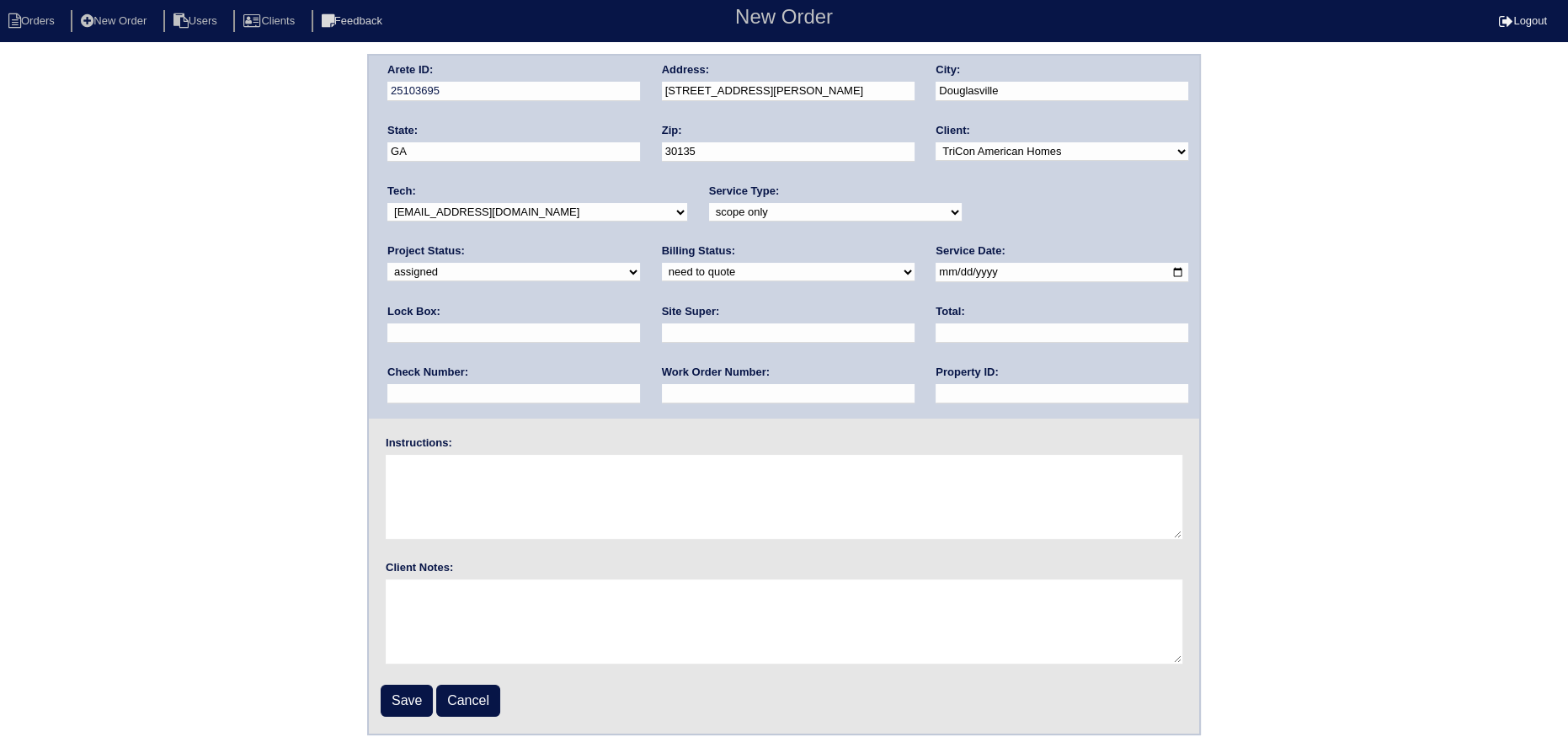
click at [662, 263] on select "need to quote quoted need to invoice invoiced paid warranty purchase order need…" at bounding box center [788, 271] width 253 height 19
drag, startPoint x: 720, startPoint y: 389, endPoint x: 709, endPoint y: 412, distance: 25.5
click at [936, 392] on input "text" at bounding box center [1062, 394] width 253 height 20
type input "NA"
click at [412, 693] on input "Save" at bounding box center [406, 701] width 52 height 32
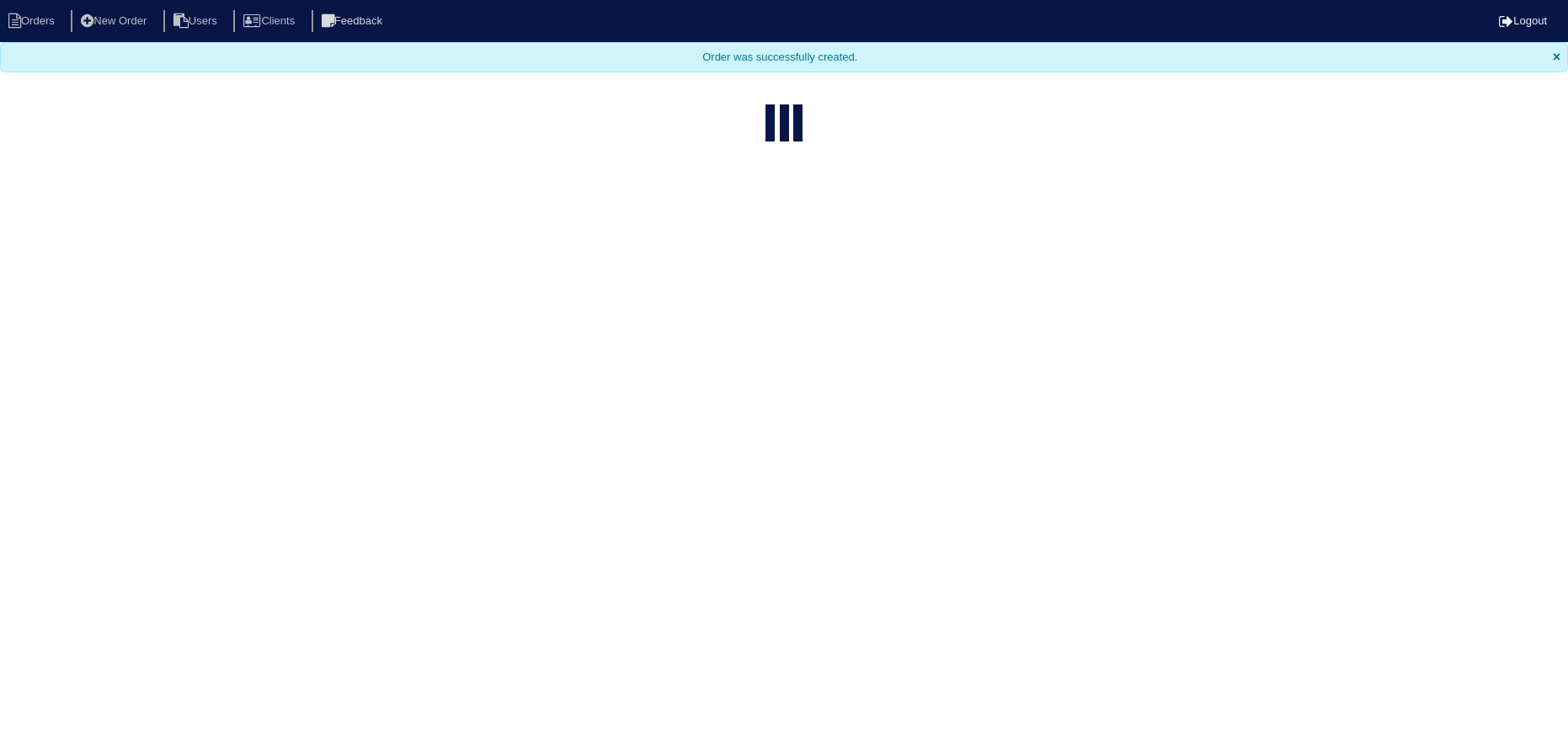
select select "15"
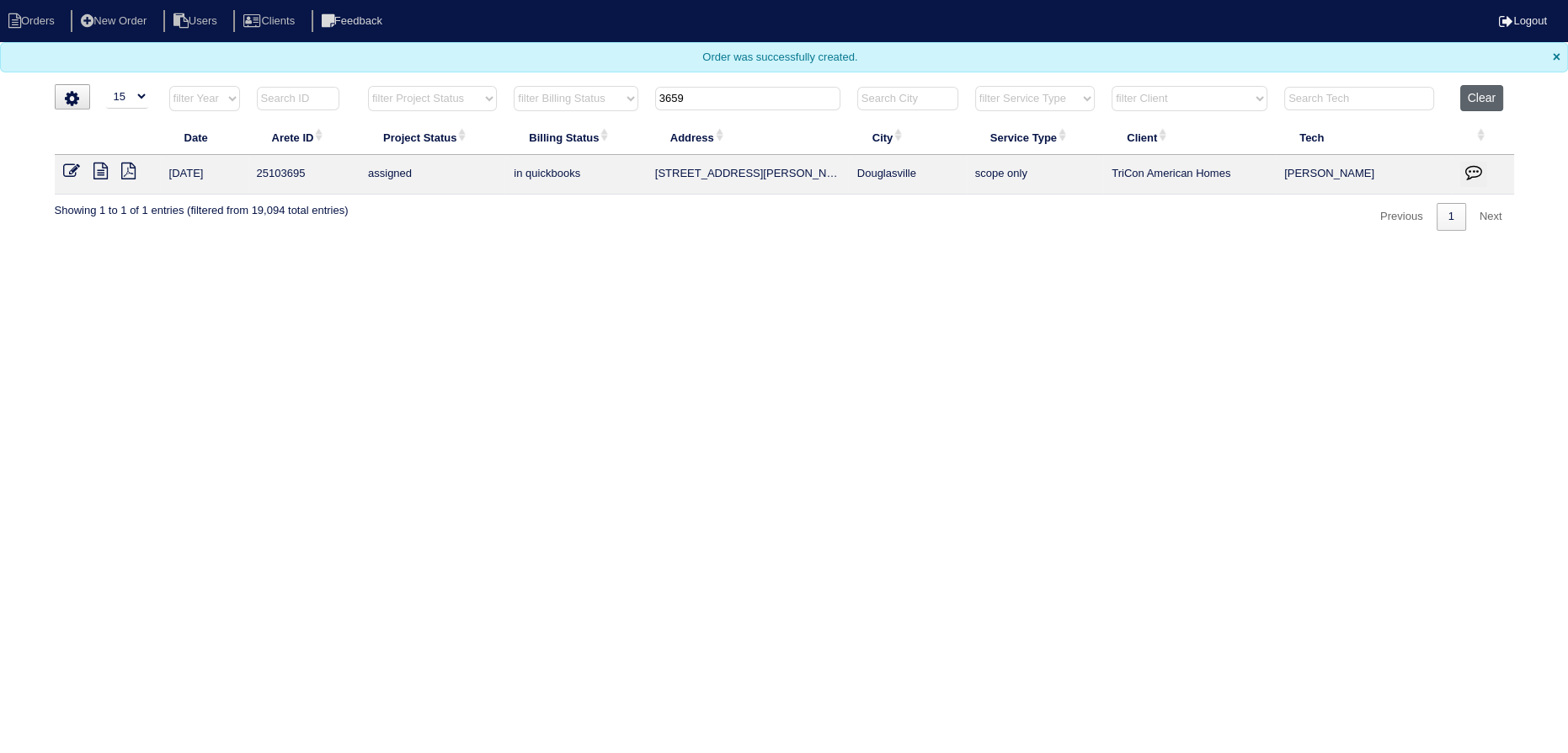
click at [1499, 98] on button "Clear" at bounding box center [1482, 98] width 43 height 26
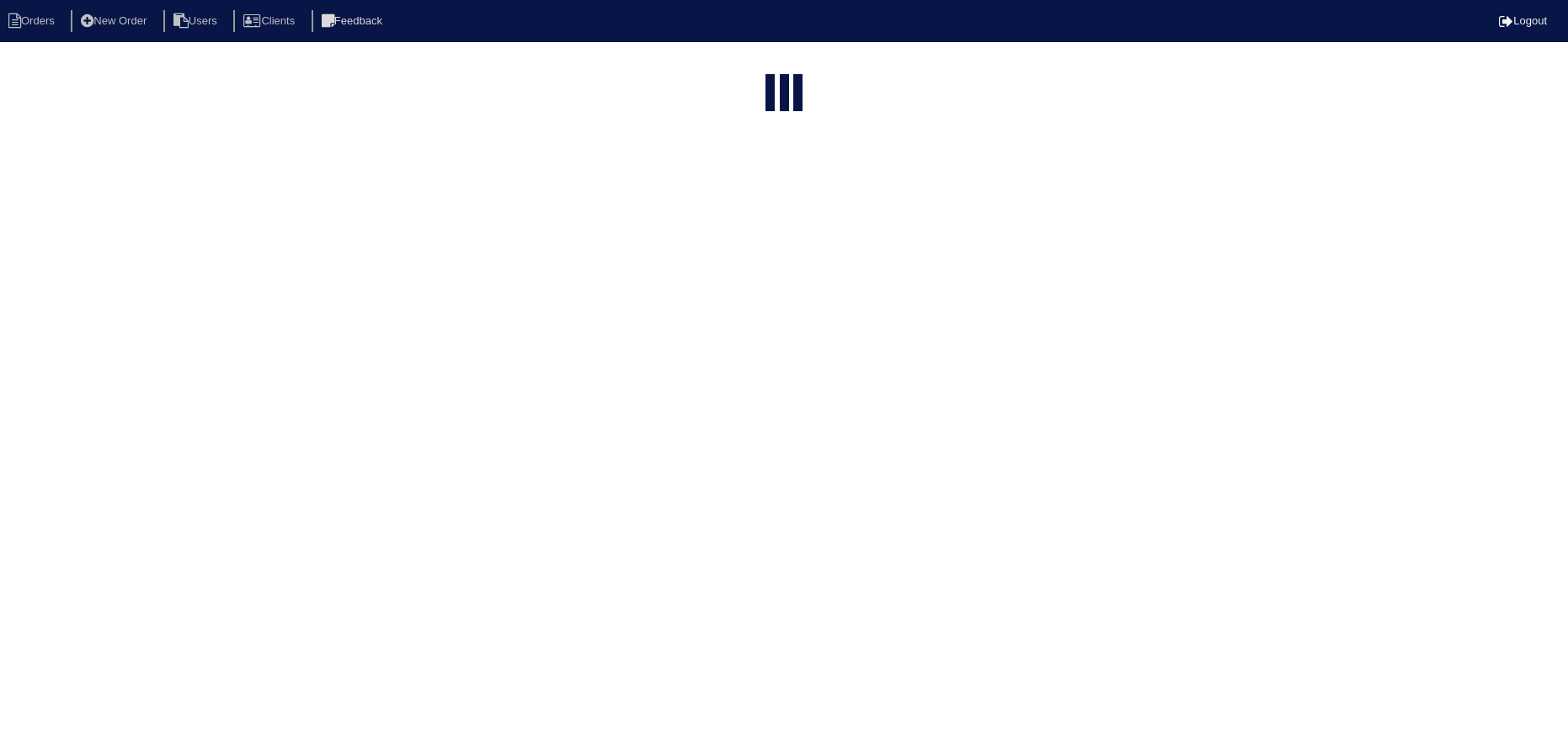
select select "15"
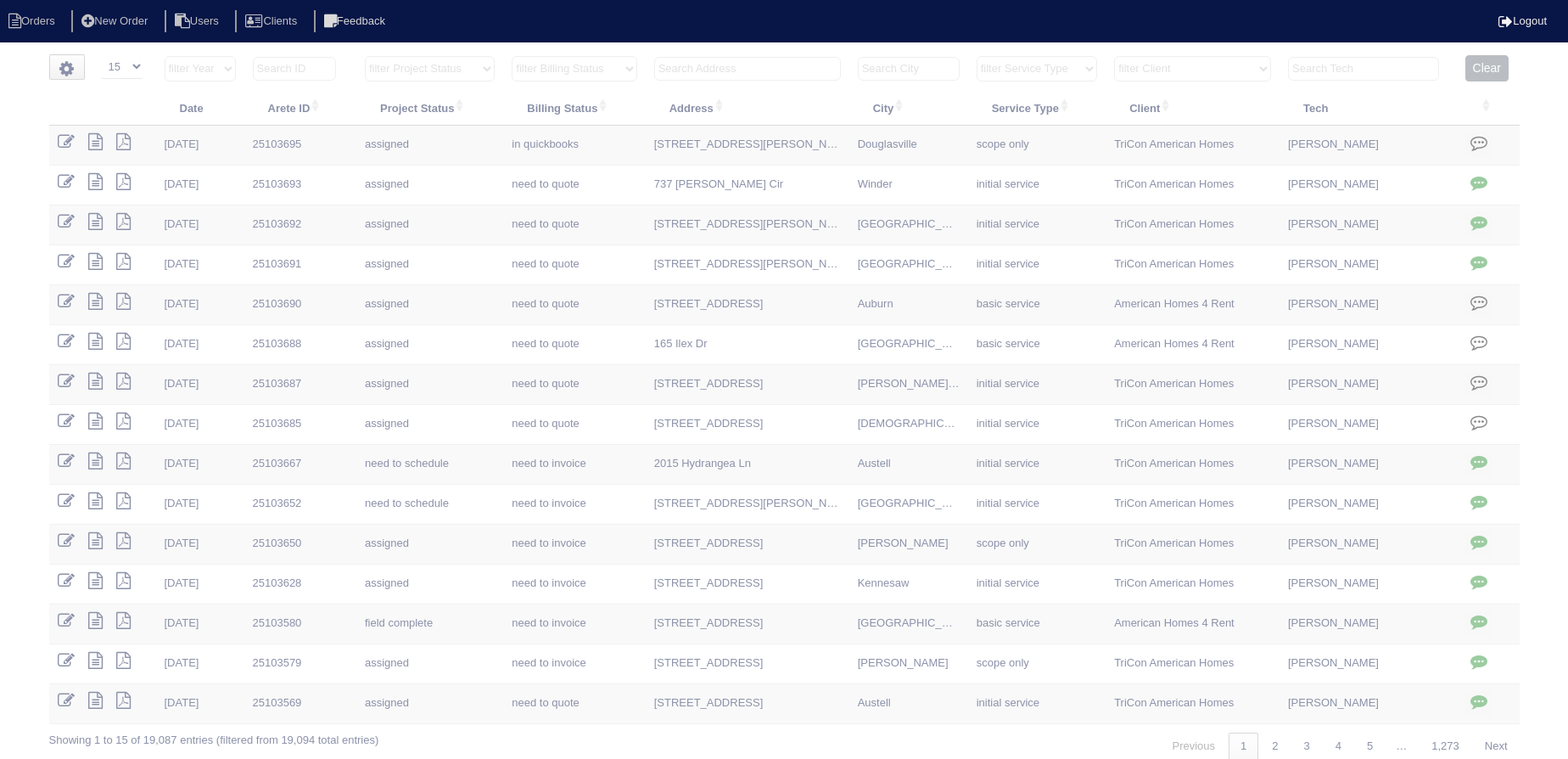
click at [771, 86] on th at bounding box center [747, 72] width 204 height 35
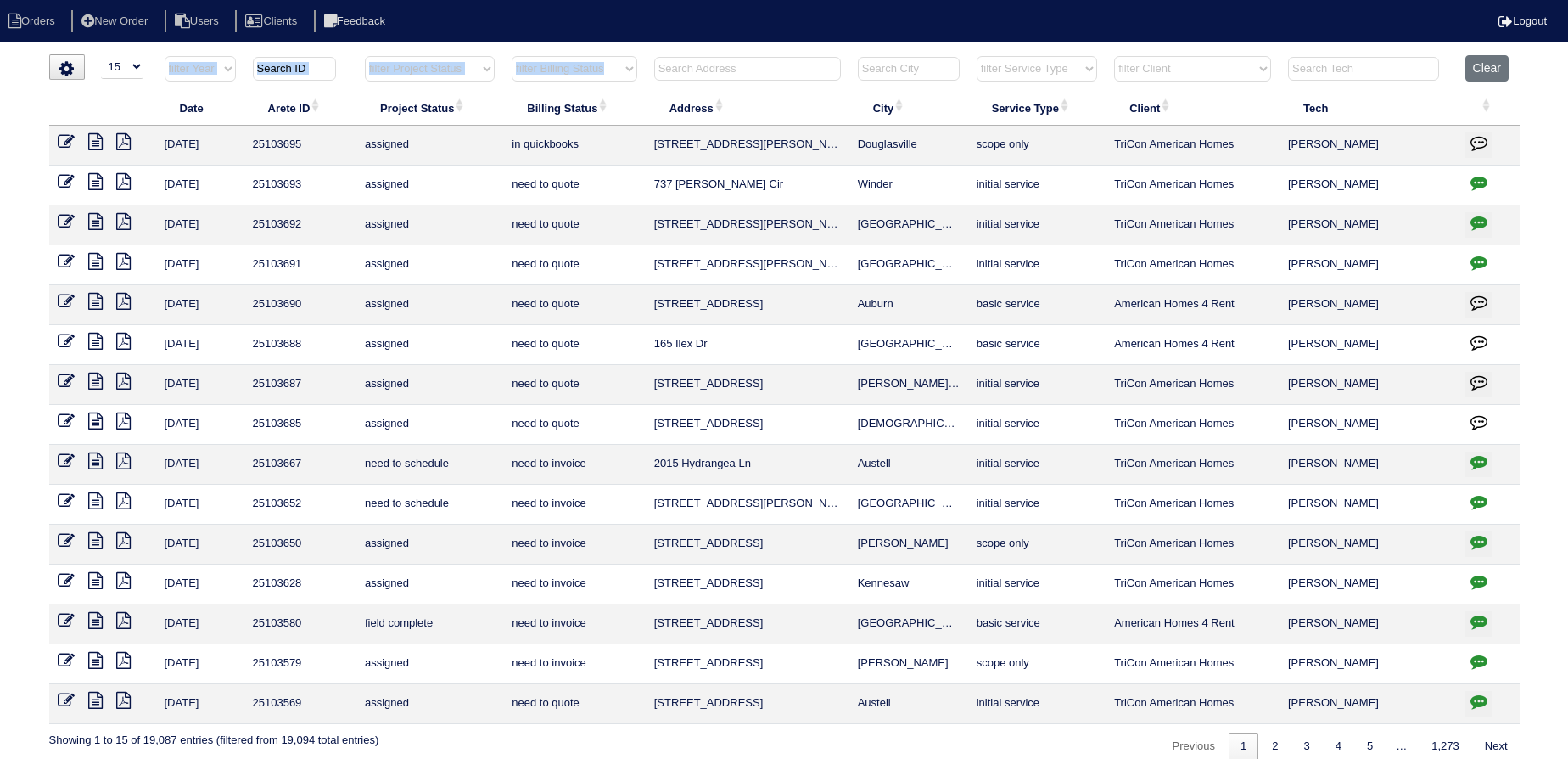
click at [767, 67] on input "text" at bounding box center [747, 69] width 187 height 24
type input "4280"
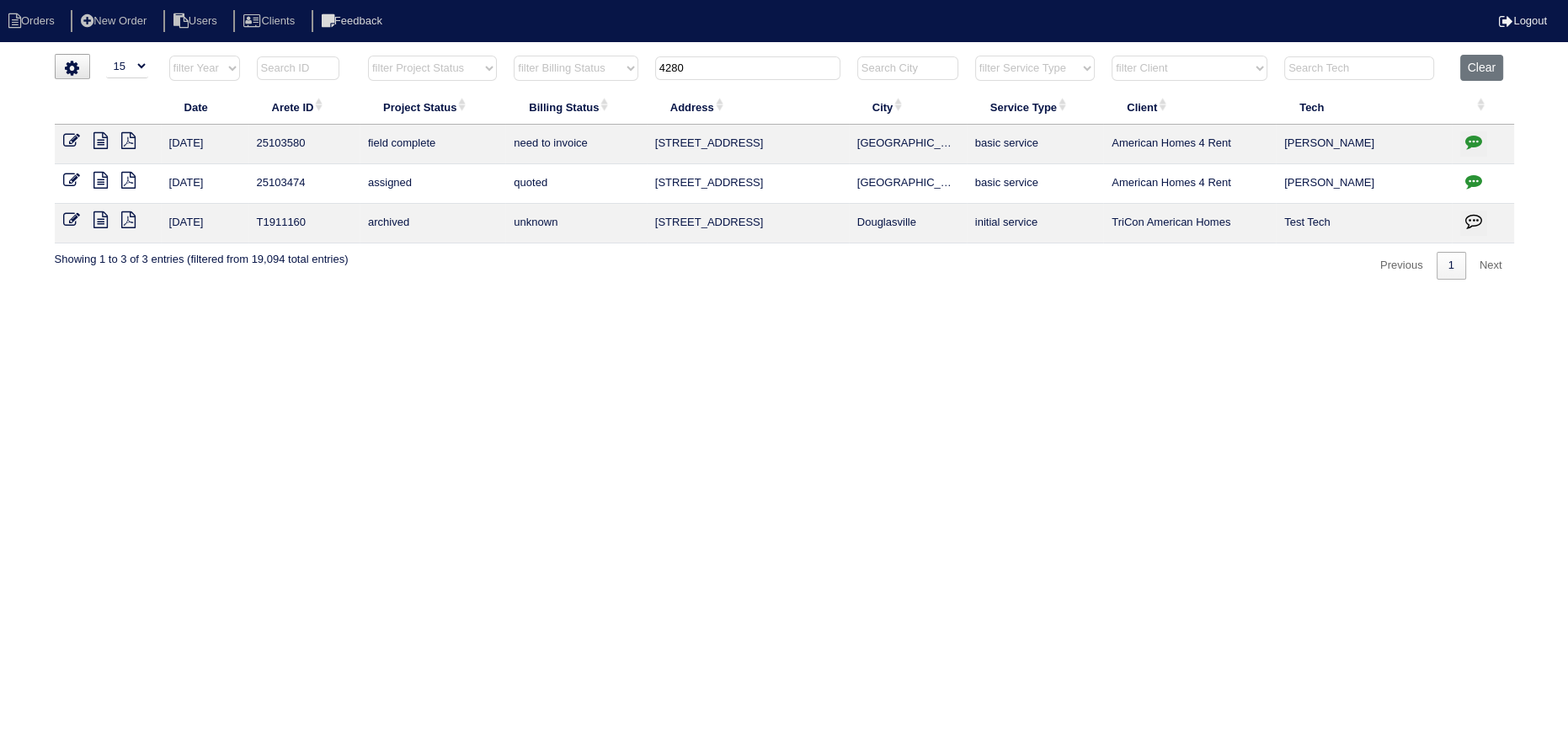
drag, startPoint x: 689, startPoint y: 68, endPoint x: 598, endPoint y: 61, distance: 91.3
click at [584, 61] on tr "filter Year -- Any Year -- 2025 2024 2023 2022 2021 2020 2019 filter Project St…" at bounding box center [784, 72] width 1460 height 35
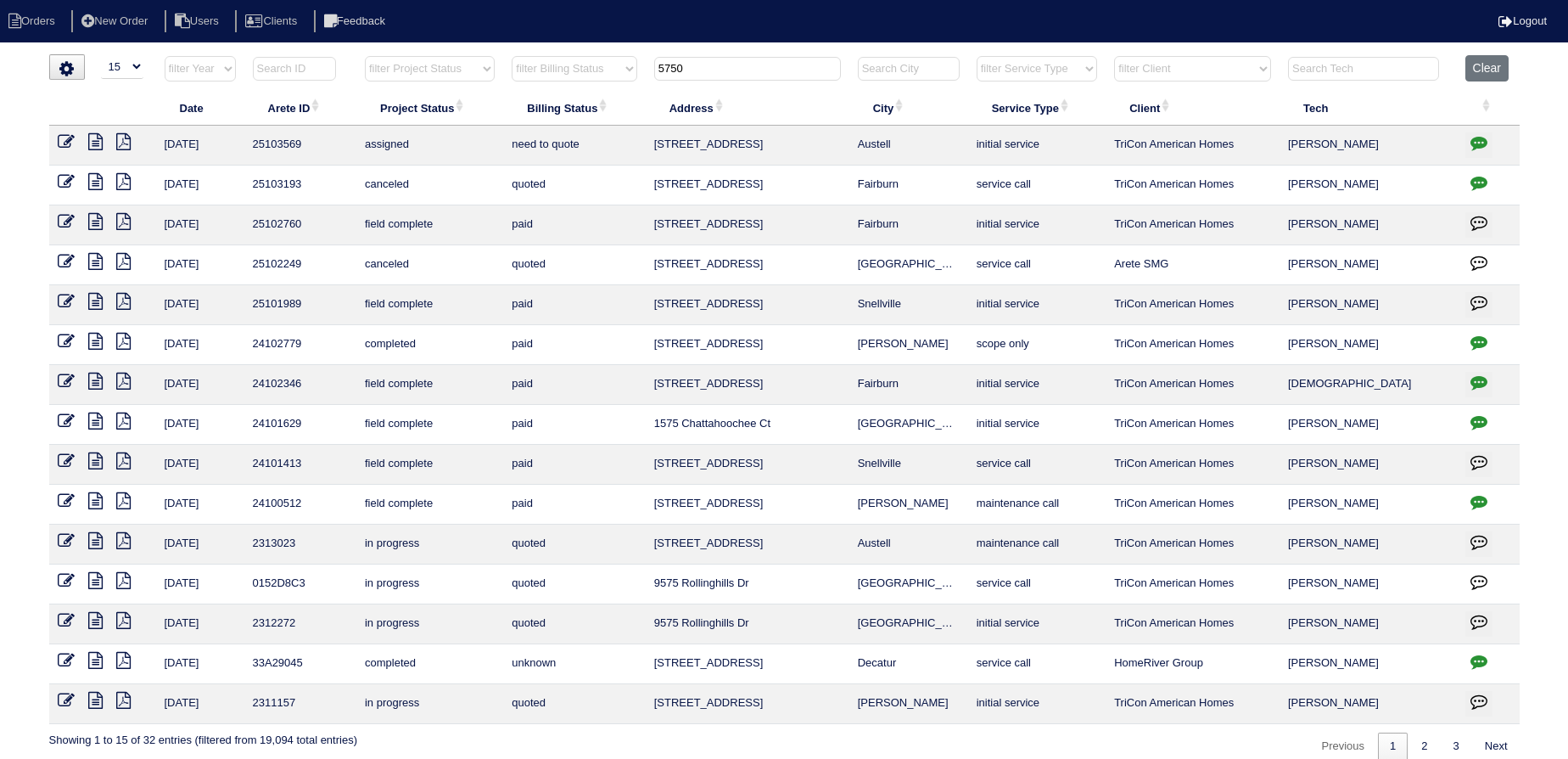
type input "5750"
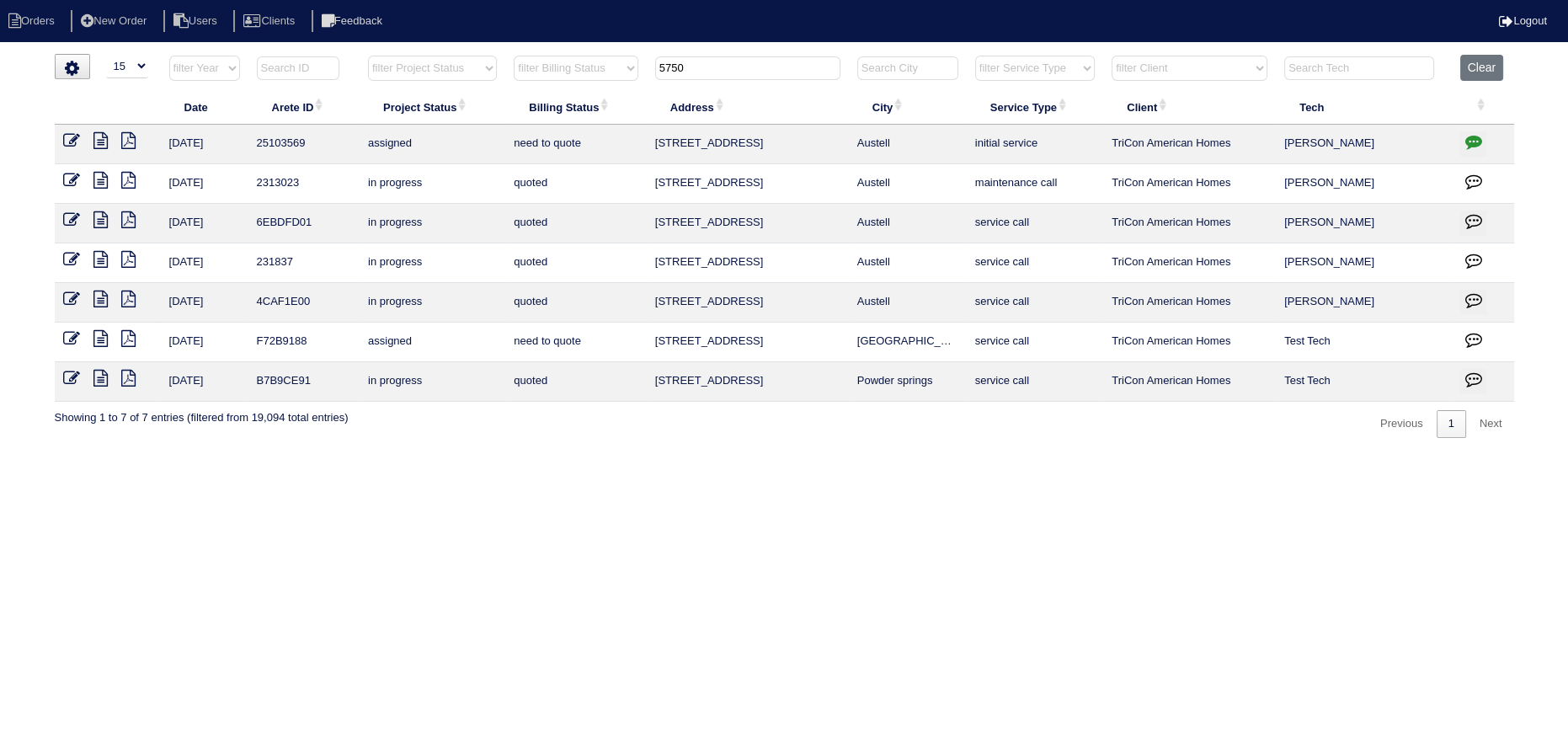
drag, startPoint x: 835, startPoint y: 76, endPoint x: 568, endPoint y: 59, distance: 267.5
click at [568, 59] on tr "filter Year -- Any Year -- 2025 2024 2023 2022 2021 2020 2019 filter Project St…" at bounding box center [784, 72] width 1460 height 35
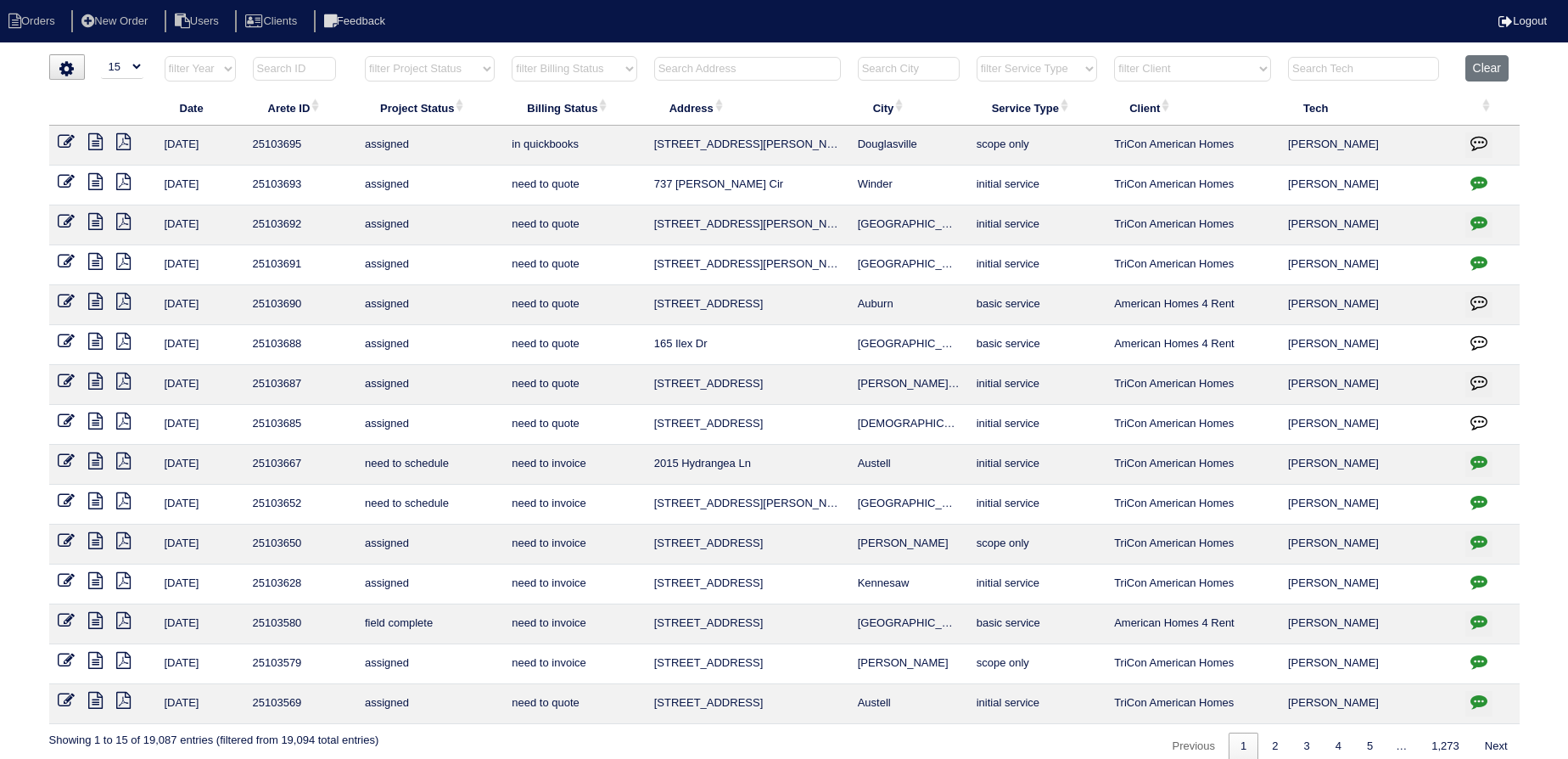
click at [767, 72] on input "text" at bounding box center [747, 69] width 187 height 24
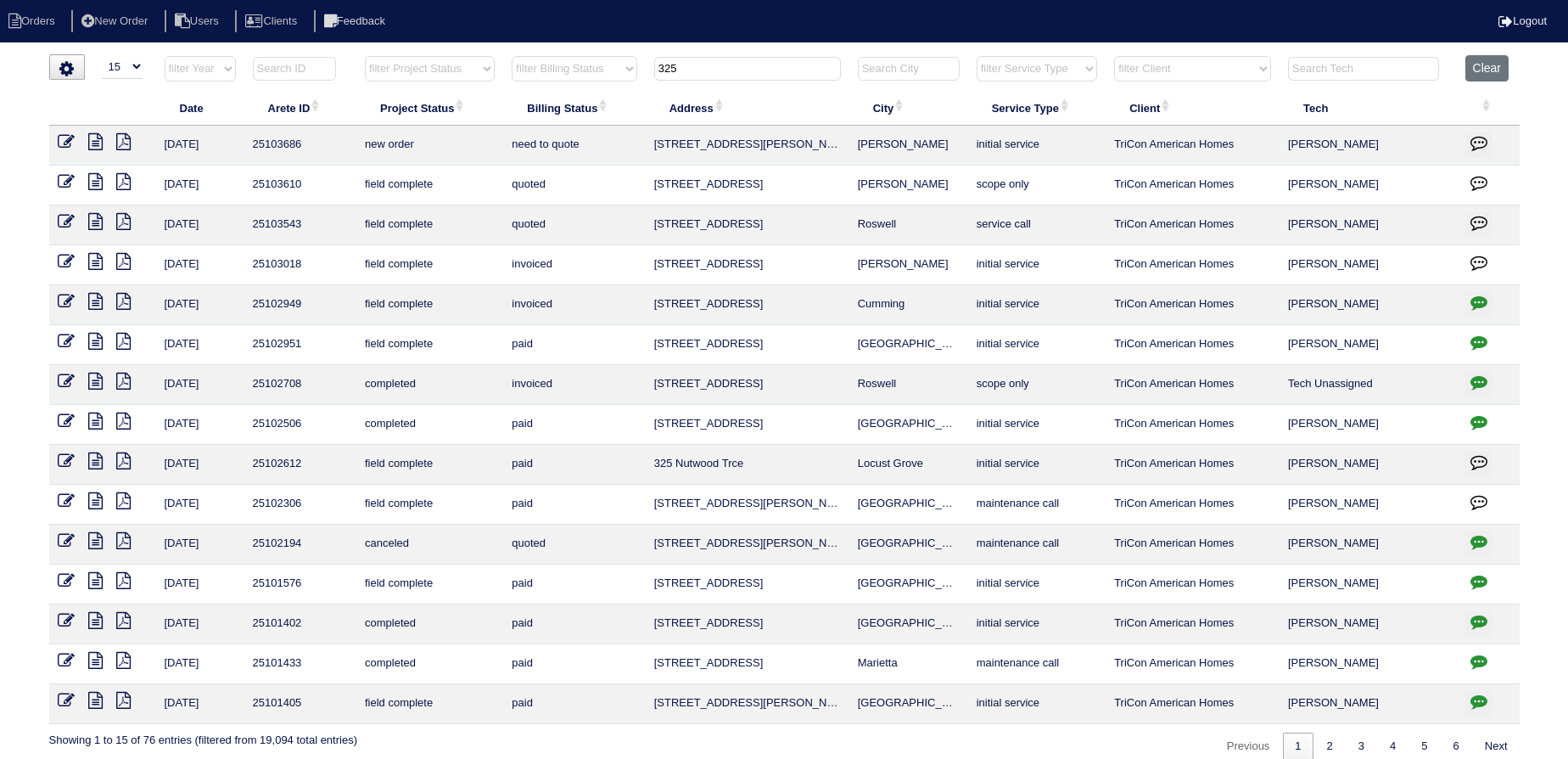
type input "325"
click at [65, 138] on icon at bounding box center [66, 141] width 17 height 17
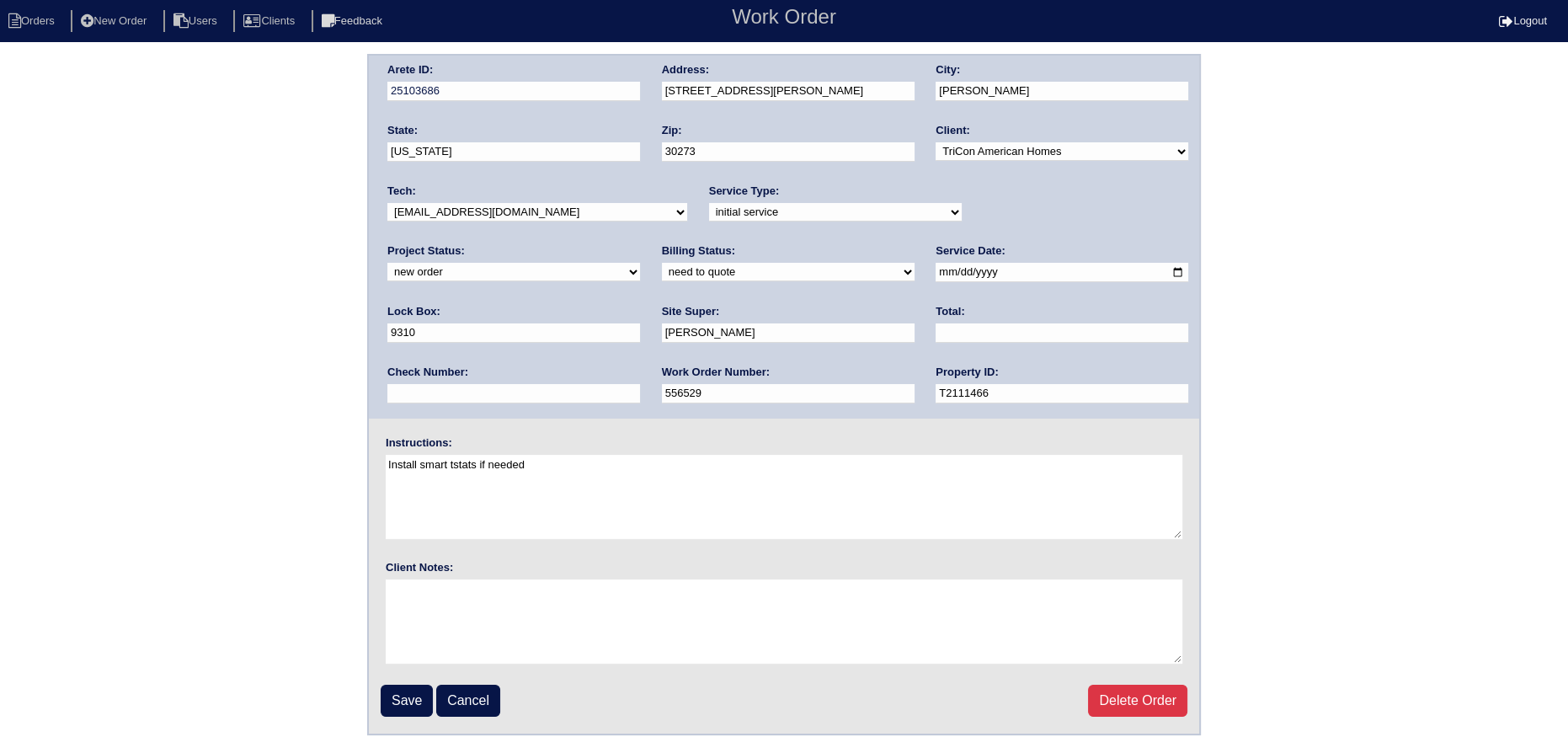
click at [555, 212] on select "-select- [EMAIL_ADDRESS][DOMAIN_NAME] [EMAIL_ADDRESS][DOMAIN_NAME] [EMAIL_ADDRE…" at bounding box center [538, 212] width 300 height 19
select select "151"
click at [388, 203] on select "-select- aretesmg+backup-tech@gmail.com benjohnholt88@gmail.com callisonhvac@ya…" at bounding box center [538, 212] width 300 height 19
click at [640, 263] on select "new order assigned in progress field complete need to schedule admin review arc…" at bounding box center [514, 271] width 253 height 19
select select "assigned"
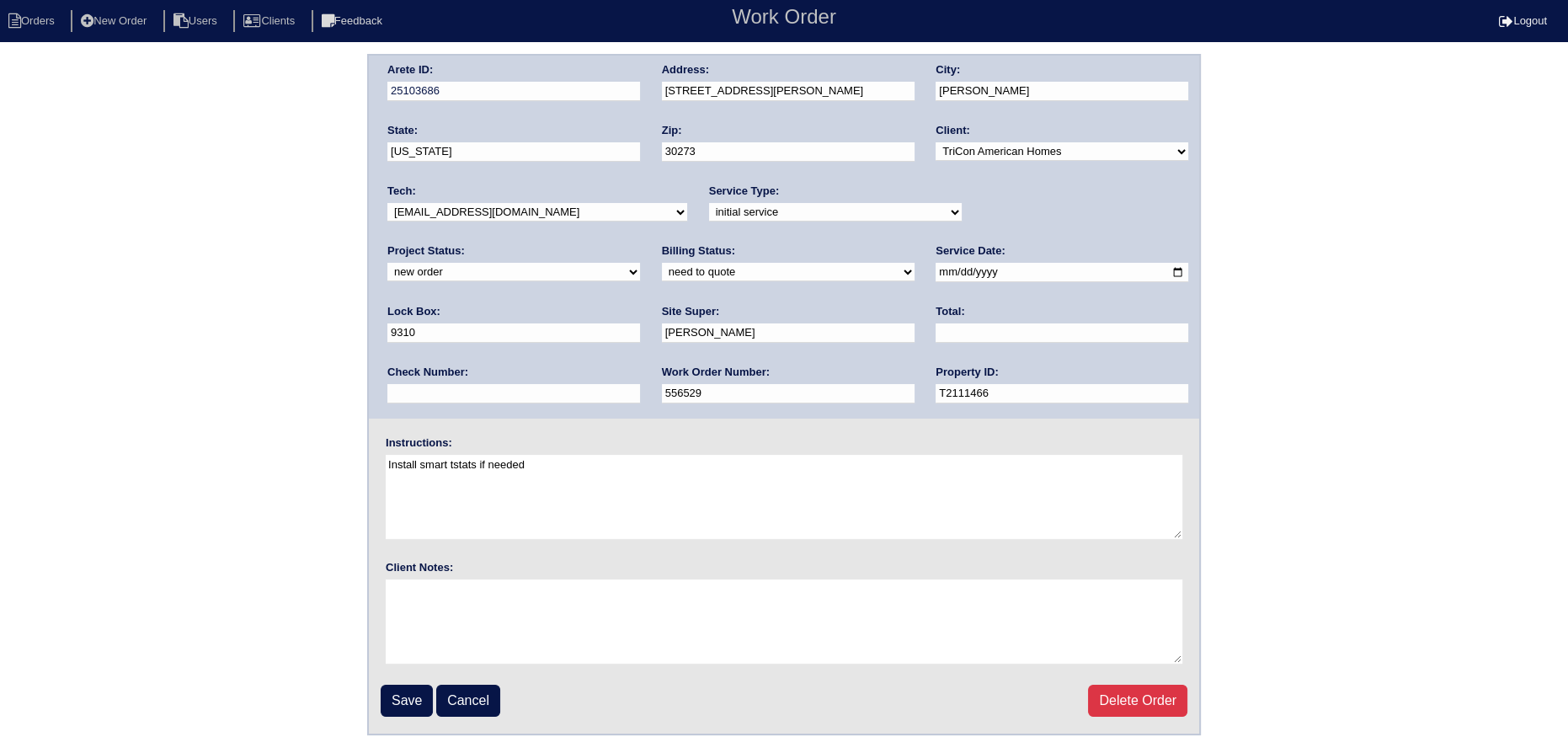
click at [640, 263] on select "new order assigned in progress field complete need to schedule admin review arc…" at bounding box center [514, 271] width 253 height 19
click at [936, 269] on input "2025-10-07" at bounding box center [1062, 272] width 253 height 20
type input "2025-10-08"
click at [408, 700] on input "Save" at bounding box center [406, 701] width 52 height 32
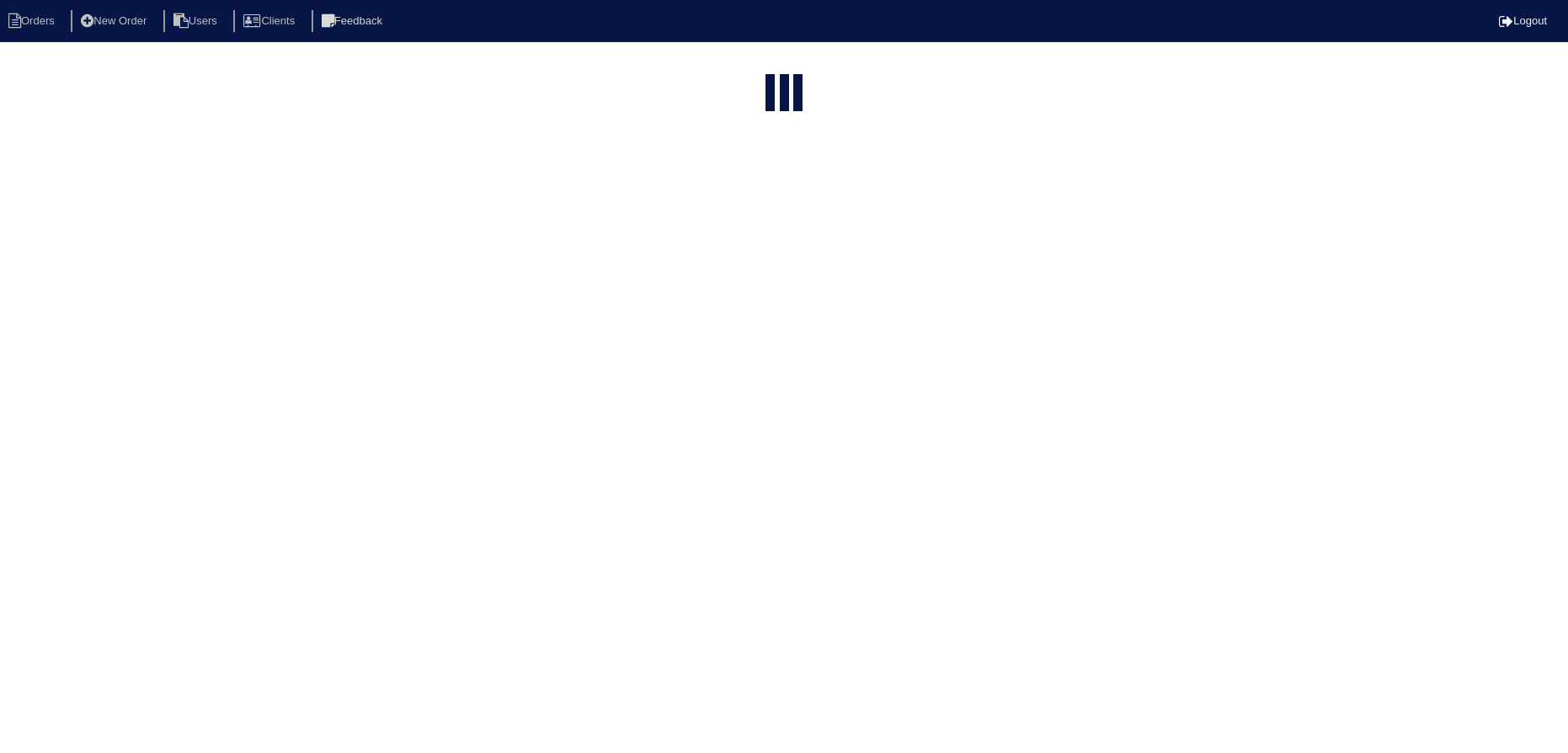
select select "15"
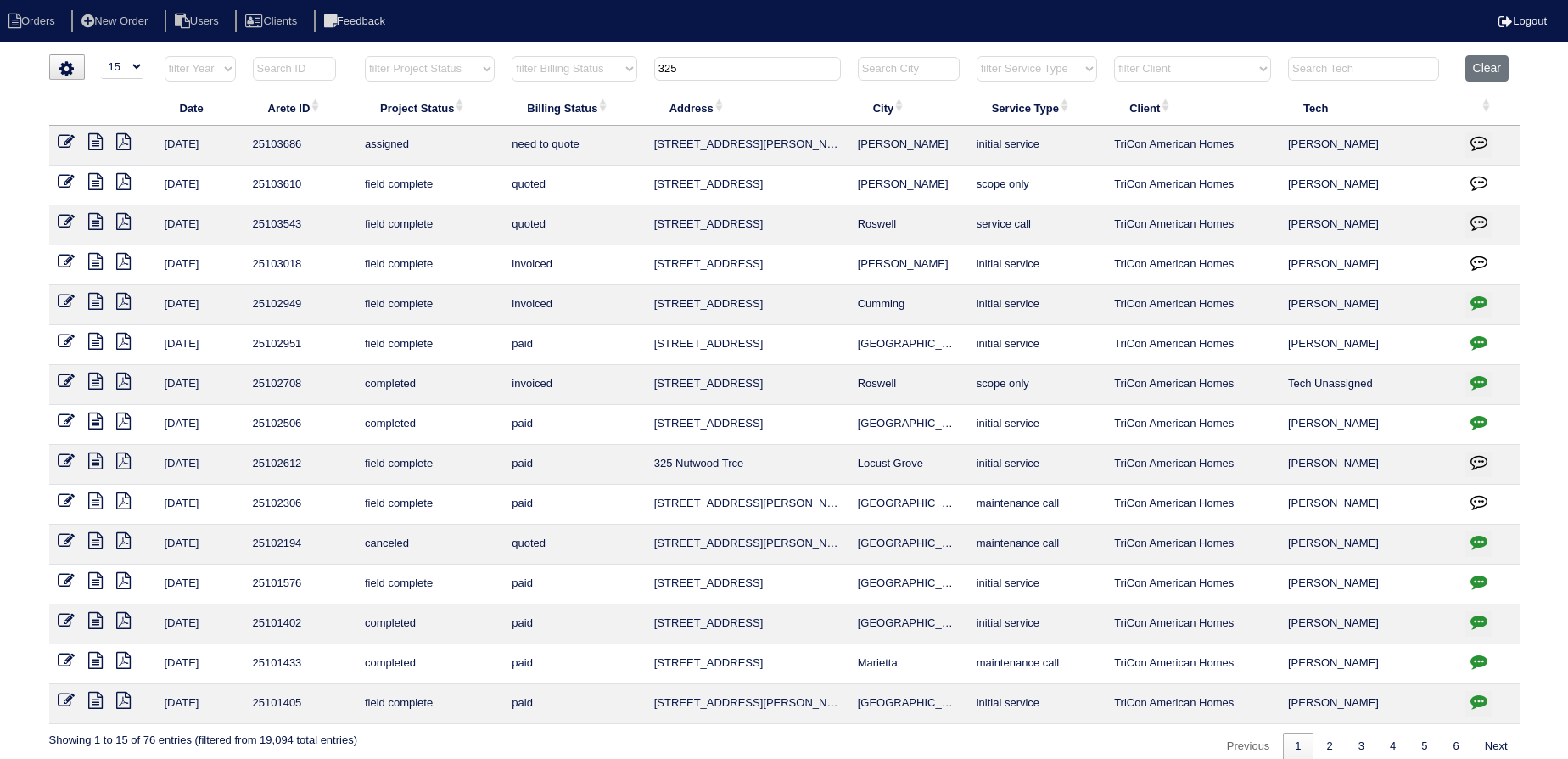
drag, startPoint x: 653, startPoint y: 58, endPoint x: 564, endPoint y: 46, distance: 89.8
click at [564, 46] on html "Orders New Order Users Clients Feedback Logout Orders New Order Users Clients M…" at bounding box center [784, 388] width 1568 height 777
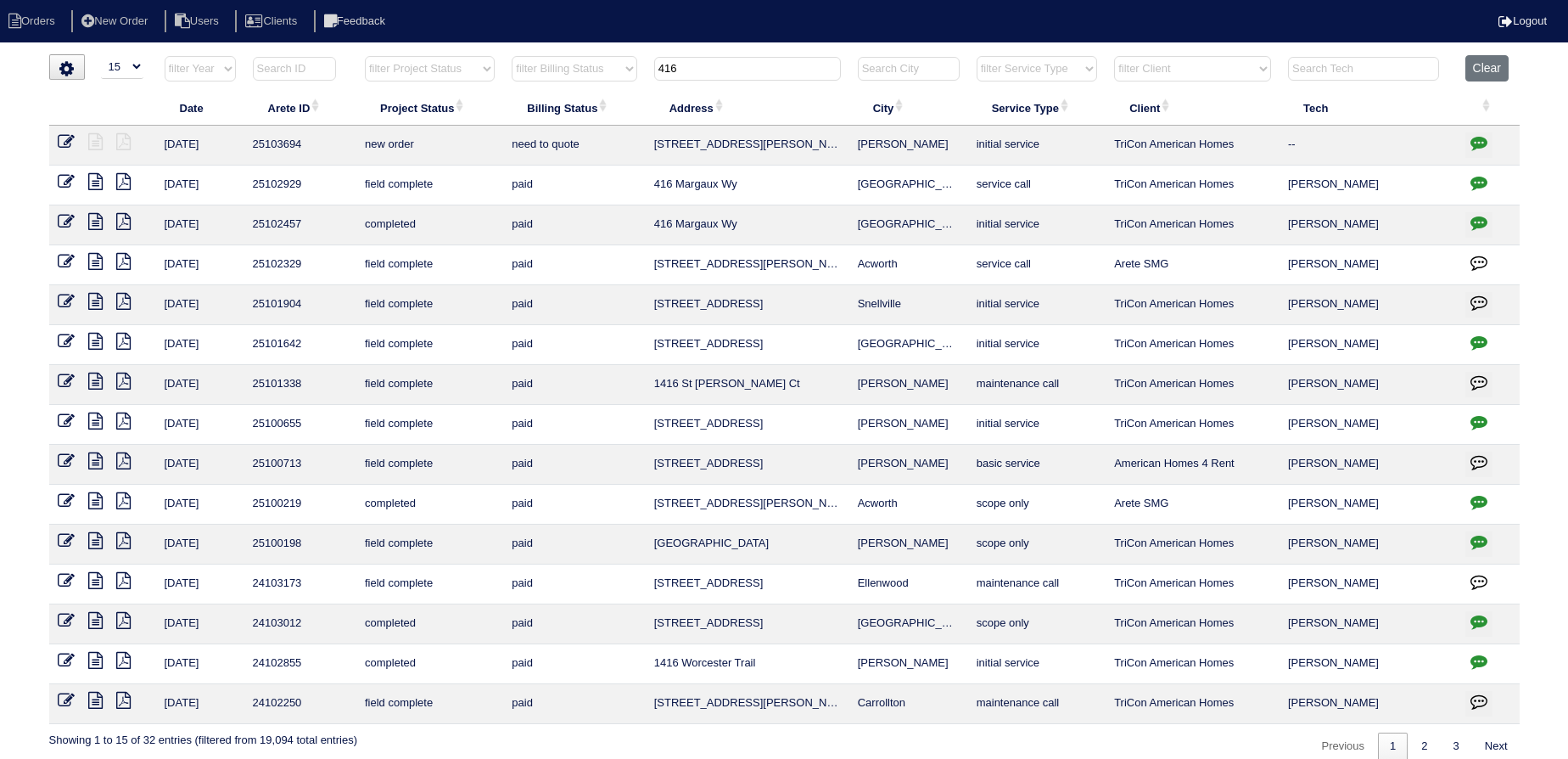
type input "416"
click at [58, 138] on icon at bounding box center [66, 141] width 17 height 17
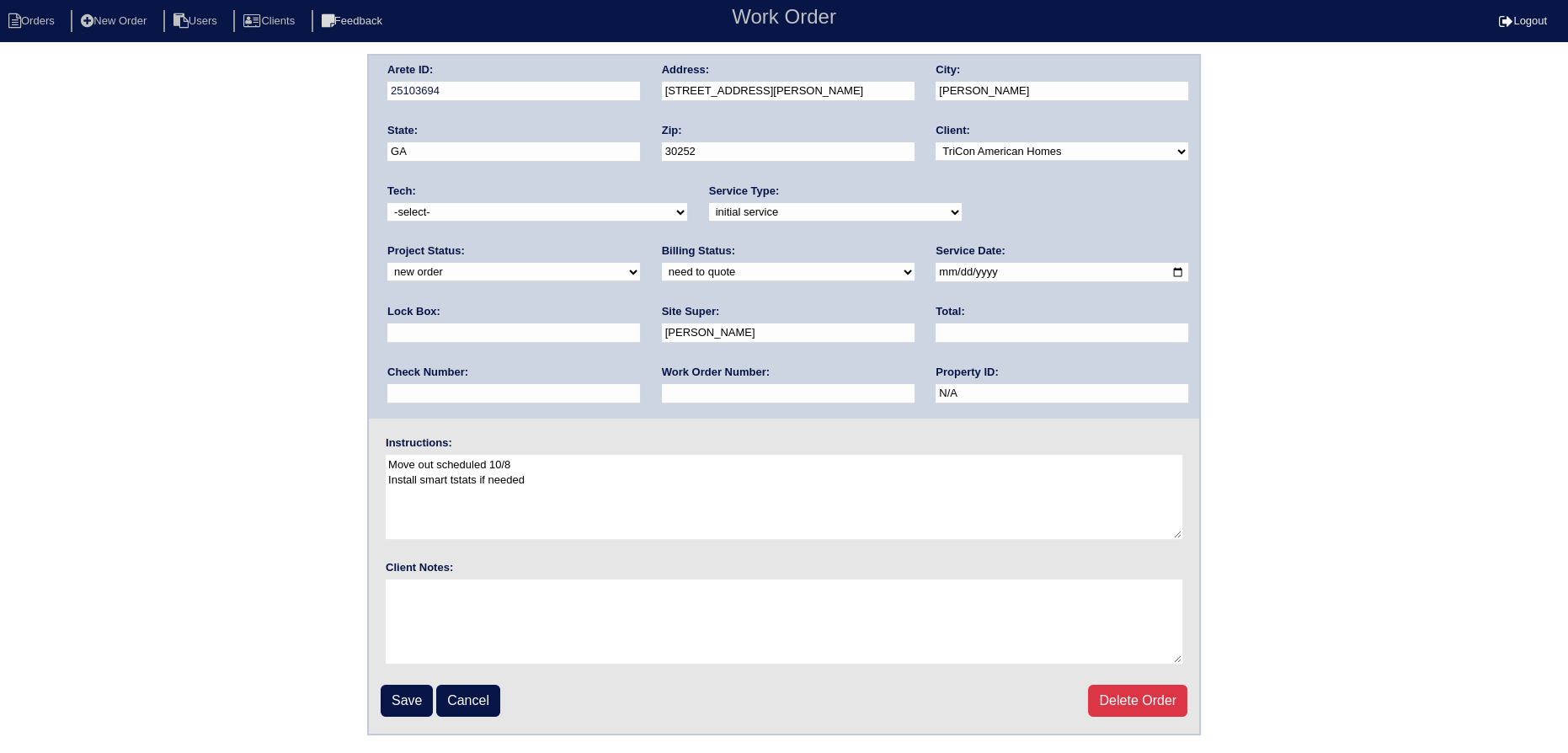
click at [473, 212] on select "-select- aretesmg+backup-tech@gmail.com benjohnholt88@gmail.com callisonhvac@ya…" at bounding box center [538, 212] width 300 height 19
select select "151"
click at [388, 203] on select "-select- aretesmg+backup-tech@gmail.com benjohnholt88@gmail.com callisonhvac@ya…" at bounding box center [538, 212] width 300 height 19
drag, startPoint x: 1052, startPoint y: 205, endPoint x: 1049, endPoint y: 219, distance: 14.3
click at [640, 263] on select "new order assigned in progress field complete need to schedule admin review arc…" at bounding box center [514, 271] width 253 height 19
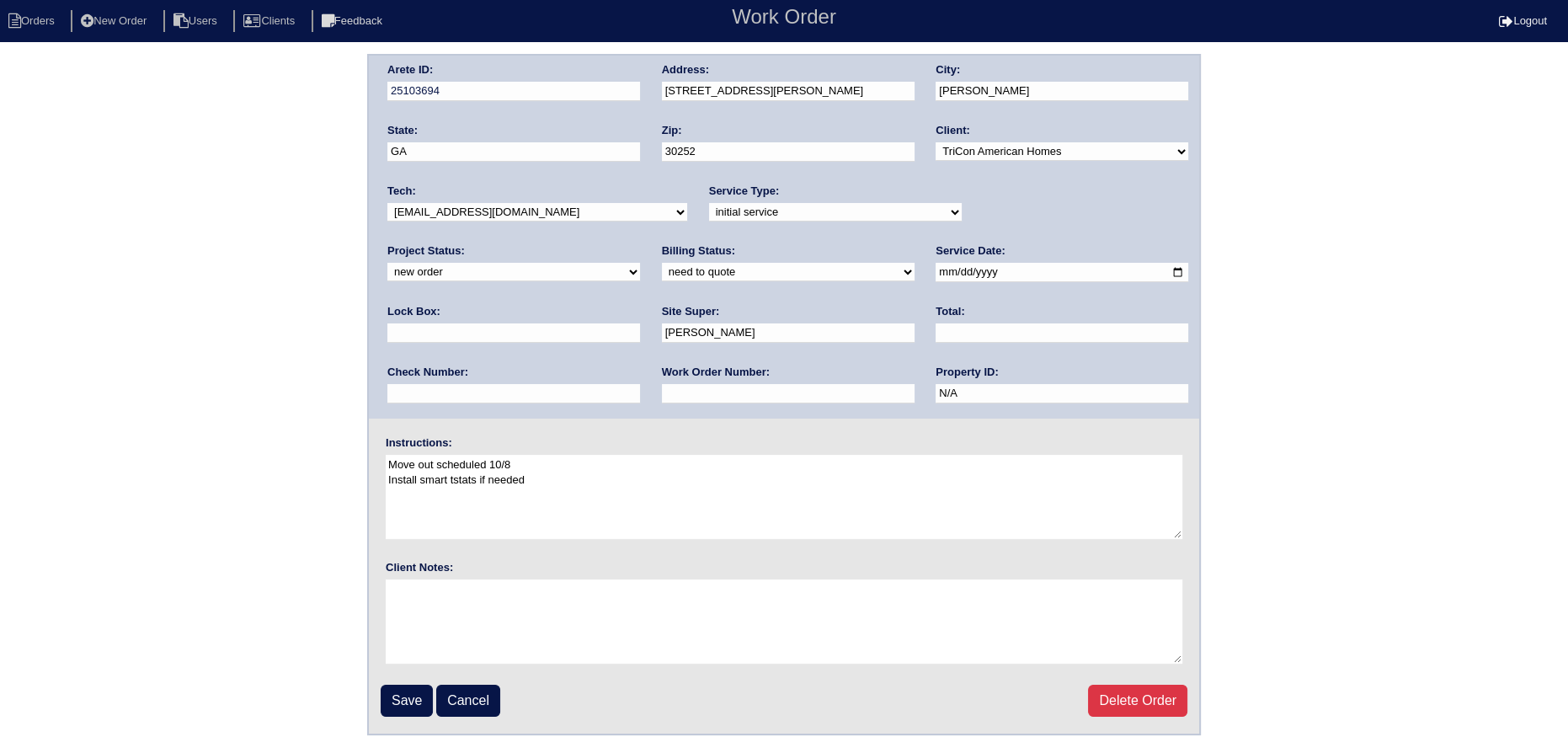
select select "assigned"
click at [640, 263] on select "new order assigned in progress field complete need to schedule admin review arc…" at bounding box center [514, 271] width 253 height 19
drag, startPoint x: 910, startPoint y: 274, endPoint x: 897, endPoint y: 271, distance: 13.3
click at [936, 274] on input "2025-10-07" at bounding box center [1062, 272] width 253 height 20
type input "2025-10-08"
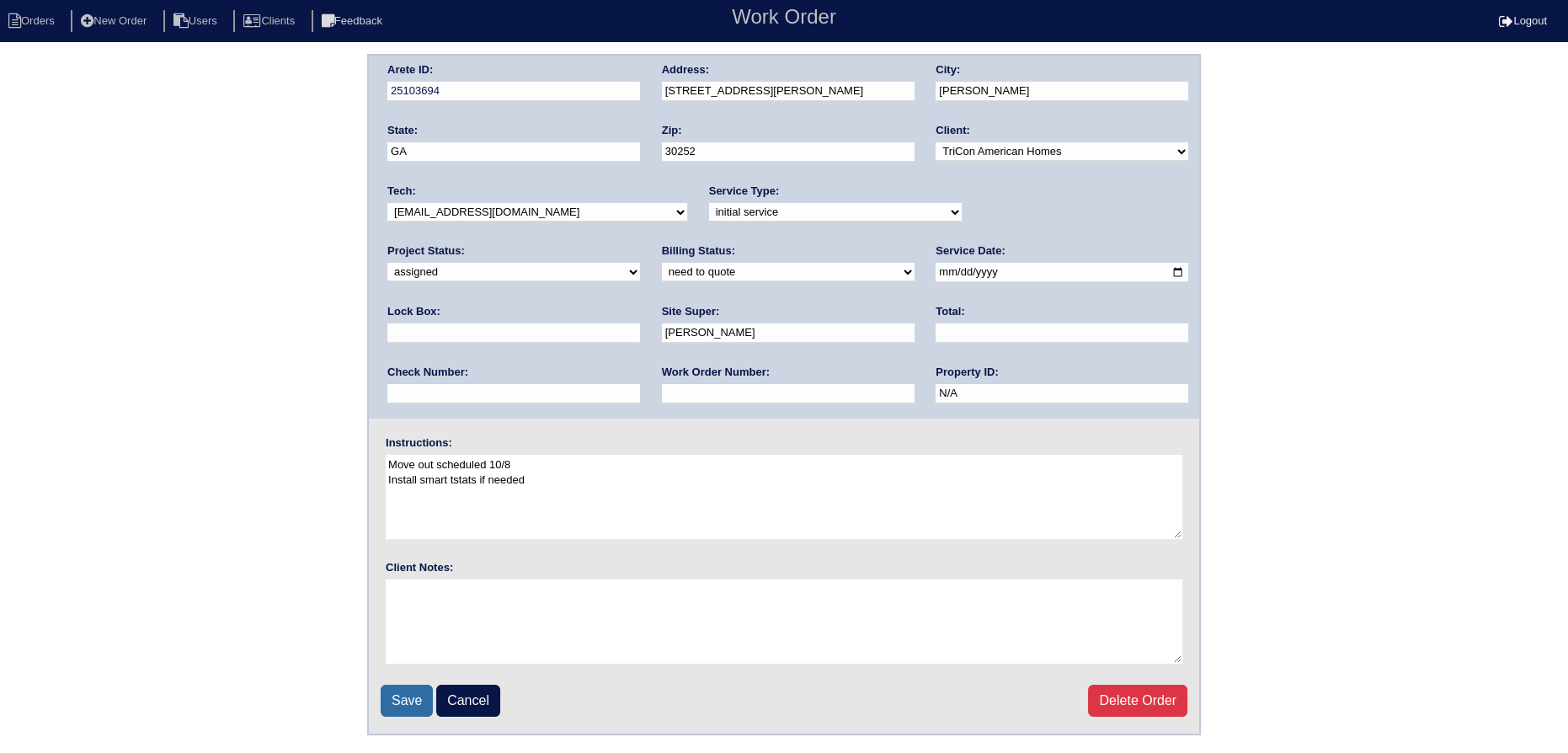
click at [389, 694] on input "Save" at bounding box center [406, 701] width 52 height 32
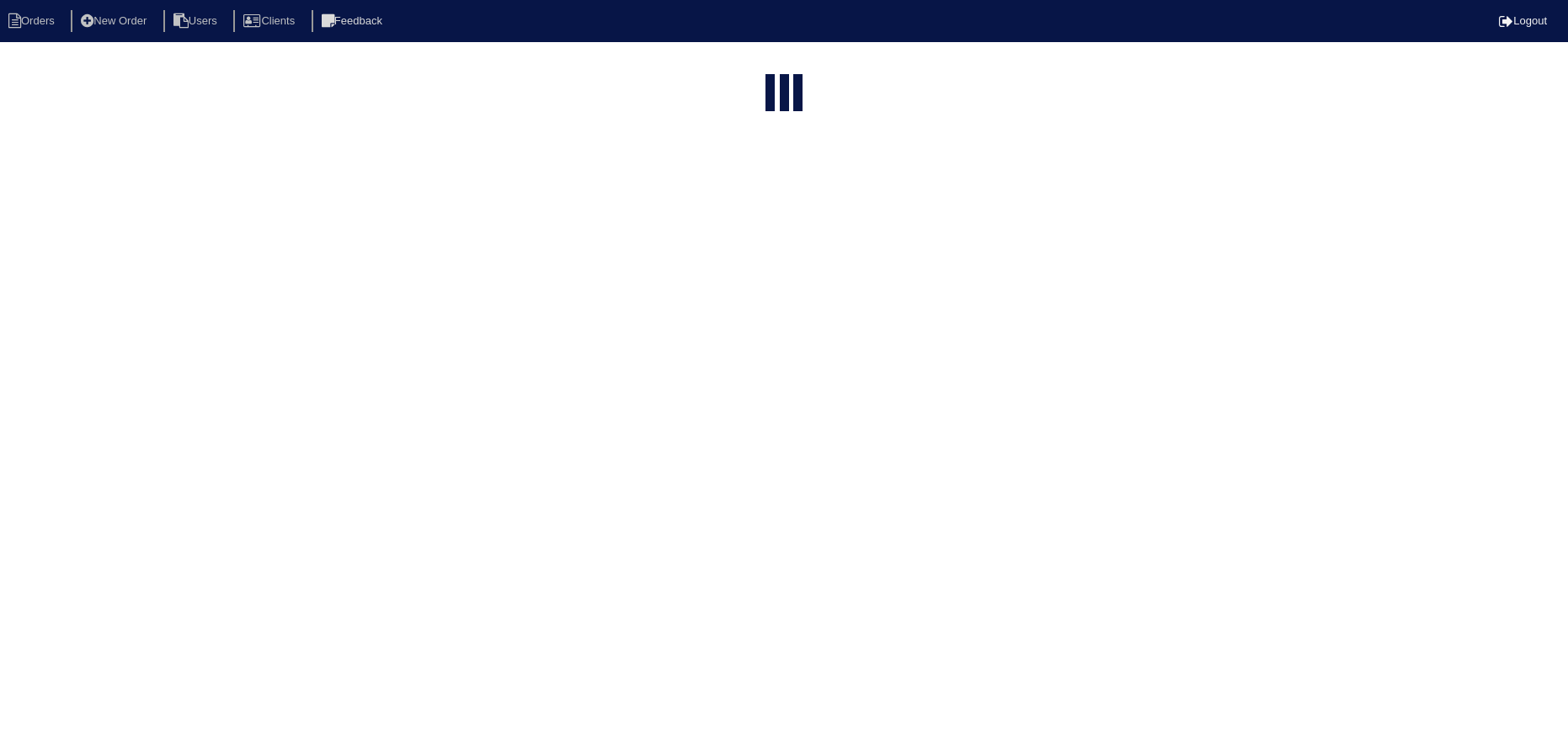
select select "15"
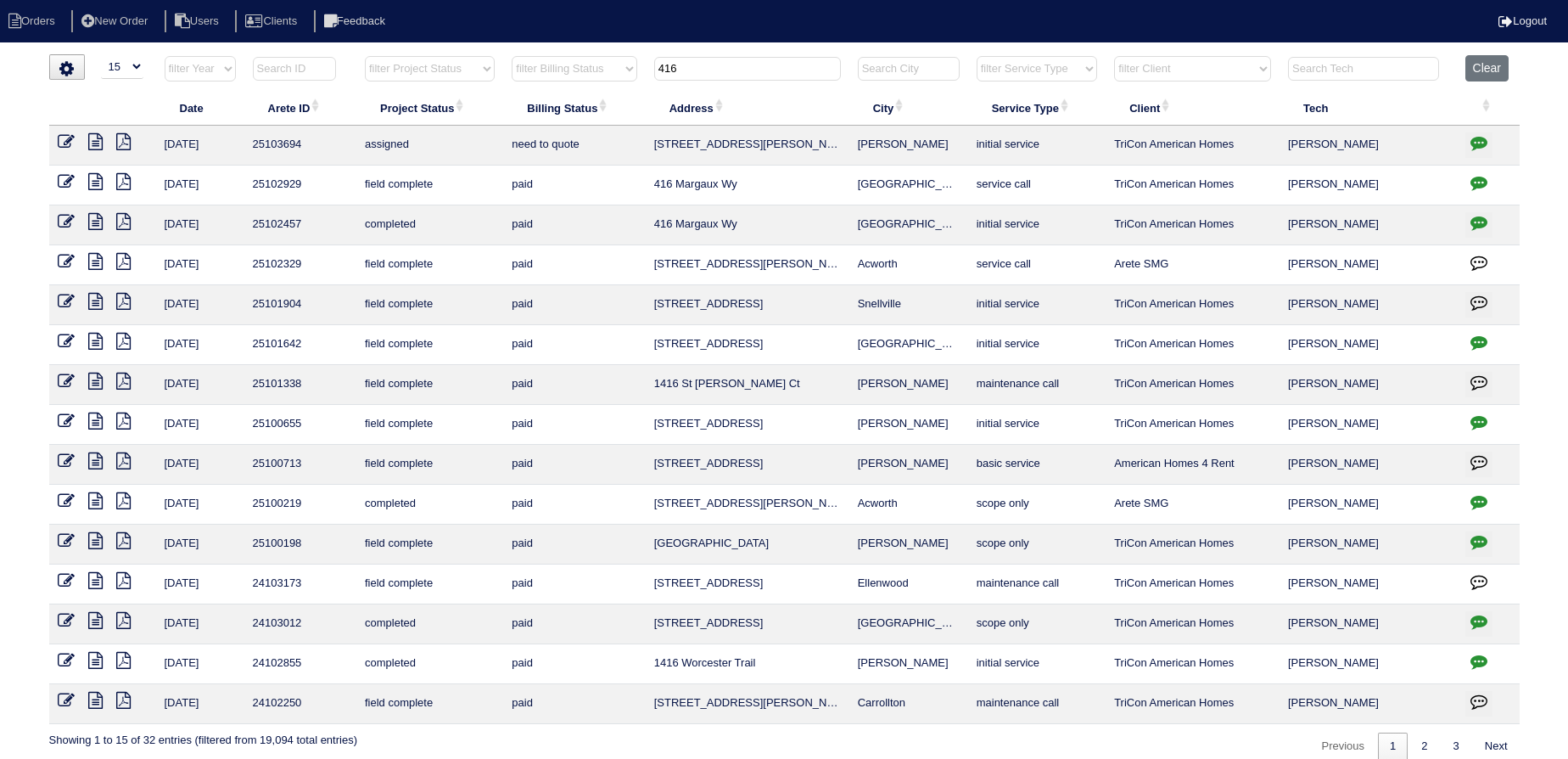
click at [722, 66] on input "416" at bounding box center [747, 69] width 187 height 24
click at [721, 66] on input "416" at bounding box center [747, 69] width 187 height 24
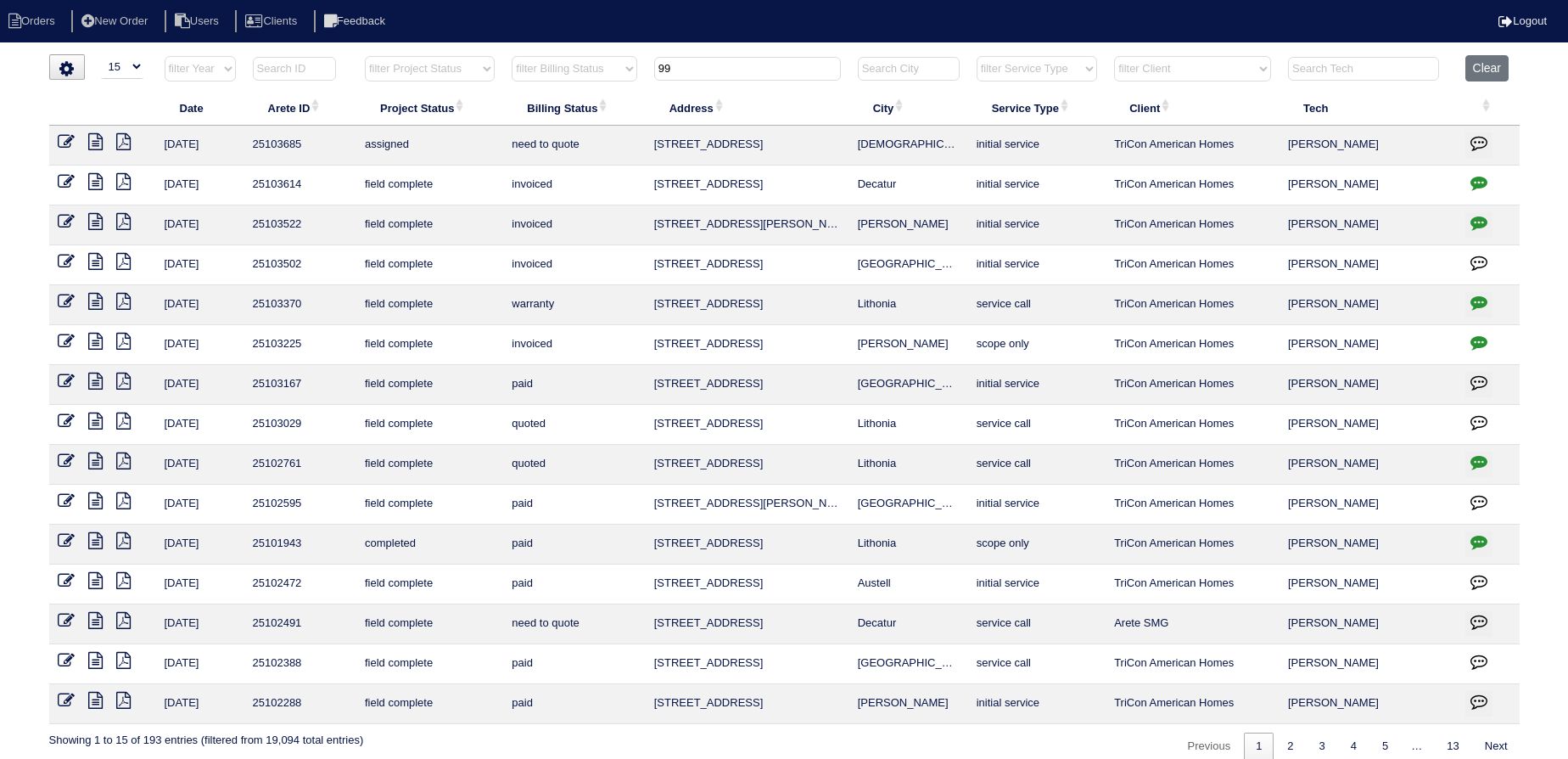
click at [802, 63] on input "99" at bounding box center [747, 69] width 187 height 24
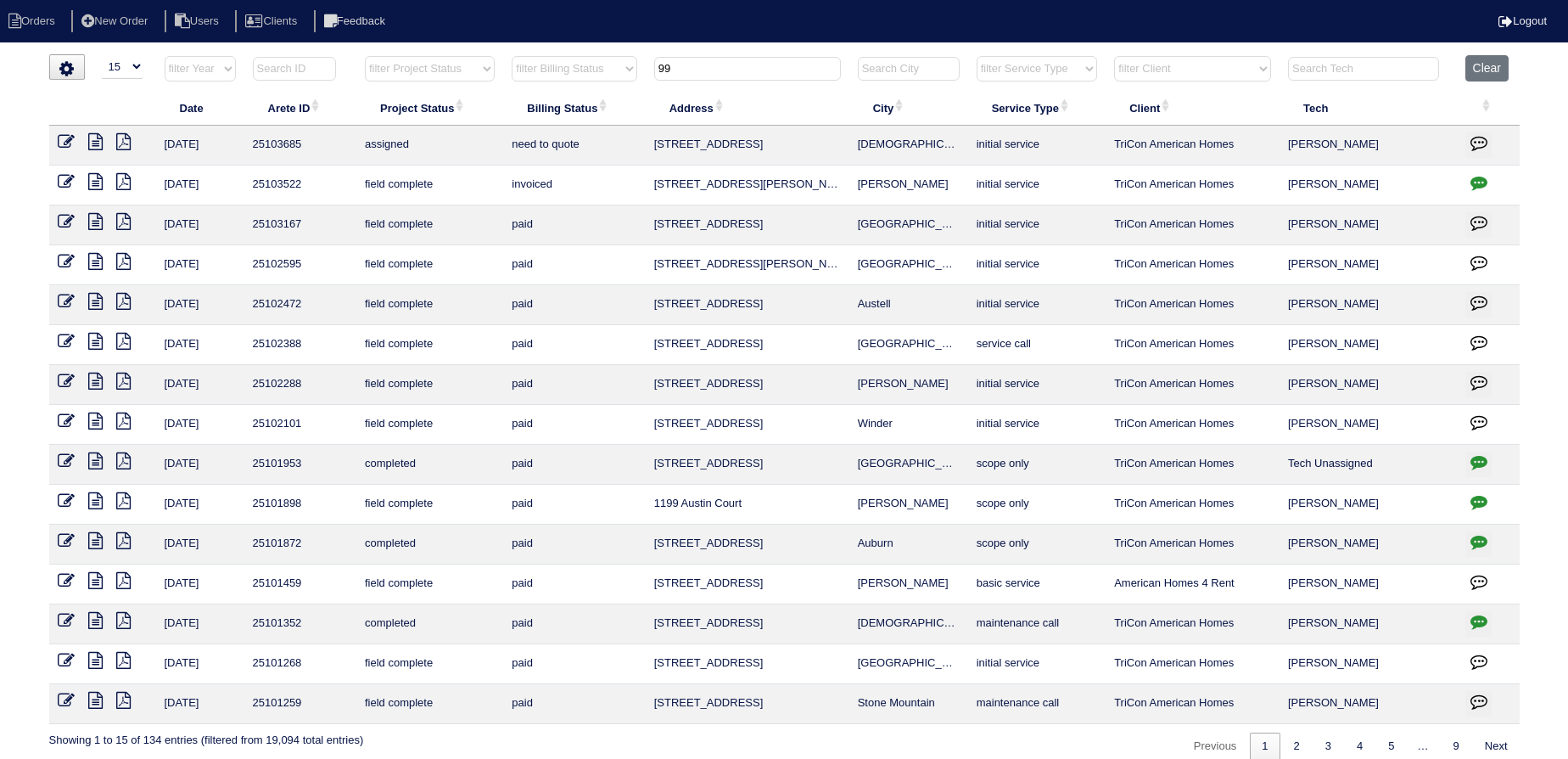
click at [799, 77] on input "99" at bounding box center [747, 69] width 187 height 24
click at [797, 74] on input "99" at bounding box center [747, 69] width 187 height 24
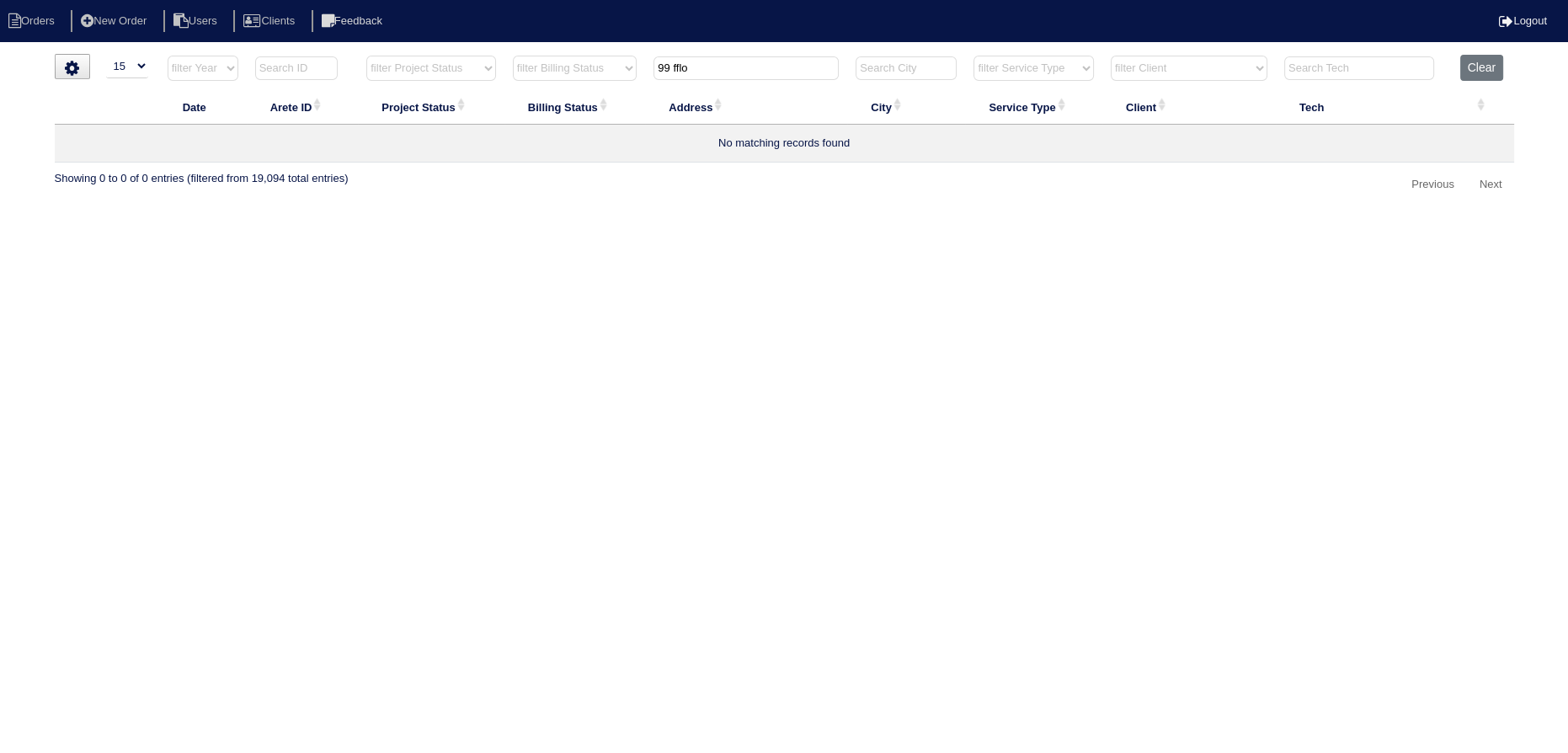
click at [675, 75] on input "99 fflo" at bounding box center [746, 68] width 185 height 24
click at [677, 73] on input "99 fflo" at bounding box center [746, 68] width 185 height 24
click at [679, 71] on input "99 fflo" at bounding box center [746, 68] width 185 height 24
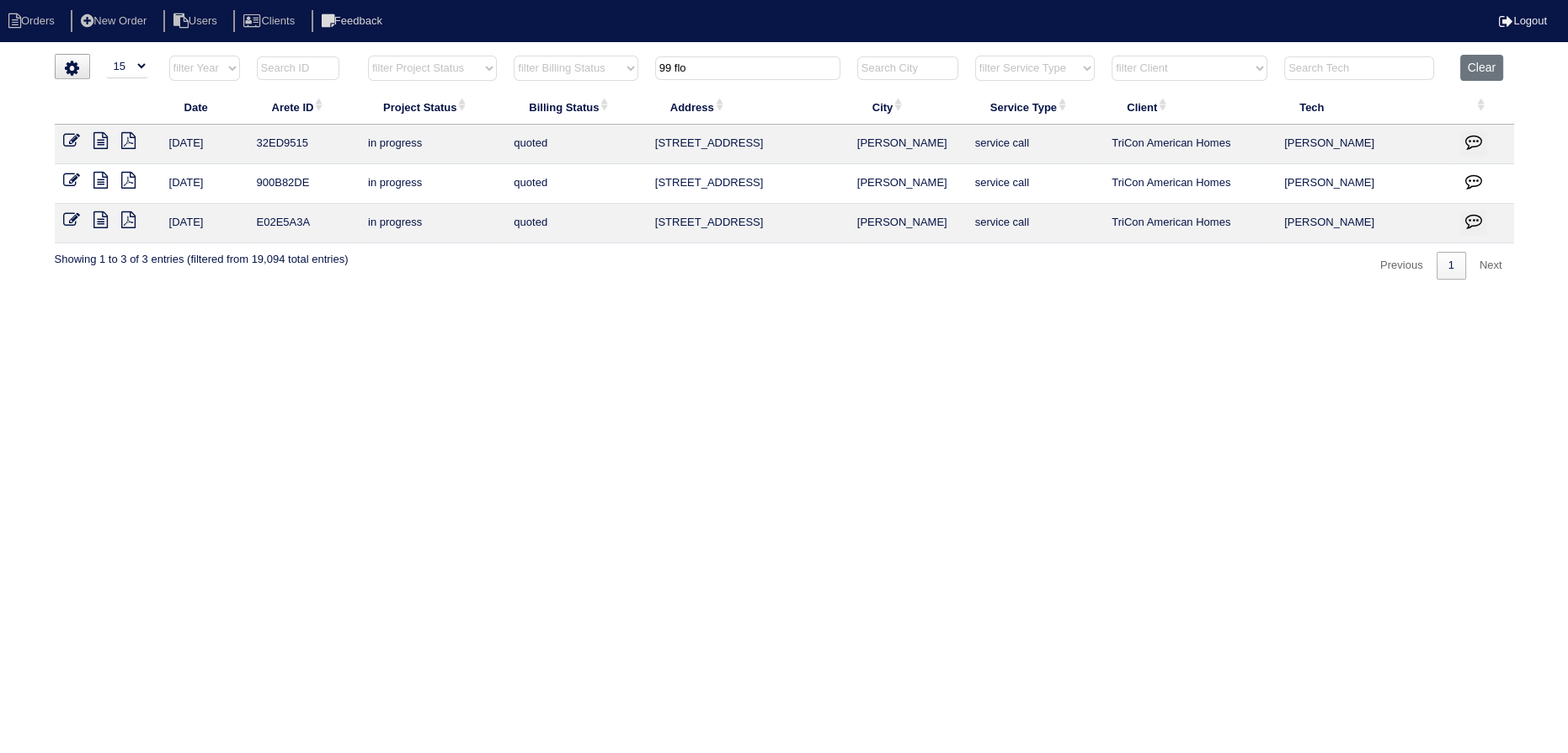
click at [721, 75] on input "99 flo" at bounding box center [747, 68] width 185 height 24
type input "99 flo"
click at [103, 134] on icon at bounding box center [100, 140] width 14 height 17
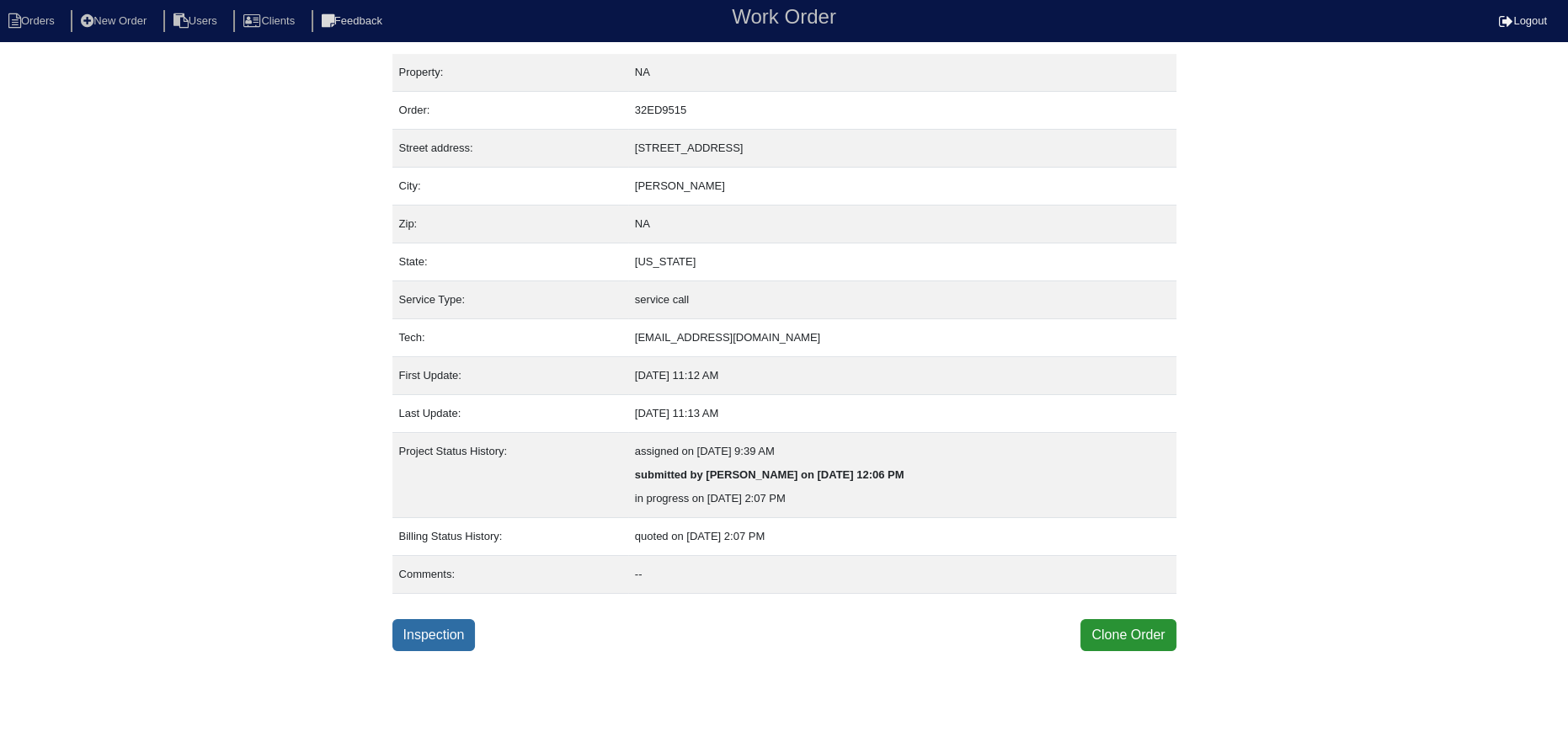
click at [412, 637] on link "Inspection" at bounding box center [434, 635] width 83 height 32
select select "0"
select select "Rheem"
select select "1"
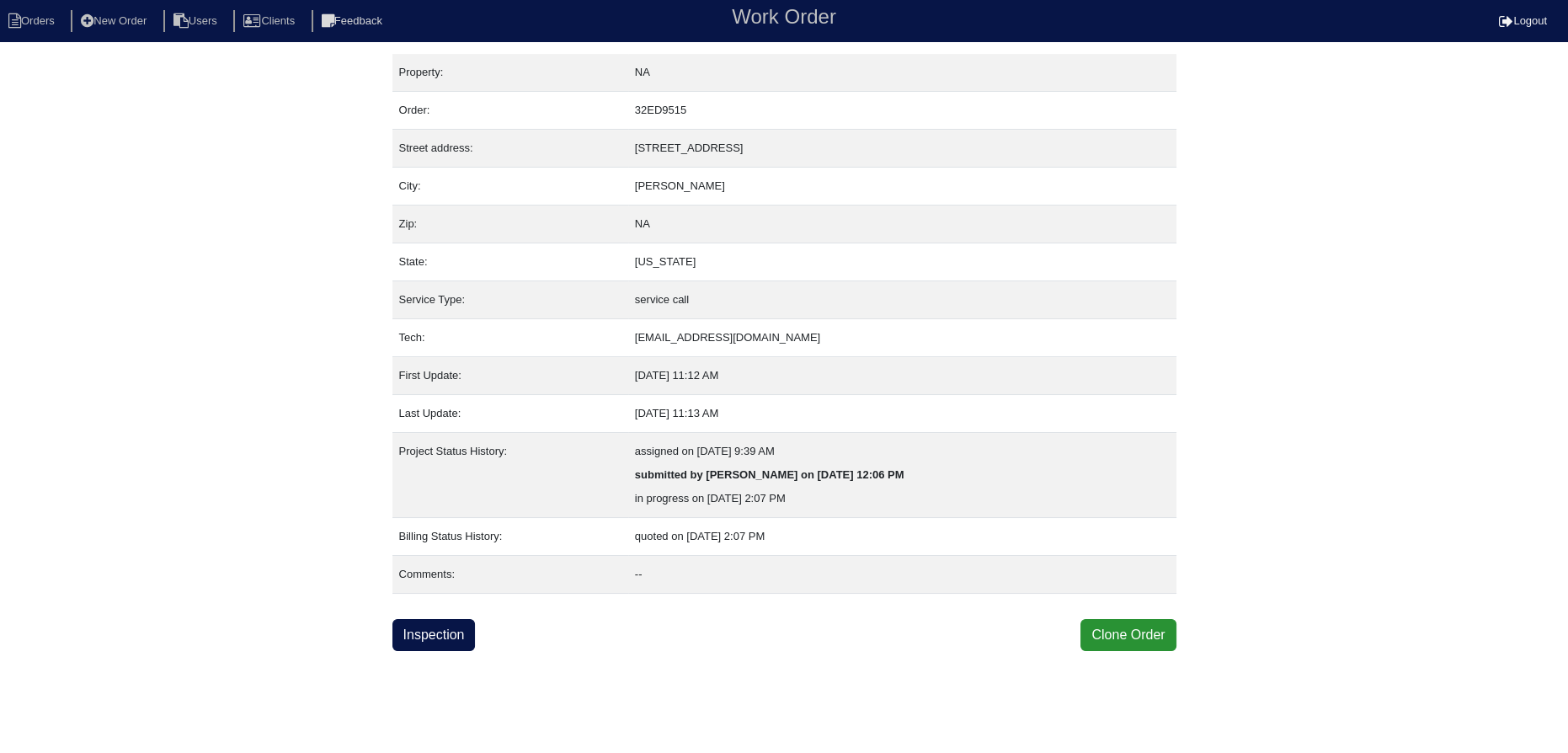
select select "0"
select select "1"
select select "0"
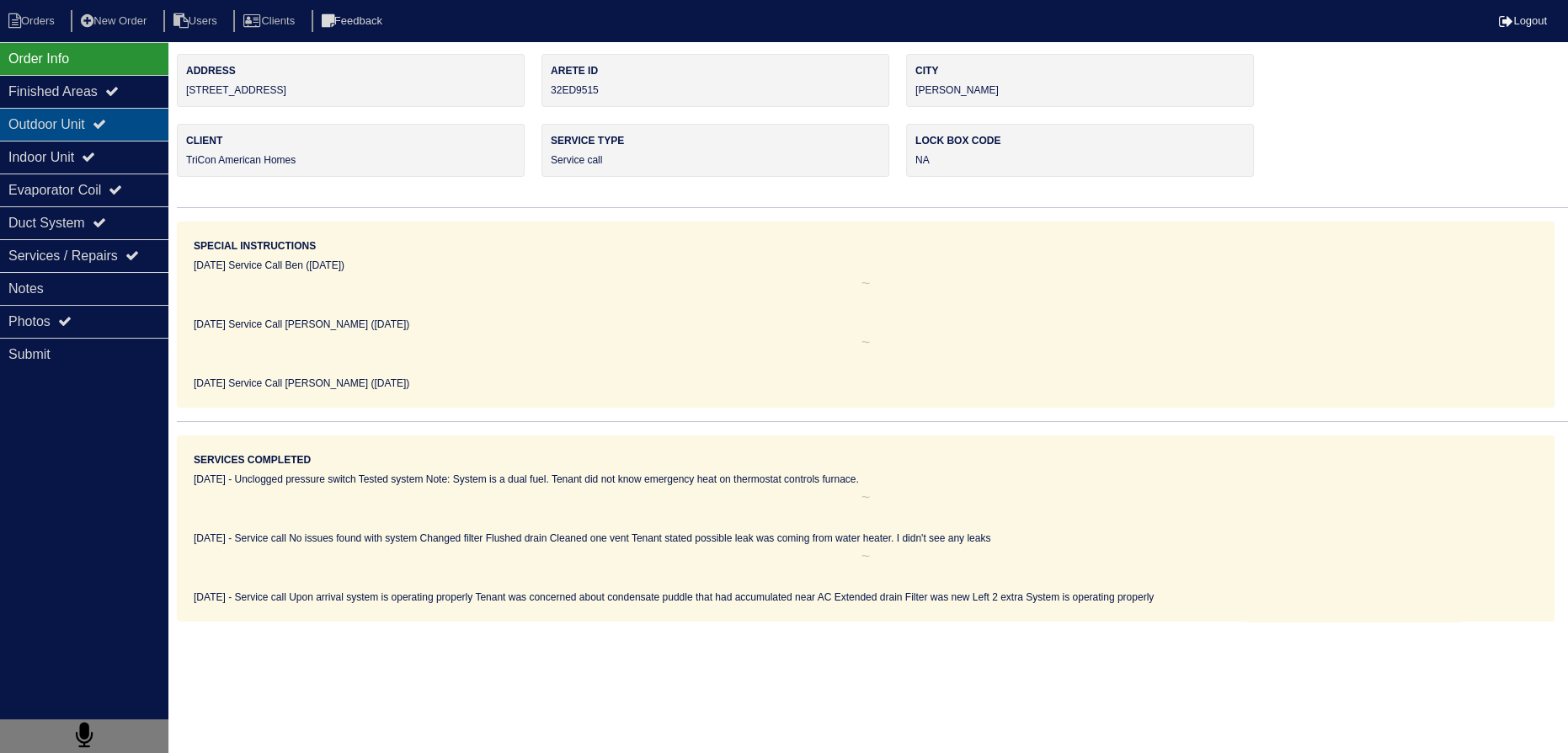
click at [89, 130] on div "Outdoor Unit" at bounding box center [84, 123] width 169 height 33
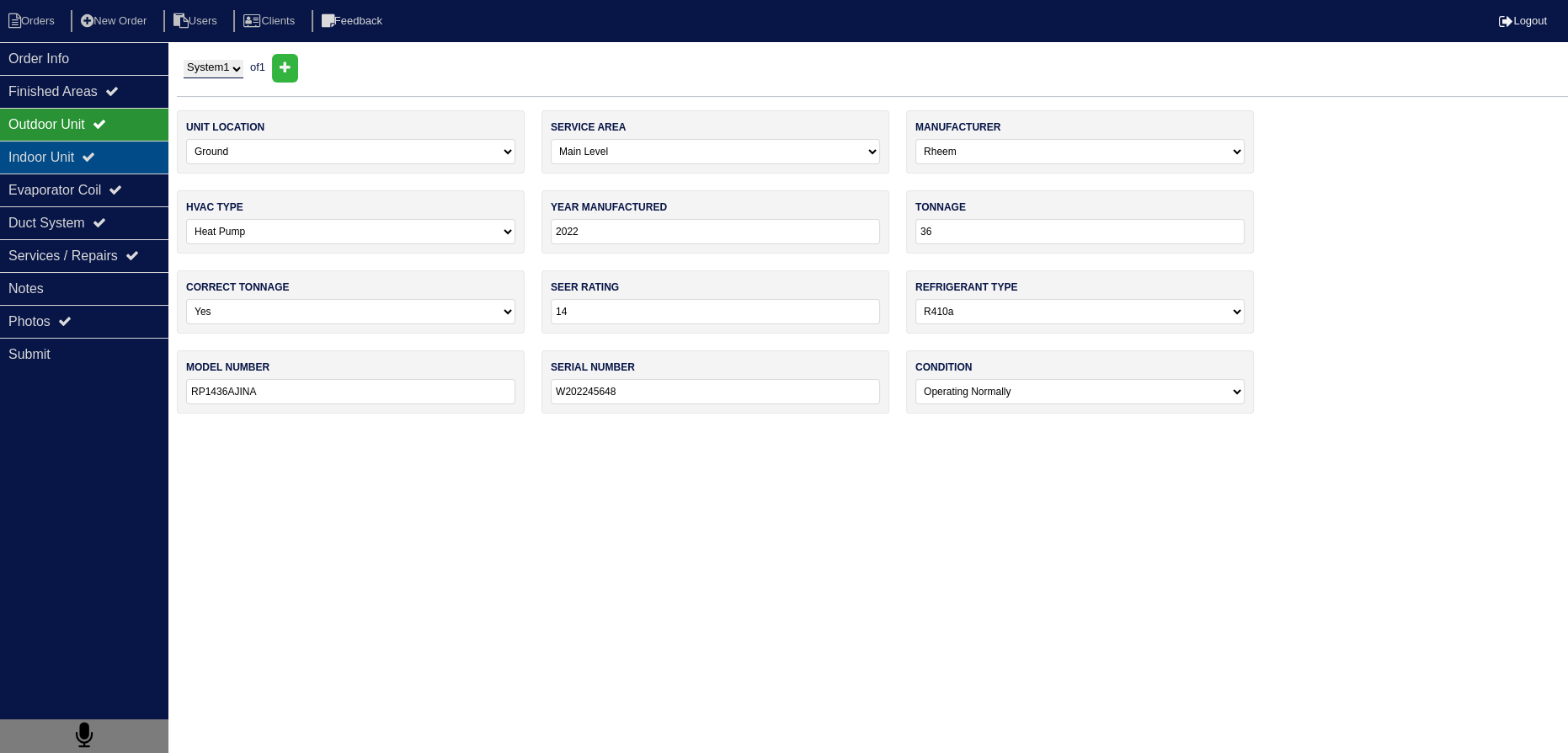
click at [88, 148] on div "Indoor Unit" at bounding box center [84, 157] width 169 height 33
type textarea "2 filters 16x25x1 1' 3/4pvc"
type textarea "Service call Upon arrival system is operating properly Tenant was concerned abo…"
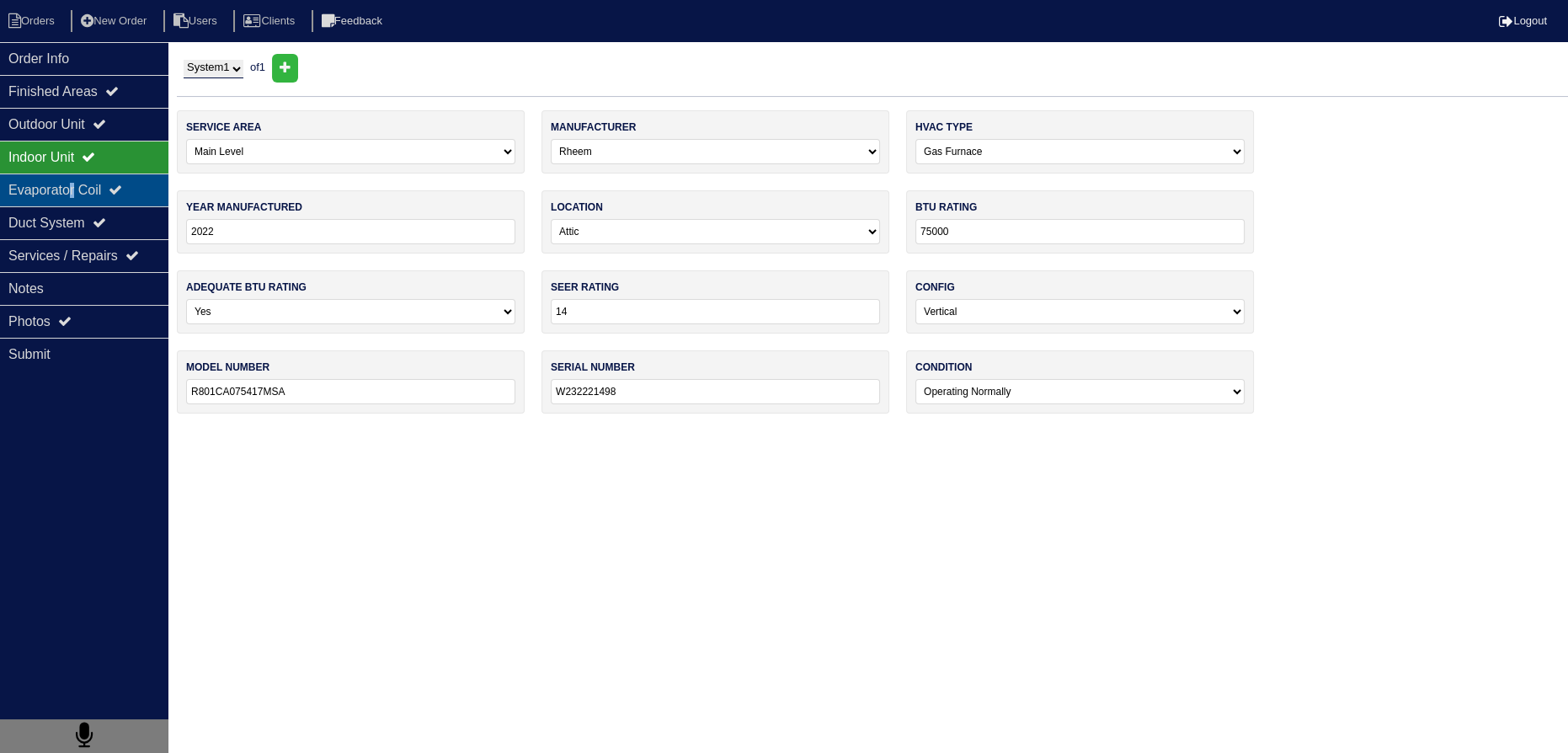
click at [75, 193] on div "Evaporator Coil" at bounding box center [84, 190] width 169 height 33
type textarea "2 filters 16x25x1 1' 3/4pvc"
type textarea "Service call Upon arrival system is operating properly Tenant was concerned abo…"
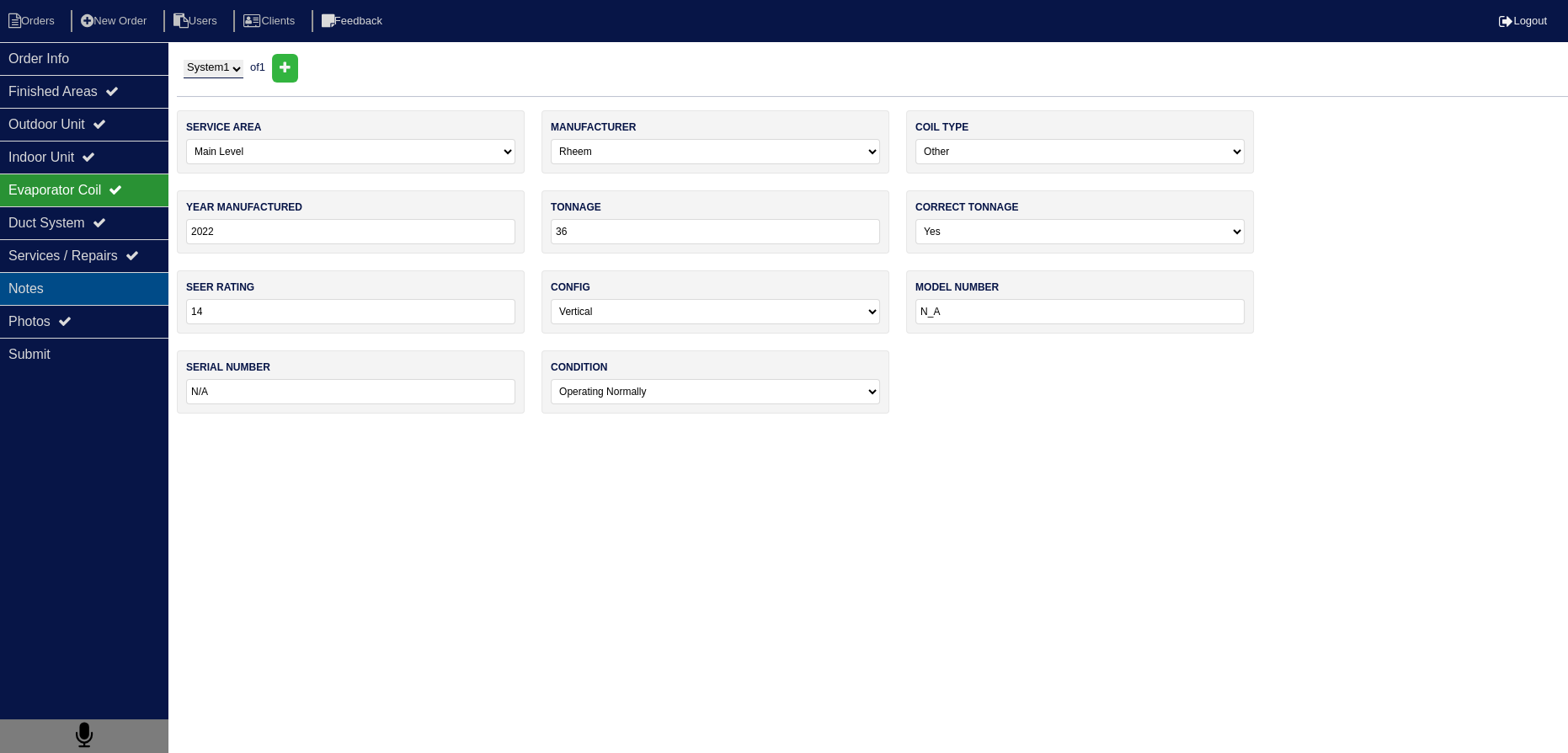
click at [90, 275] on div "Notes" at bounding box center [84, 288] width 169 height 33
type textarea "2 filters 16x25x1 1' 3/4pvc"
type textarea "Service call Upon arrival system is operating properly Tenant was concerned abo…"
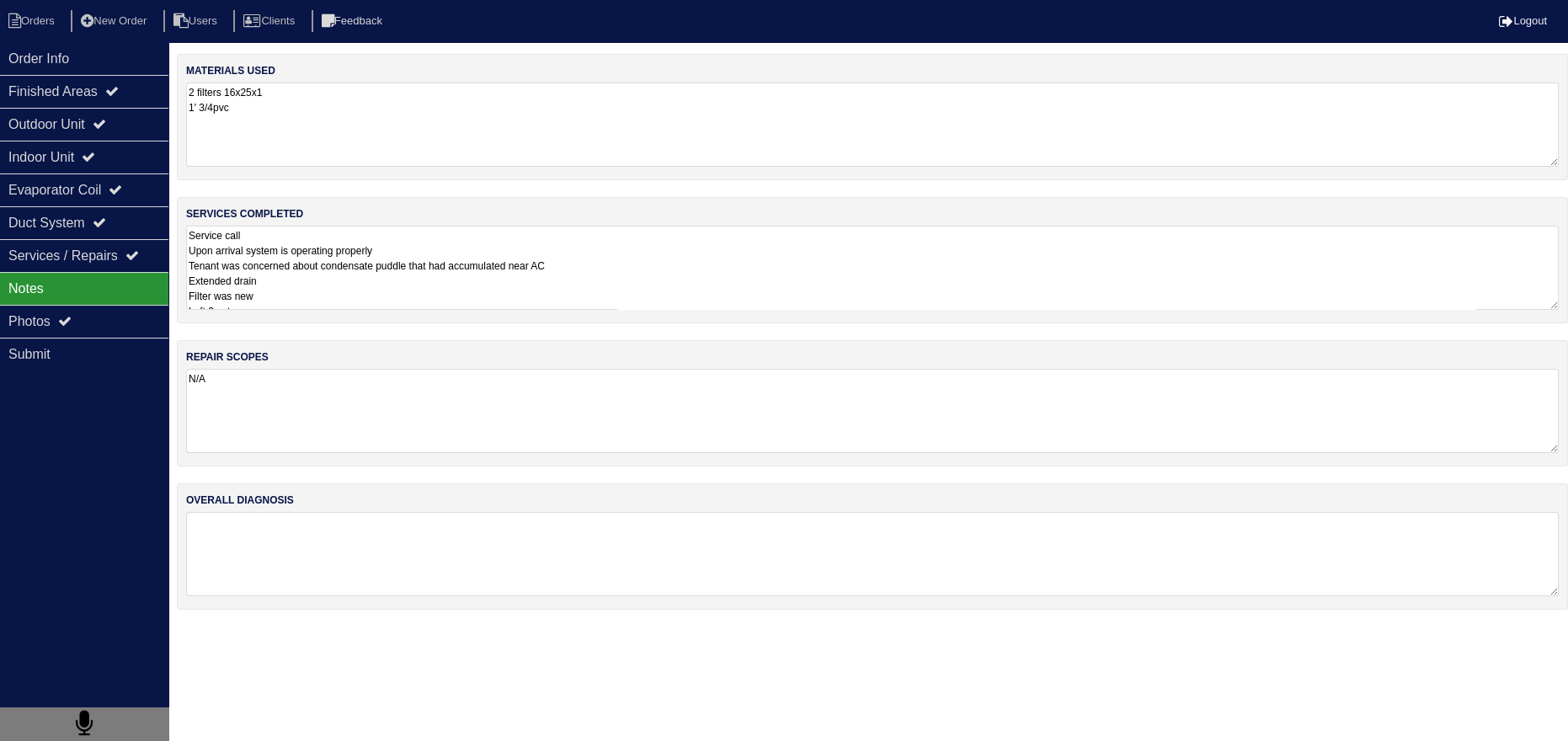
click at [323, 283] on textarea "Service call Upon arrival system is operating properly Tenant was concerned abo…" at bounding box center [872, 267] width 1373 height 84
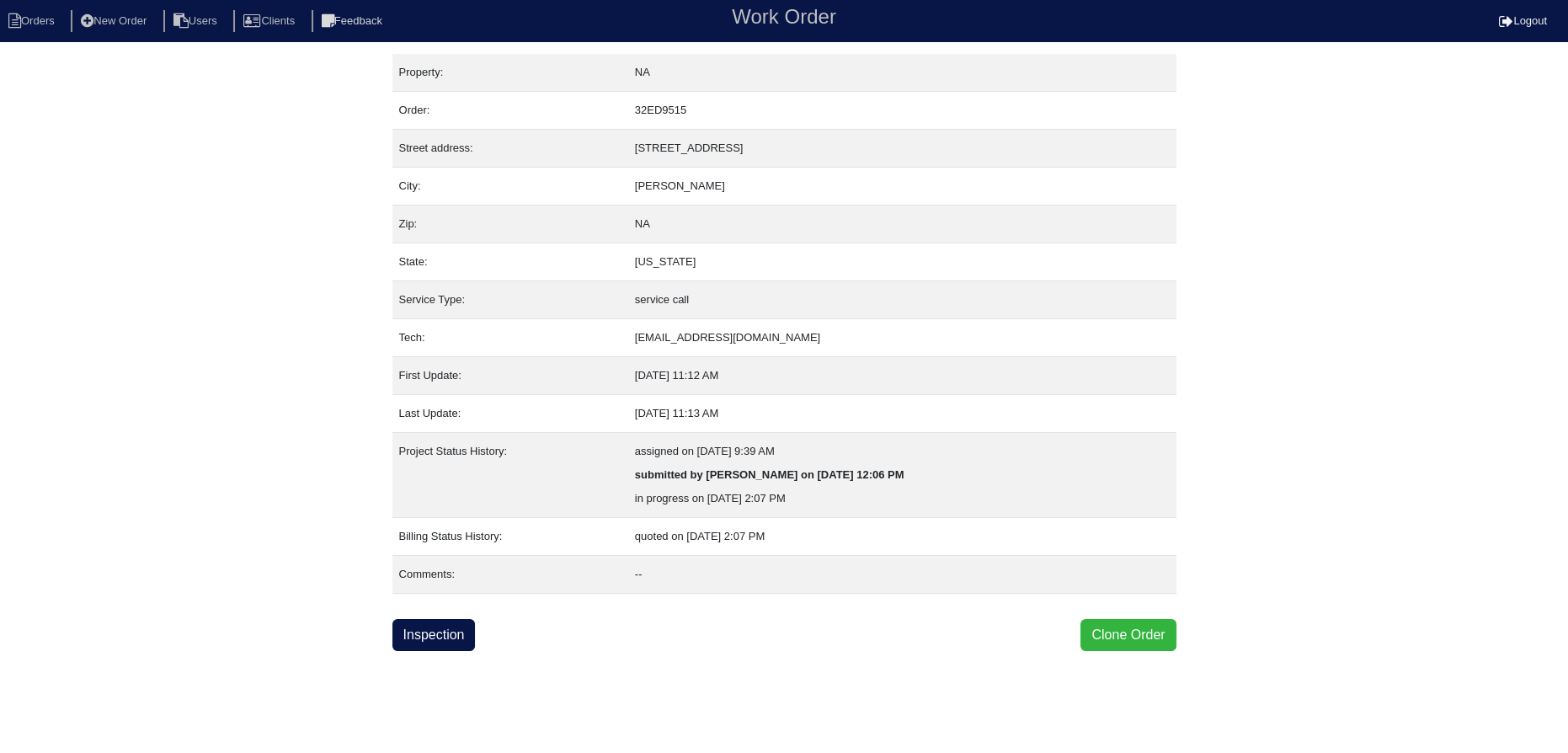
click at [1132, 630] on button "Clone Order" at bounding box center [1128, 635] width 95 height 32
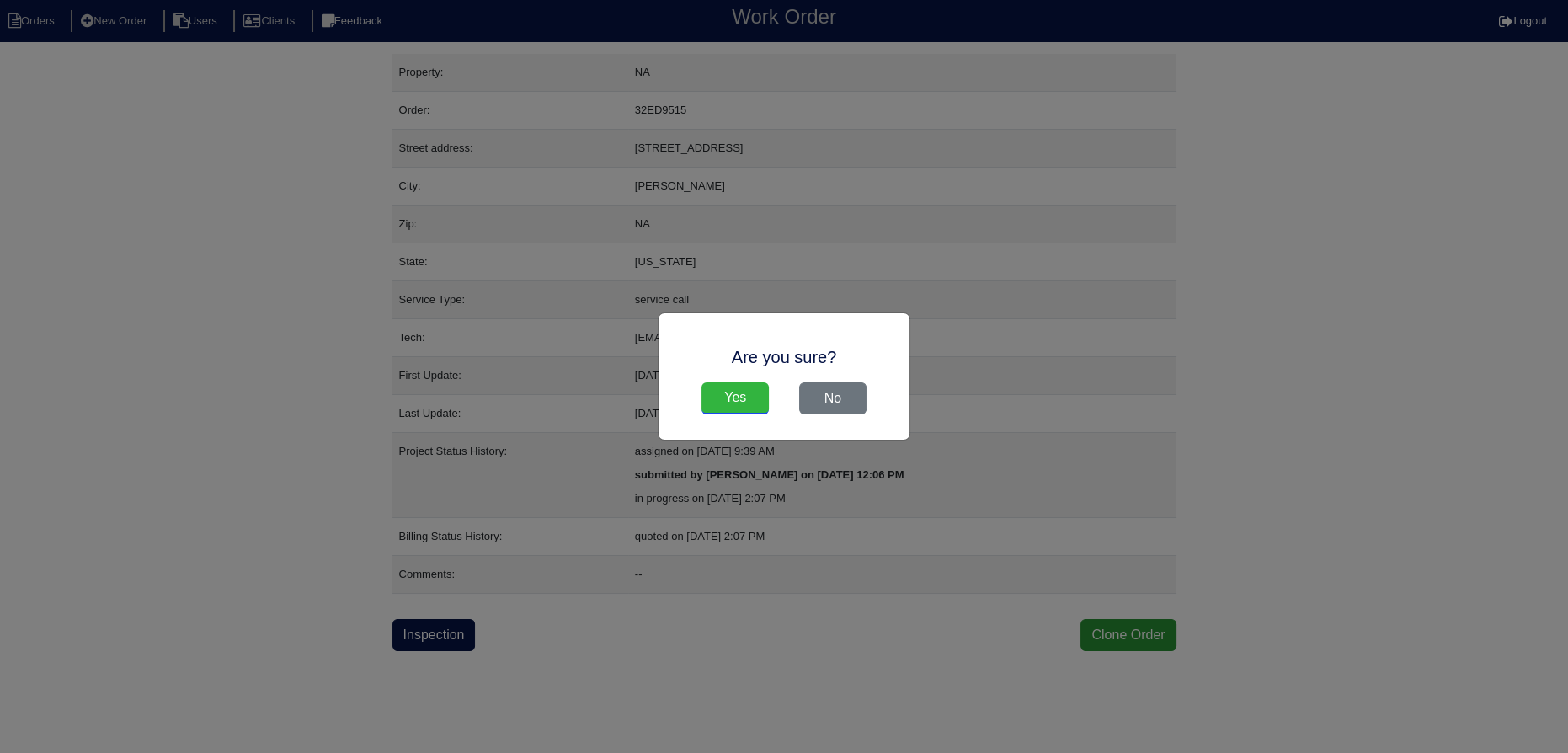
click at [756, 399] on input "Yes" at bounding box center [736, 398] width 67 height 32
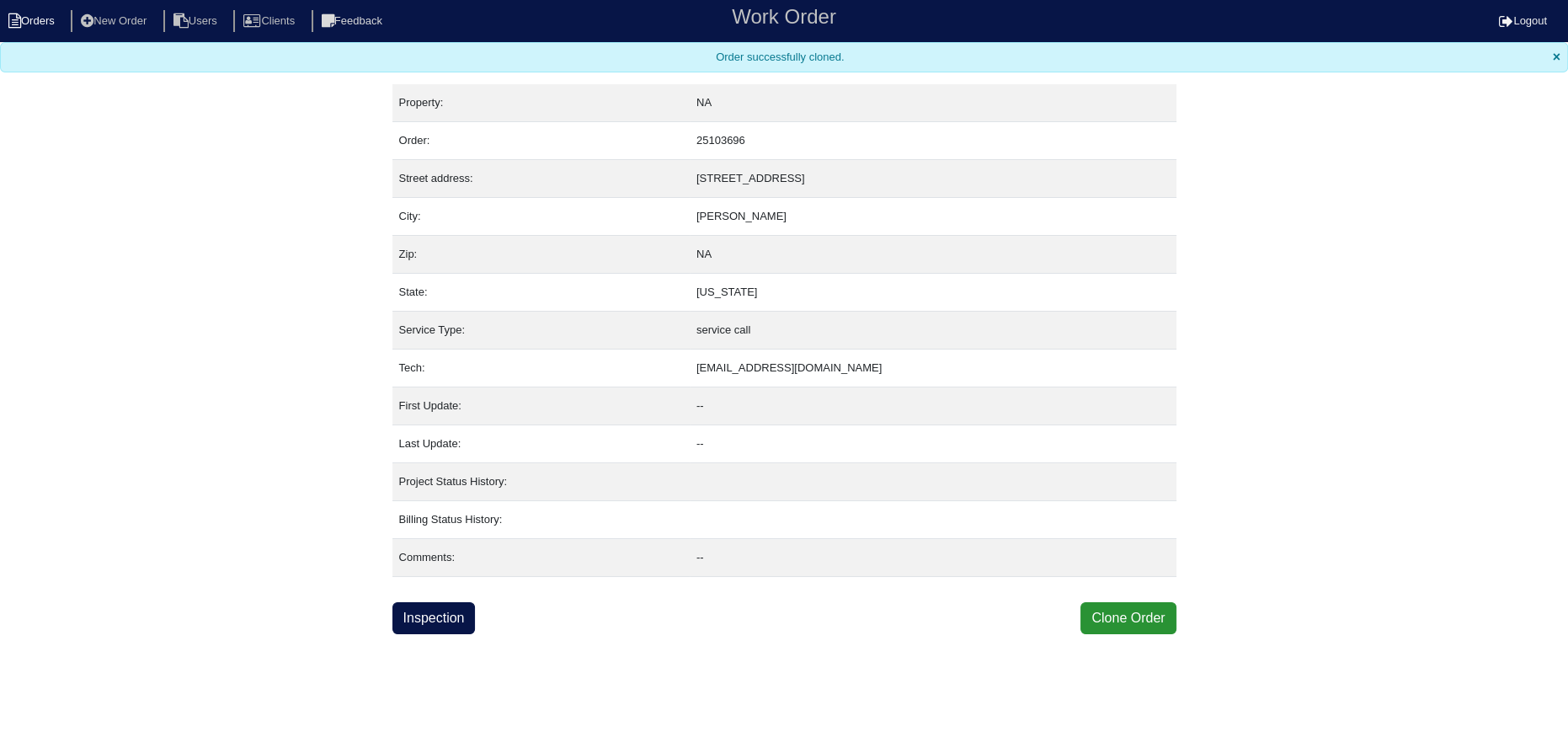
click at [22, 25] on li "Orders" at bounding box center [34, 21] width 68 height 23
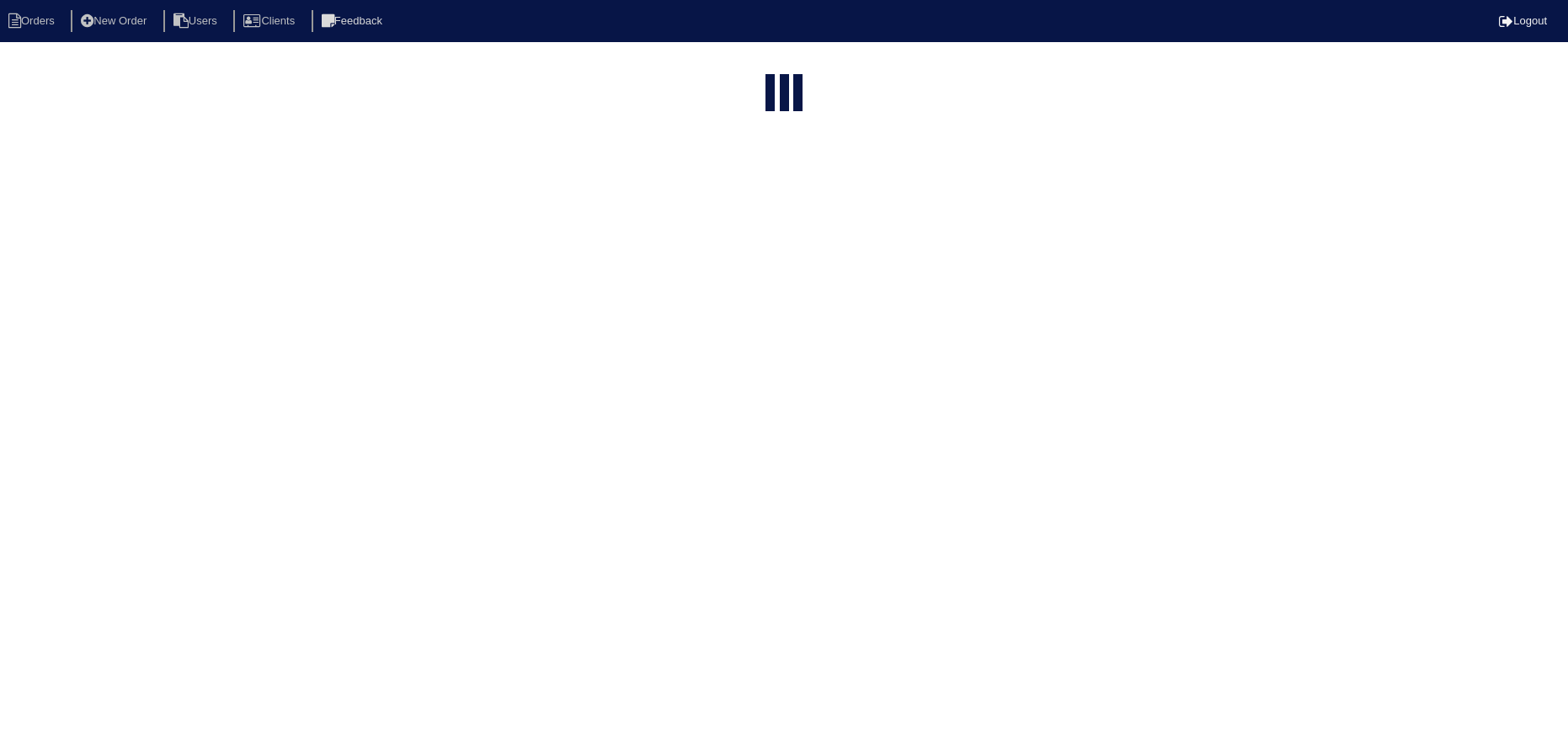
select select "15"
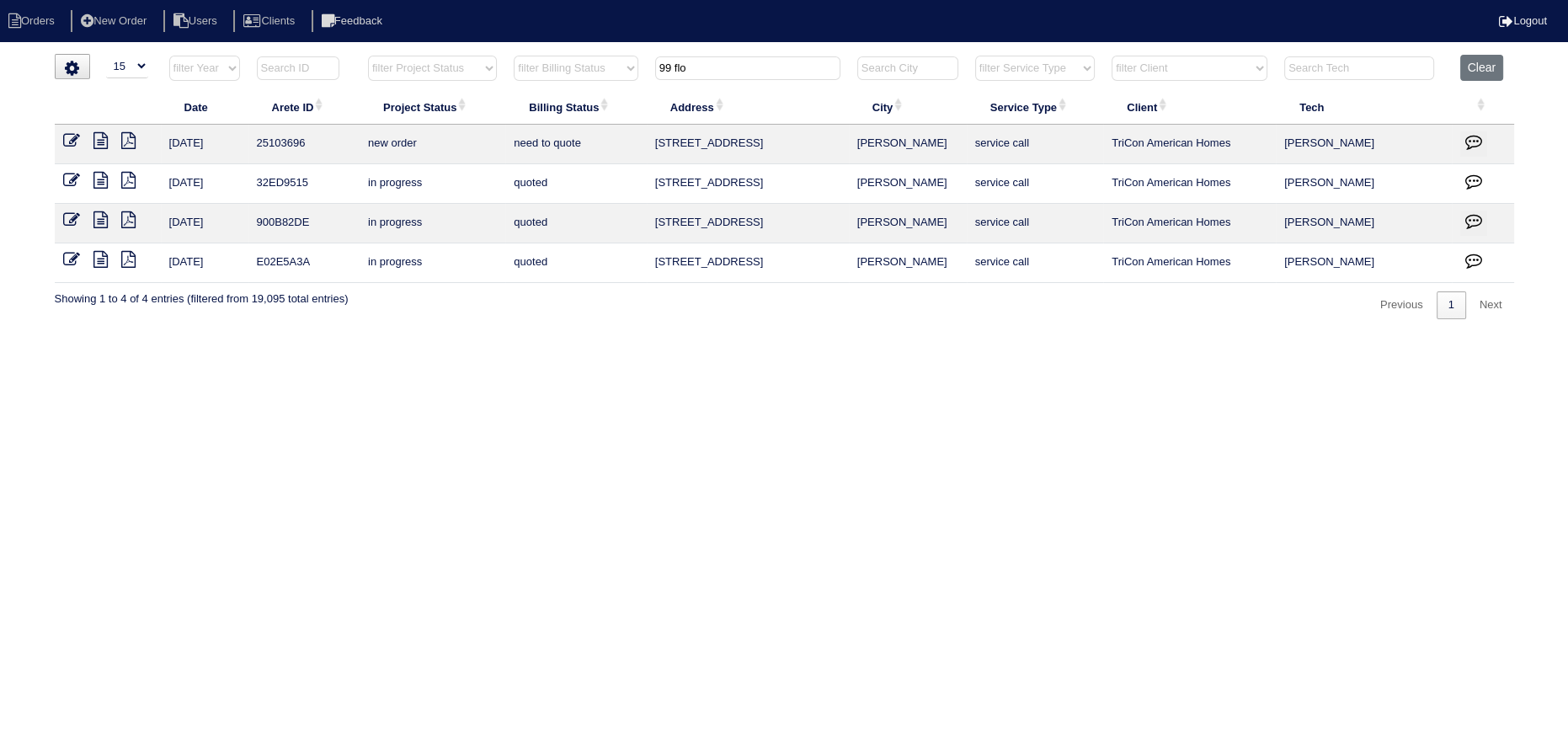
click at [71, 137] on icon at bounding box center [71, 140] width 17 height 17
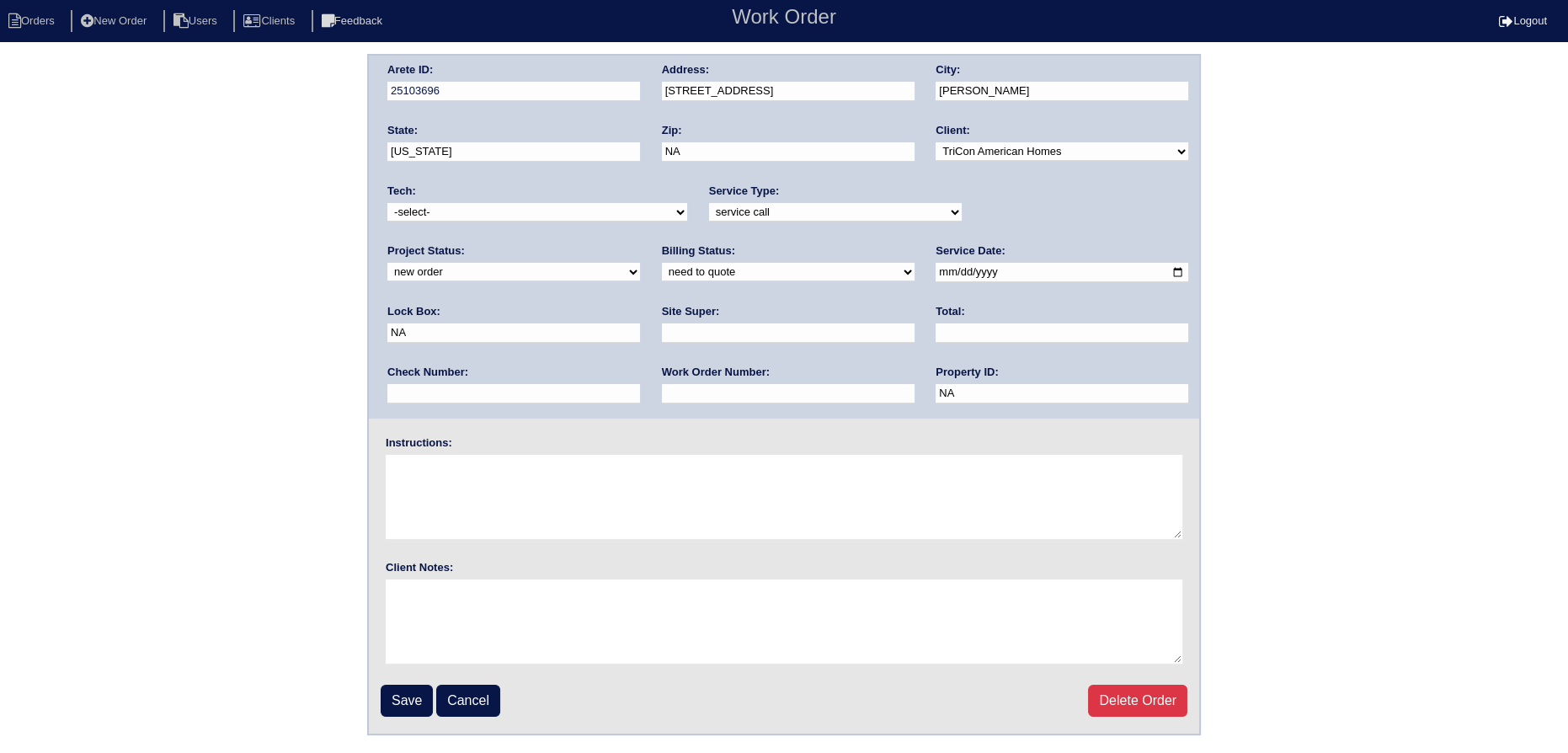
click at [640, 263] on select "new order assigned in progress field complete need to schedule admin review arc…" at bounding box center [514, 271] width 253 height 19
select select "assigned"
click at [640, 263] on select "new order assigned in progress field complete need to schedule admin review arc…" at bounding box center [514, 271] width 253 height 19
click at [936, 269] on input "2025-10-08" at bounding box center [1062, 272] width 253 height 20
click at [492, 208] on select "-select- aretesmg+backup-tech@gmail.com benjohnholt88@gmail.com callisonhvac@ya…" at bounding box center [538, 212] width 300 height 19
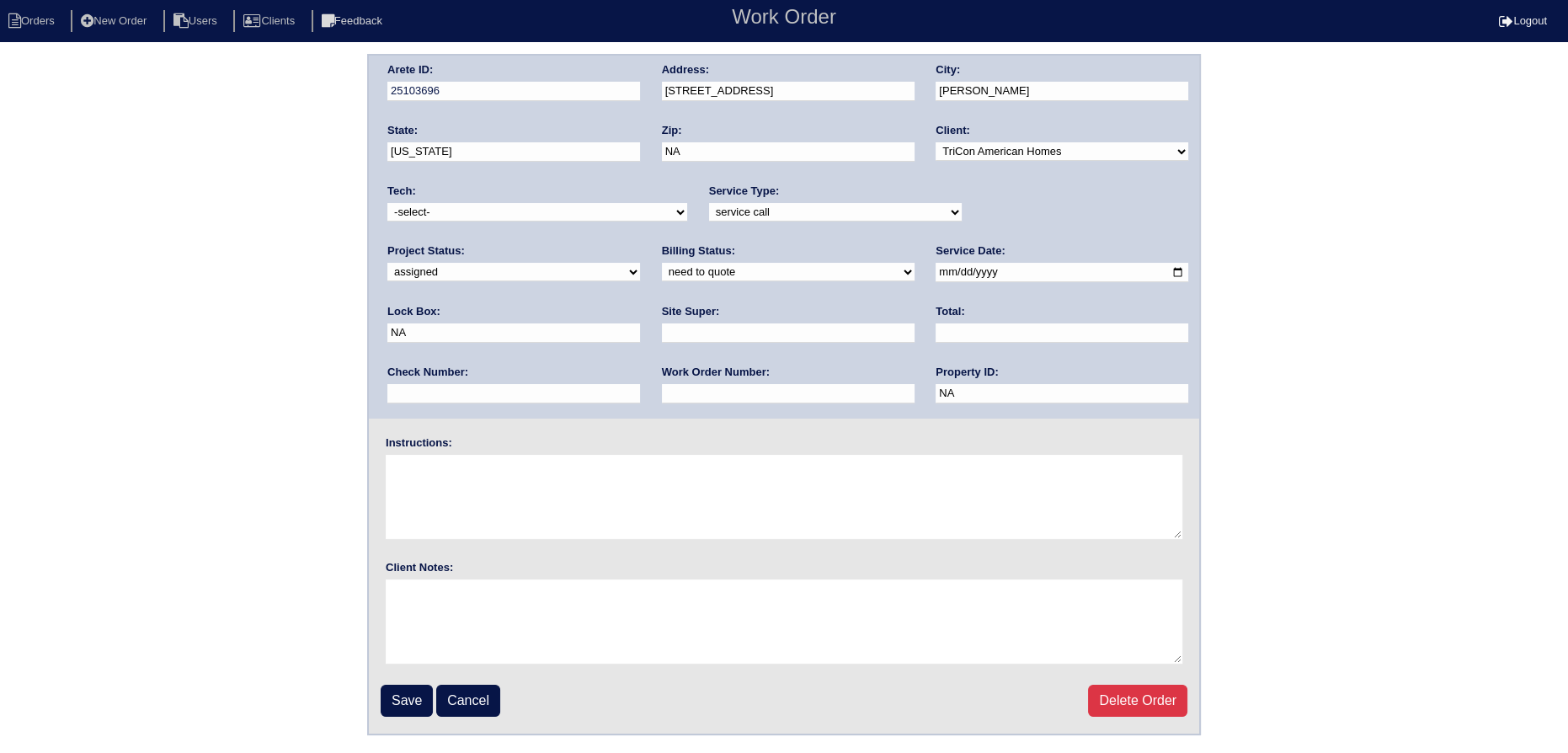
select select "151"
click at [388, 203] on select "-select- aretesmg+backup-tech@gmail.com benjohnholt88@gmail.com callisonhvac@ya…" at bounding box center [538, 212] width 300 height 19
click at [662, 277] on select "need to quote quoted need to invoice invoiced paid warranty purchase order need…" at bounding box center [788, 271] width 253 height 19
select select "in quickbooks"
click at [662, 263] on select "need to quote quoted need to invoice invoiced paid warranty purchase order need…" at bounding box center [788, 271] width 253 height 19
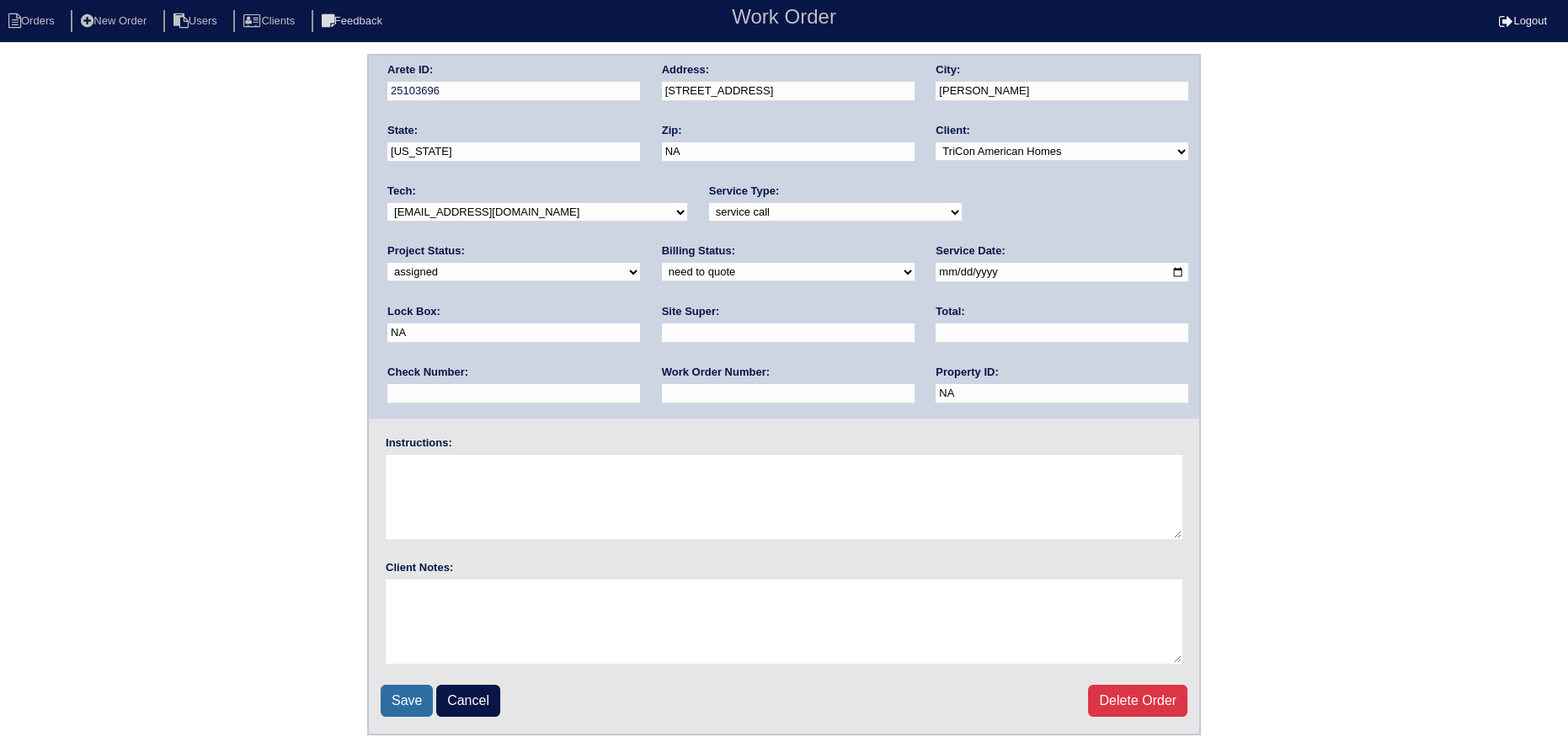
click at [418, 701] on input "Save" at bounding box center [406, 701] width 52 height 32
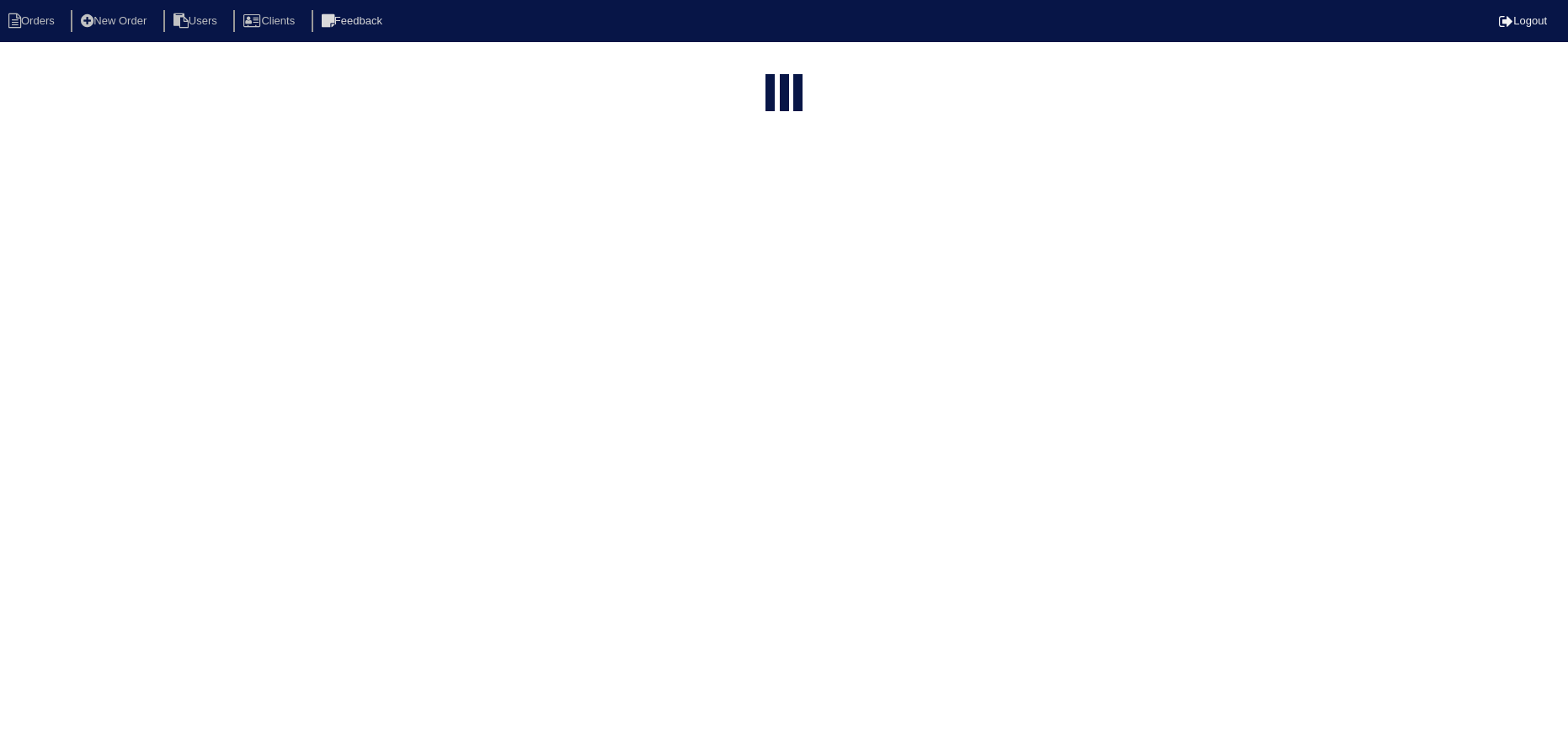
select select "15"
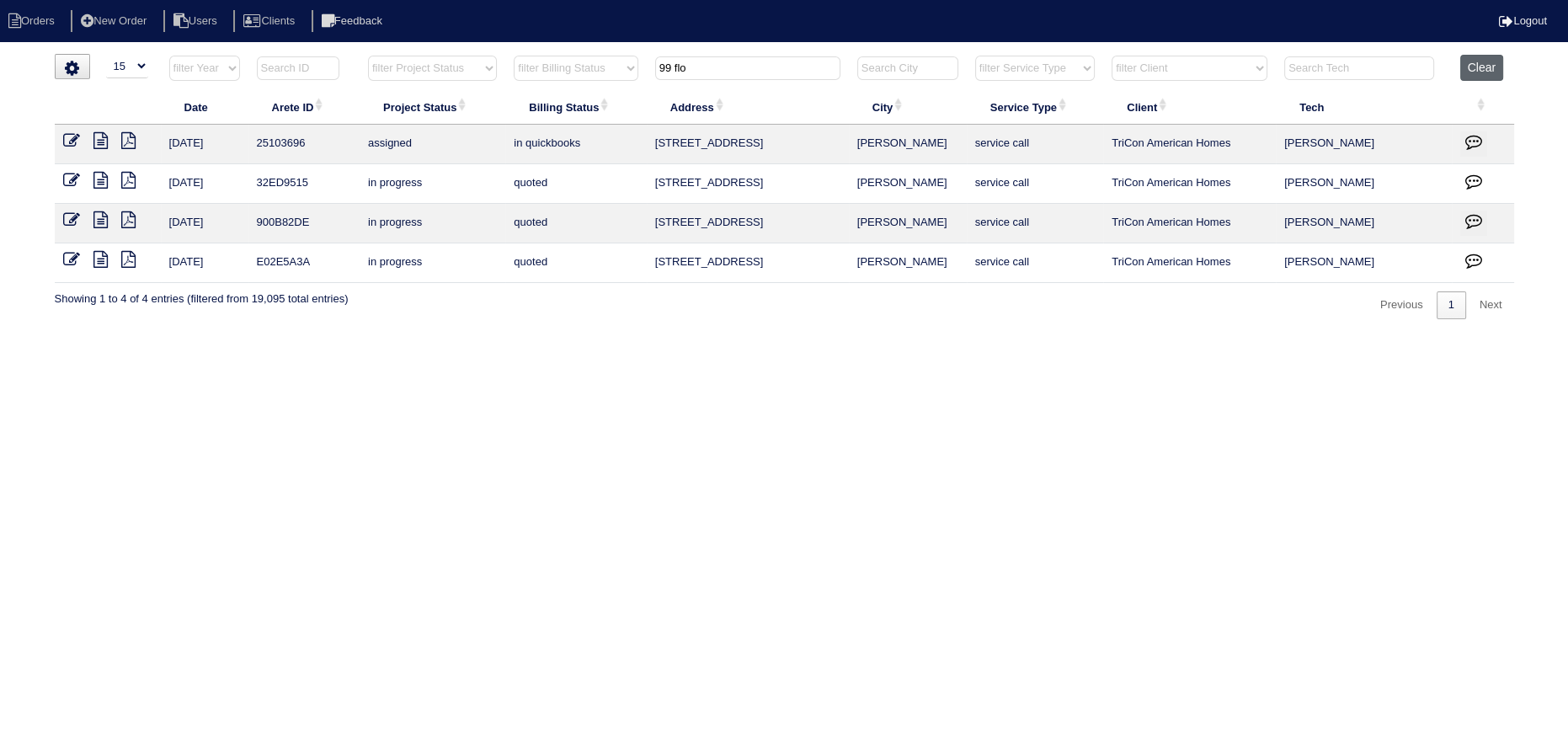
click at [1474, 60] on button "Clear" at bounding box center [1482, 67] width 43 height 26
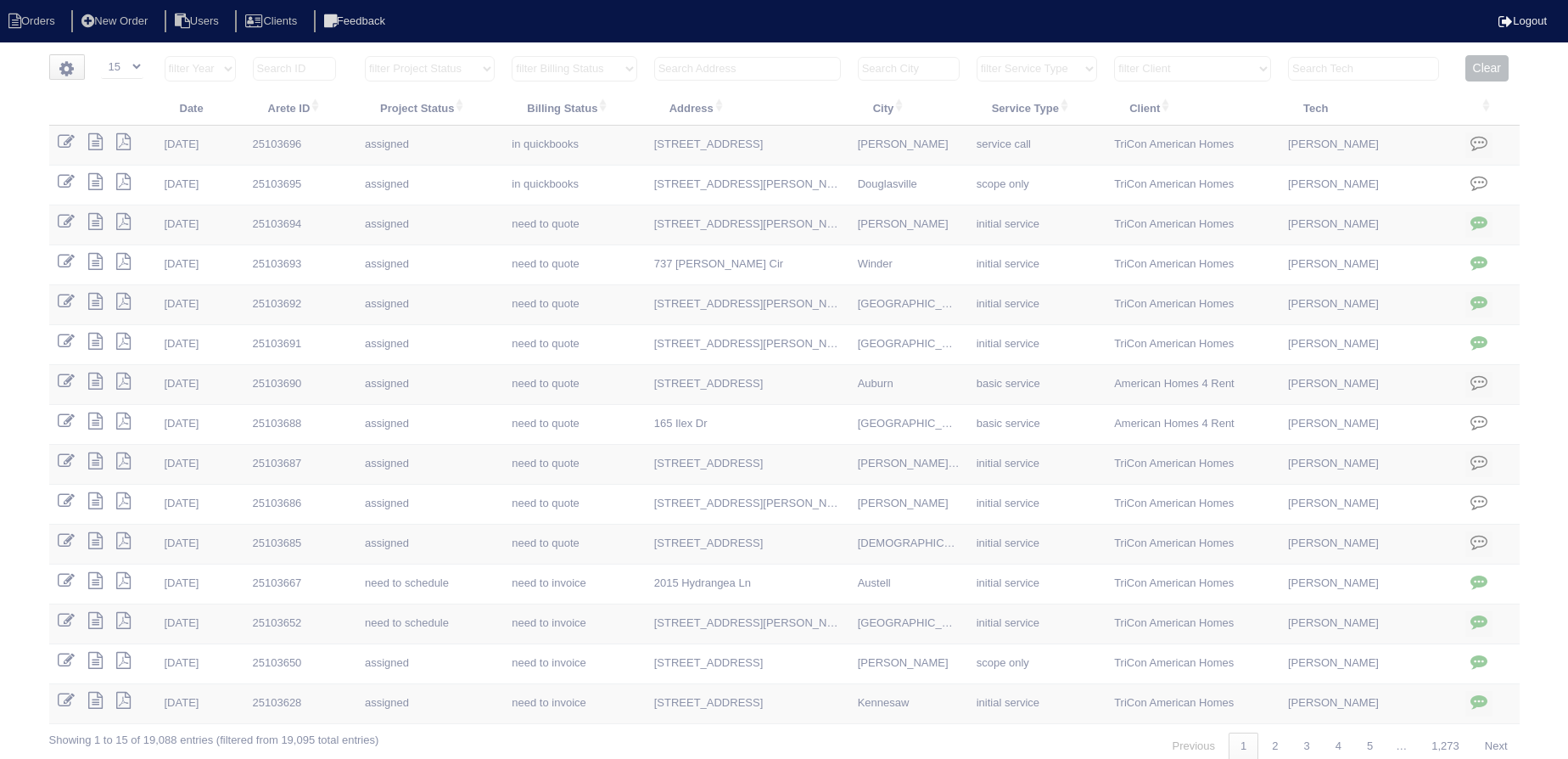
select select "15"
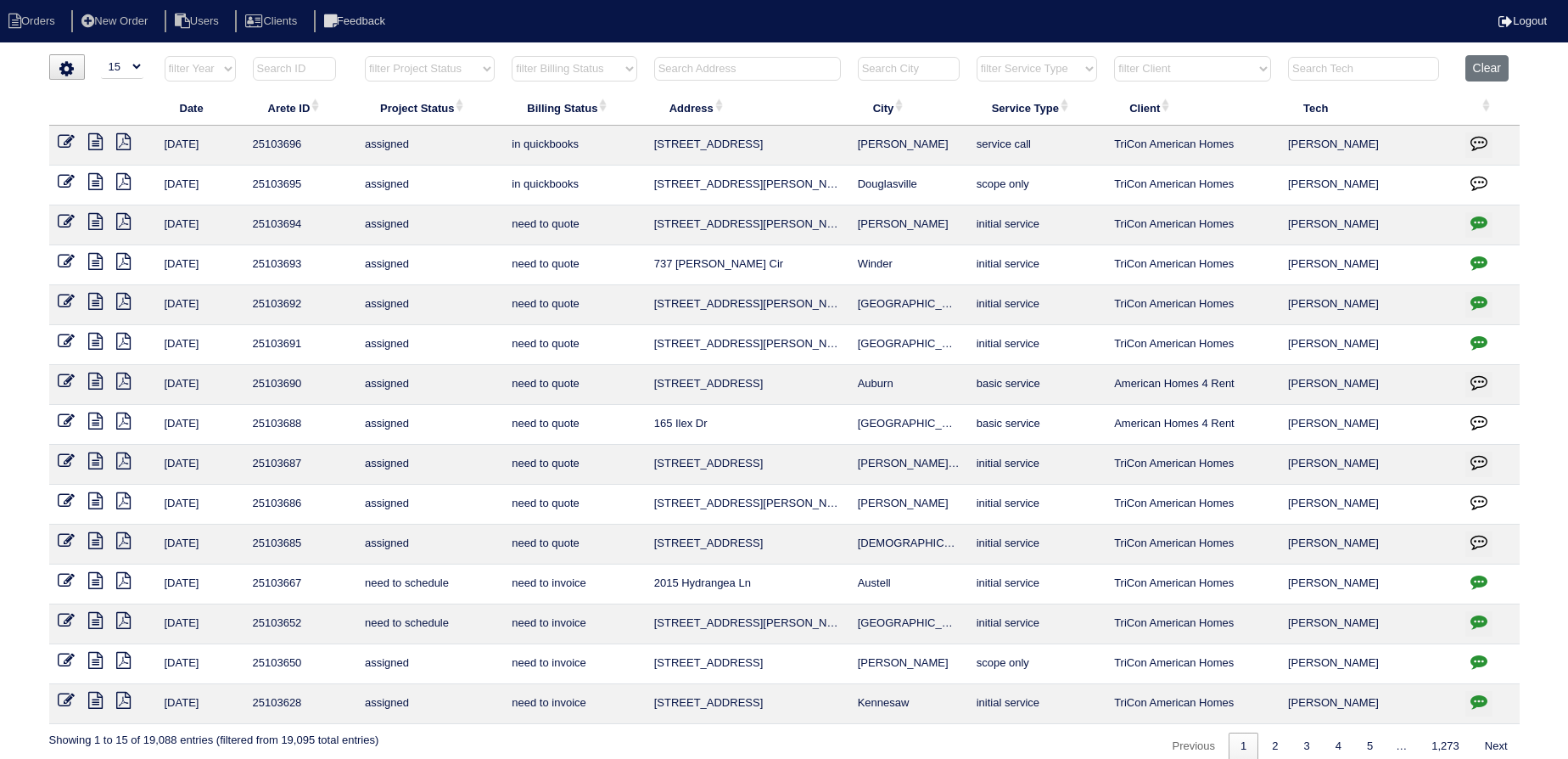
click at [449, 65] on select "filter Project Status -- Any Project Status -- new order assigned in progress f…" at bounding box center [429, 69] width 130 height 25
click at [365, 56] on select "filter Project Status -- Any Project Status -- new order assigned in progress f…" at bounding box center [429, 69] width 130 height 25
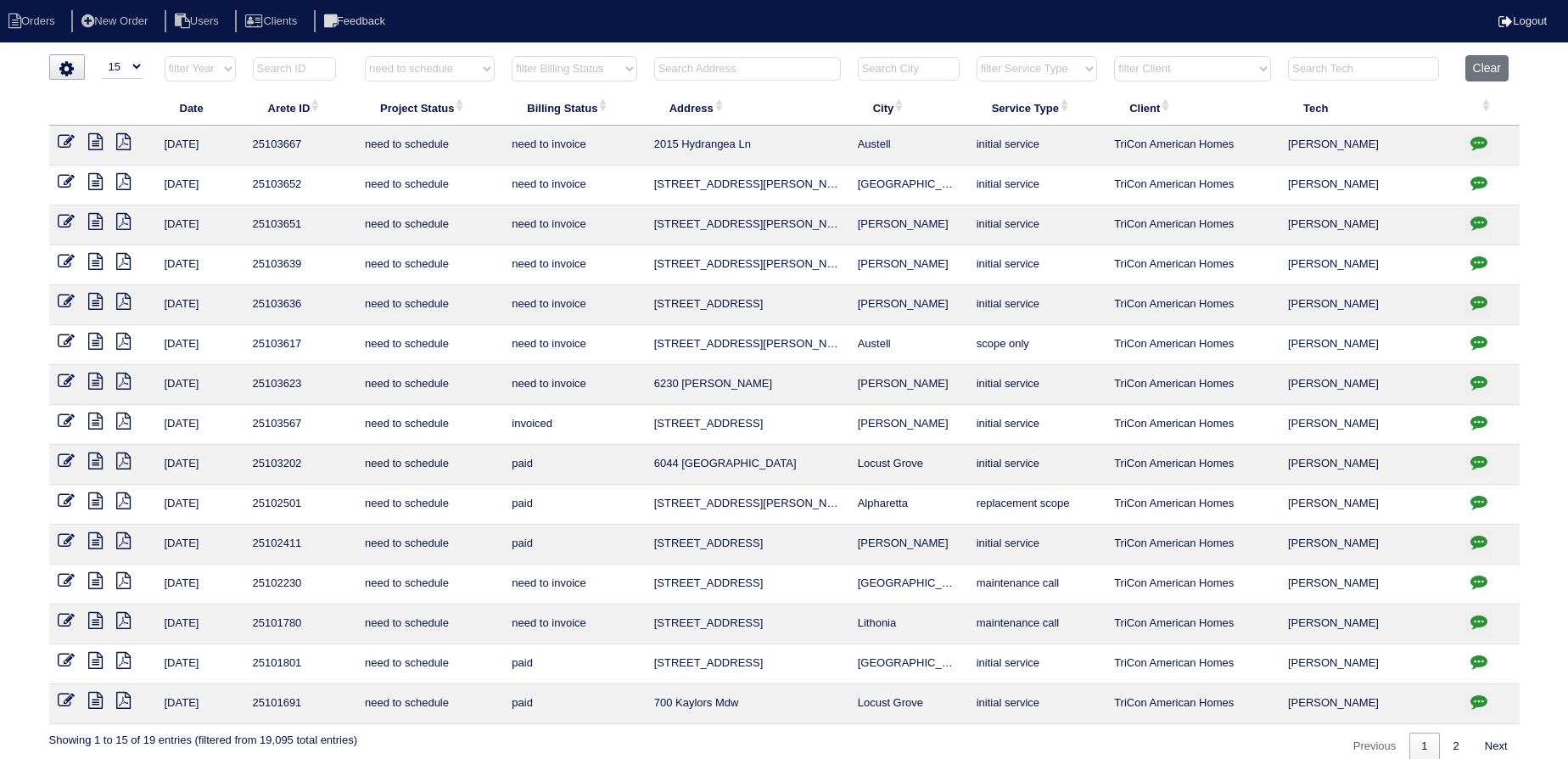
click at [1434, 750] on link "1" at bounding box center [1424, 746] width 30 height 28
click at [1445, 738] on link "2" at bounding box center [1456, 746] width 30 height 28
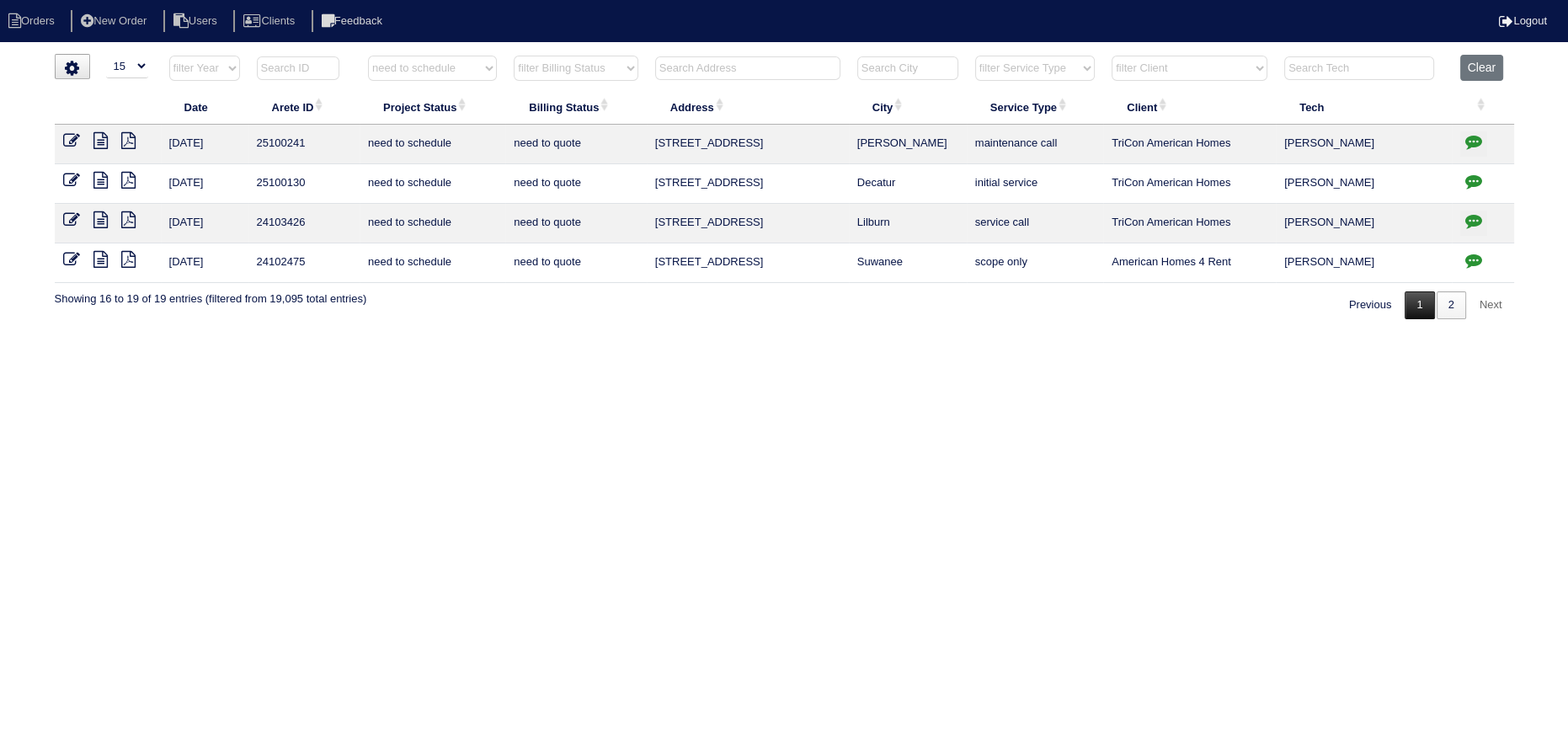
click at [1411, 305] on link "1" at bounding box center [1419, 304] width 29 height 27
select select "need to schedule"
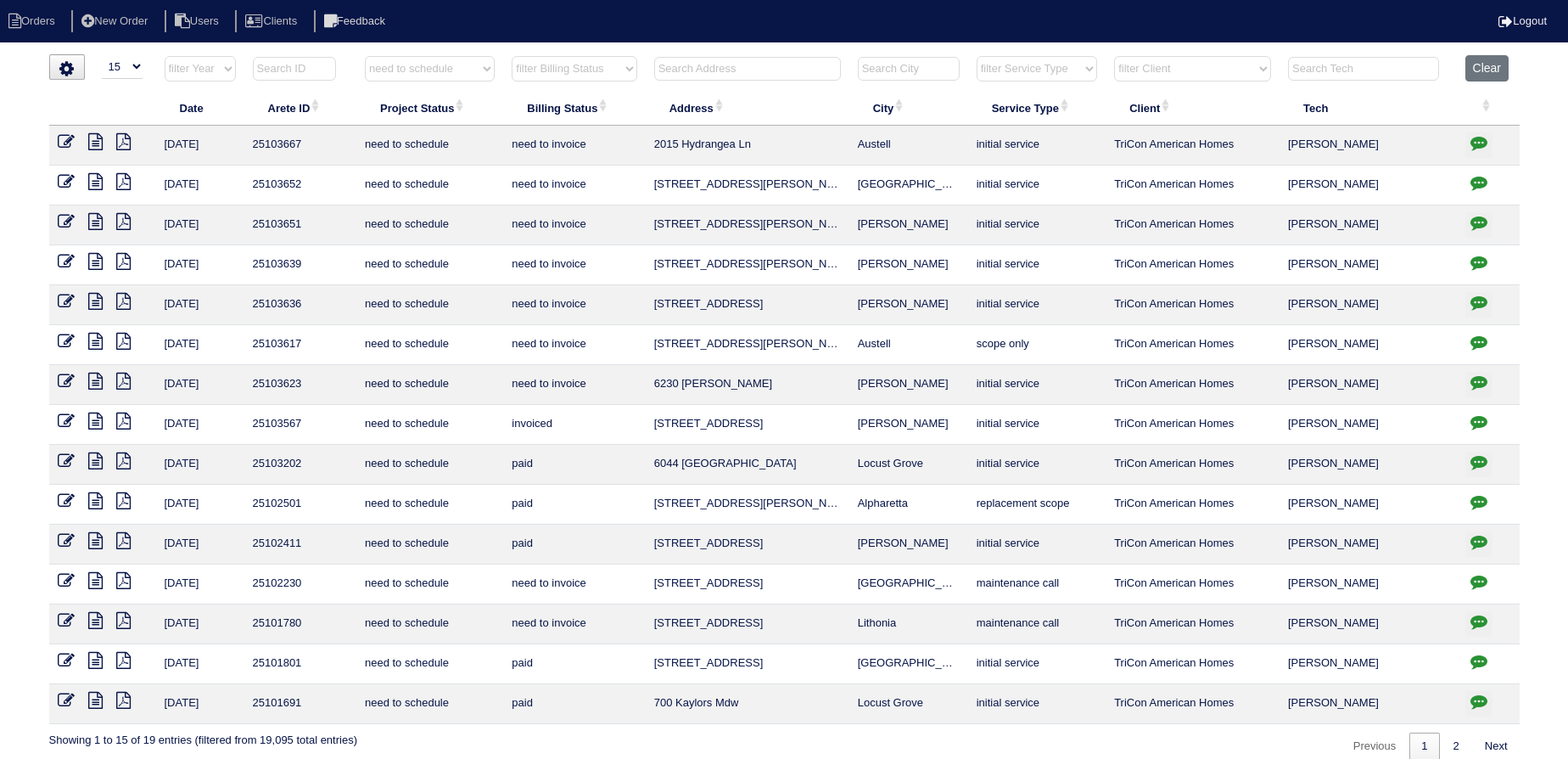
click at [1488, 693] on button "button" at bounding box center [1479, 704] width 27 height 25
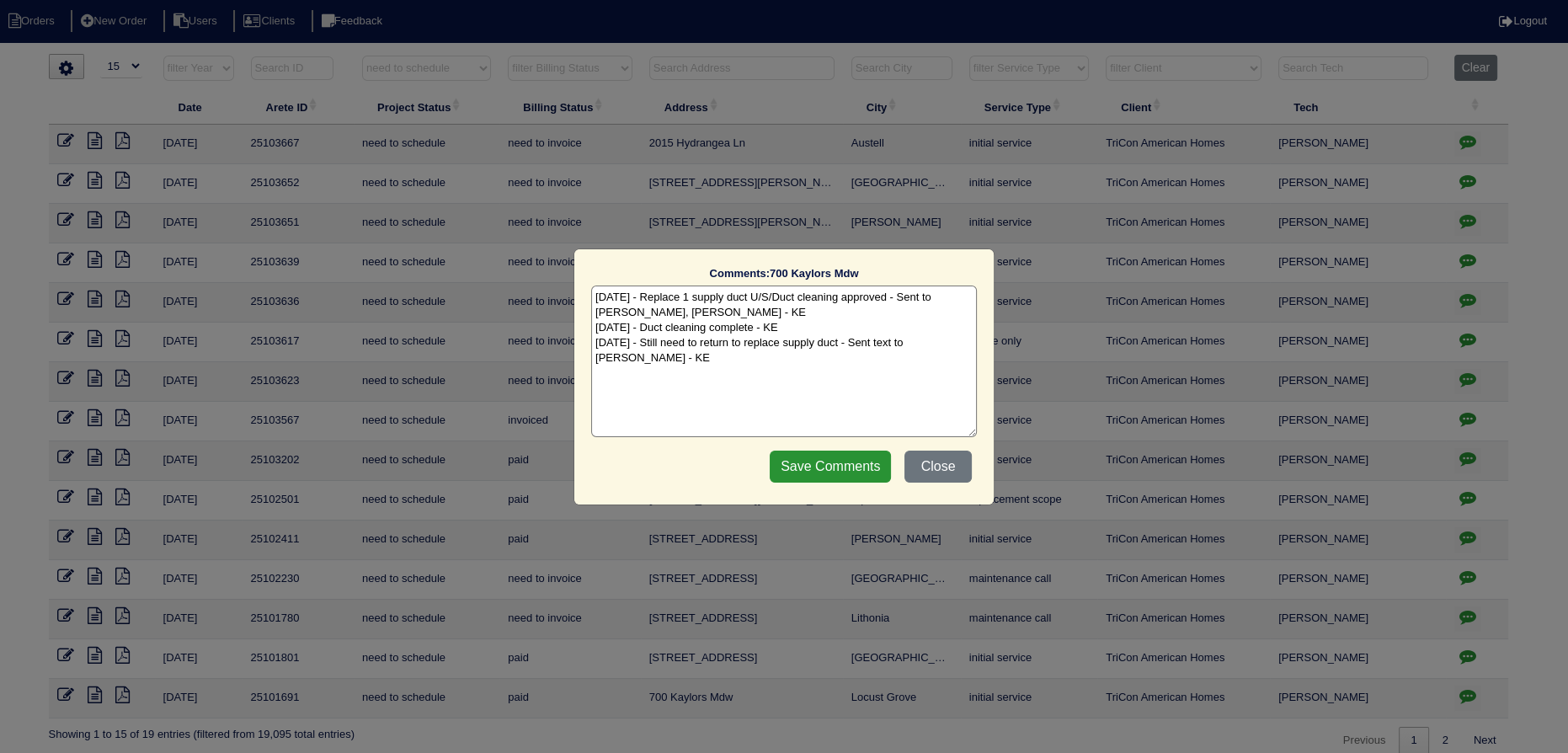
click at [1470, 688] on div "Comments: 700 Kaylors Mdw The comments on file have changed since you started e…" at bounding box center [784, 376] width 1568 height 753
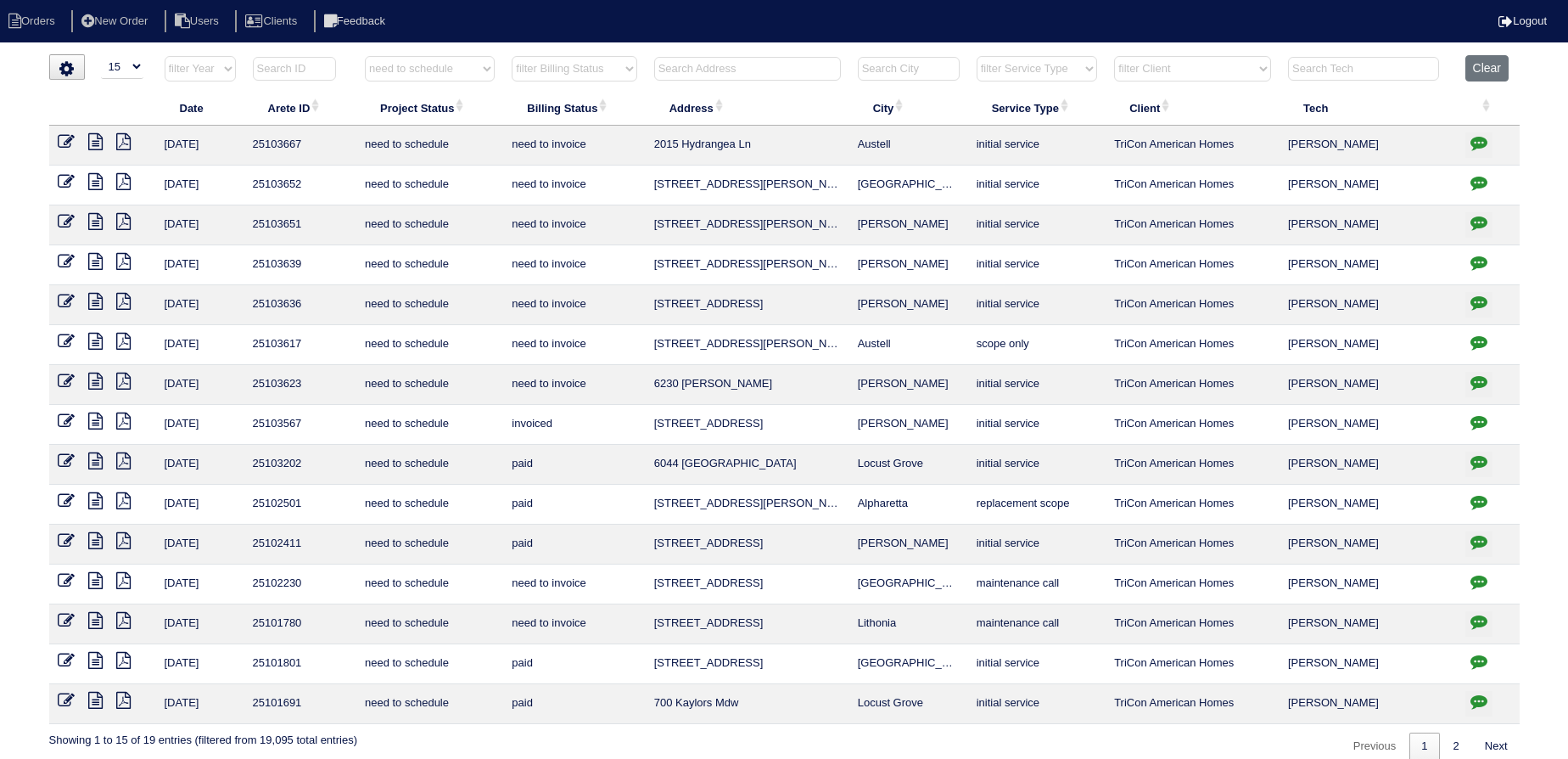
click at [1471, 654] on icon "button" at bounding box center [1479, 661] width 17 height 17
type textarea "5/30/25 - How to quote for installing AC pad - texted Payton - rk 6/2/25 - Repl…"
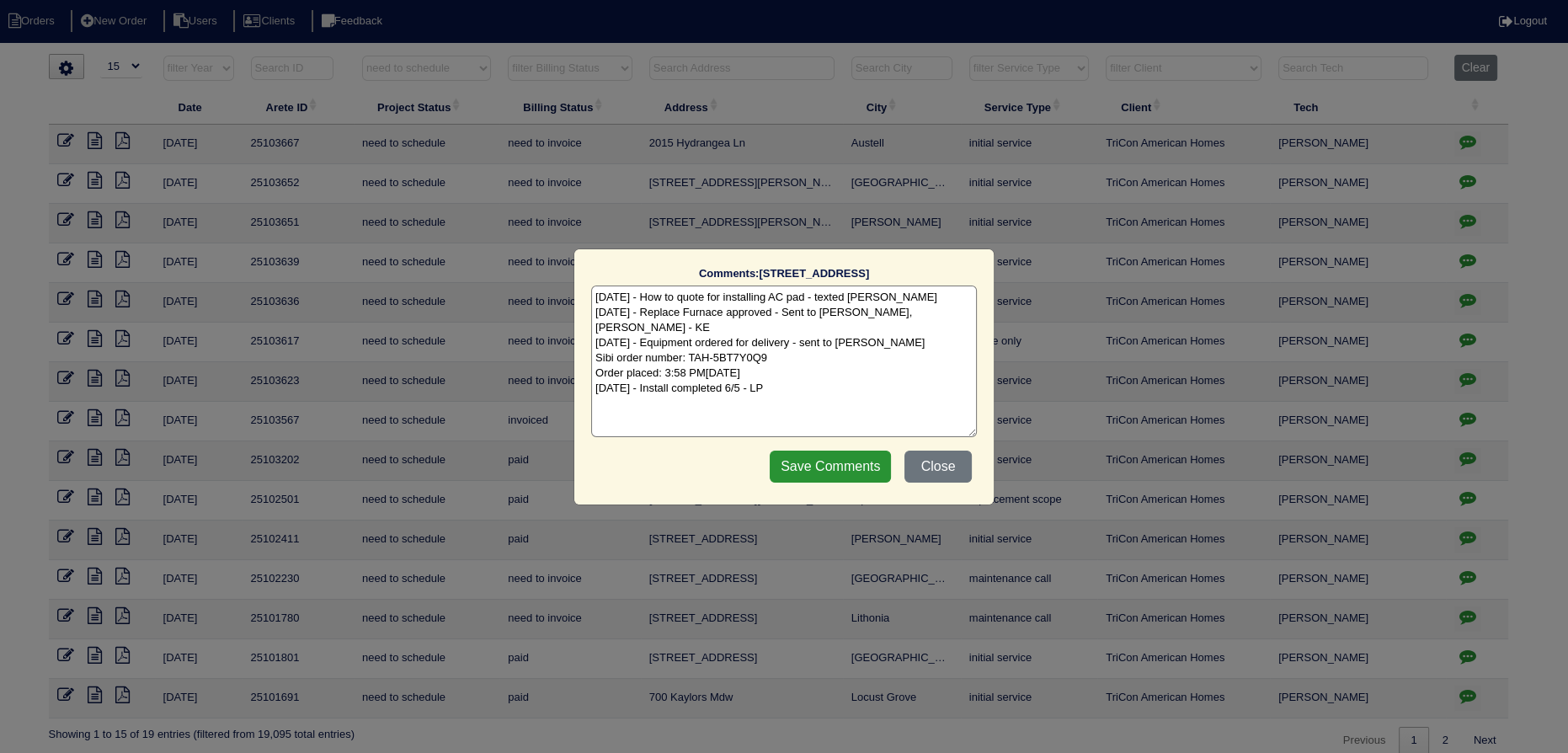
click at [1461, 649] on div "Comments: 881 Ashton Park Dr SE The comments on file have changed since you sta…" at bounding box center [784, 376] width 1568 height 753
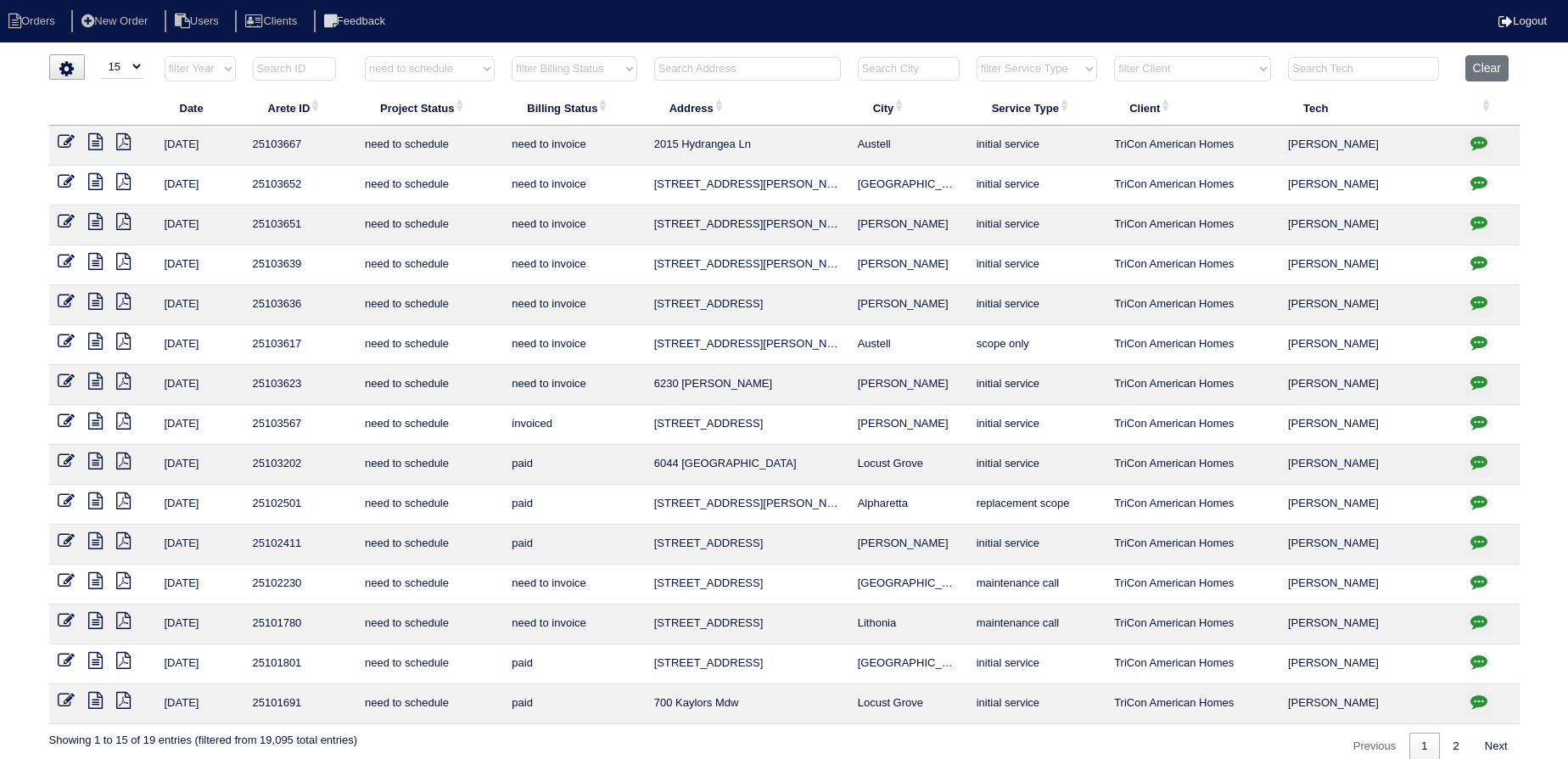
click at [97, 652] on icon at bounding box center [96, 660] width 14 height 17
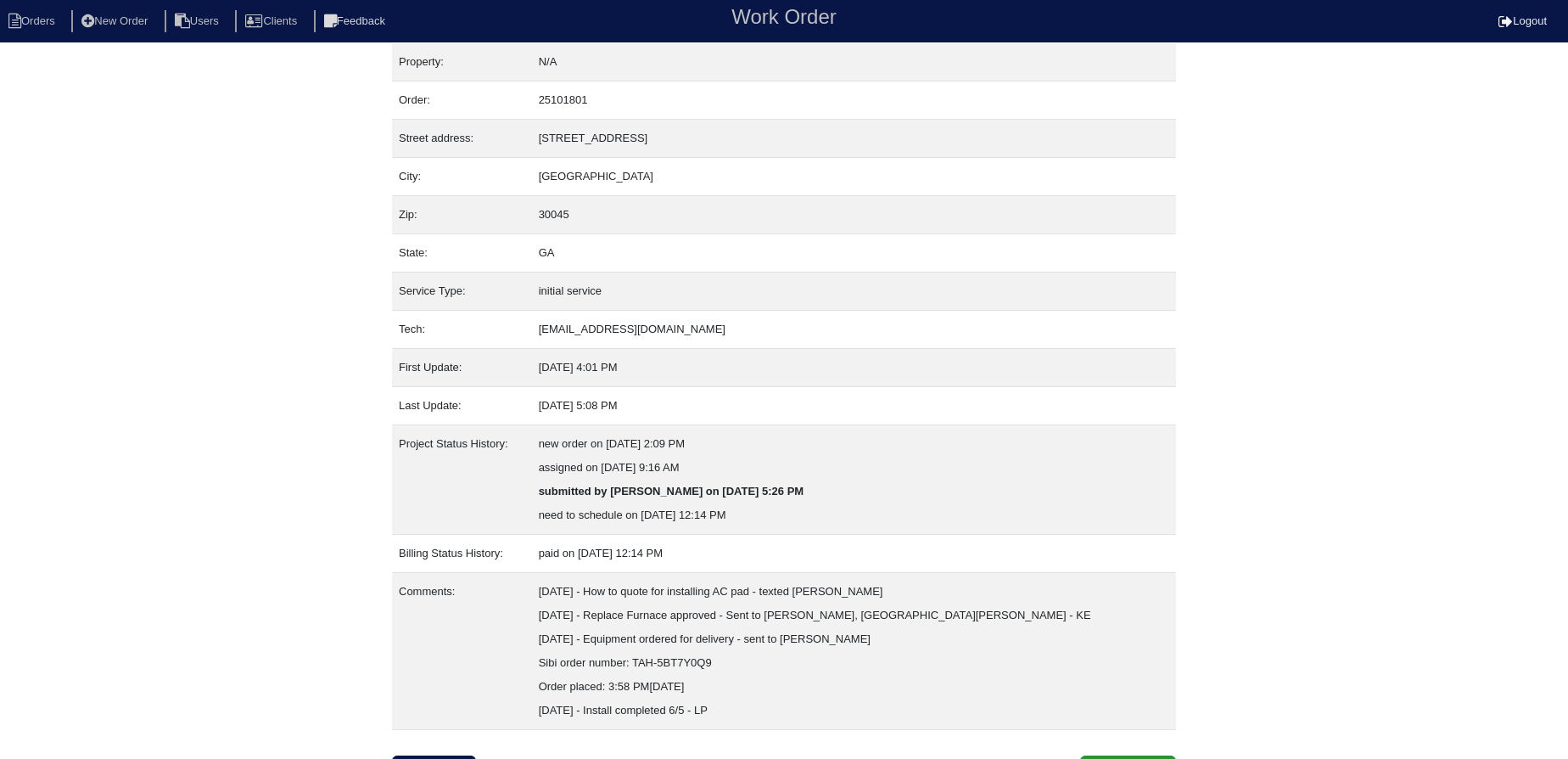
scroll to position [36, 0]
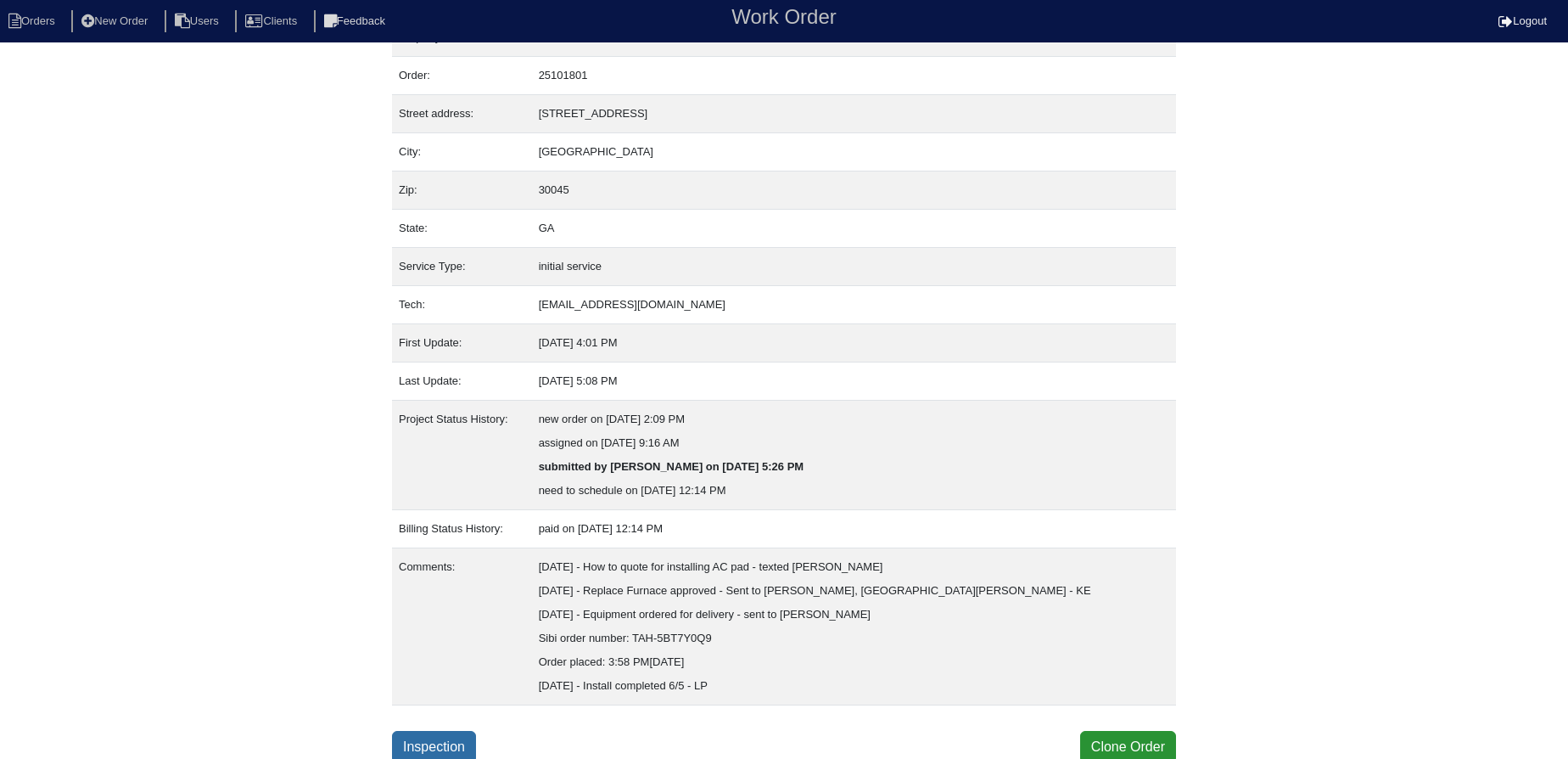
click at [443, 738] on link "Inspection" at bounding box center [434, 746] width 84 height 32
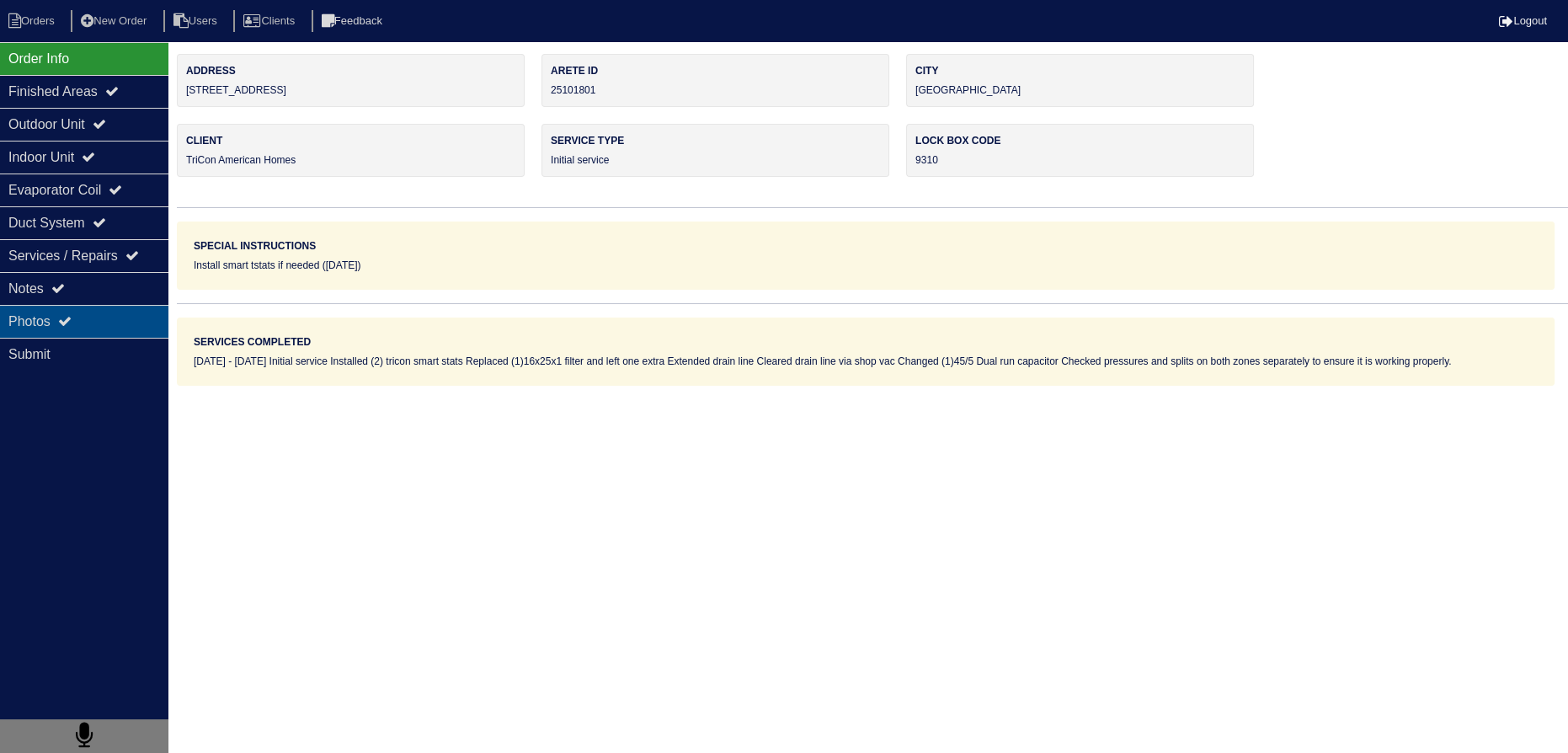
click at [119, 309] on div "Photos" at bounding box center [84, 321] width 169 height 33
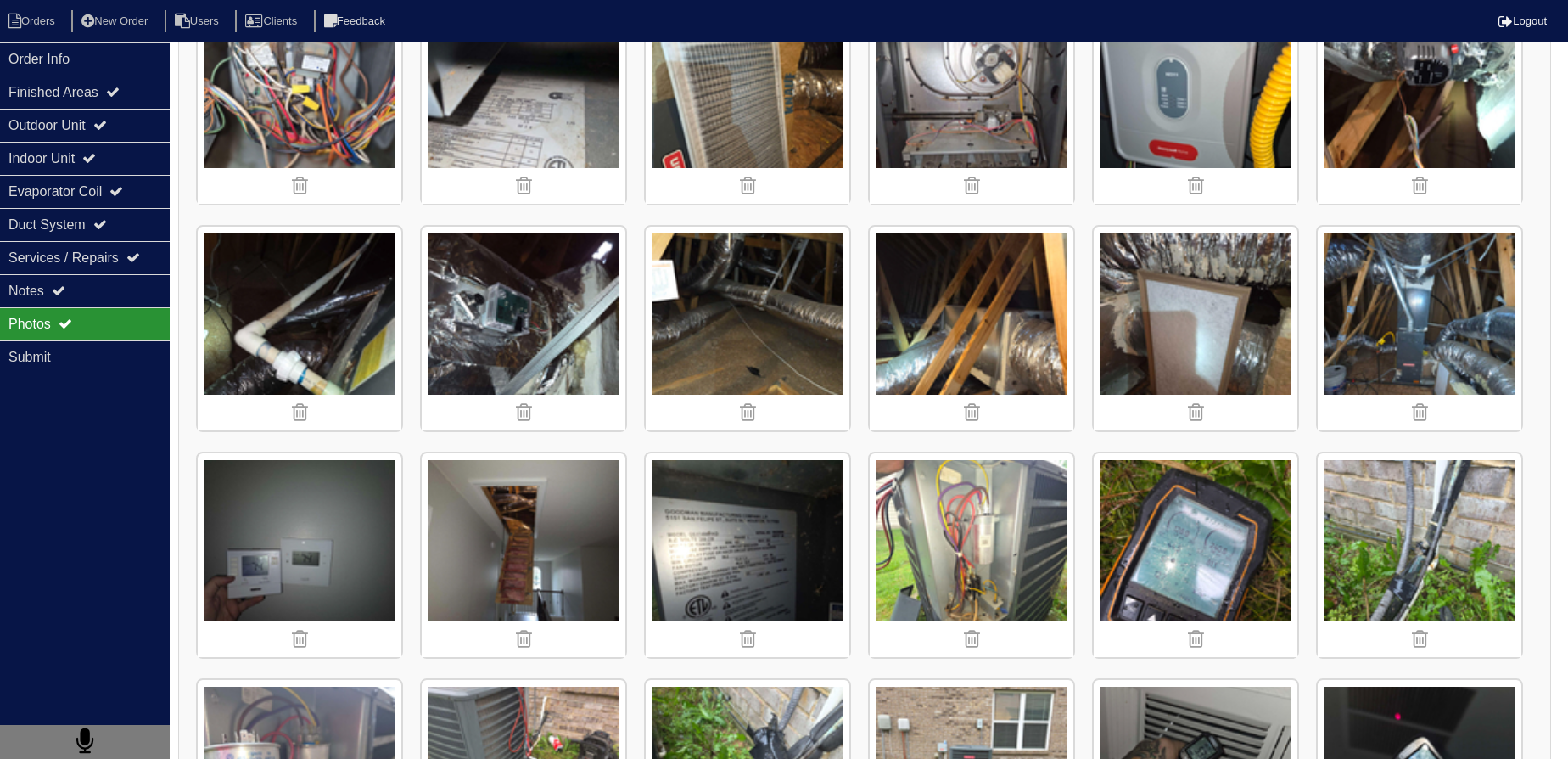
scroll to position [921, 0]
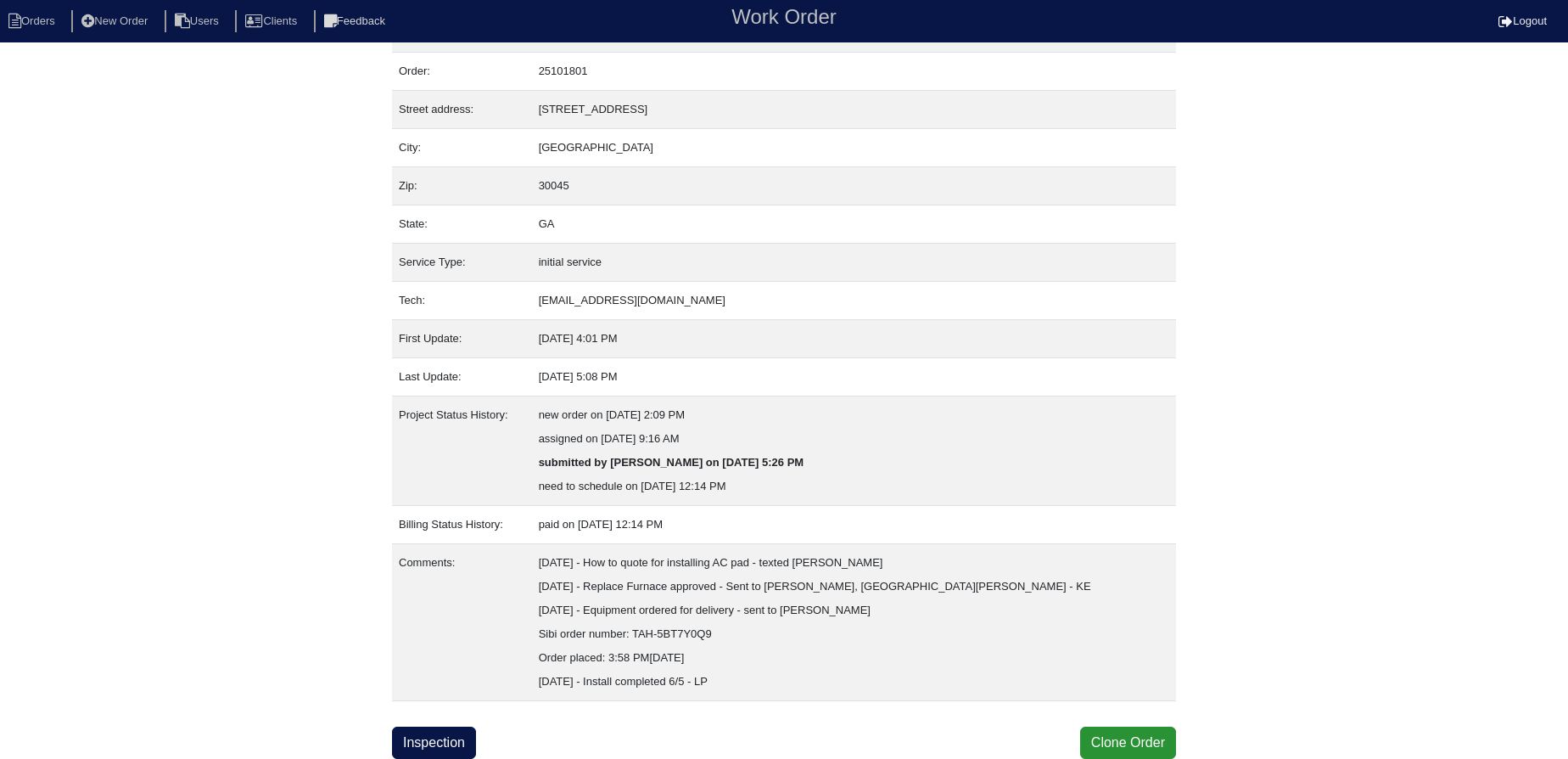
scroll to position [36, 0]
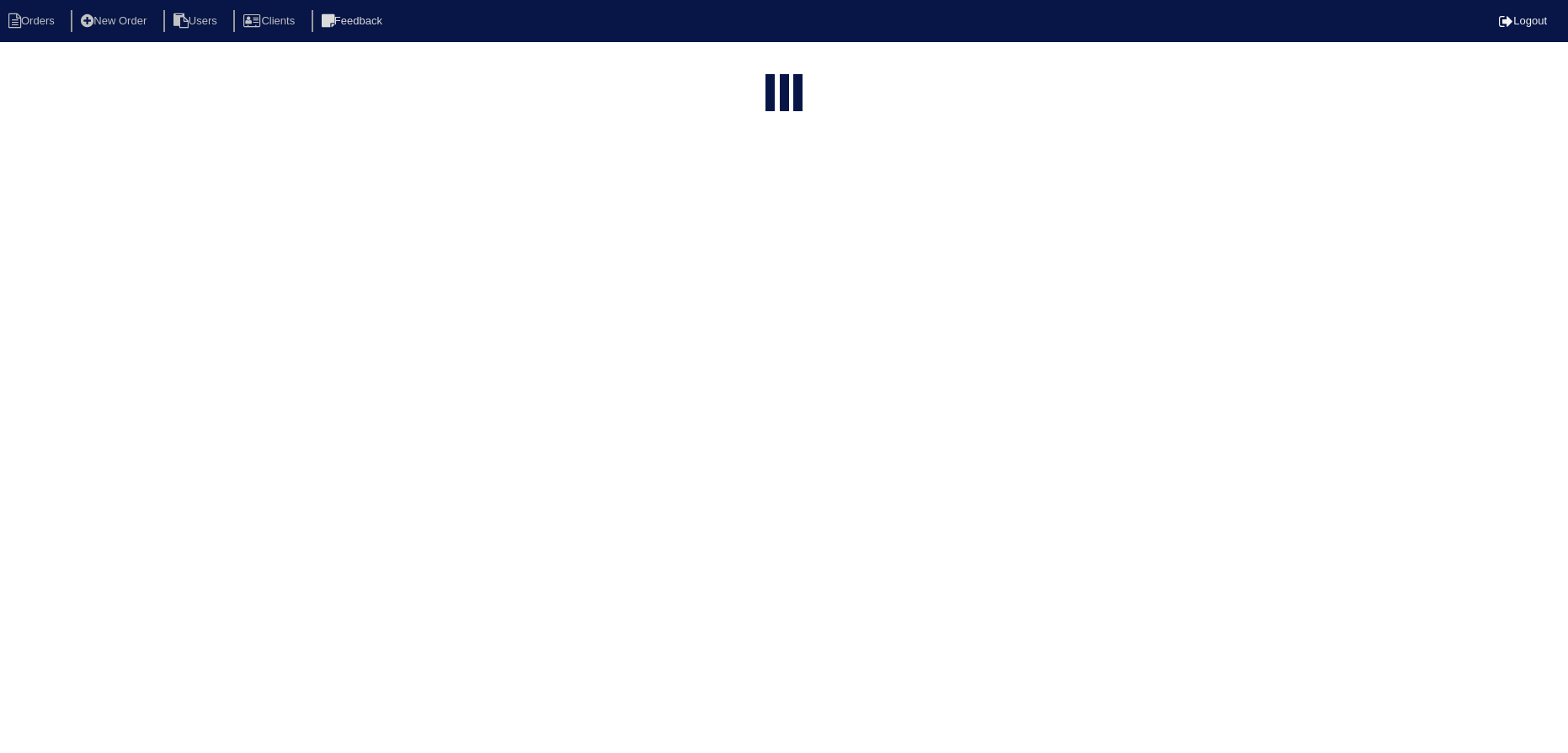
select select "15"
select select "need to schedule"
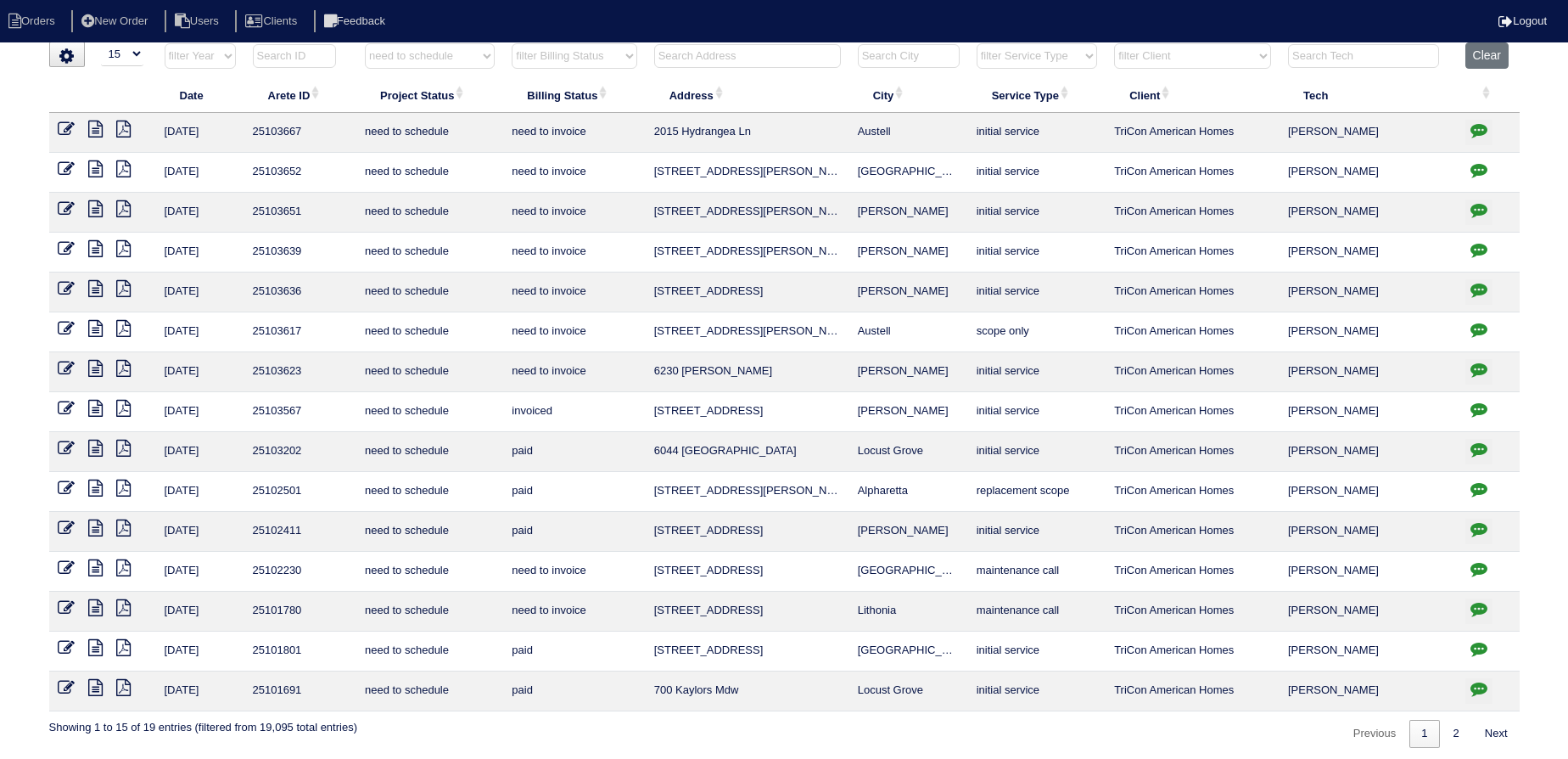
scroll to position [13, 0]
click at [1479, 450] on icon "button" at bounding box center [1479, 448] width 17 height 17
type textarea "9/2/25 -WO put in Appian - changed from Scope only to Initial Service - Let Ben…"
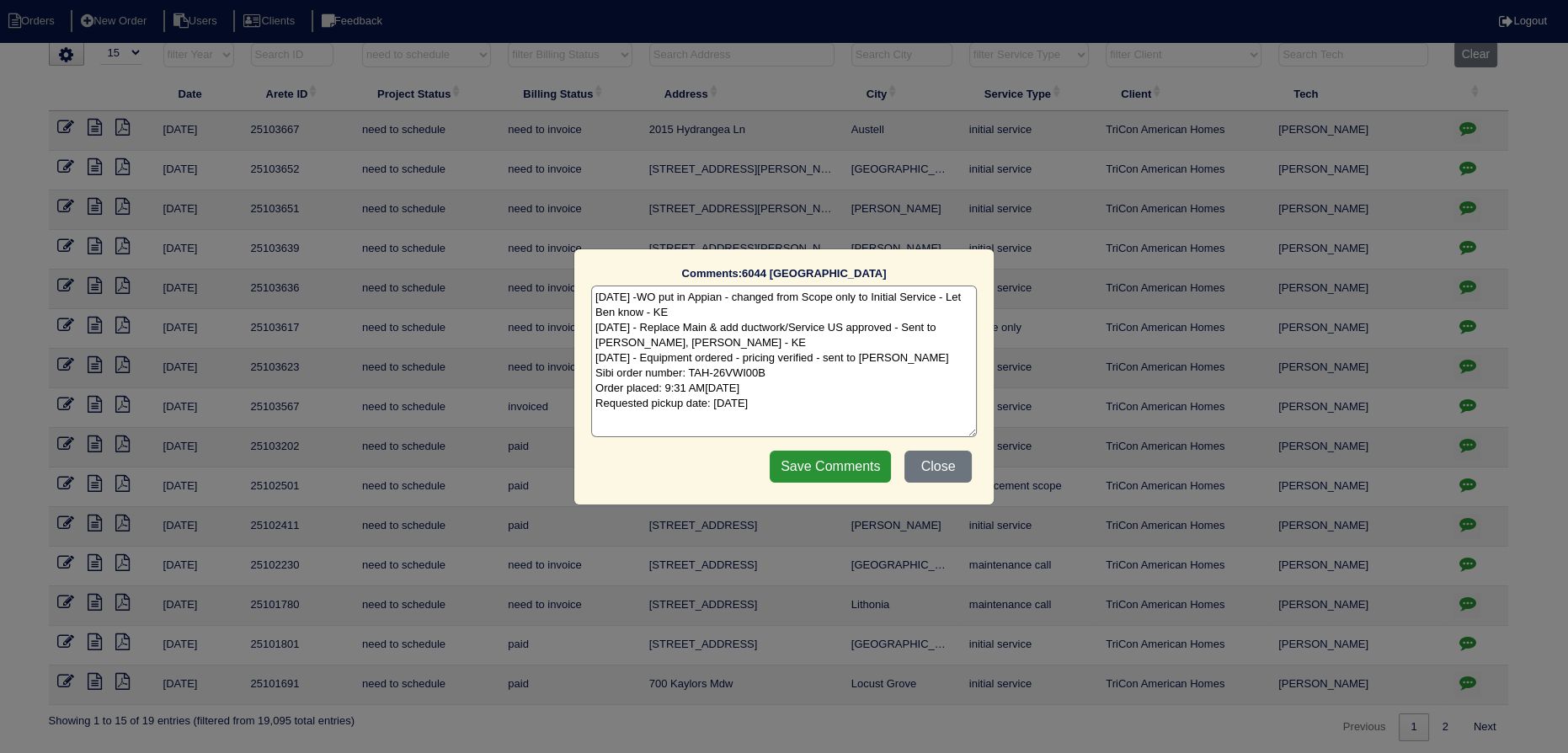
click at [1469, 445] on div "Comments: 6044 Golf View Crossing The comments on file have changed since you s…" at bounding box center [784, 376] width 1568 height 753
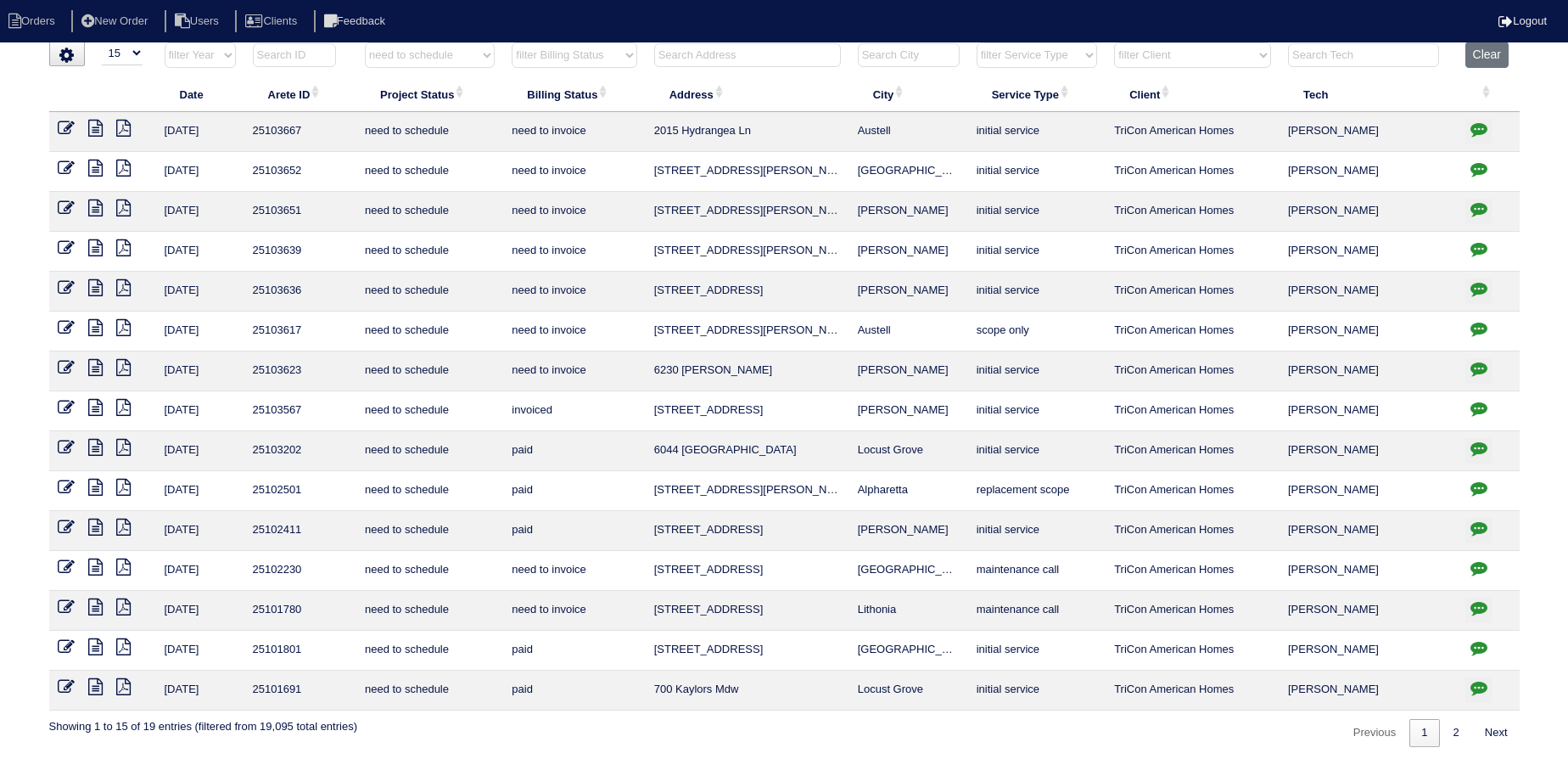
click at [1479, 449] on icon "button" at bounding box center [1479, 448] width 17 height 17
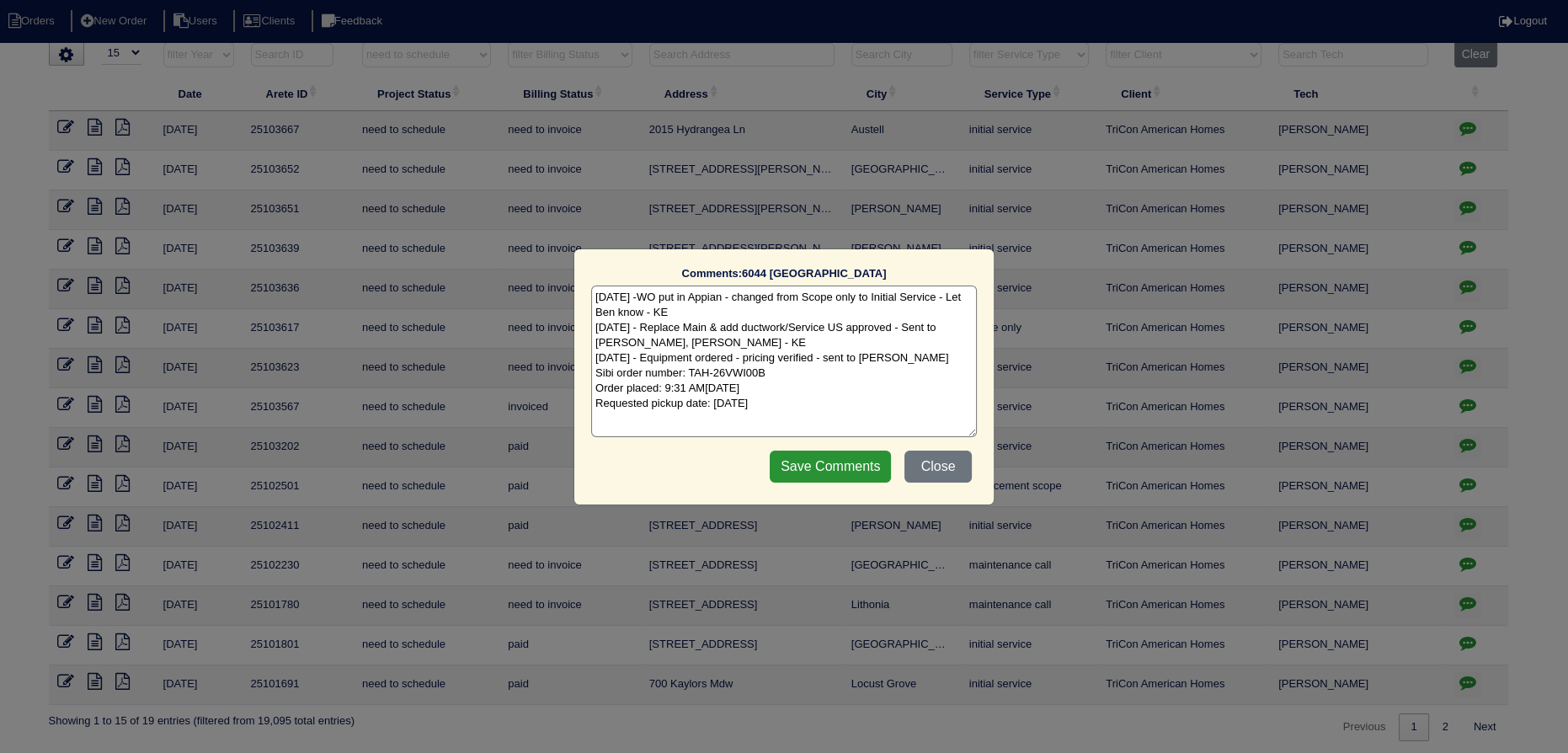
click at [1469, 445] on div "Comments: 6044 Golf View Crossing The comments on file have changed since you s…" at bounding box center [784, 376] width 1568 height 753
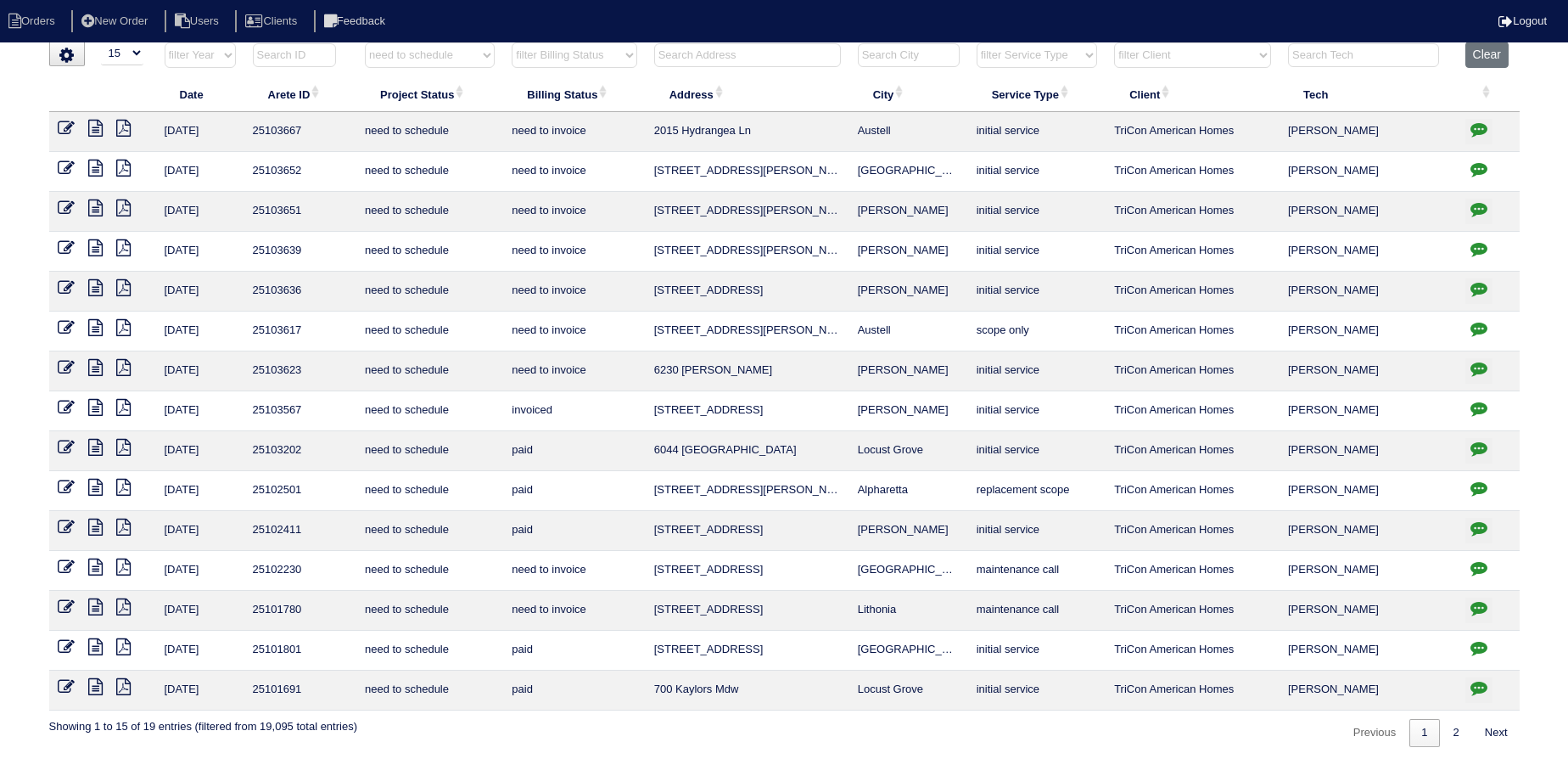
click at [64, 447] on icon at bounding box center [66, 447] width 17 height 17
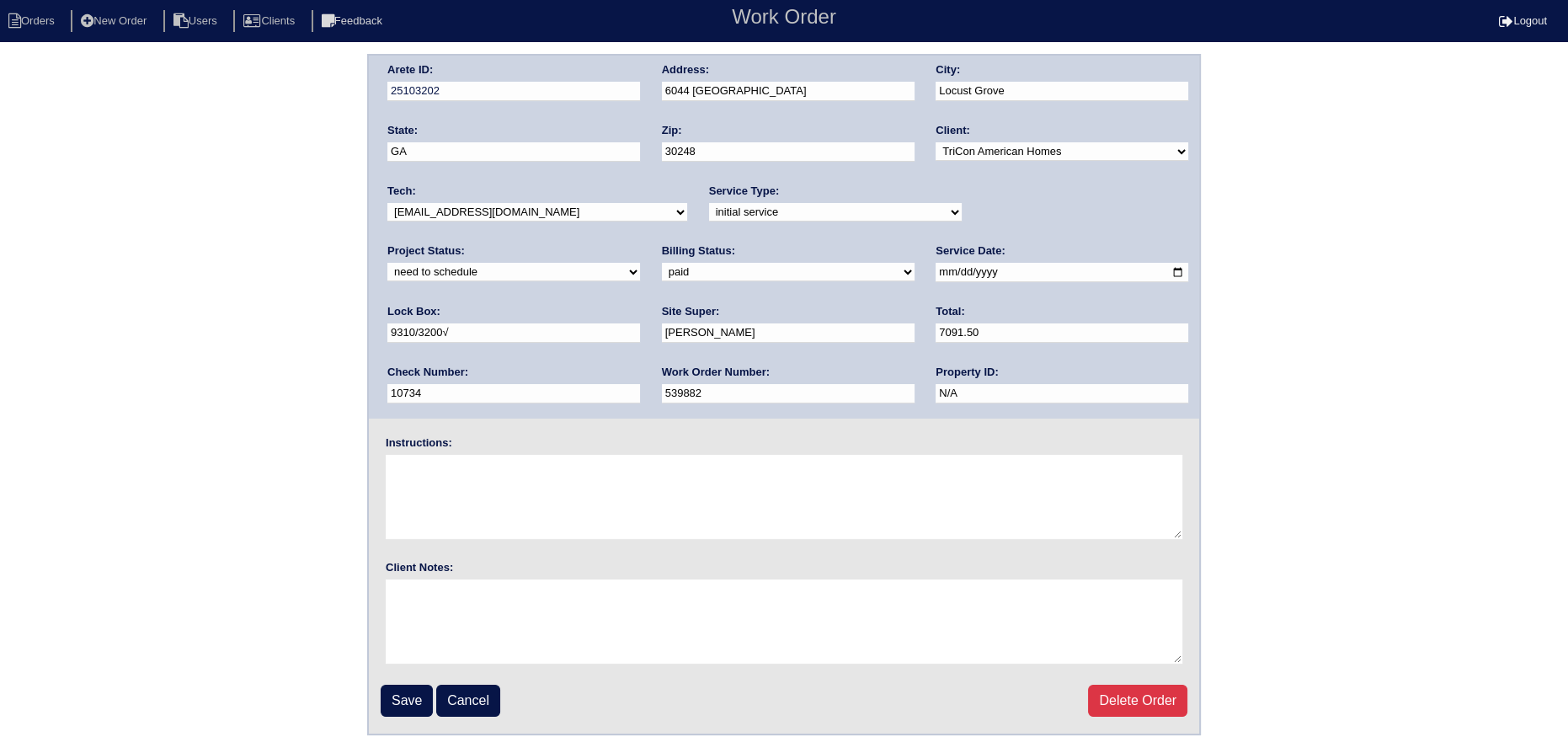
click at [640, 263] on select "new order assigned in progress field complete need to schedule admin review arc…" at bounding box center [514, 271] width 253 height 19
select select "completed"
click at [640, 263] on select "new order assigned in progress field complete need to schedule admin review arc…" at bounding box center [514, 271] width 253 height 19
click at [405, 690] on input "Save" at bounding box center [406, 701] width 52 height 32
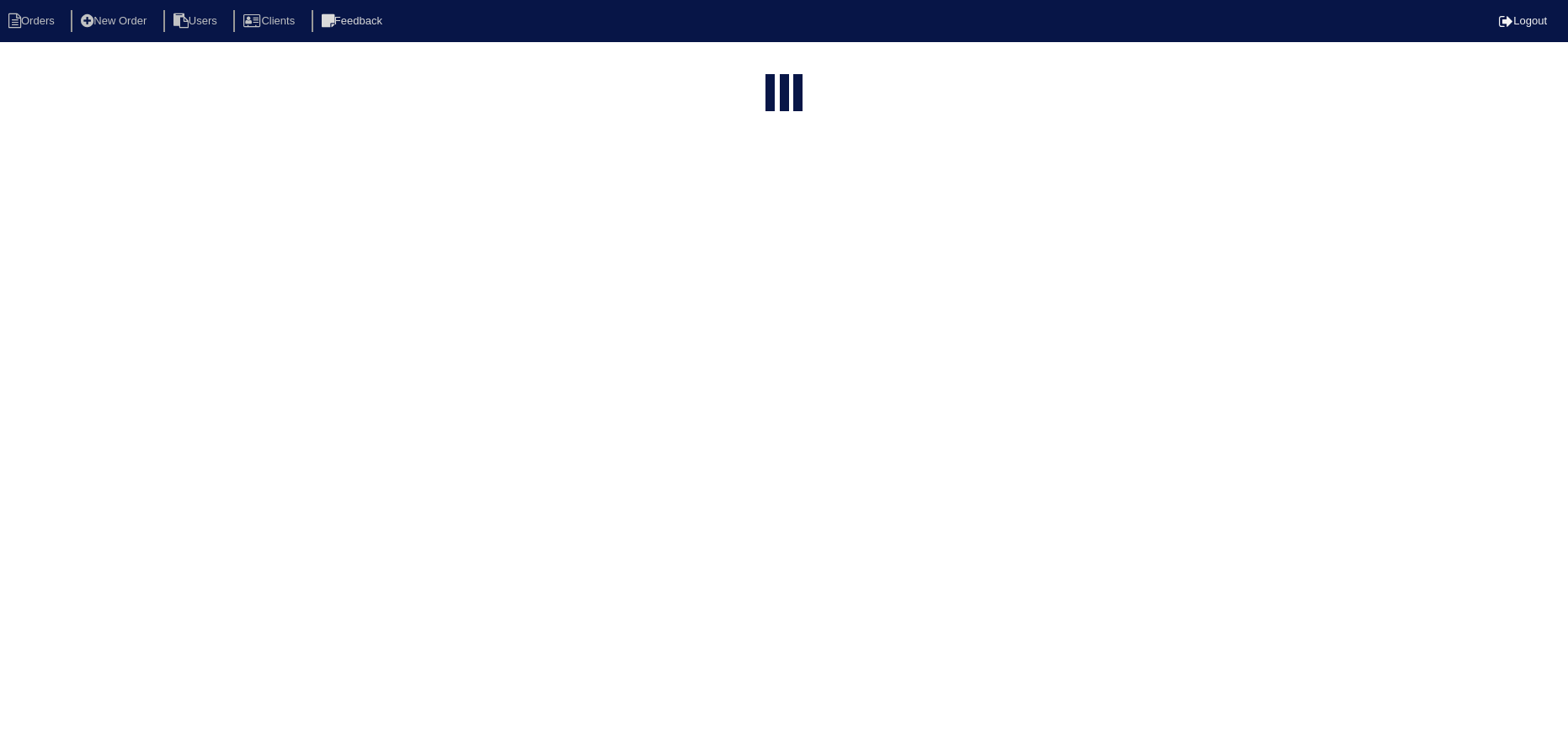
select select "15"
select select "need to schedule"
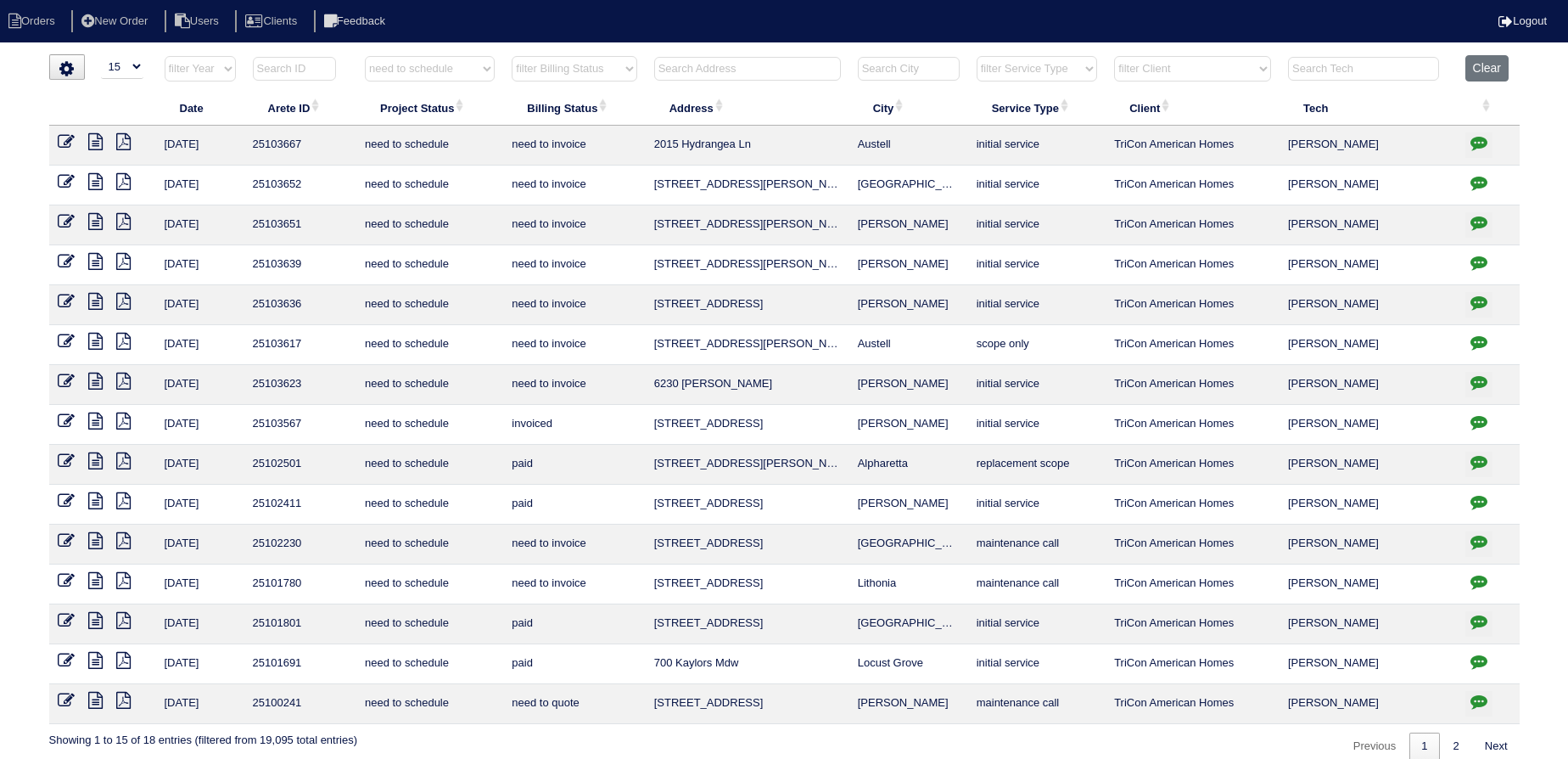
click at [1482, 413] on icon "button" at bounding box center [1479, 421] width 17 height 17
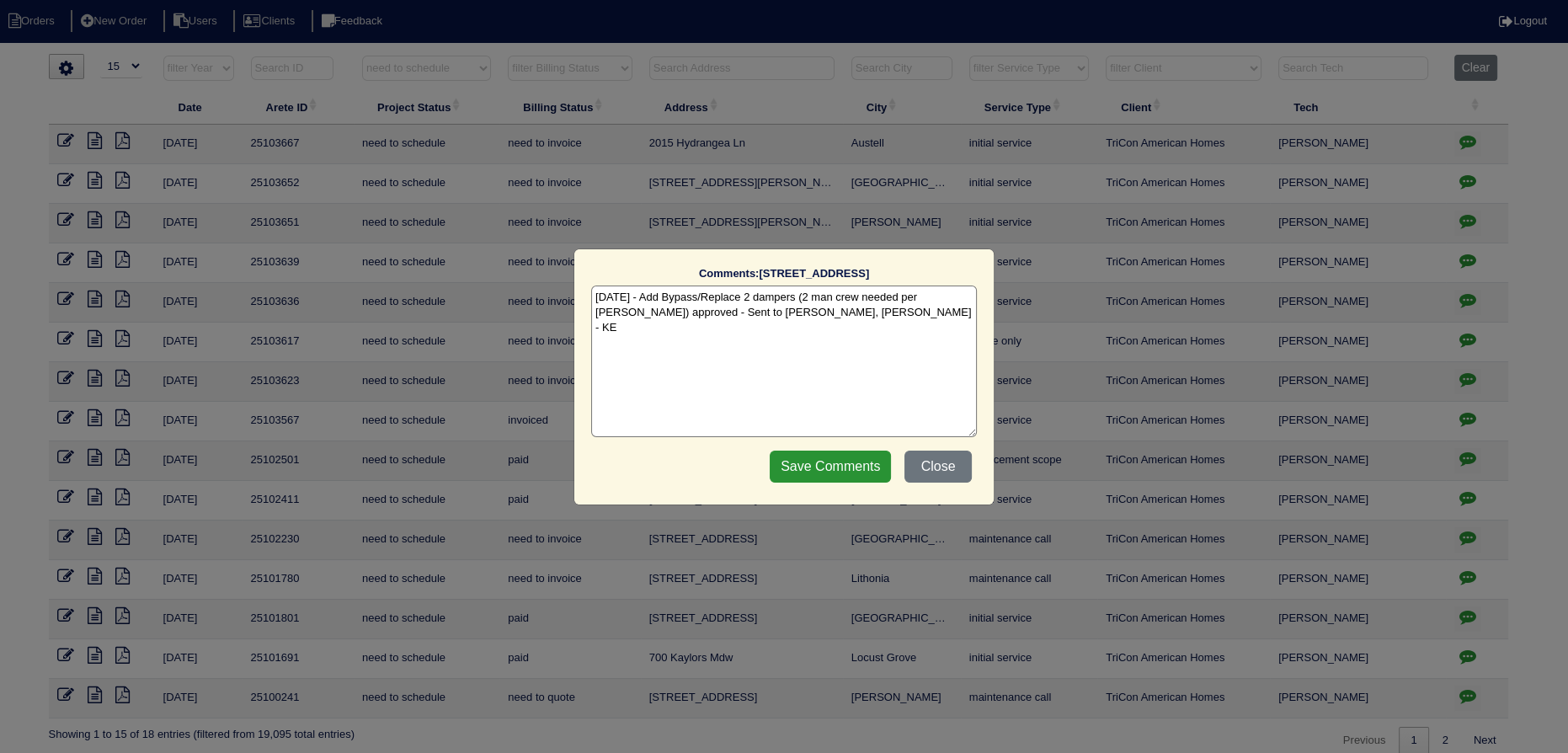
click at [1471, 410] on div "Comments: [STREET_ADDRESS] The comments on file have changed since you started …" at bounding box center [784, 376] width 1568 height 753
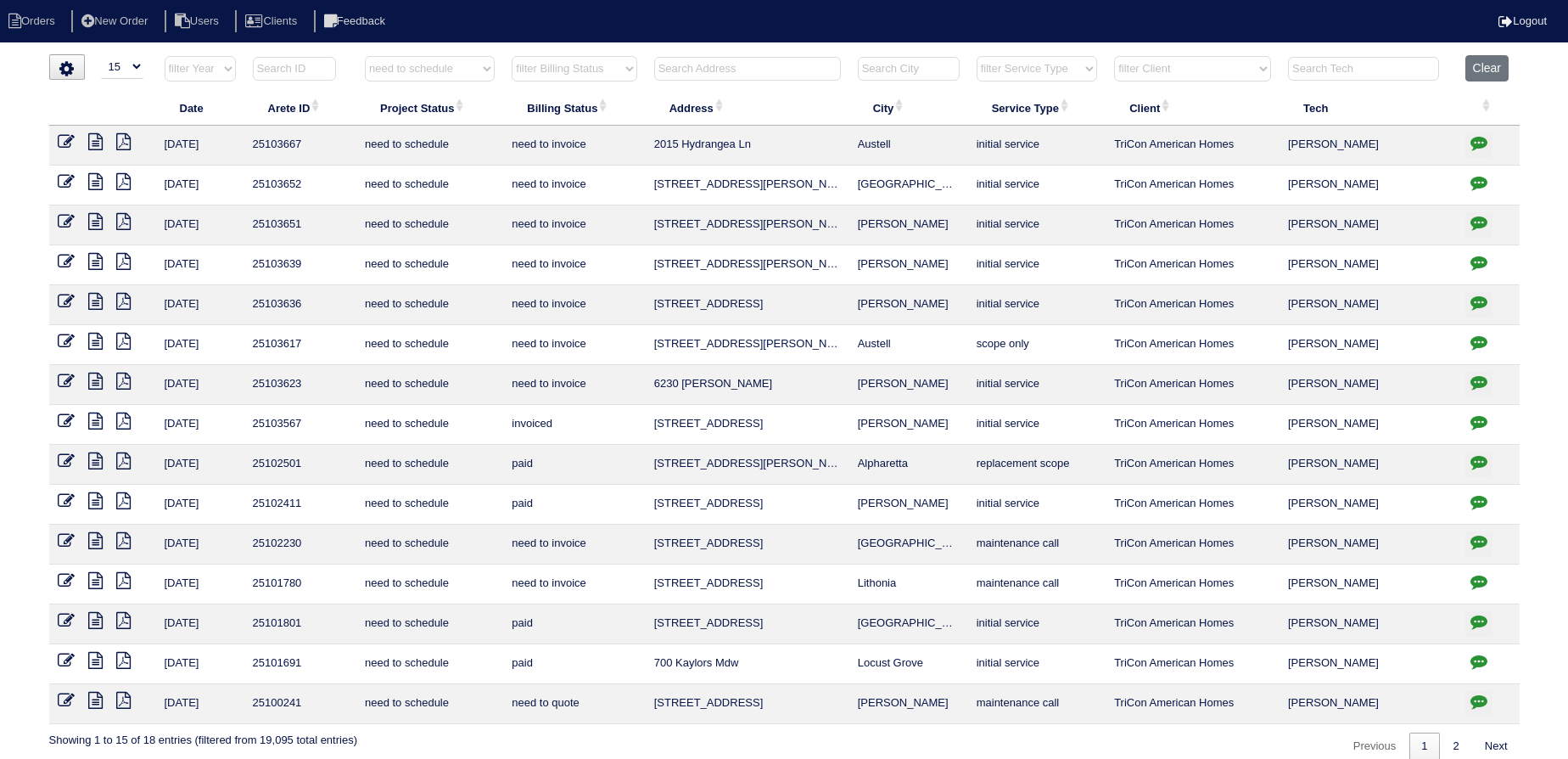
click at [98, 416] on icon at bounding box center [96, 420] width 14 height 17
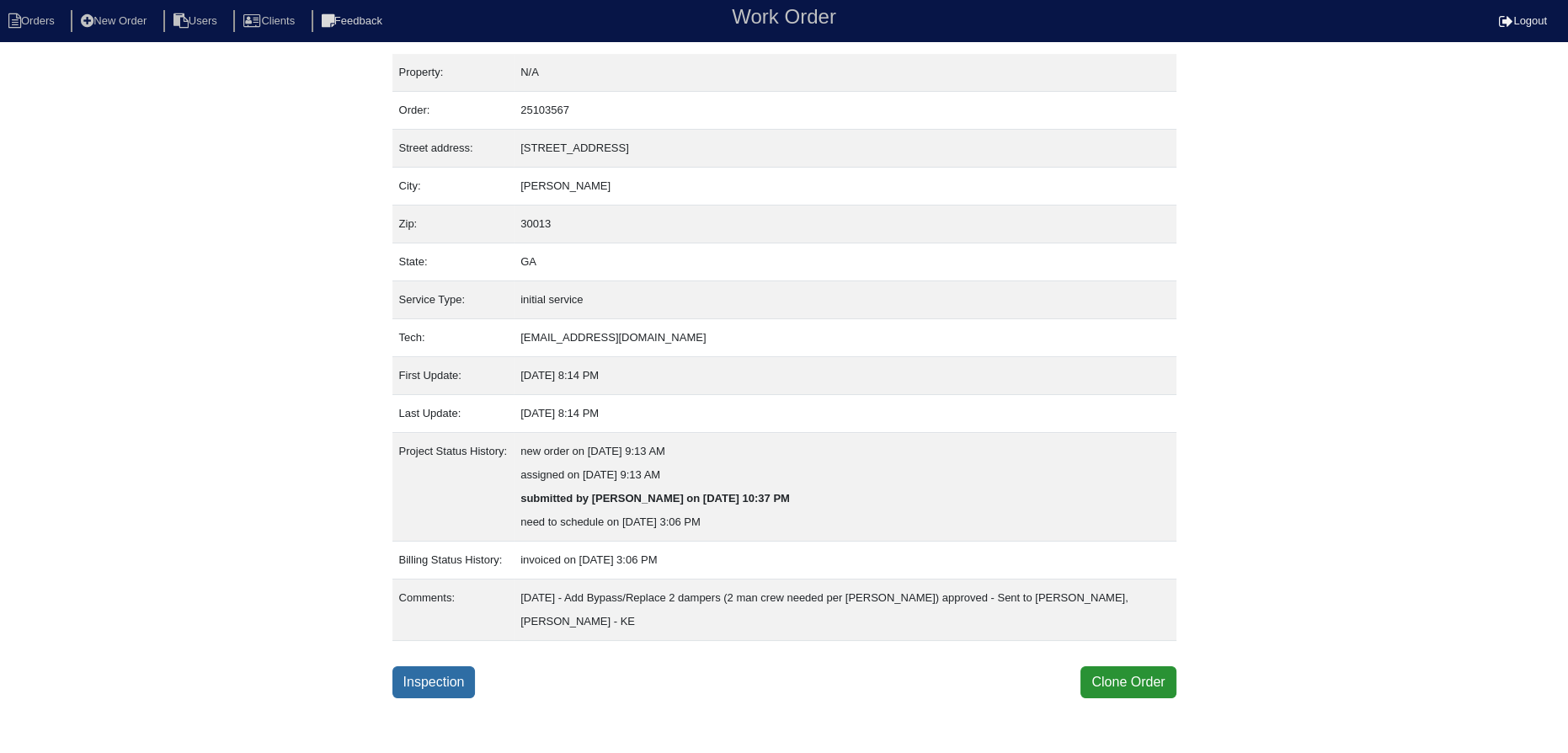
click at [437, 677] on link "Inspection" at bounding box center [434, 682] width 83 height 32
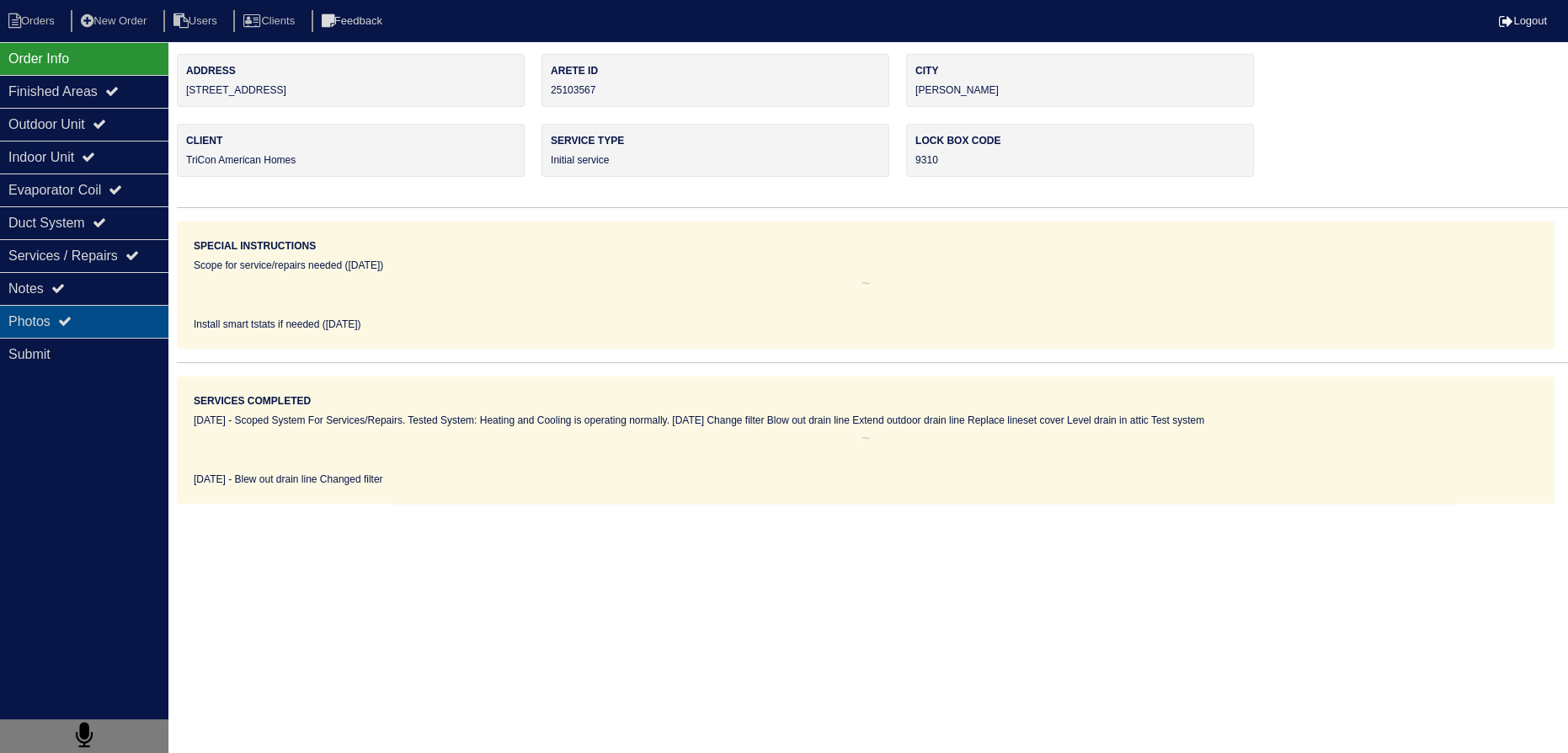
drag, startPoint x: 27, startPoint y: 333, endPoint x: 55, endPoint y: 310, distance: 36.2
click at [30, 331] on div "Photos" at bounding box center [84, 321] width 169 height 33
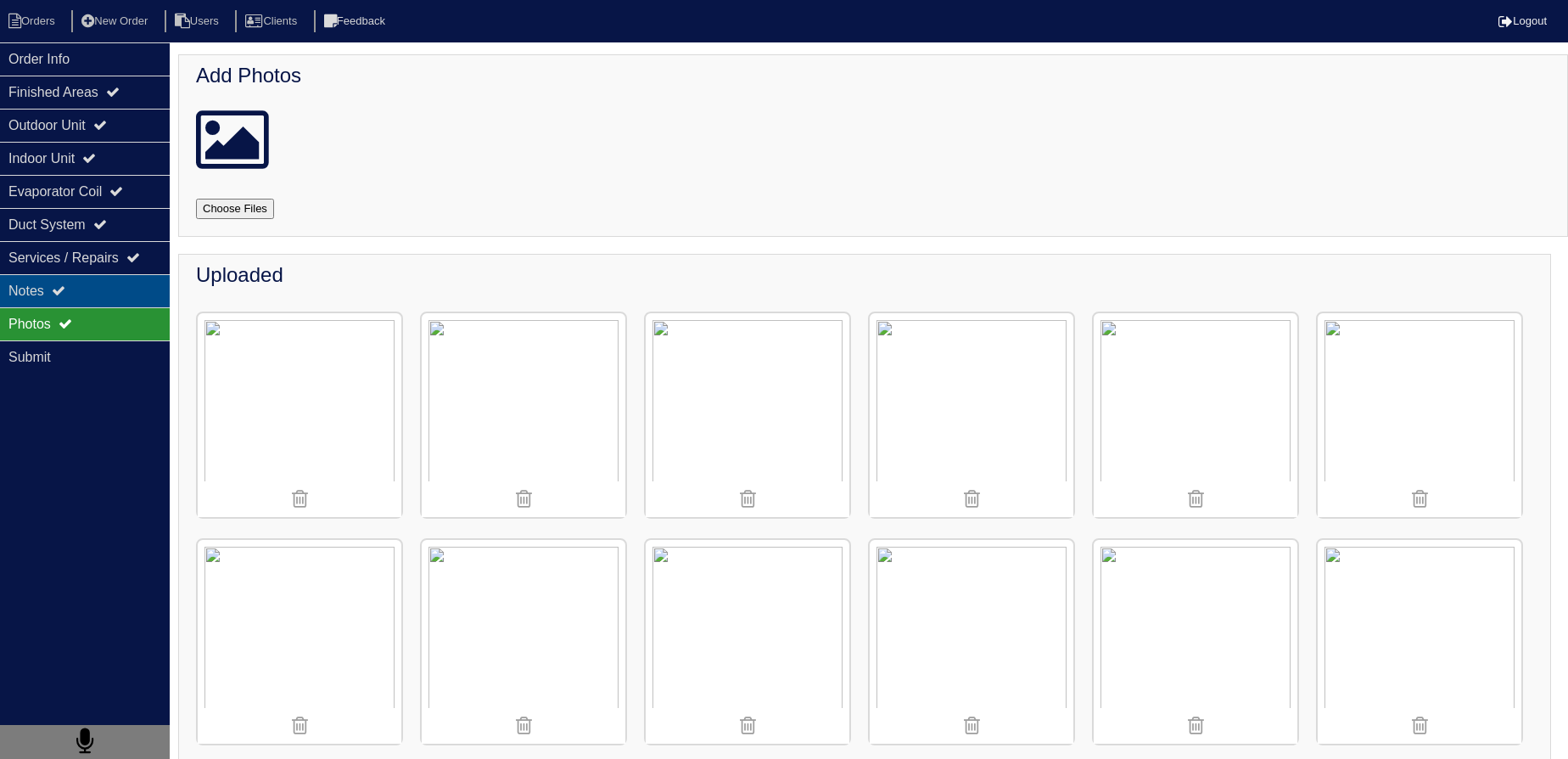
click at [61, 295] on div "Notes" at bounding box center [85, 291] width 170 height 33
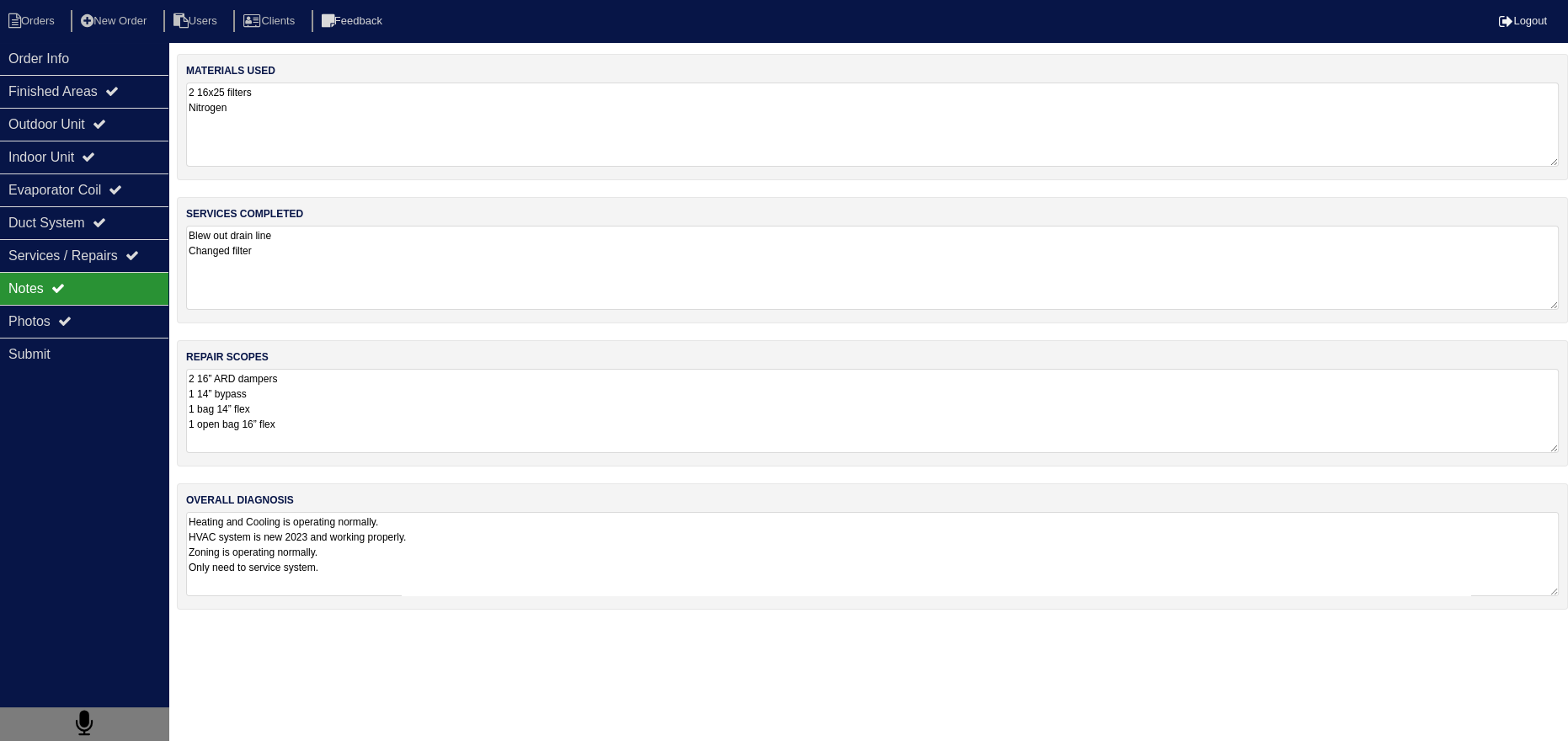
click at [360, 420] on textarea "2 16” ARD dampers 1 14” bypass 1 bag 14” flex 1 open bag 16” flex" at bounding box center [872, 411] width 1373 height 84
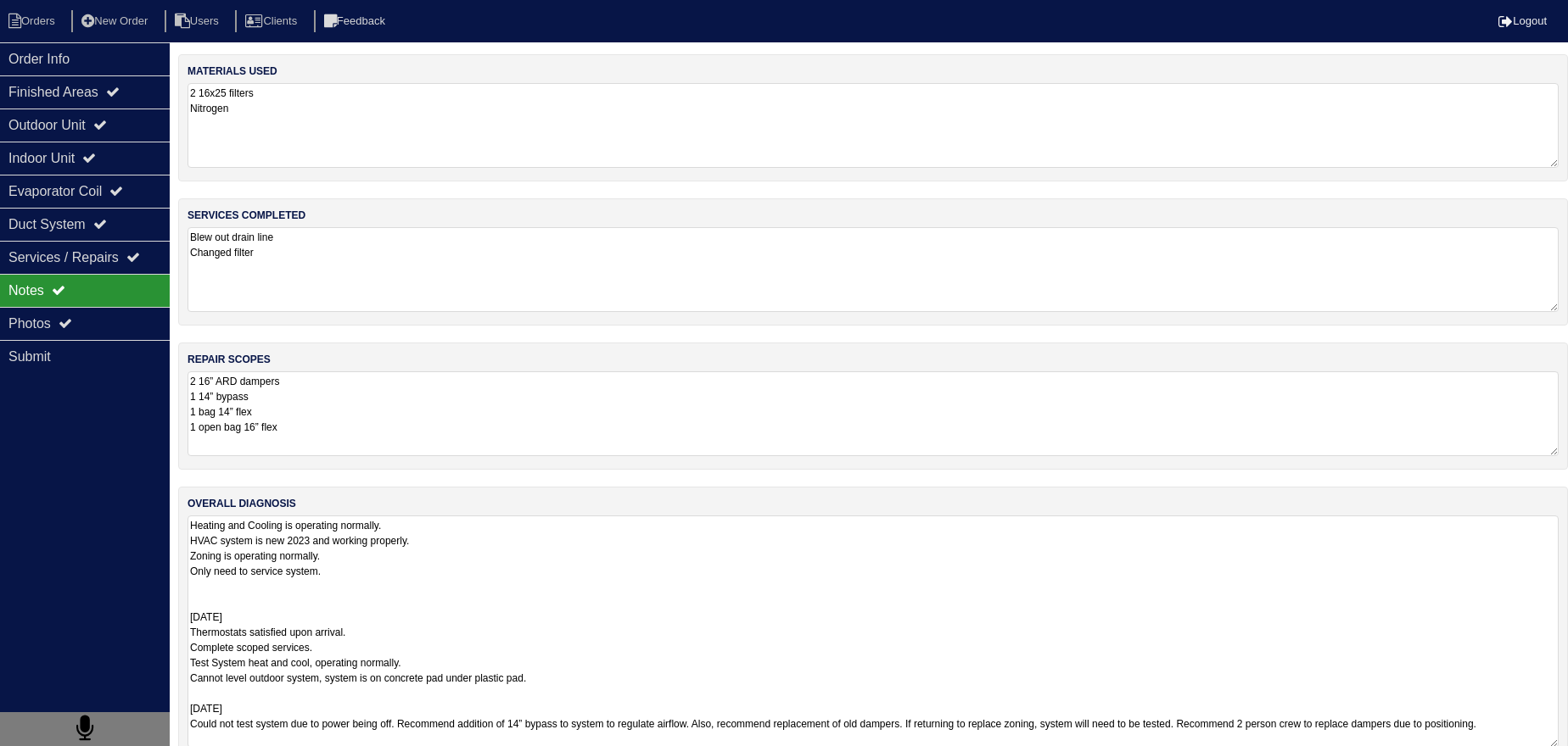
click at [541, 566] on textarea "Heating and Cooling is operating normally. HVAC system is new 2023 and working …" at bounding box center [873, 632] width 1371 height 232
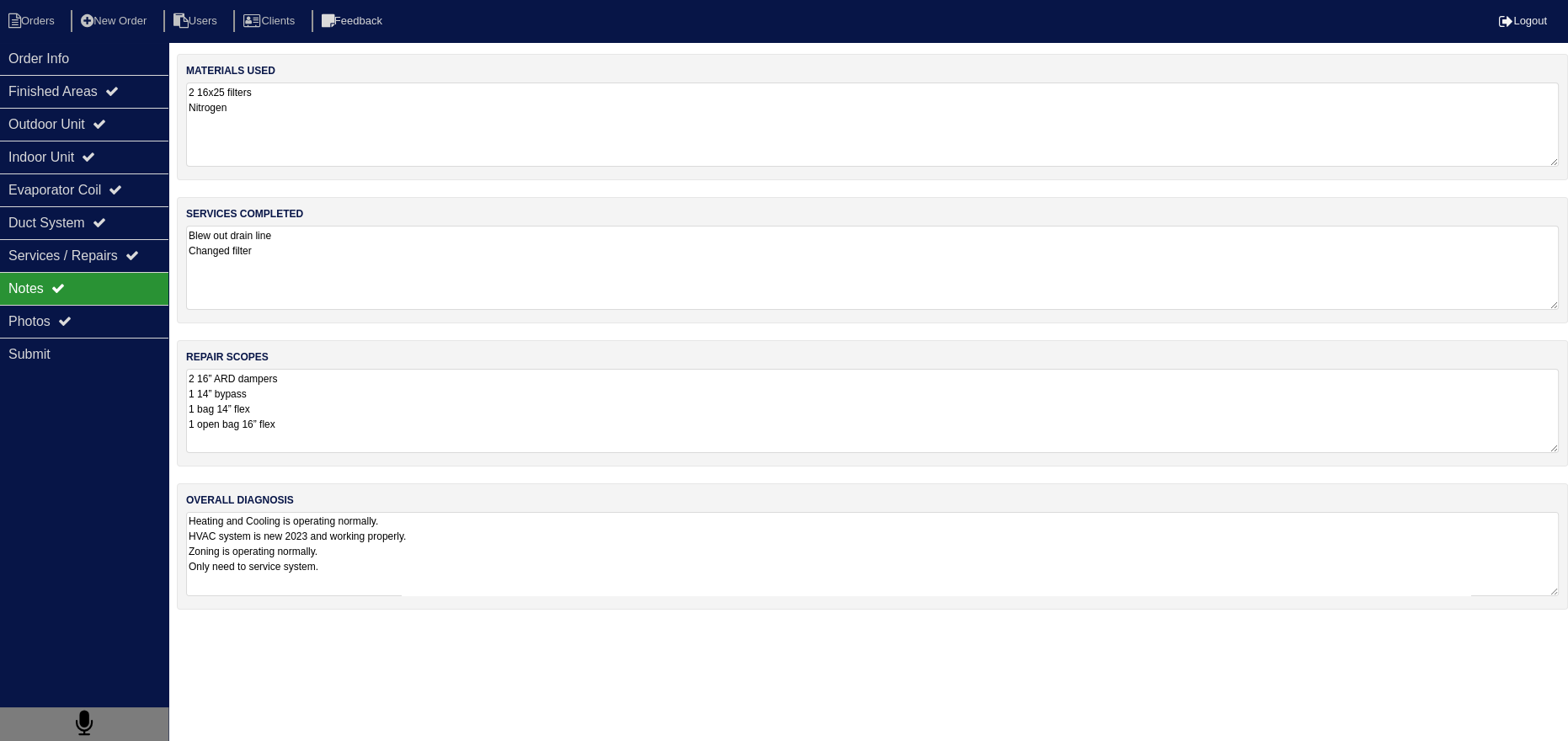
drag, startPoint x: 106, startPoint y: 65, endPoint x: 35, endPoint y: 37, distance: 76.3
click at [105, 67] on div "Order Info" at bounding box center [84, 58] width 169 height 33
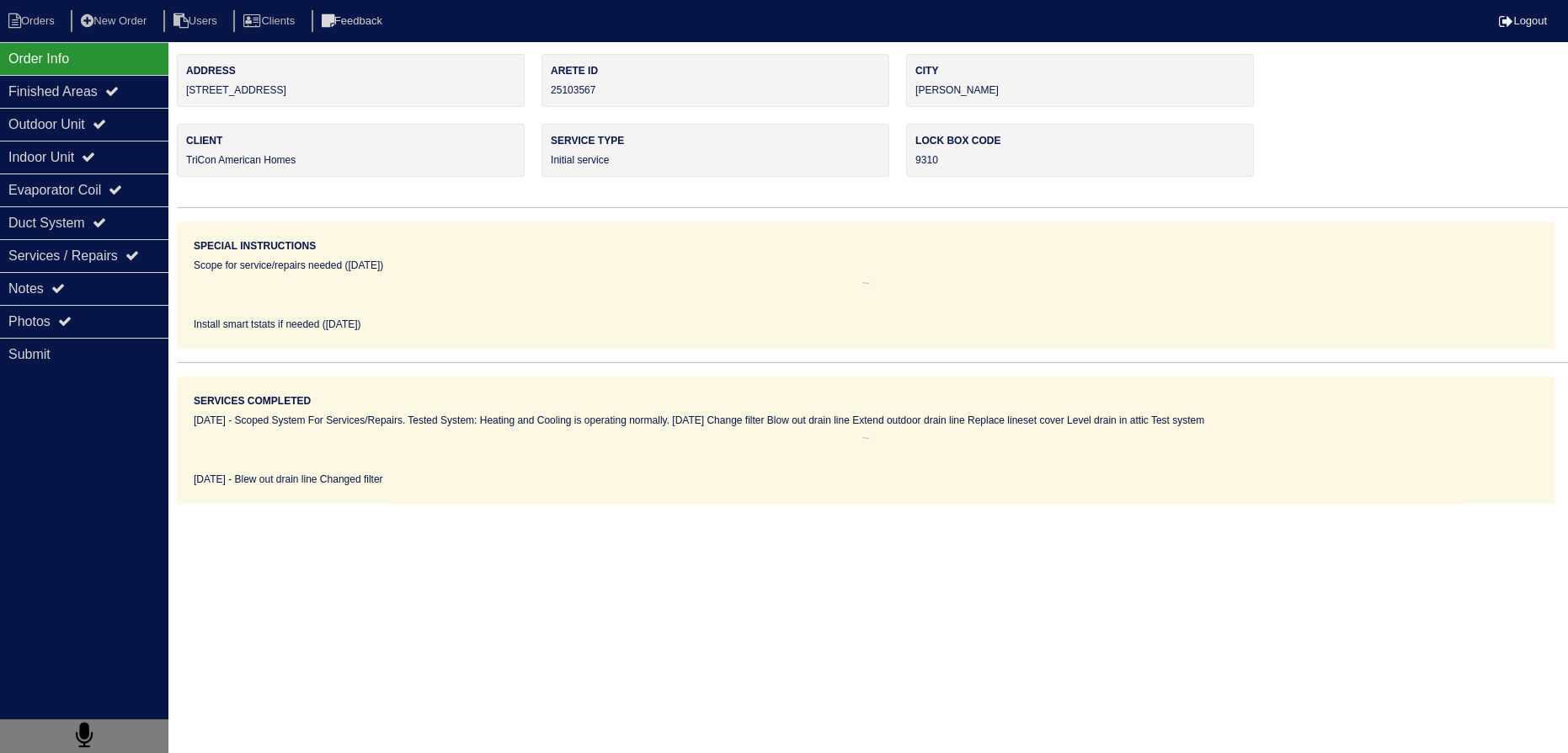
click at [34, 33] on nav "Orders New Order Users Clients Feedback Logout" at bounding box center [784, 20] width 1568 height 42
click at [34, 24] on li "Orders" at bounding box center [34, 21] width 68 height 23
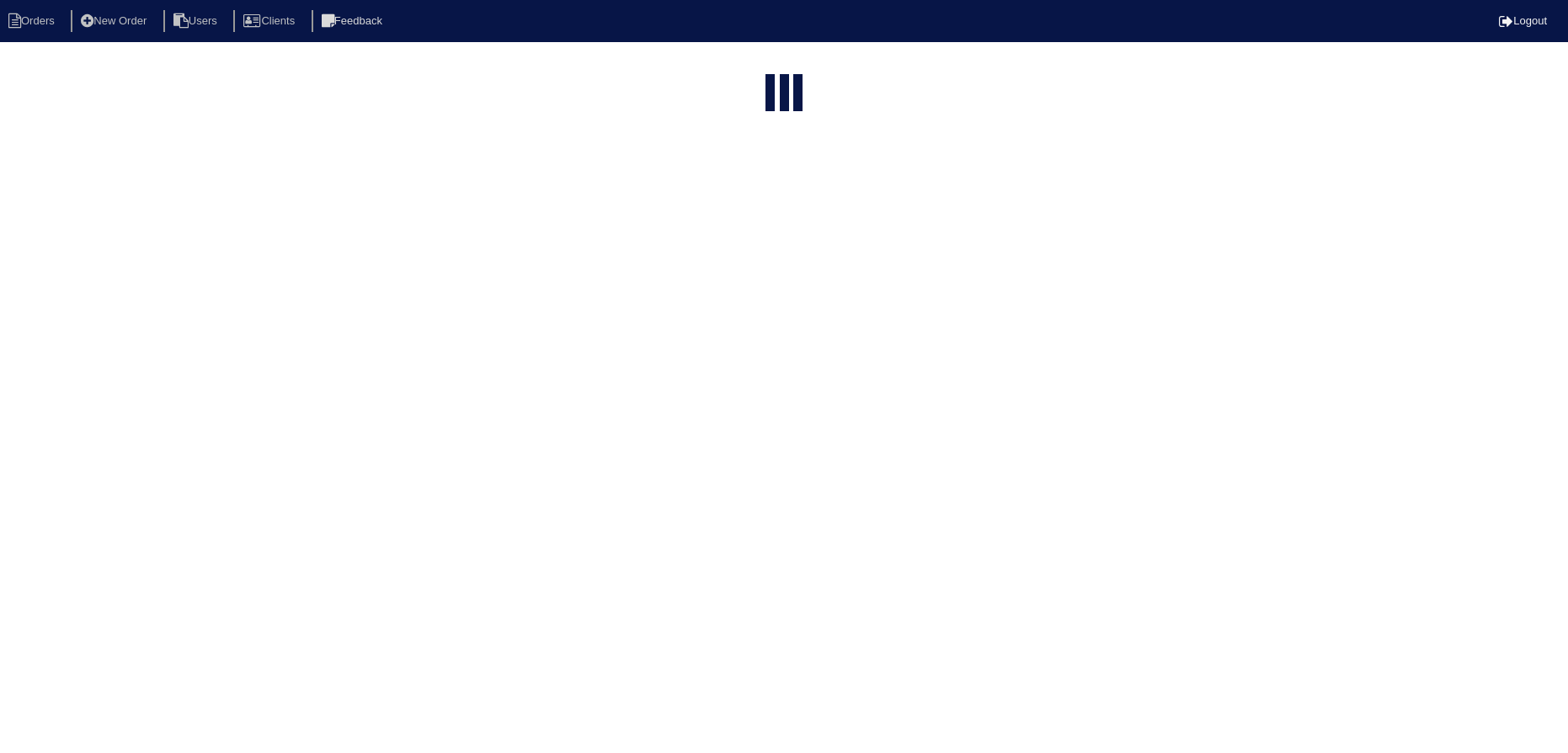
select select "15"
select select "need to schedule"
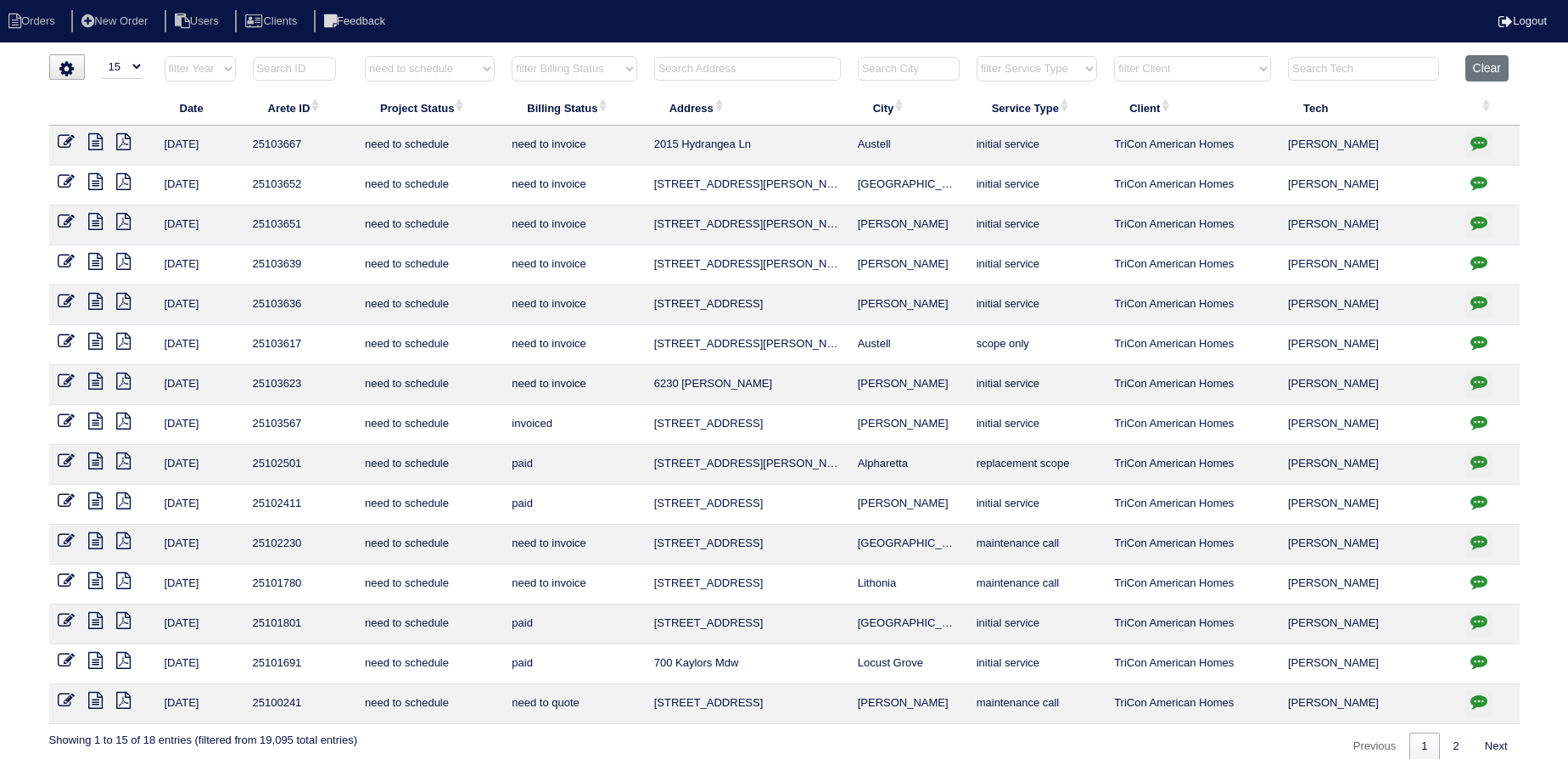
click at [1485, 417] on icon "button" at bounding box center [1479, 421] width 17 height 17
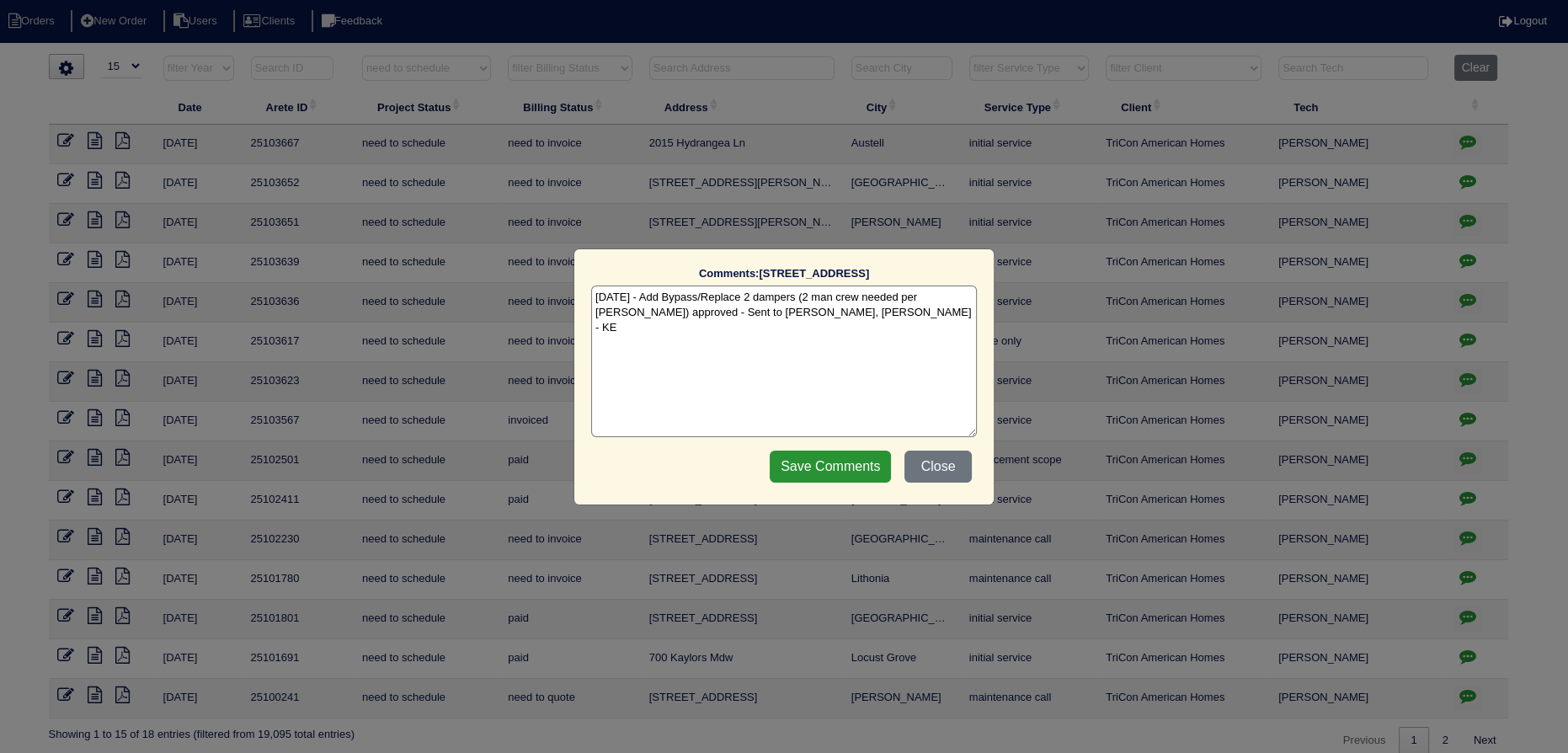
click at [1473, 412] on div "Comments: [STREET_ADDRESS] The comments on file have changed since you started …" at bounding box center [784, 376] width 1568 height 753
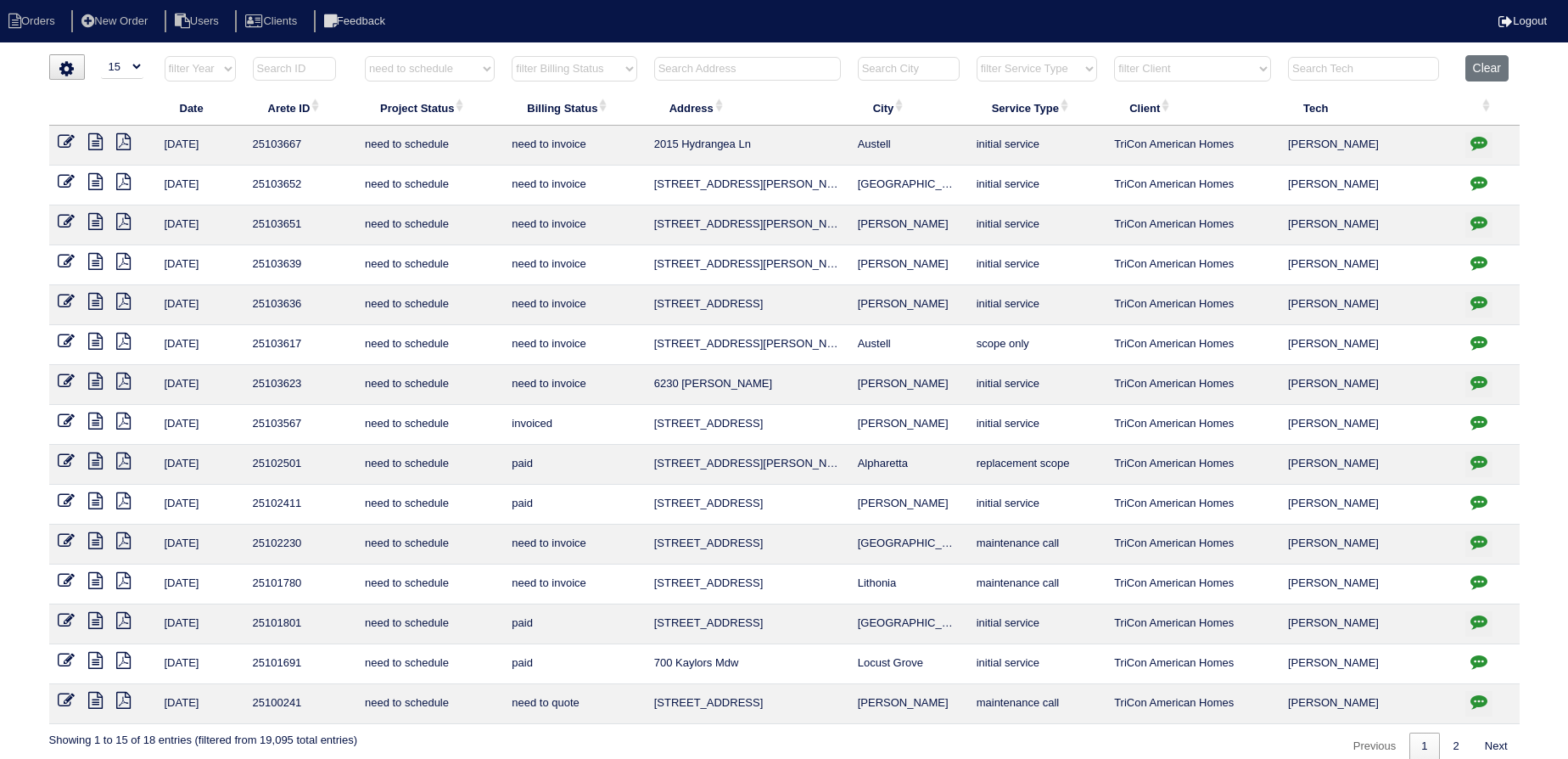
click at [1481, 414] on icon "button" at bounding box center [1479, 421] width 17 height 17
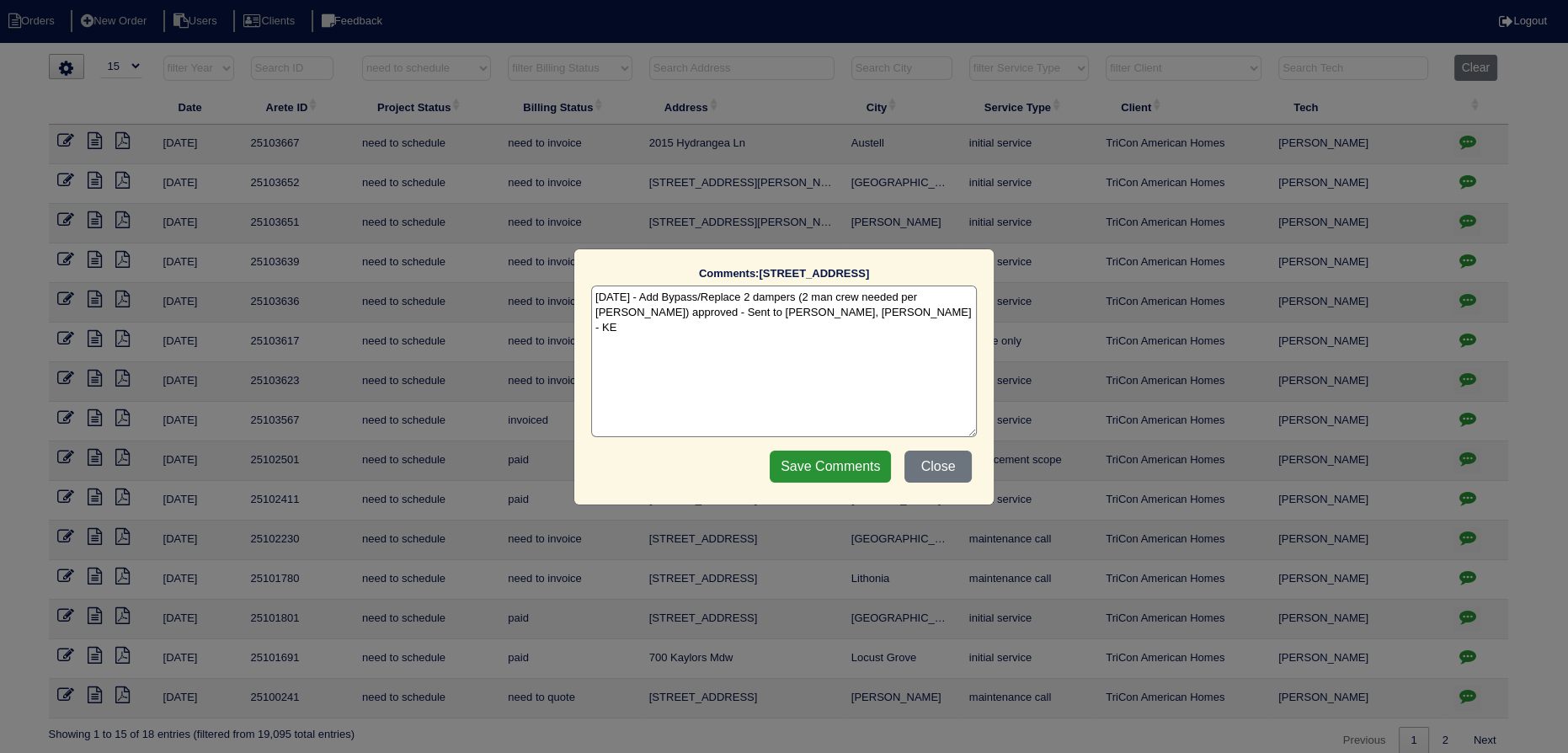
click at [1469, 412] on div "Comments: 2311 Northglenn Ct The comments on file have changed since you starte…" at bounding box center [784, 376] width 1568 height 753
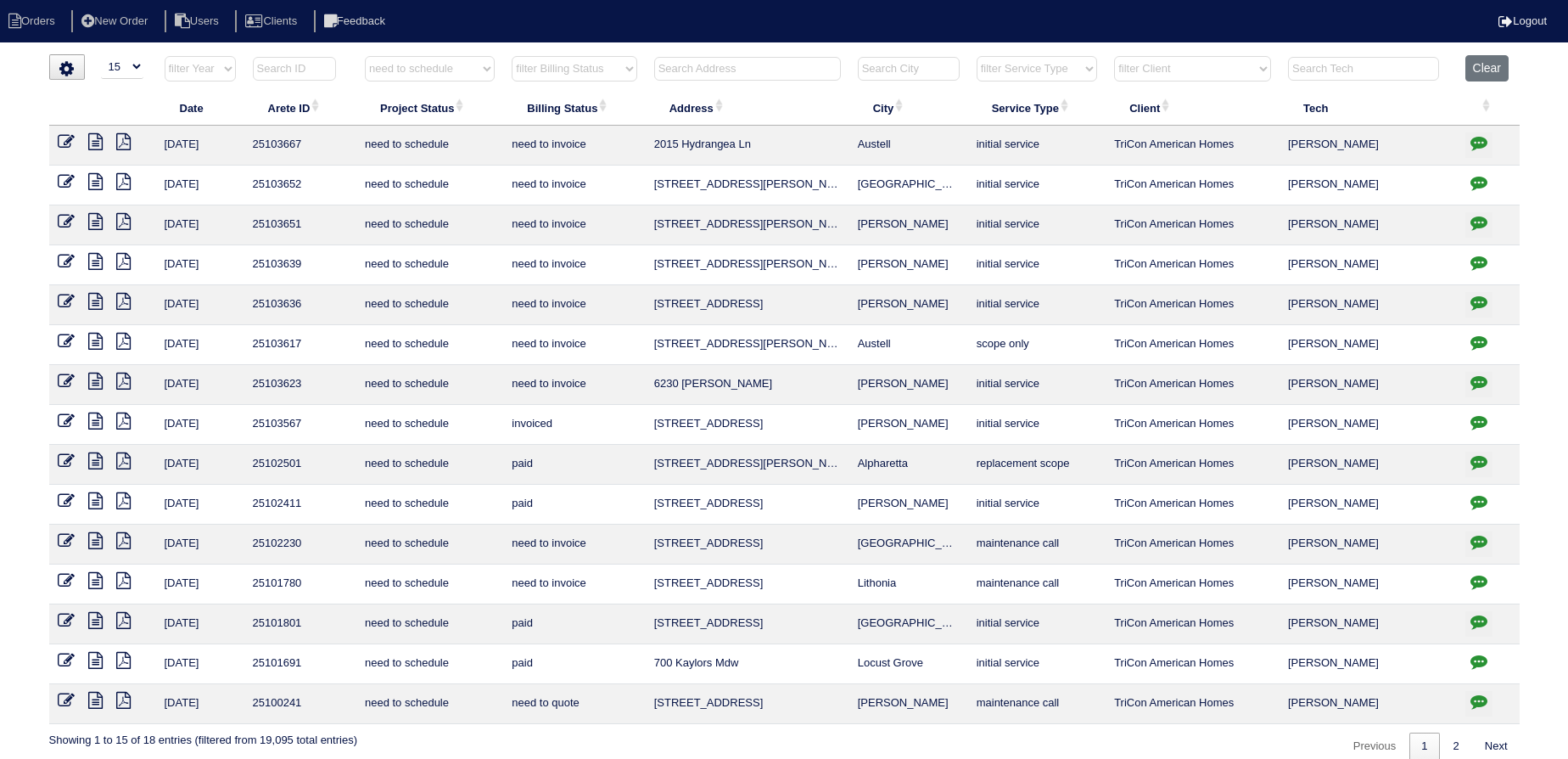
click at [90, 418] on icon at bounding box center [96, 420] width 14 height 17
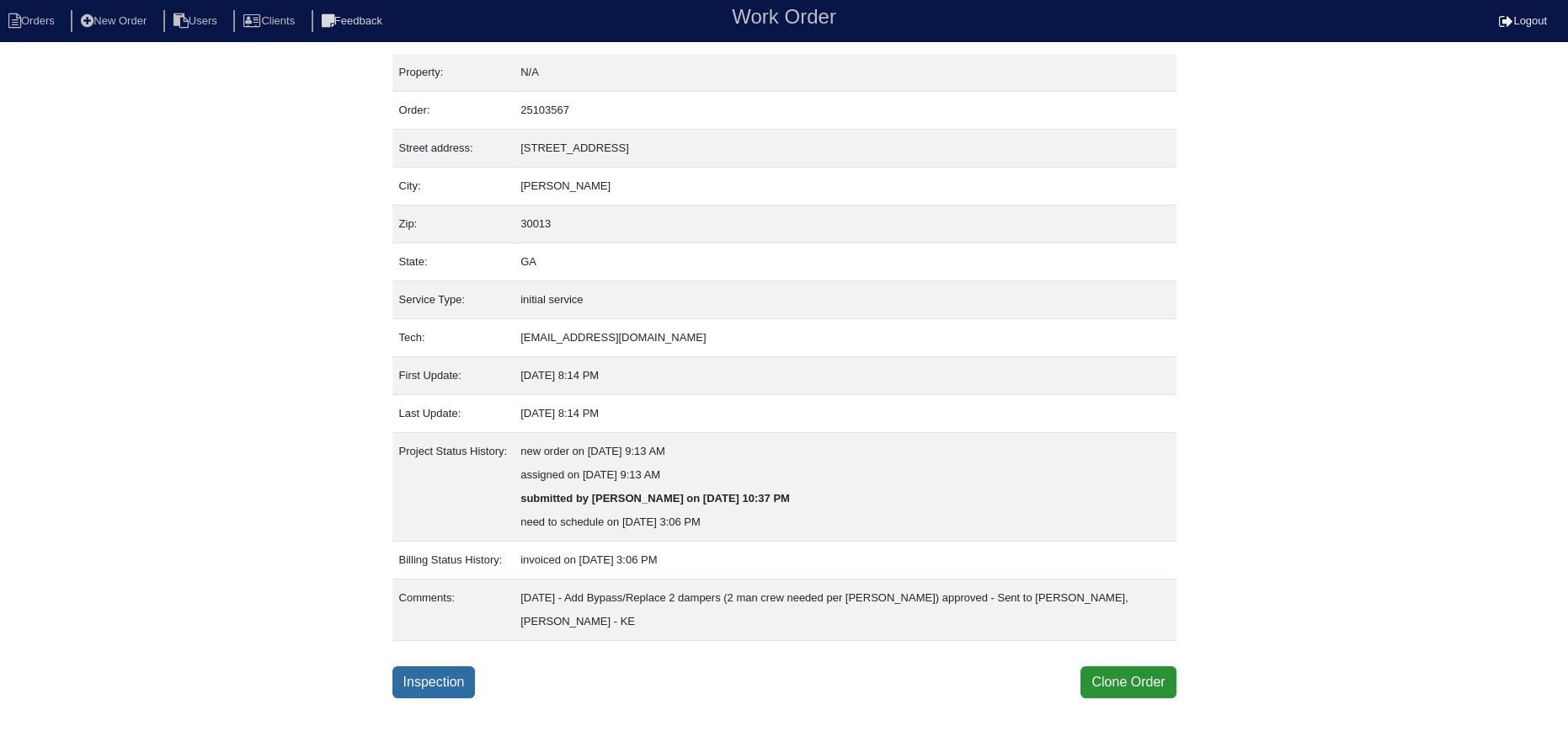
click at [422, 682] on link "Inspection" at bounding box center [434, 682] width 83 height 32
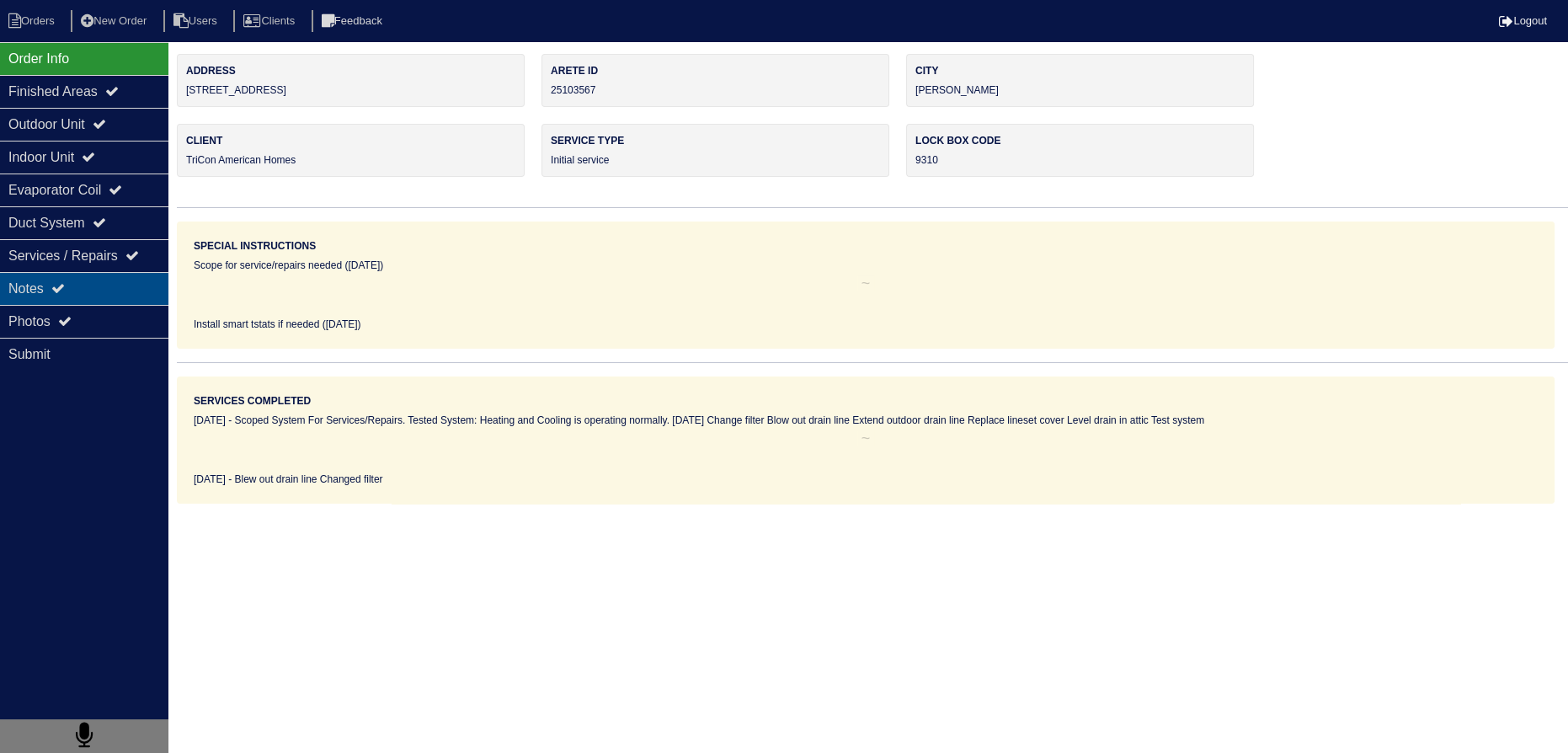
click at [116, 290] on div "Notes" at bounding box center [84, 288] width 169 height 33
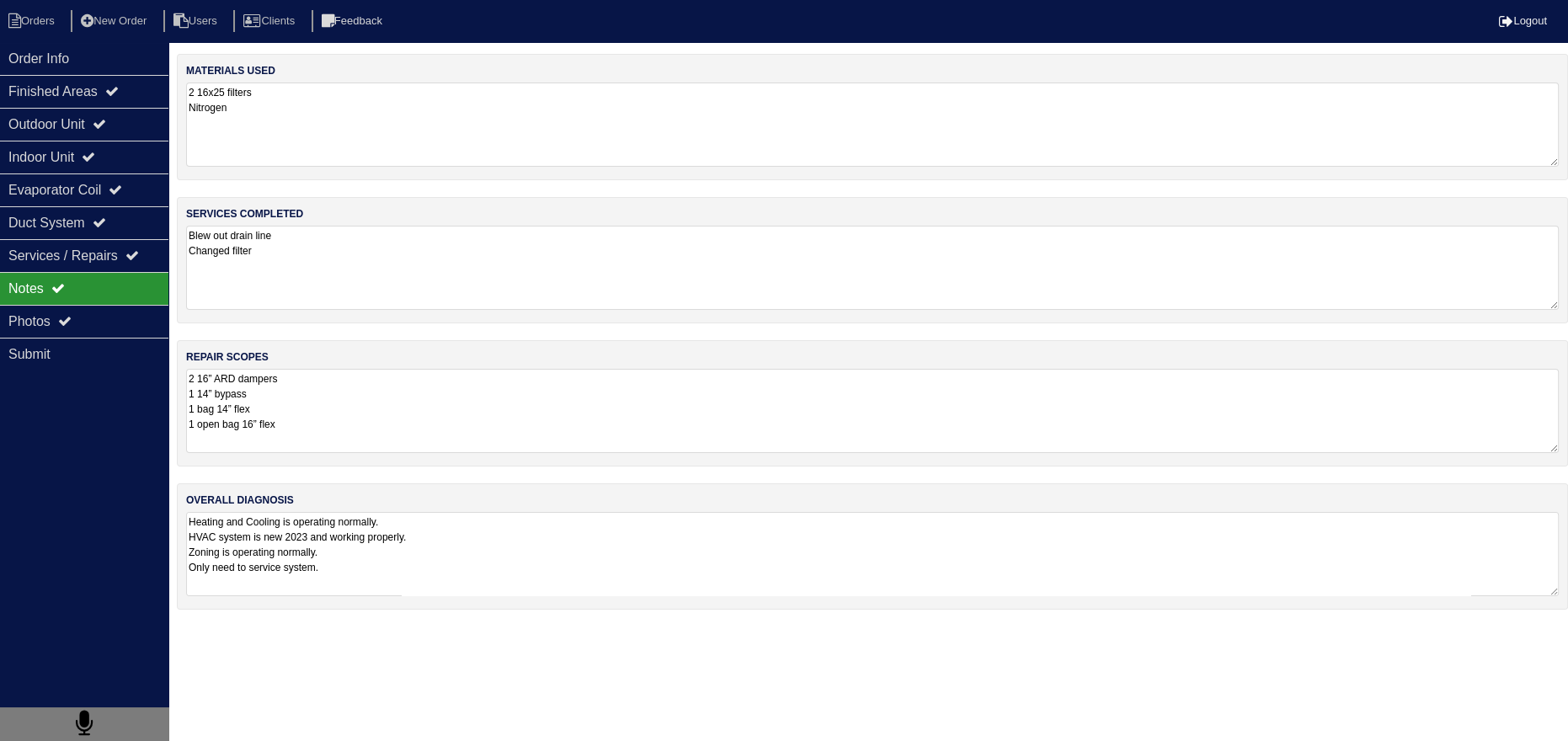
click at [263, 283] on textarea "Blew out drain line Changed filter" at bounding box center [872, 267] width 1373 height 84
click at [335, 412] on textarea "2 16” ARD dampers 1 14” bypass 1 bag 14” flex 1 open bag 16” flex" at bounding box center [872, 410] width 1373 height 84
click at [335, 428] on textarea "2 16” ARD dampers 1 14” bypass 1 bag 14” flex 1 open bag 16” flex" at bounding box center [872, 411] width 1373 height 83
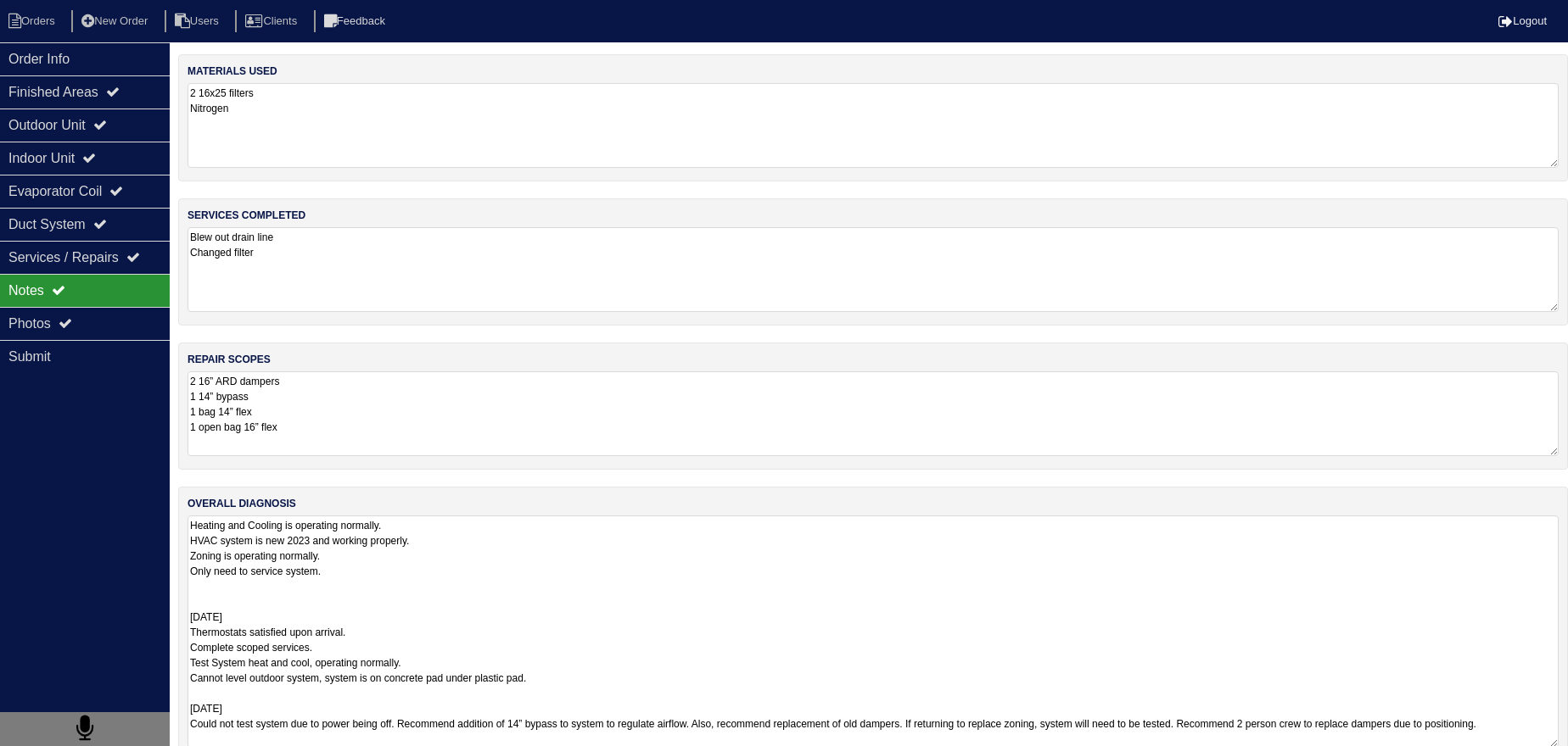
click at [321, 539] on textarea "Heating and Cooling is operating normally. HVAC system is new 2023 and working …" at bounding box center [873, 632] width 1371 height 232
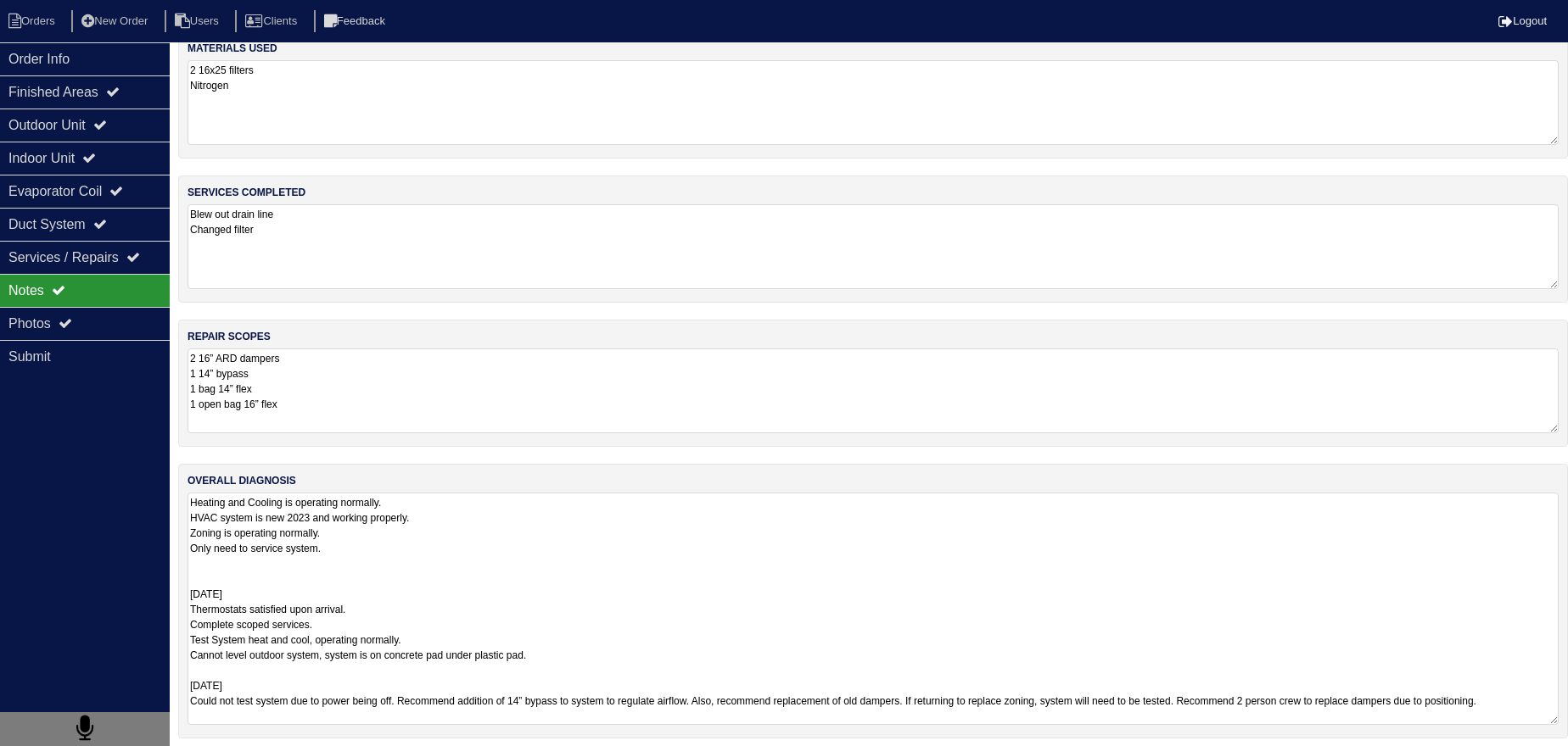
scroll to position [27, 0]
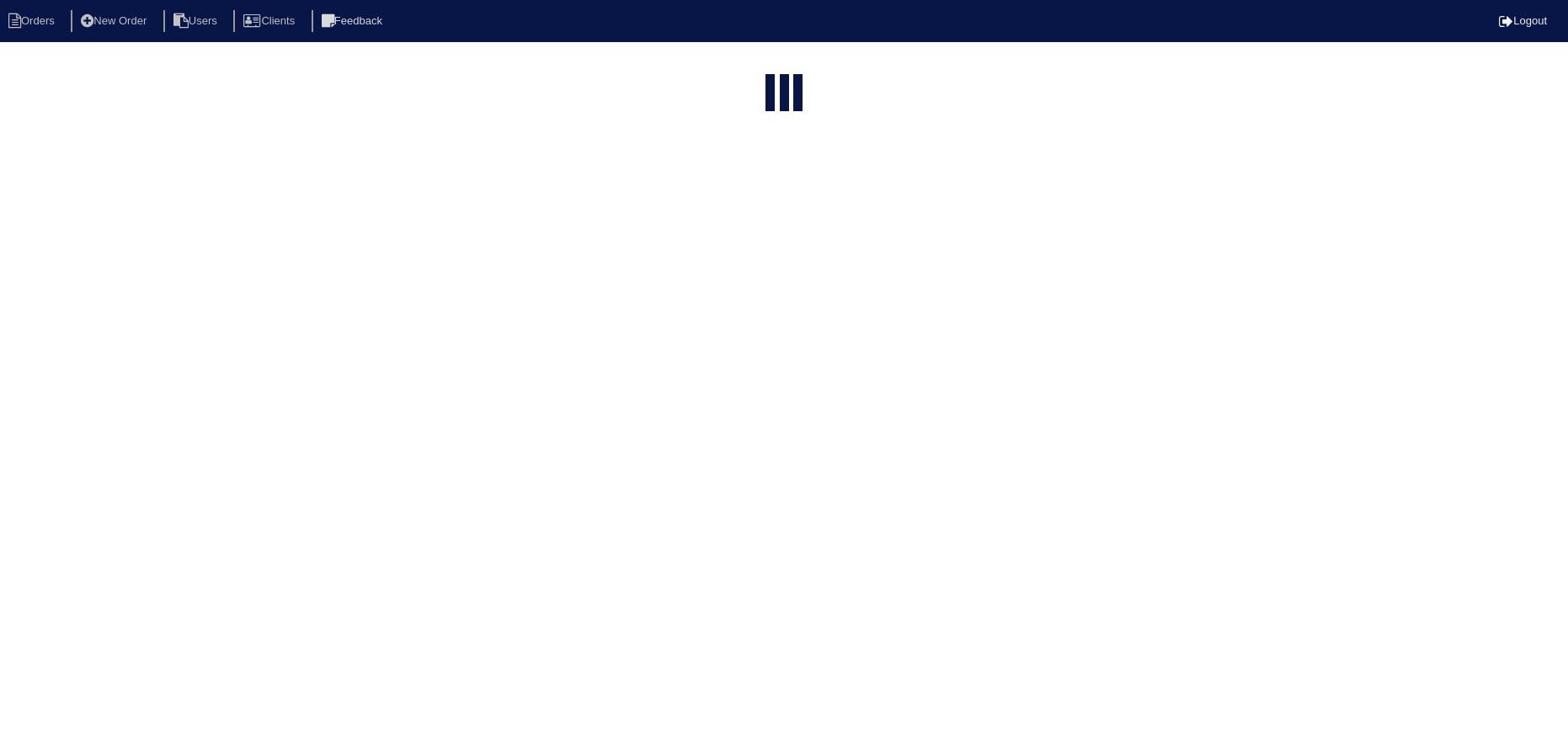
select select "15"
select select "need to schedule"
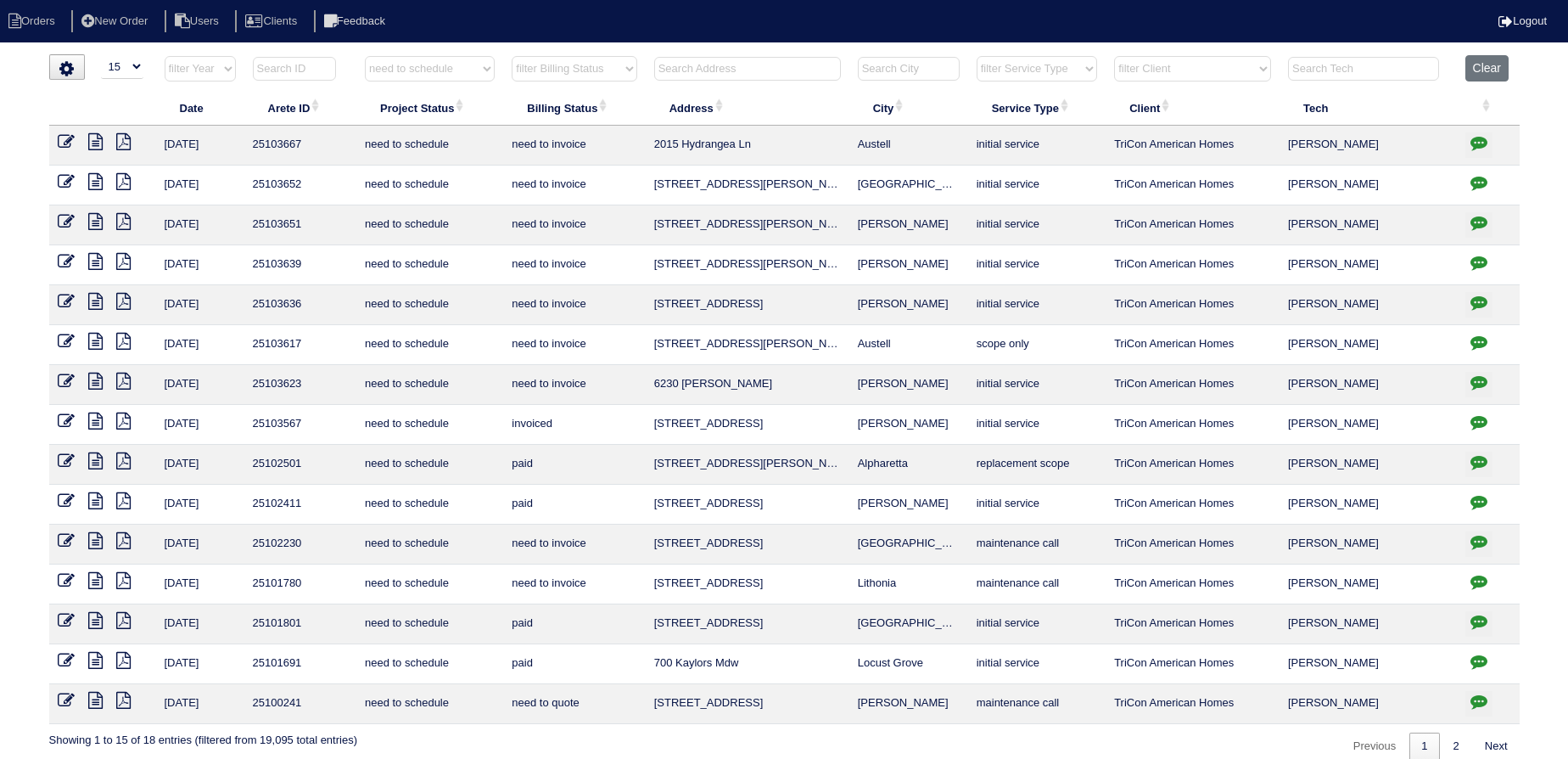
click at [65, 423] on icon at bounding box center [66, 420] width 17 height 17
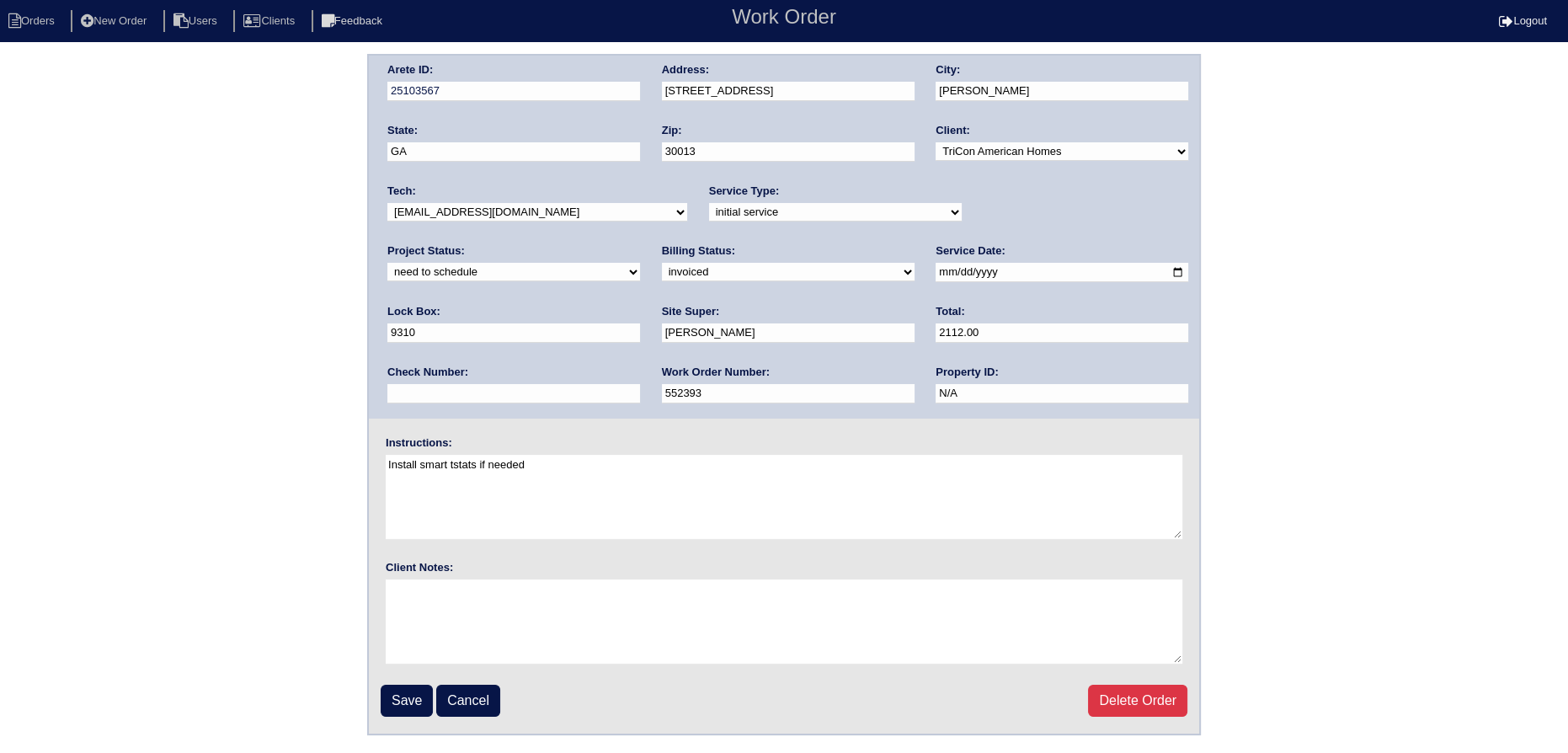
click at [640, 263] on select "new order assigned in progress field complete need to schedule admin review arc…" at bounding box center [514, 271] width 253 height 19
select select "assigned"
click at [640, 263] on select "new order assigned in progress field complete need to schedule admin review arc…" at bounding box center [514, 271] width 253 height 19
click at [936, 269] on input "[DATE]" at bounding box center [1062, 272] width 253 height 20
type input "[DATE]"
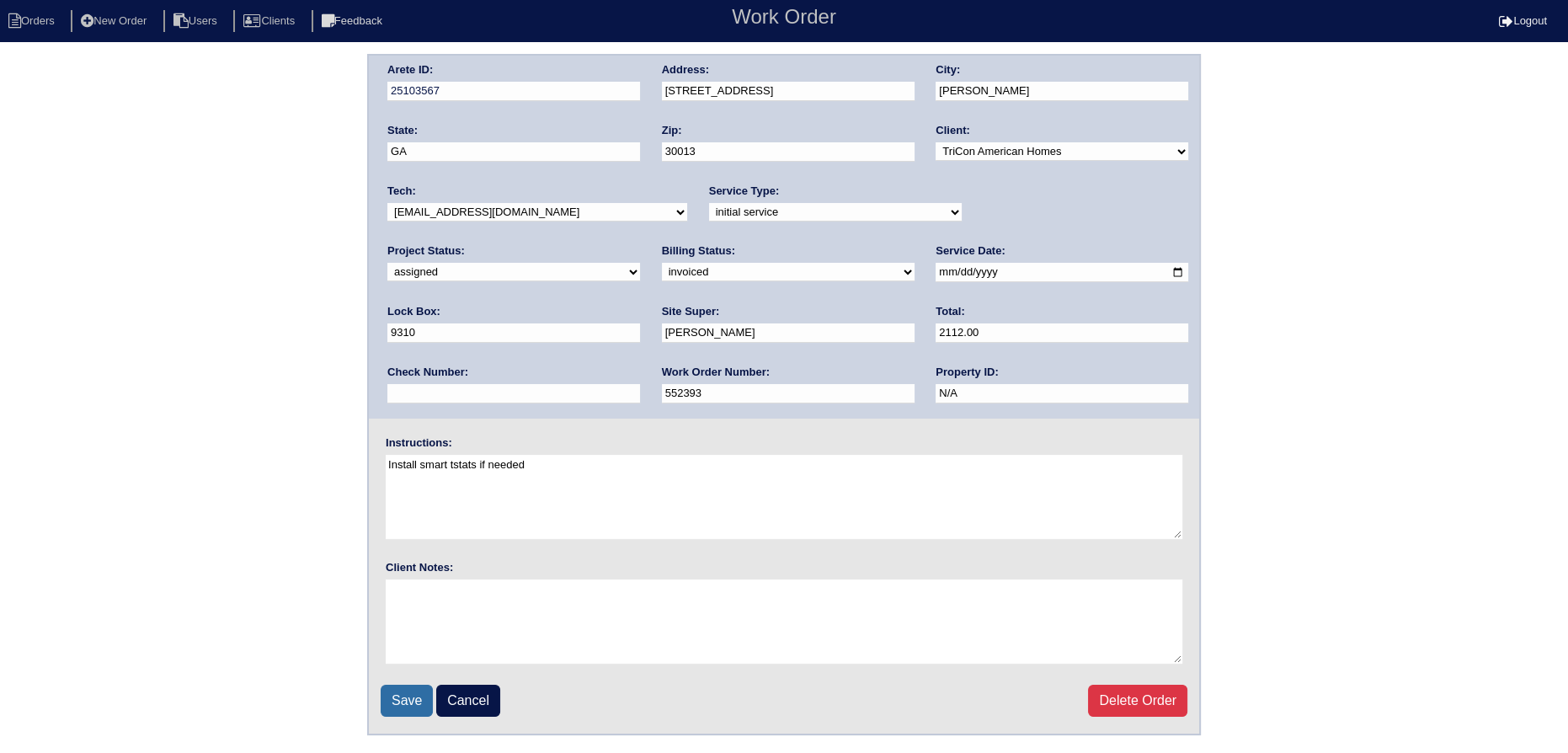
click at [412, 705] on input "Save" at bounding box center [406, 701] width 52 height 32
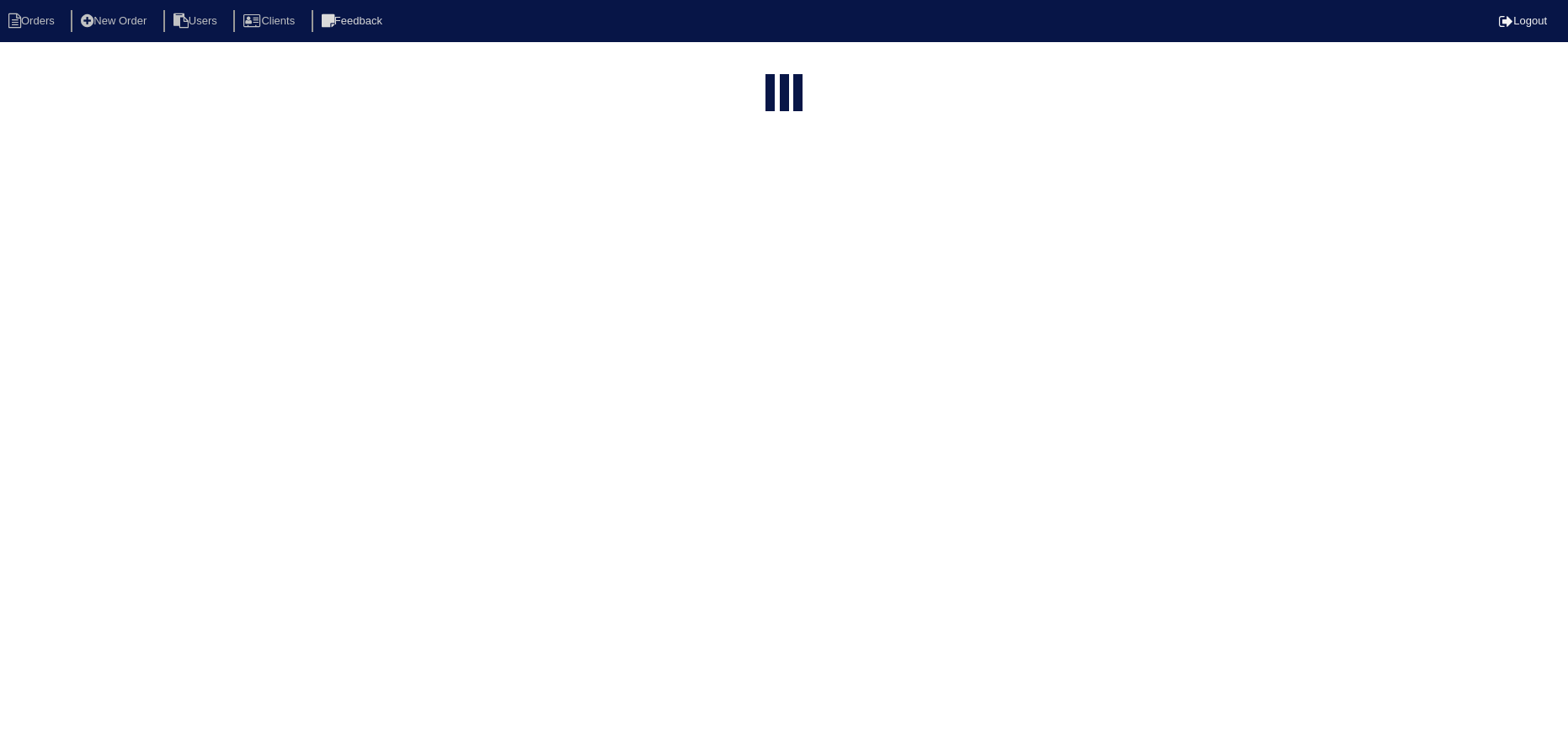
select select "15"
select select "need to schedule"
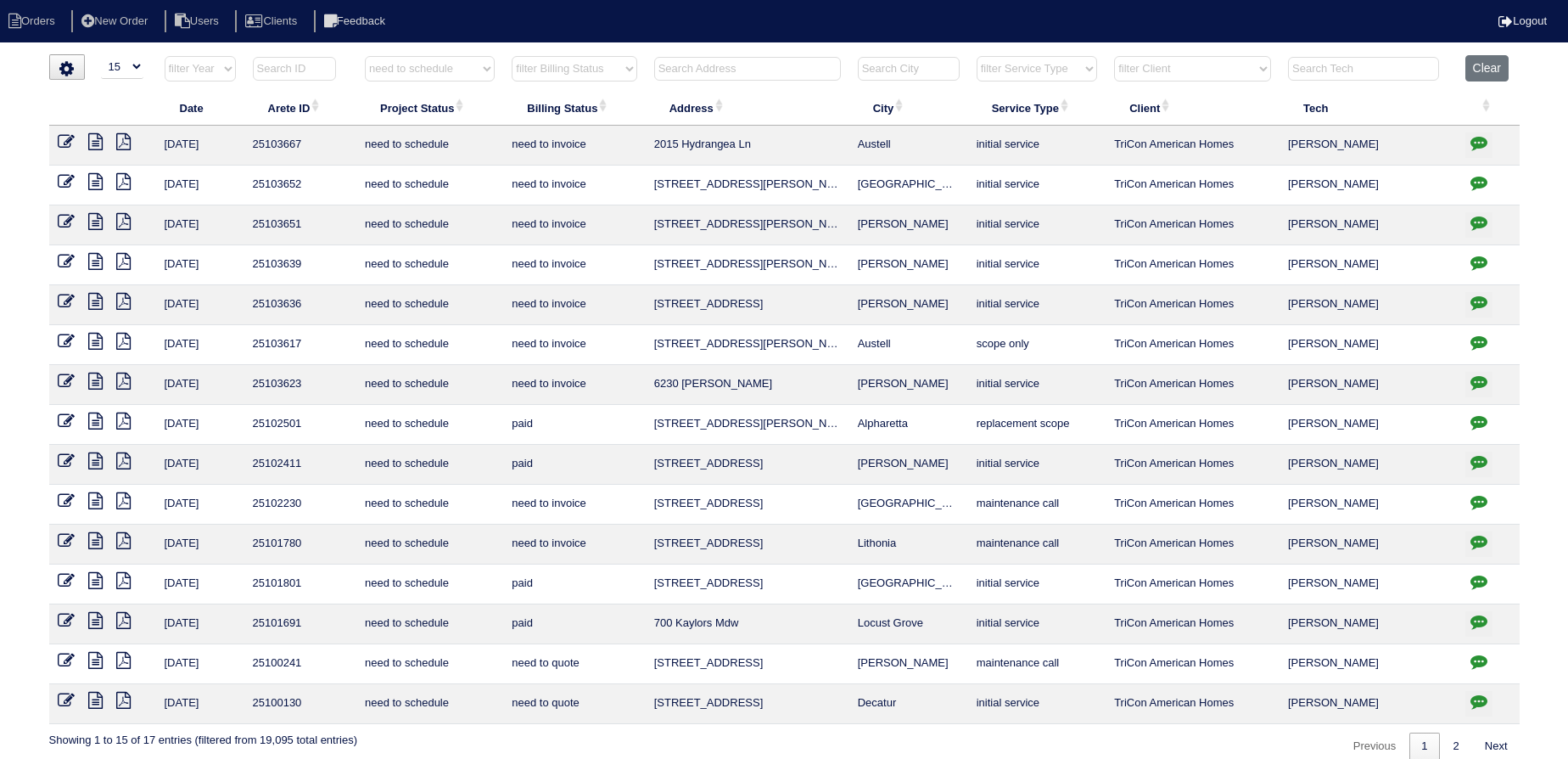
click at [1482, 386] on icon "button" at bounding box center [1479, 382] width 17 height 17
type textarea "10/3/25 - Replace Furnace approved - Sent to Dan, Payton, Reeca - KE 10/6/25 - …"
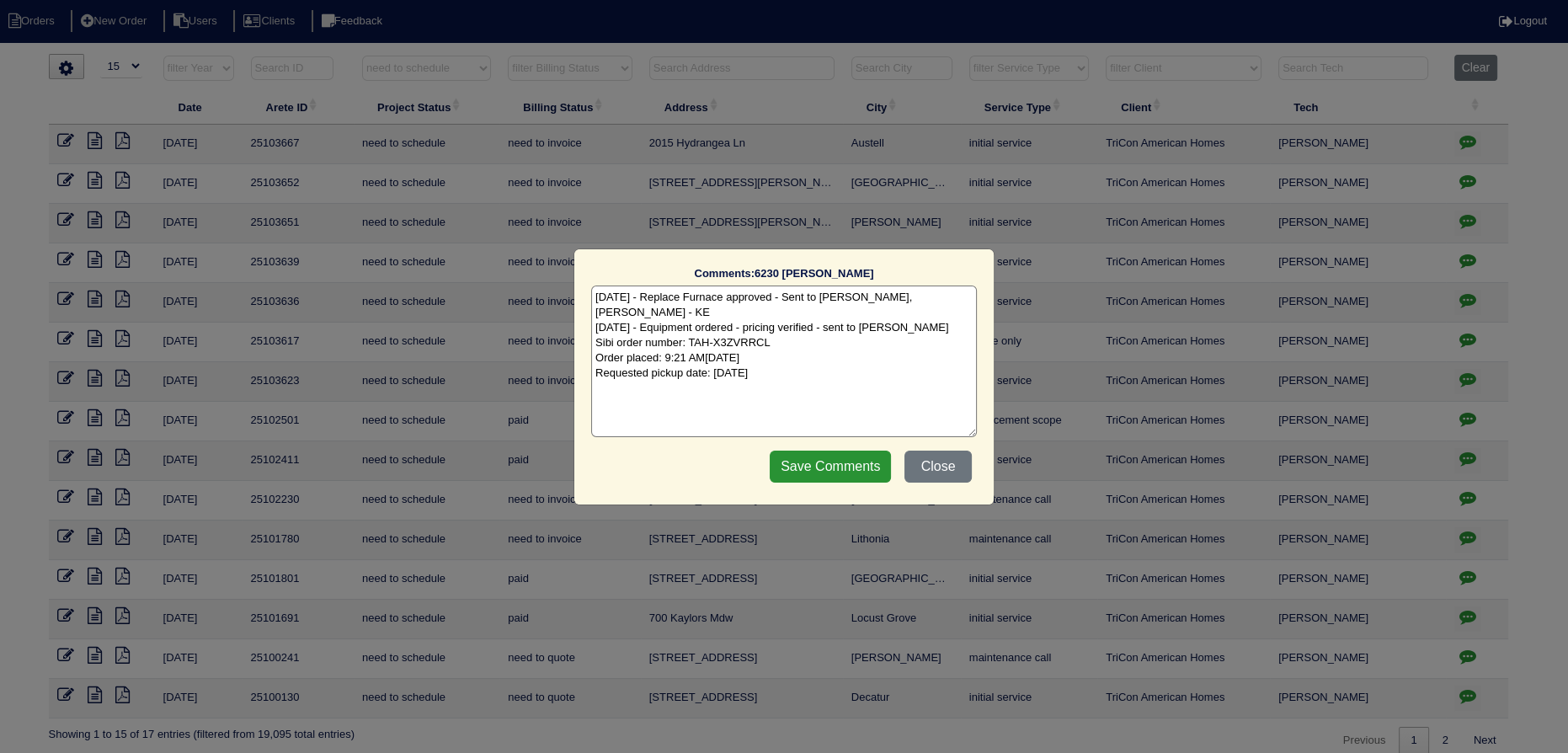
click at [1470, 383] on div "Comments: 6230 Winston Trce The comments on file have changed since you started…" at bounding box center [784, 376] width 1568 height 753
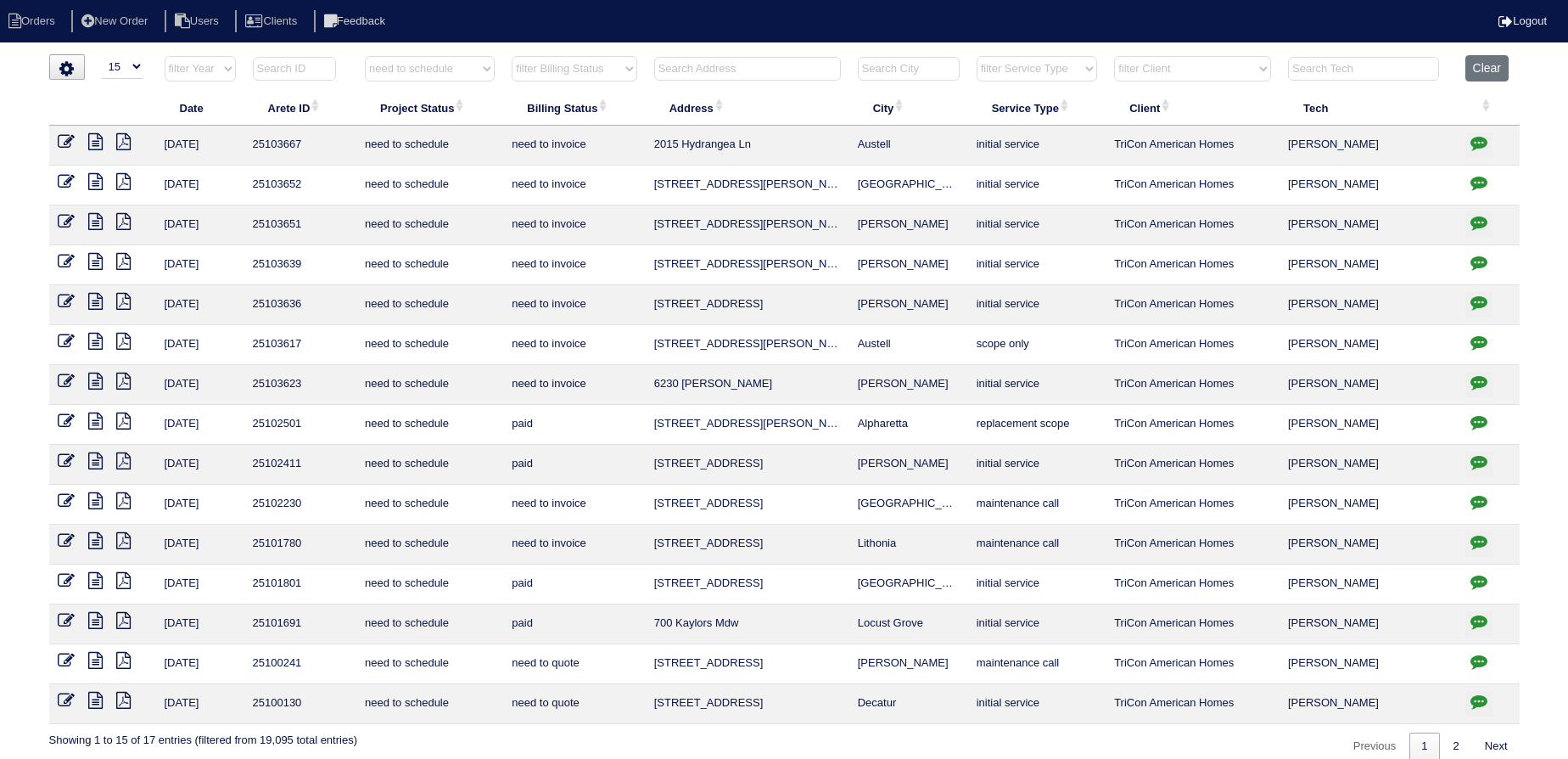
click at [1475, 378] on icon "button" at bounding box center [1479, 382] width 17 height 17
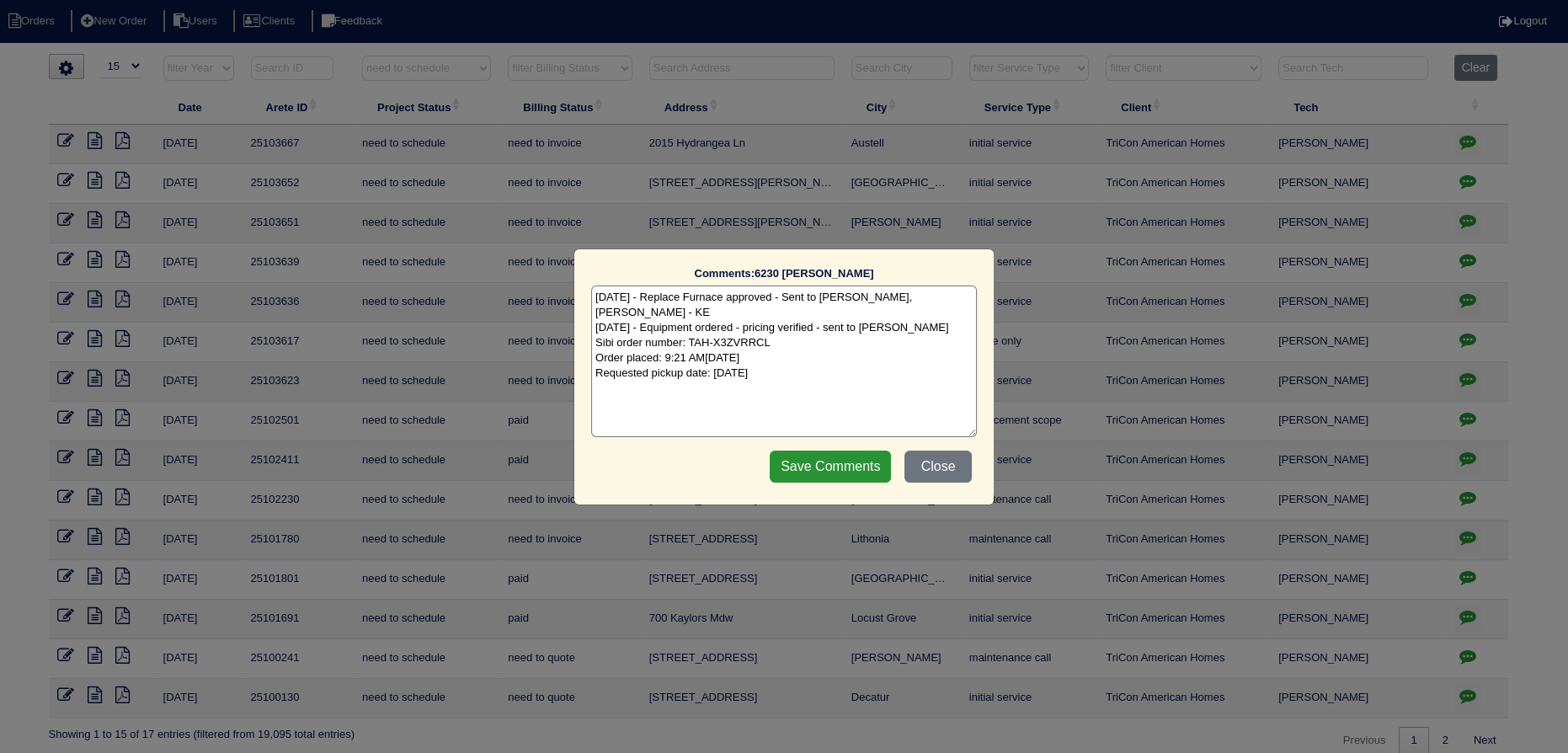
click at [1464, 378] on div "Comments: 6230 Winston Trce The comments on file have changed since you started…" at bounding box center [784, 376] width 1568 height 753
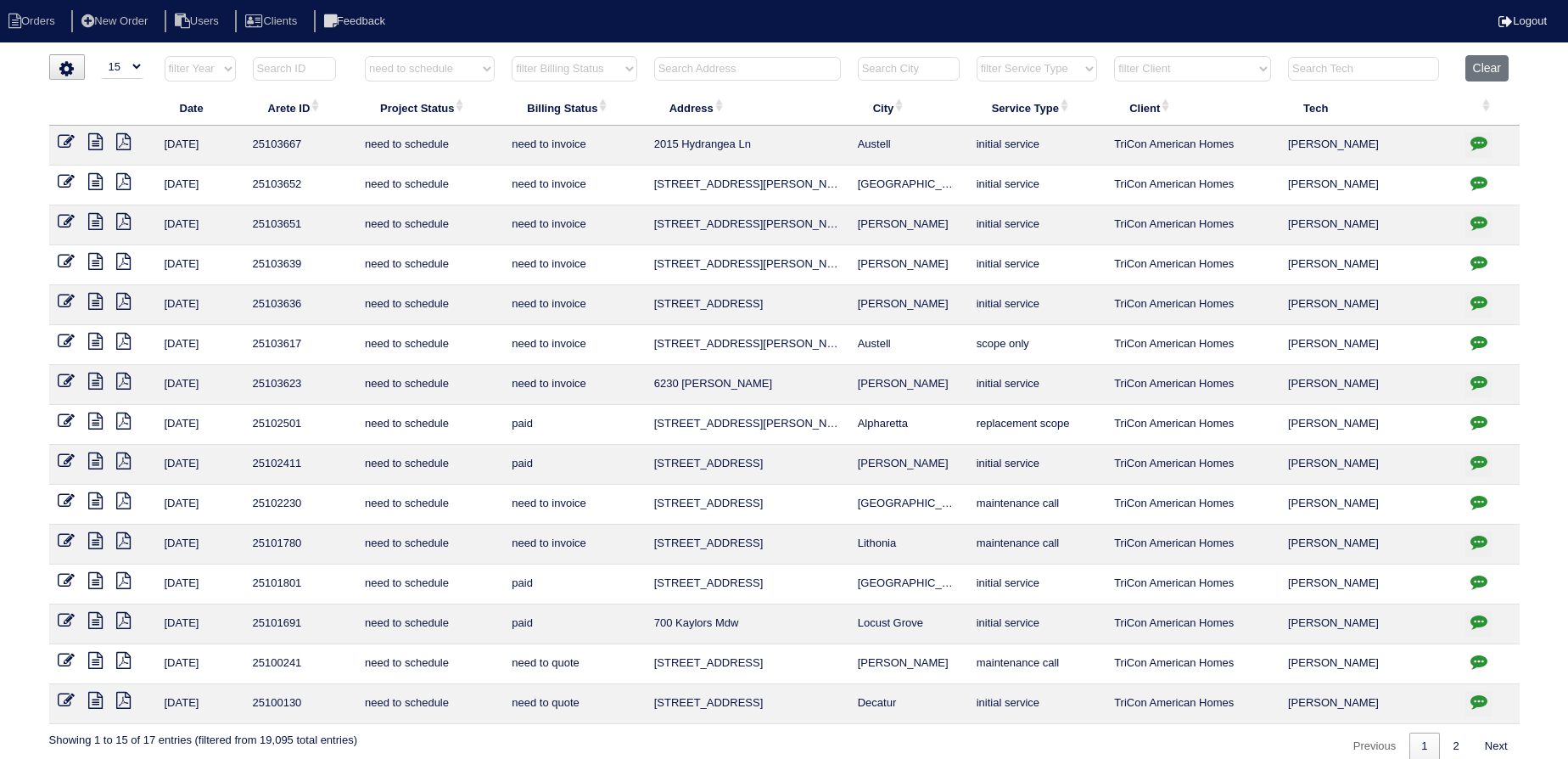
click at [66, 378] on icon at bounding box center [66, 381] width 17 height 17
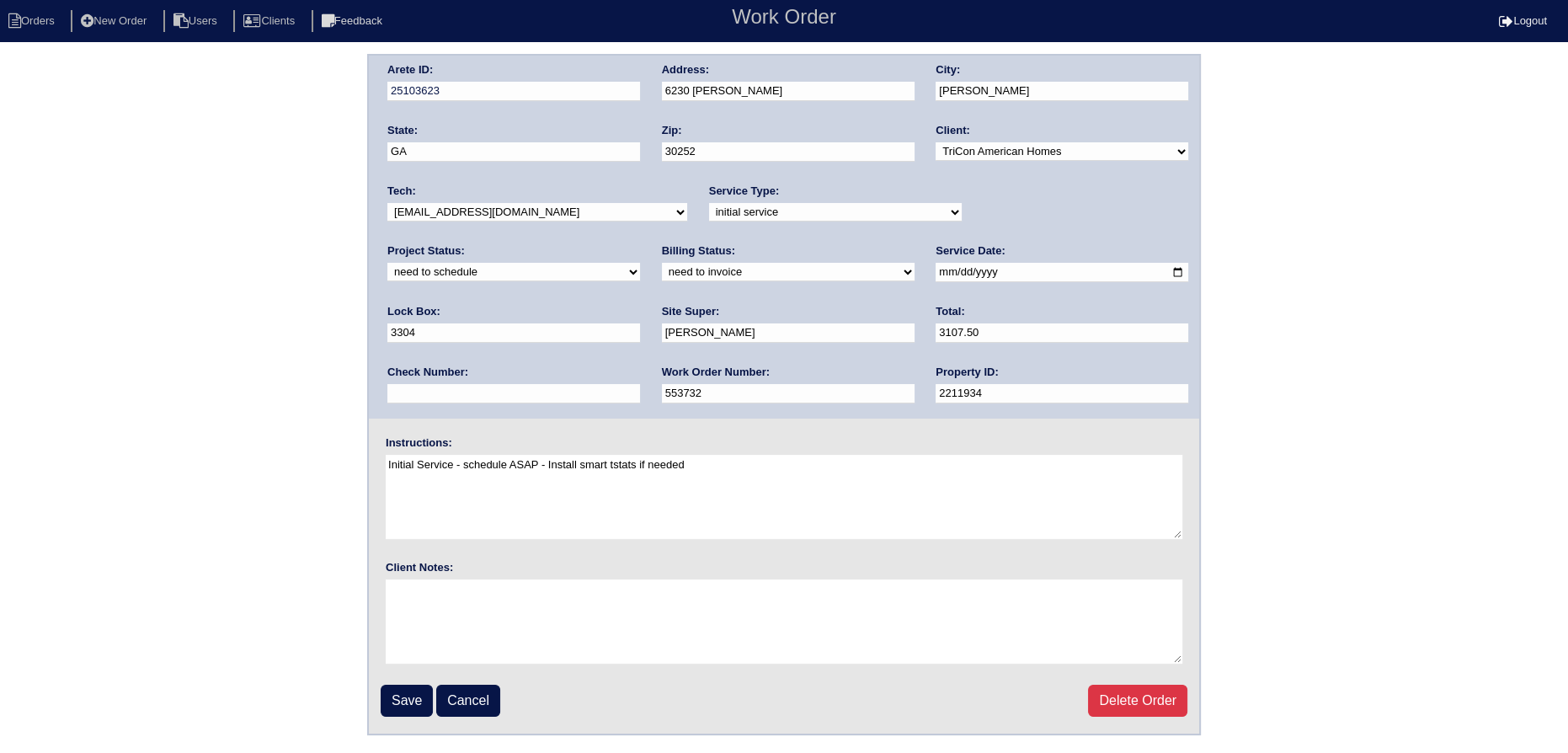
click at [640, 263] on select "new order assigned in progress field complete need to schedule admin review arc…" at bounding box center [514, 271] width 253 height 19
click at [28, 22] on li "Orders" at bounding box center [34, 21] width 68 height 23
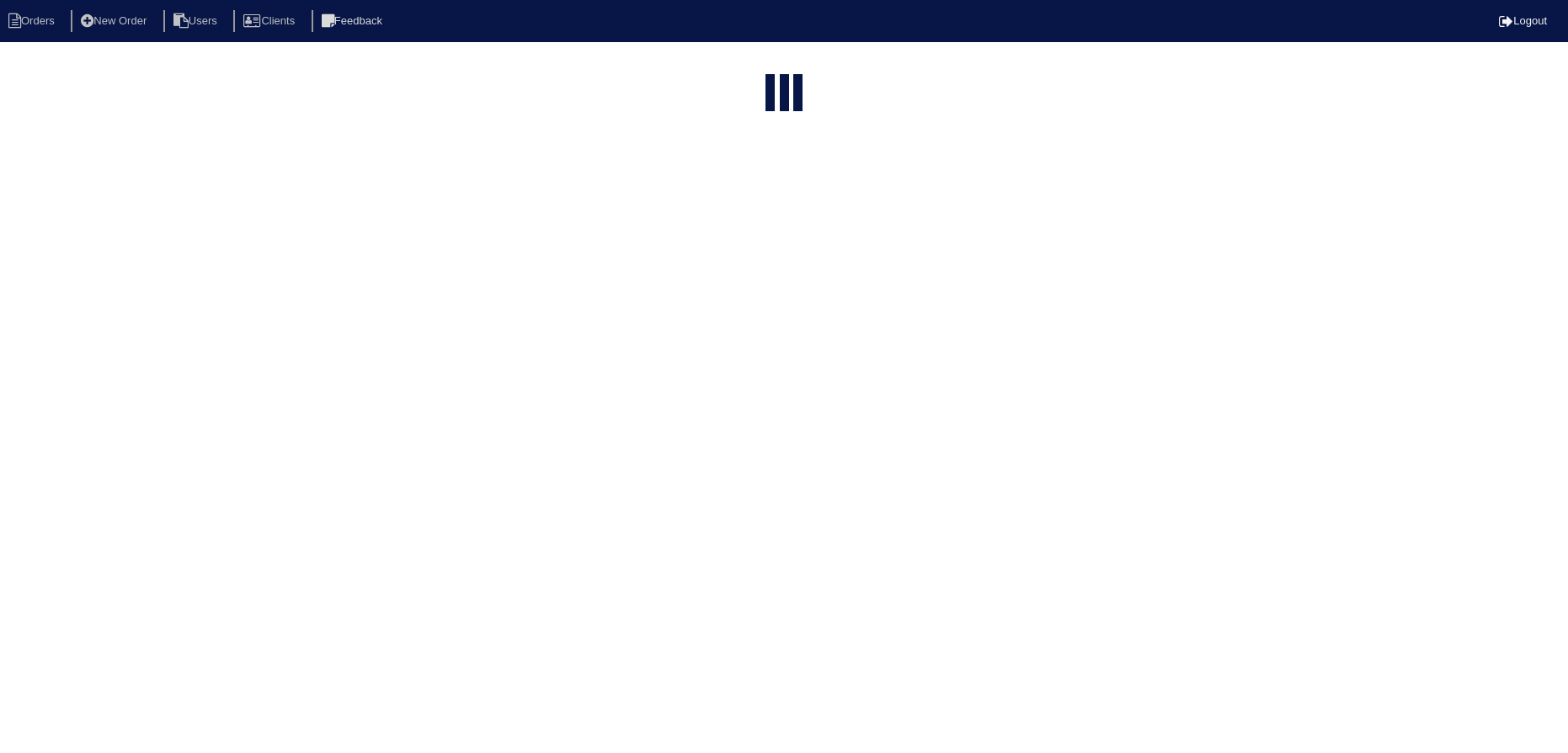
select select "15"
select select "need to schedule"
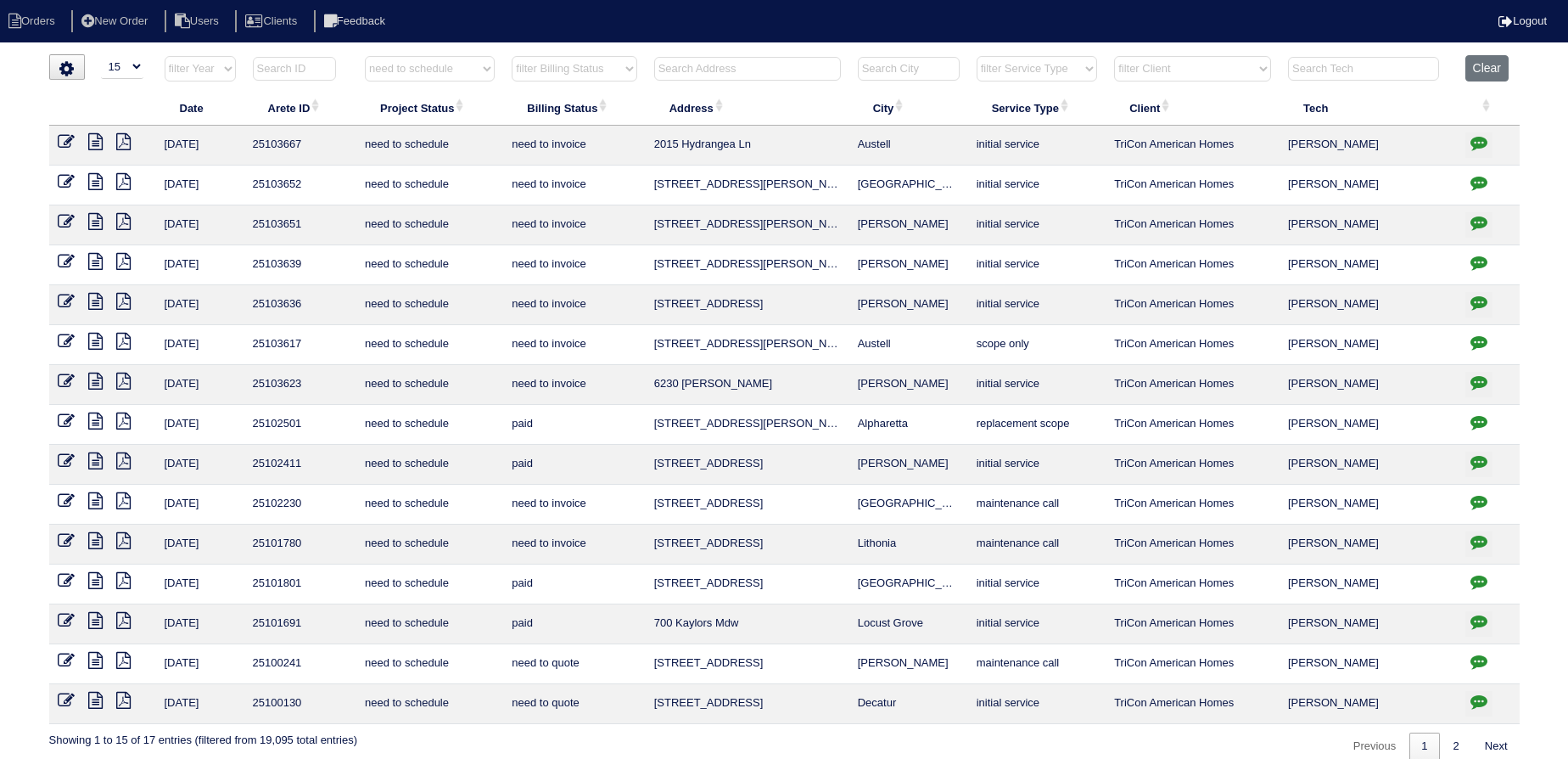
click at [1481, 339] on icon "button" at bounding box center [1479, 342] width 17 height 17
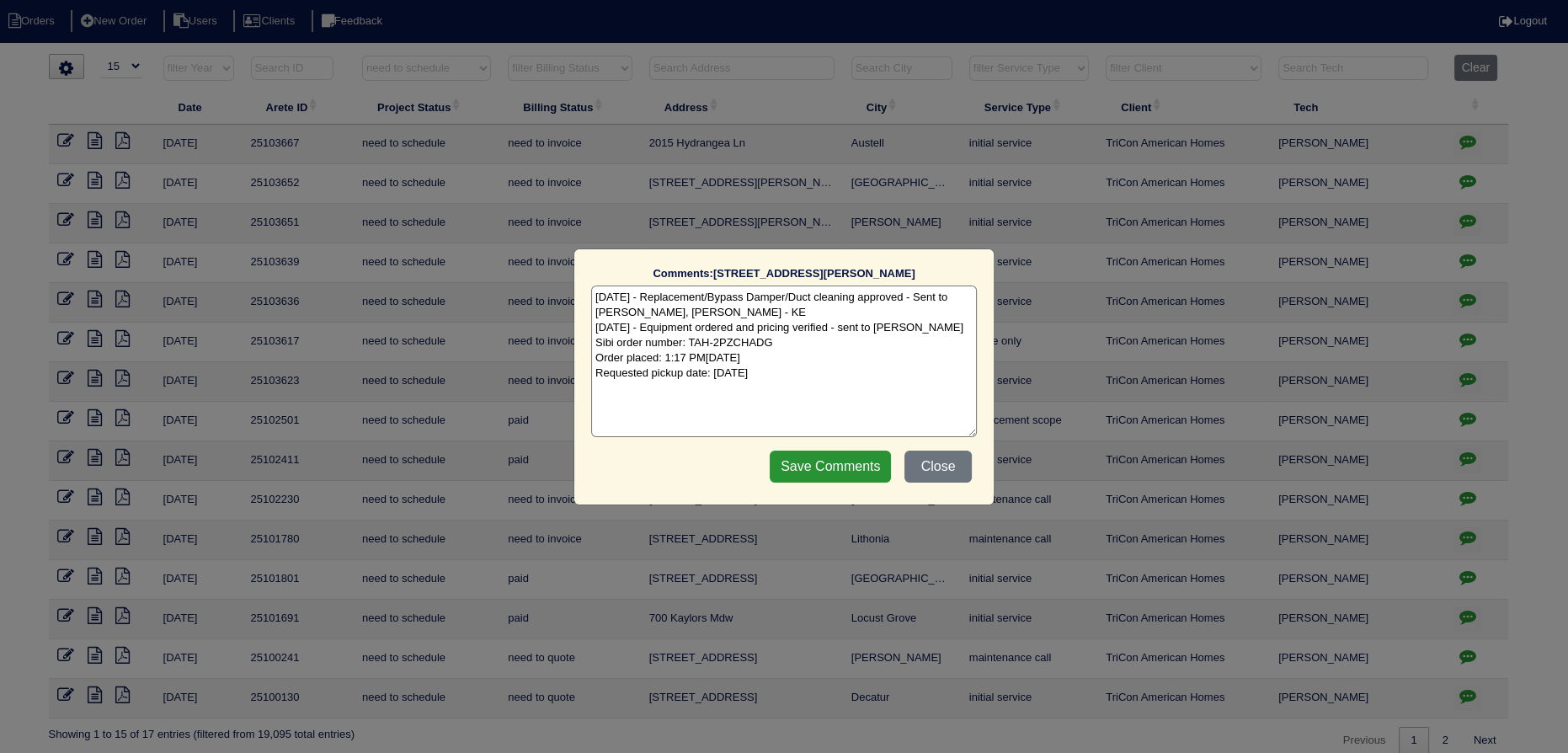
click at [1470, 336] on div "Comments: 808 Wade Farm Dr The comments on file have changed since you started …" at bounding box center [784, 376] width 1568 height 753
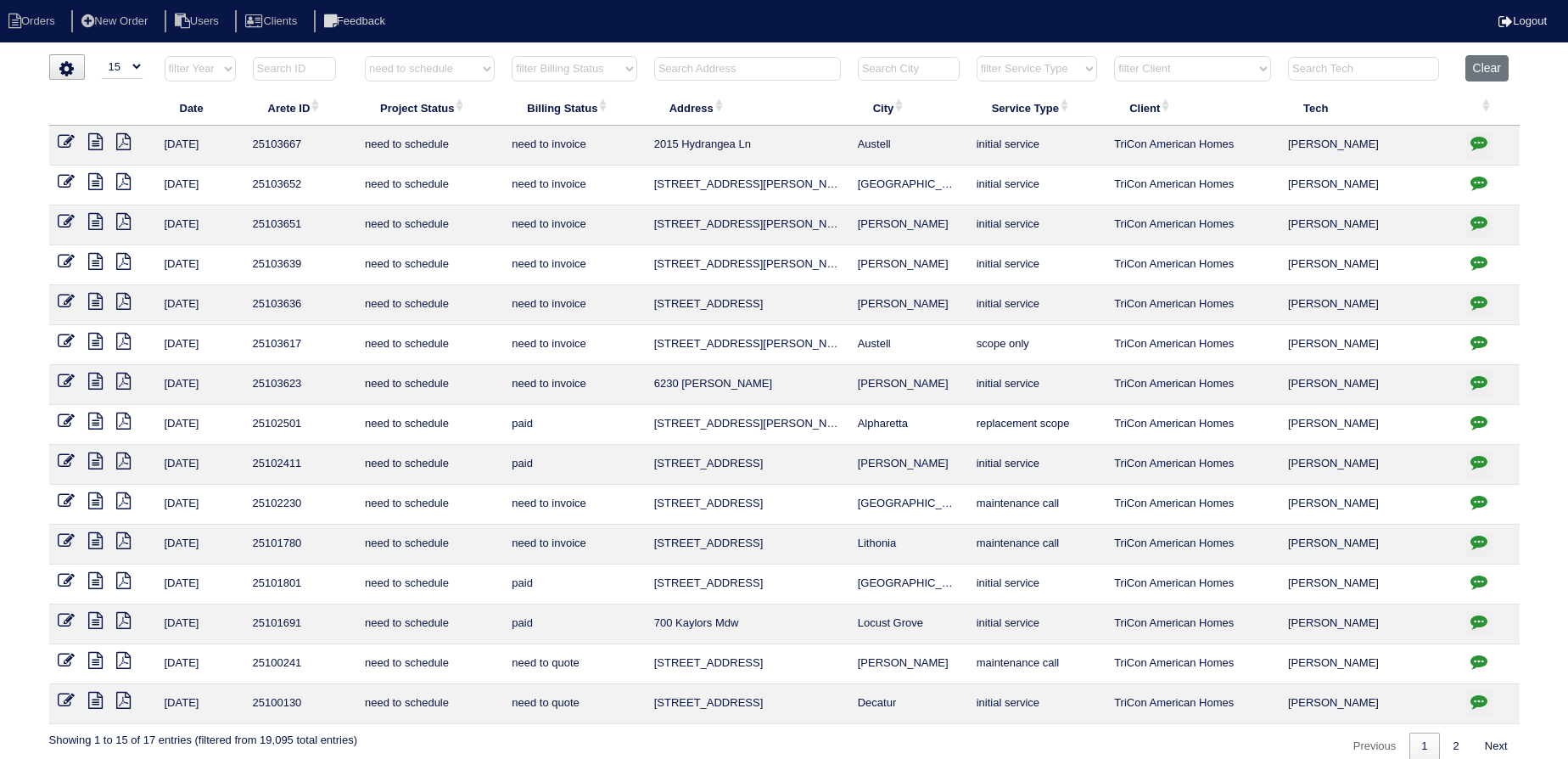
click at [1479, 298] on icon "button" at bounding box center [1479, 301] width 17 height 17
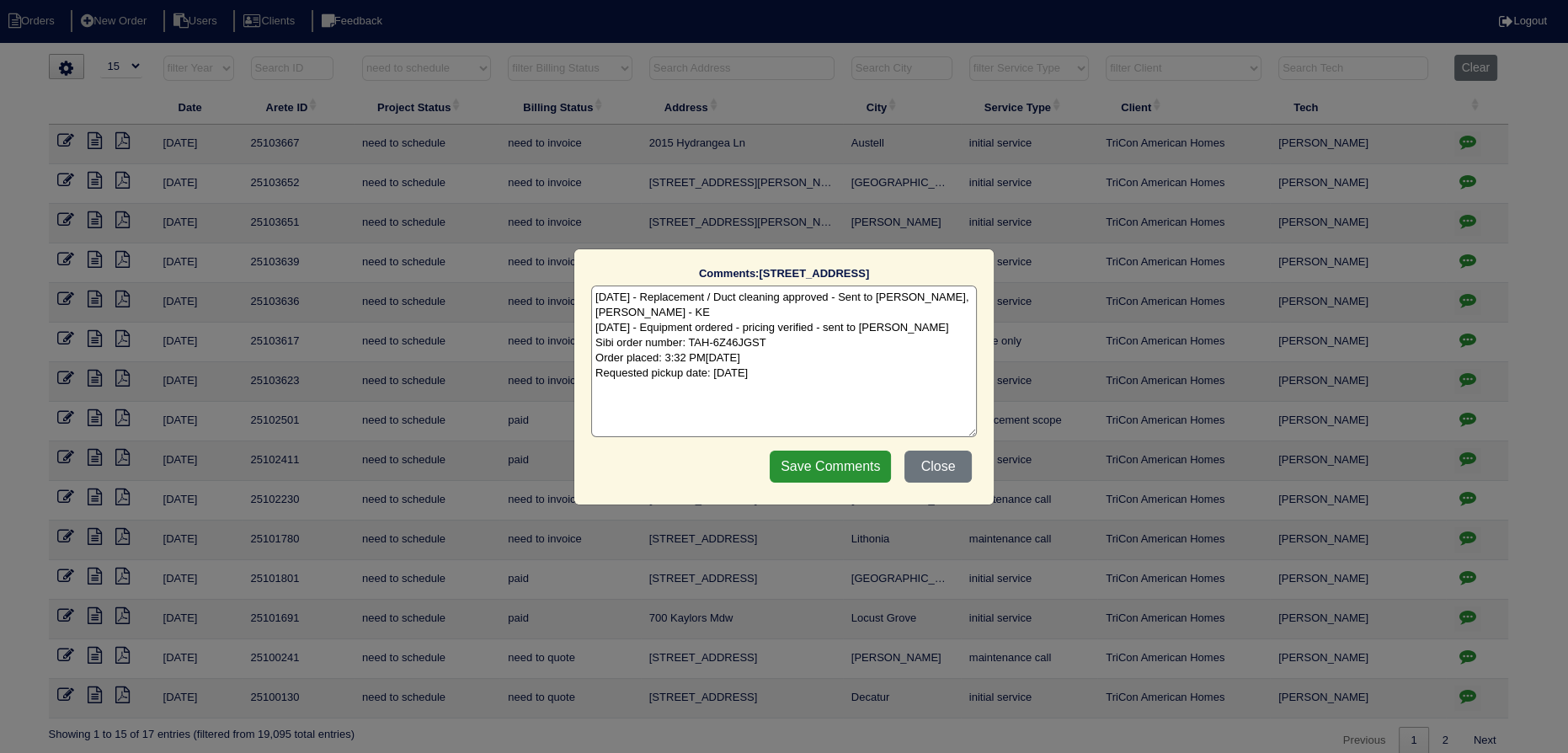
click at [1469, 296] on div "Comments: 60 Beaverdam Ct The comments on file have changed since you started e…" at bounding box center [784, 376] width 1568 height 753
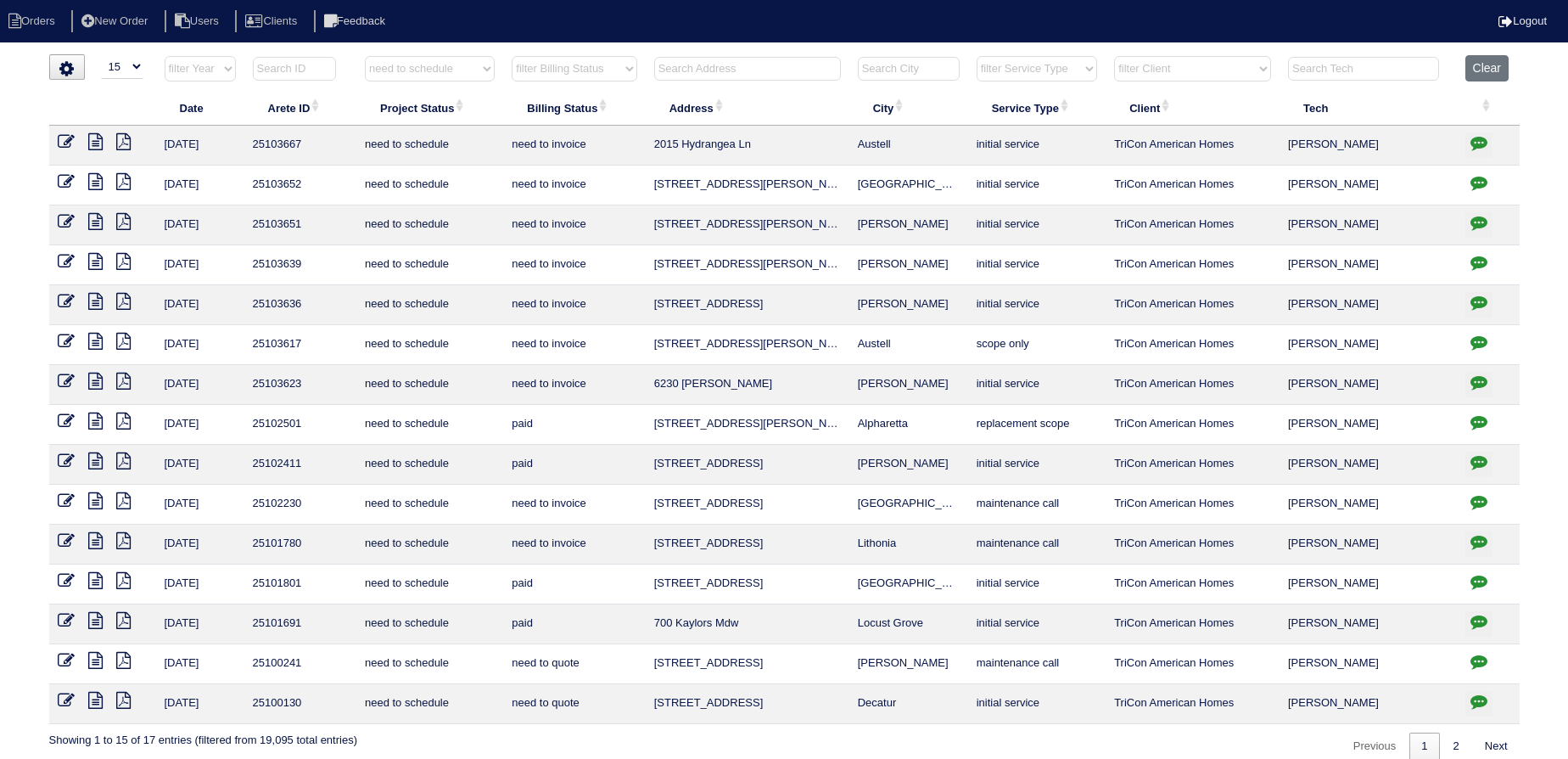
click at [1474, 259] on icon "button" at bounding box center [1479, 262] width 17 height 17
type textarea "10/6/25 - Replacement x 2 approved - Sent to Dan, Payton, Reeca - KE 10/6/25 - …"
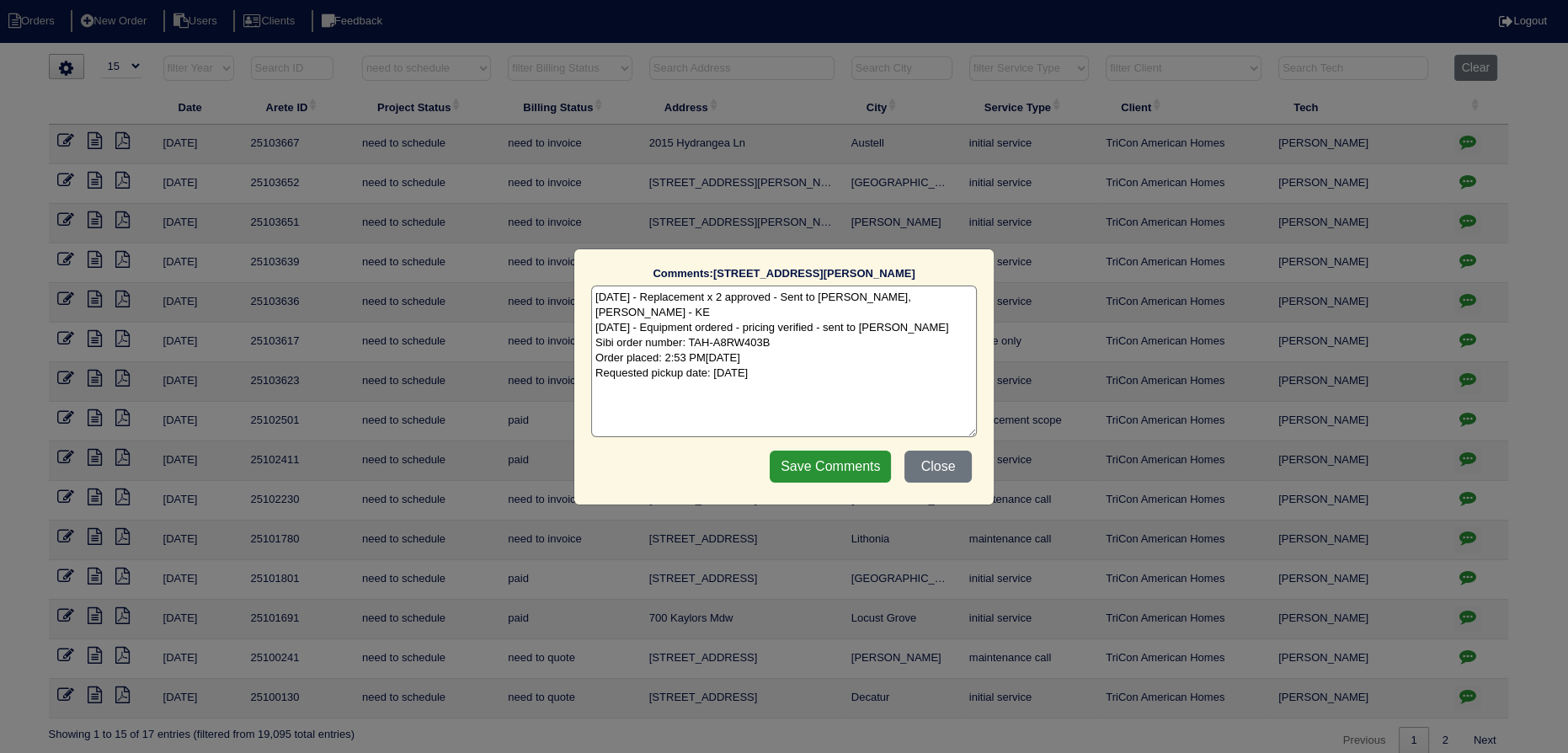
click at [1463, 257] on div "Comments: 216 Fannin Ln The comments on file have changed since you started edi…" at bounding box center [784, 376] width 1568 height 753
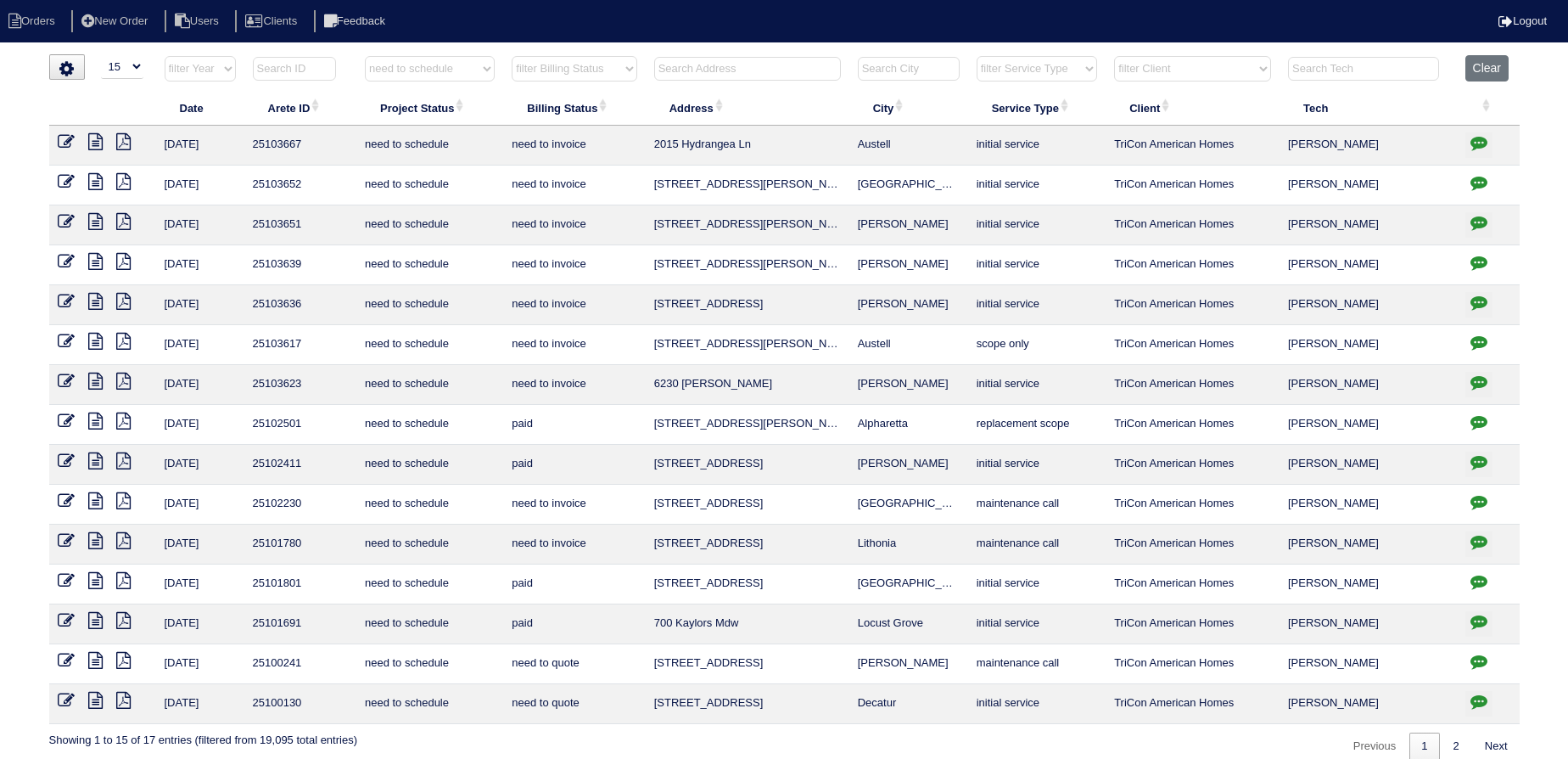
click at [1477, 223] on icon "button" at bounding box center [1479, 222] width 17 height 17
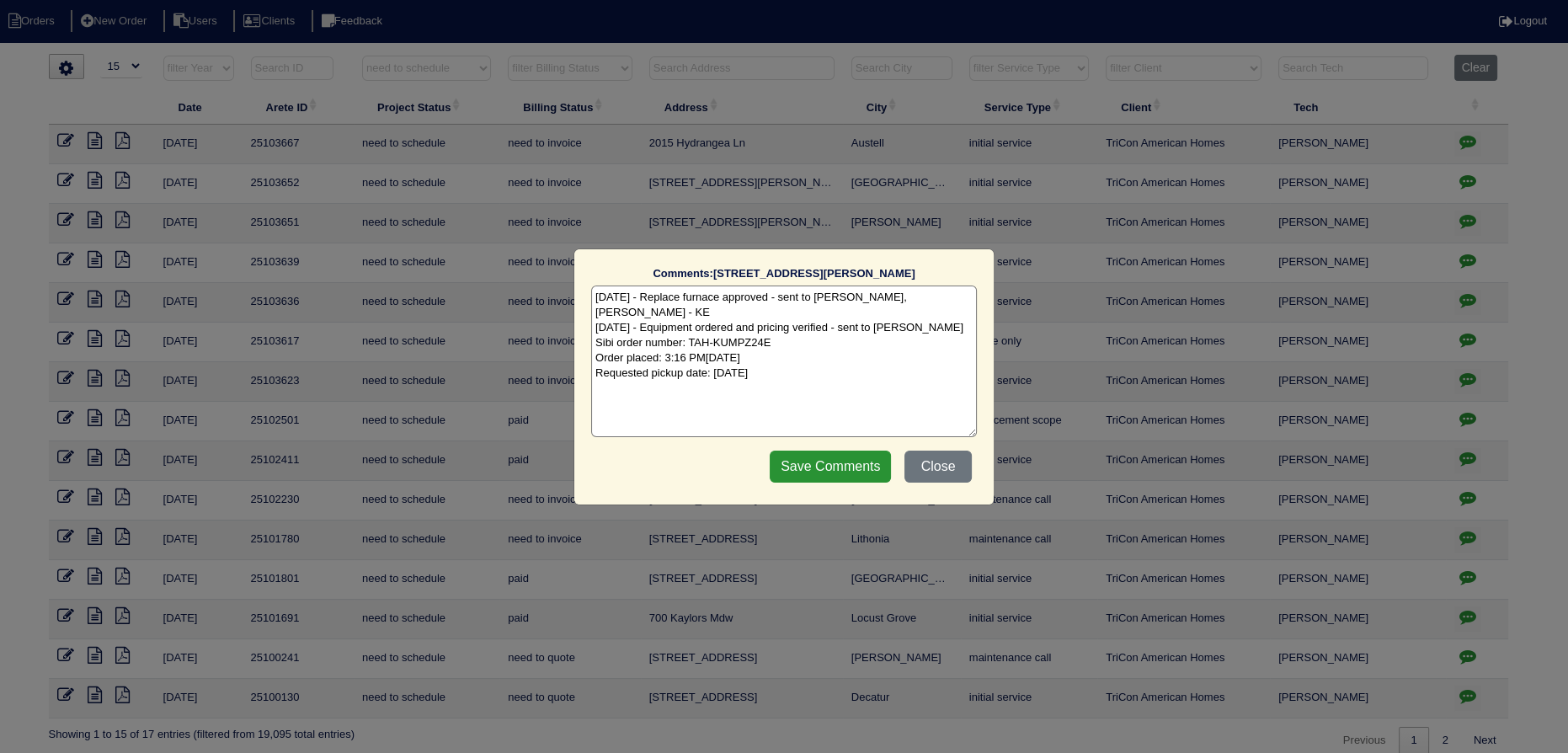
click at [1466, 222] on div "Comments: 31 McGiboney Rd The comments on file have changed since you started e…" at bounding box center [784, 376] width 1568 height 753
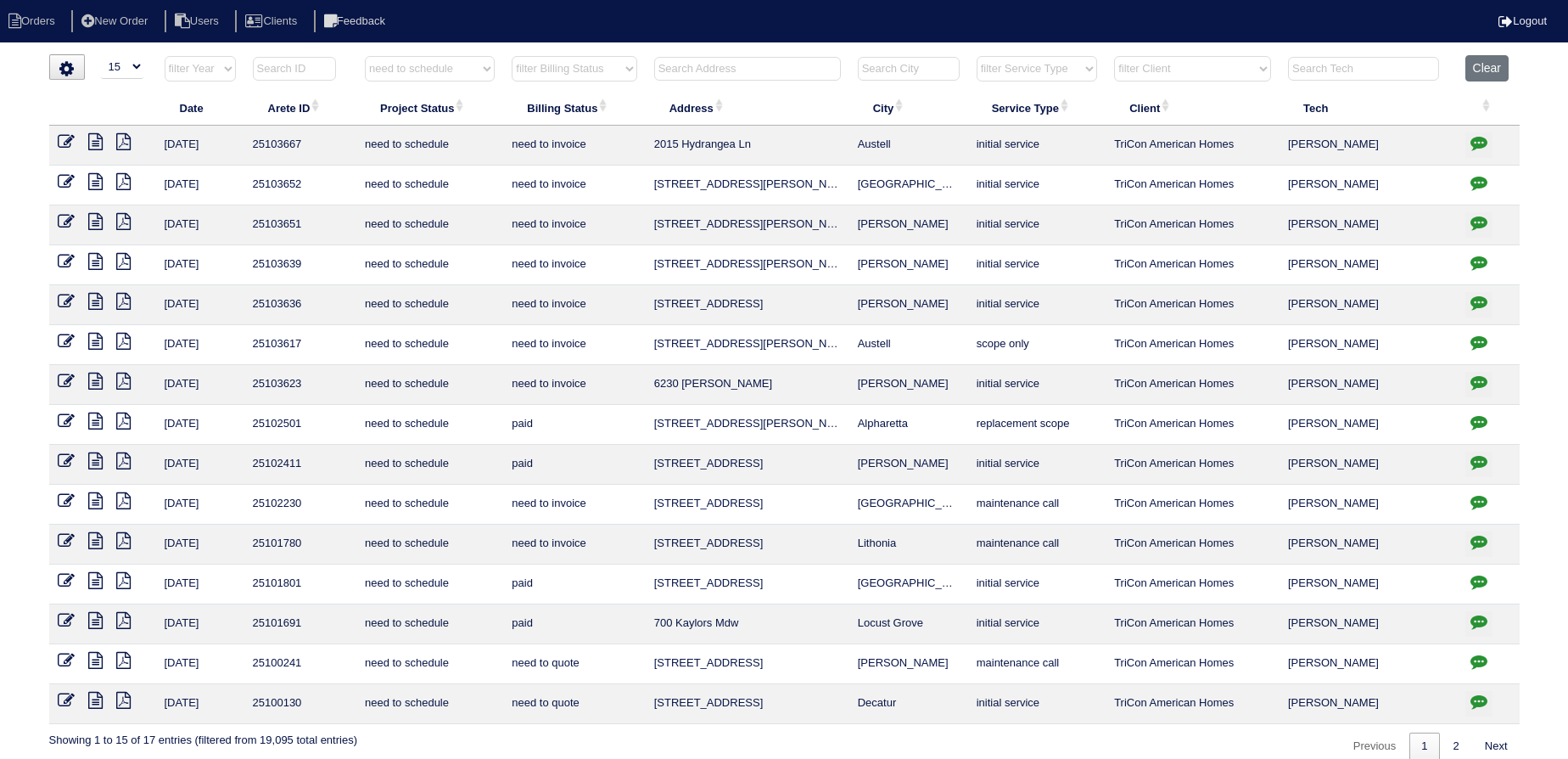
click at [1481, 144] on icon "button" at bounding box center [1479, 142] width 17 height 17
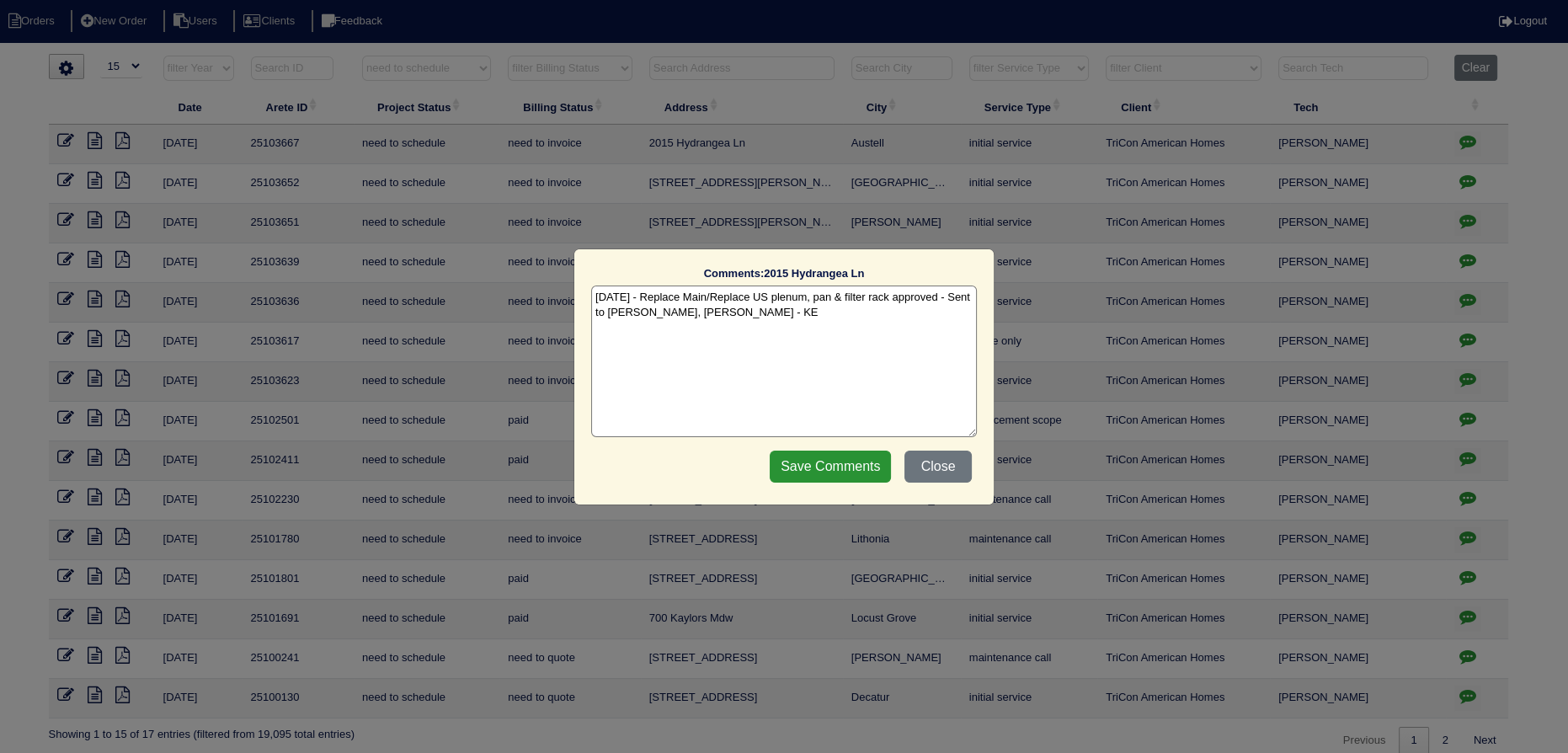
click at [1470, 144] on div "Comments: 2015 Hydrangea Ln The comments on file have changed since you started…" at bounding box center [784, 376] width 1568 height 753
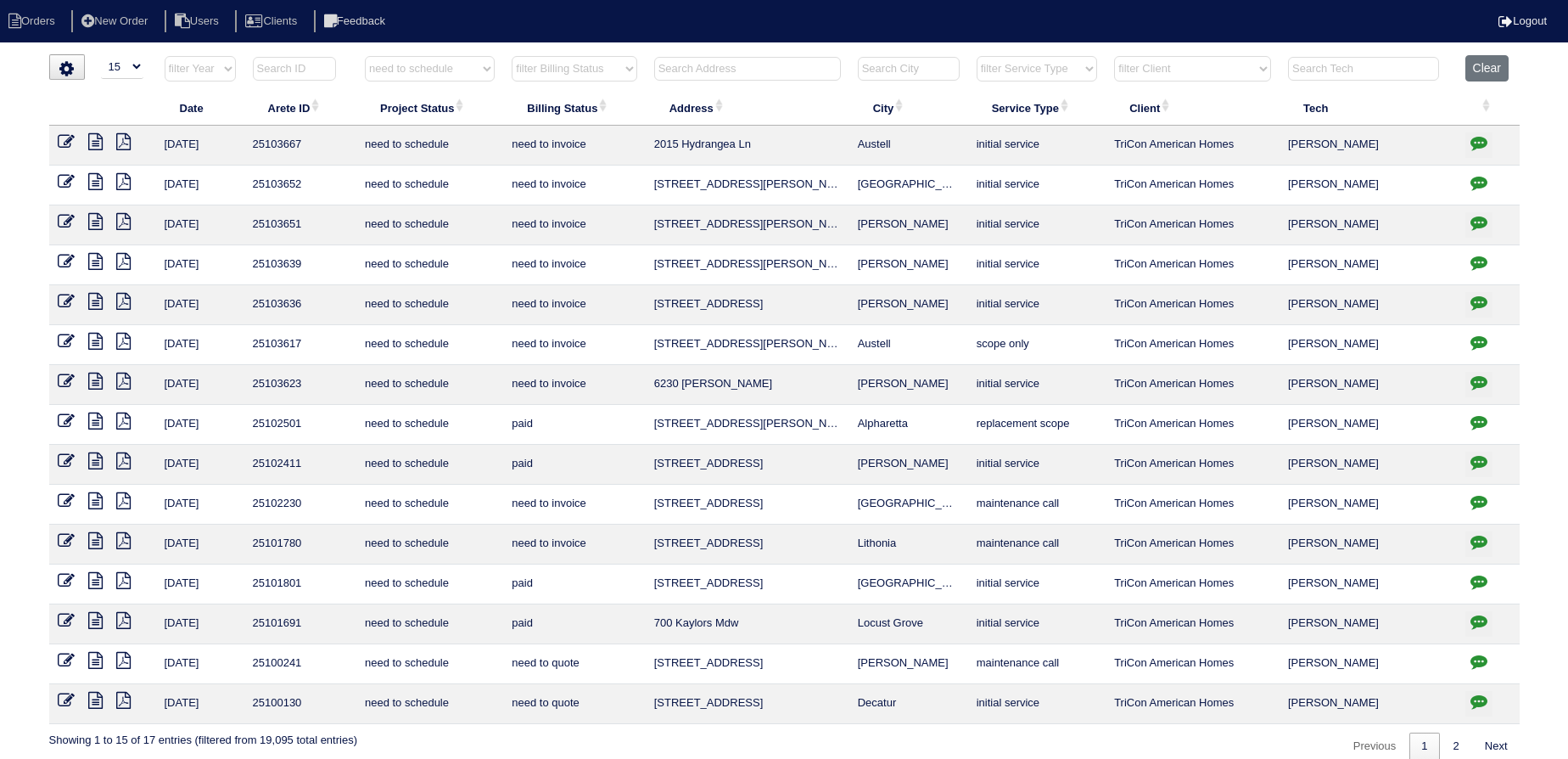
click at [1479, 148] on icon "button" at bounding box center [1479, 142] width 17 height 17
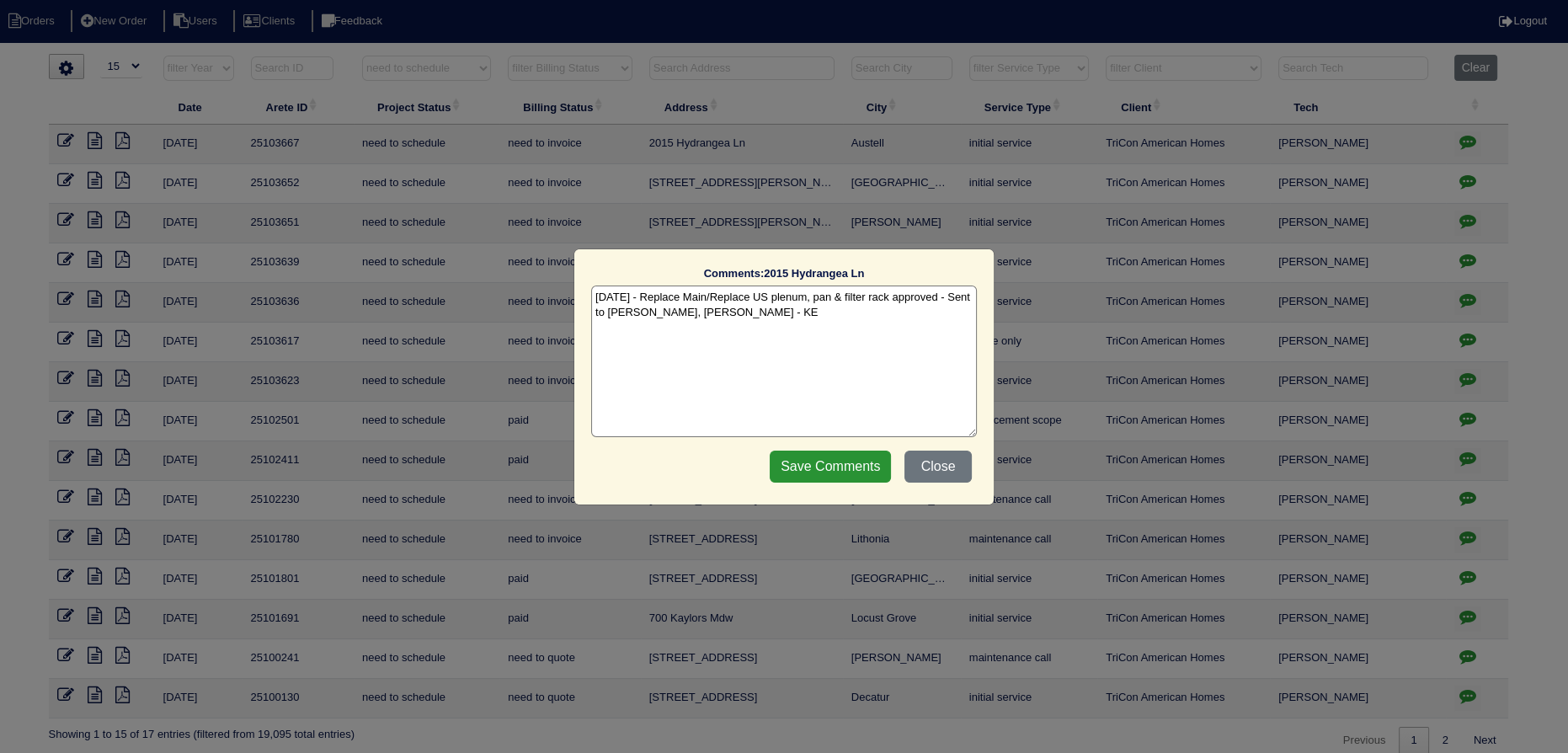
click at [1467, 144] on div "Comments: 2015 Hydrangea Ln The comments on file have changed since you started…" at bounding box center [784, 376] width 1568 height 753
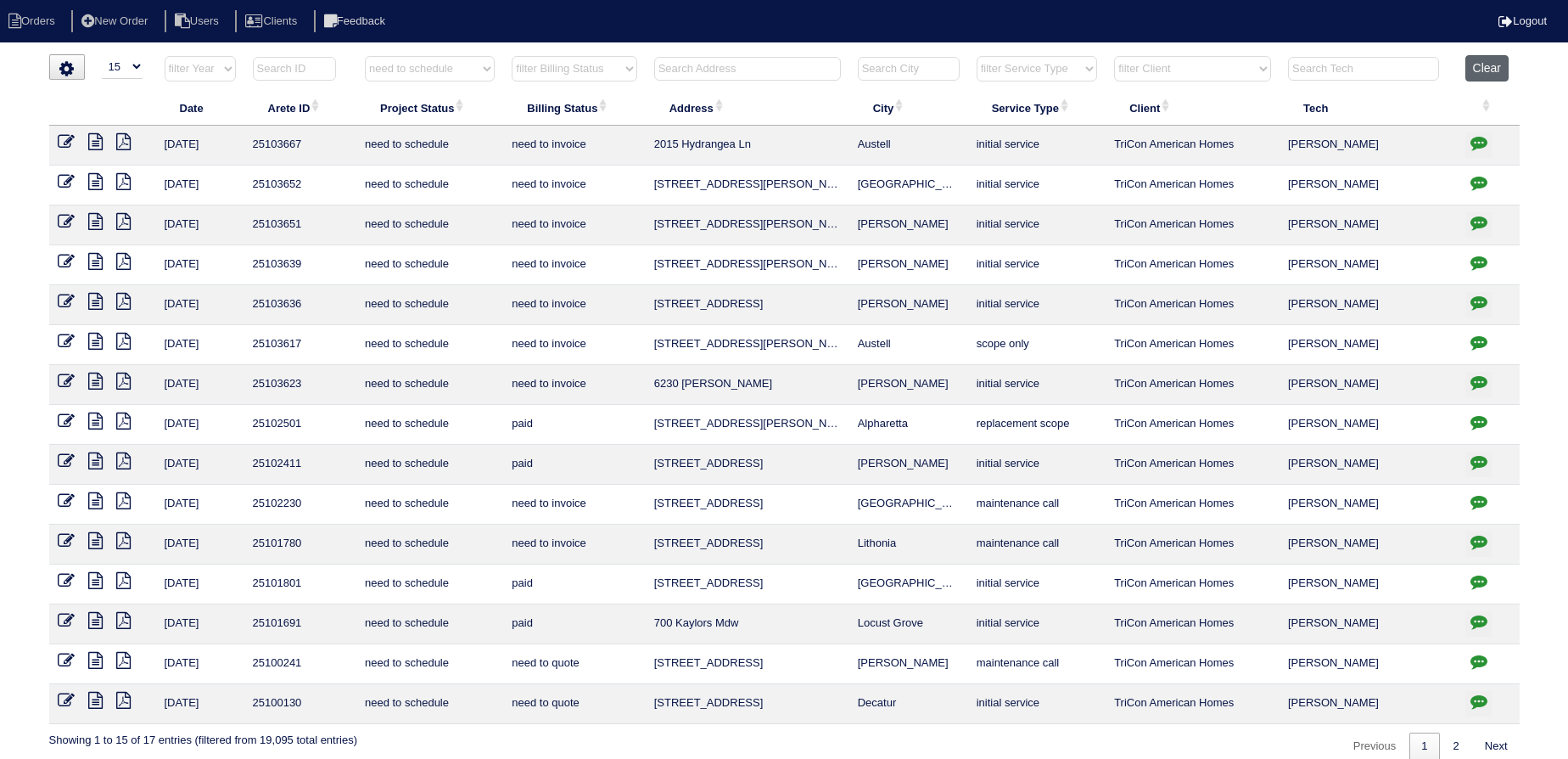
click at [1487, 71] on button "Clear" at bounding box center [1487, 68] width 43 height 26
select select
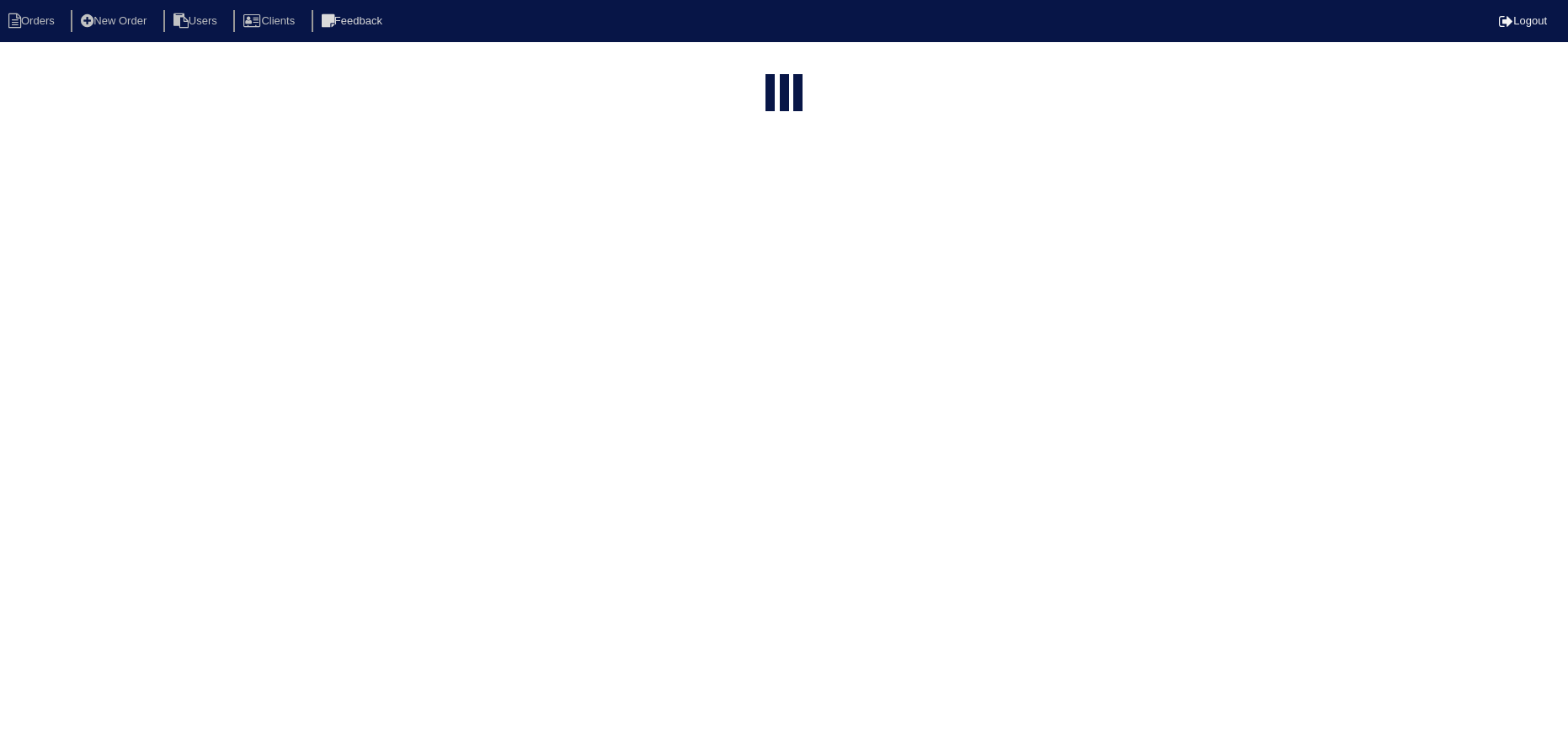
select select "15"
